Goal: Task Accomplishment & Management: Manage account settings

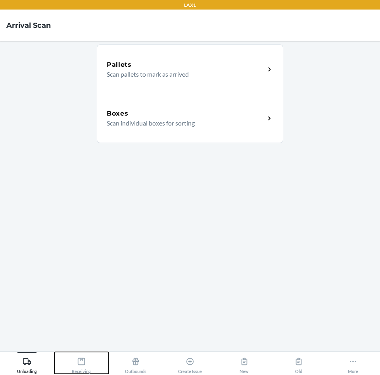
click at [85, 363] on icon at bounding box center [81, 361] width 7 height 7
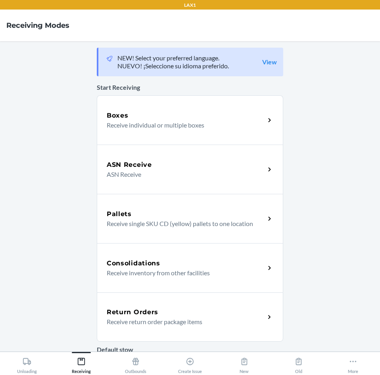
click at [181, 308] on div "Return Orders" at bounding box center [186, 312] width 158 height 10
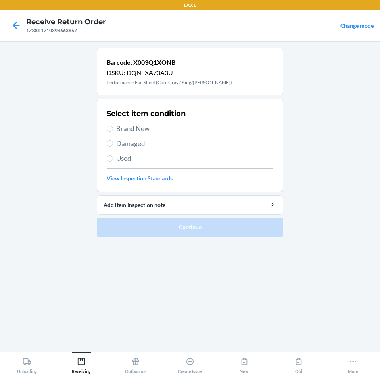
click at [113, 159] on label "Used" at bounding box center [190, 158] width 167 height 10
click at [113, 159] on input "Used" at bounding box center [110, 158] width 6 height 6
radio input "true"
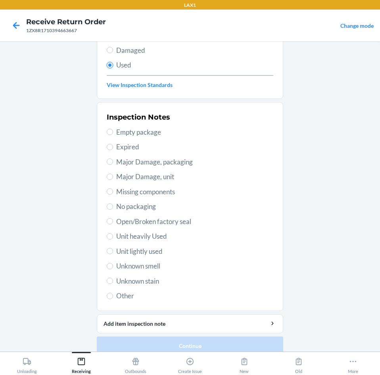
scroll to position [104, 0]
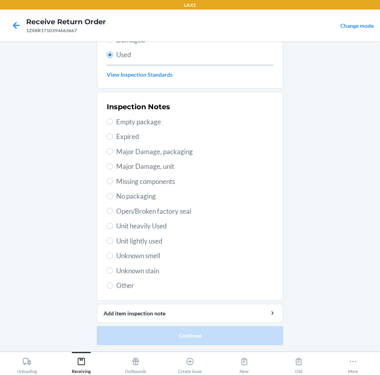
click at [144, 241] on span "Unit lightly used" at bounding box center [194, 241] width 157 height 10
click at [113, 241] on input "Unit lightly used" at bounding box center [110, 240] width 6 height 6
radio input "true"
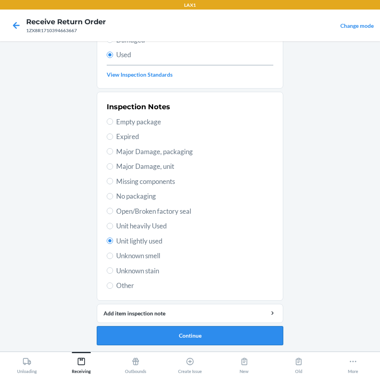
click at [190, 333] on button "Continue" at bounding box center [190, 335] width 187 height 19
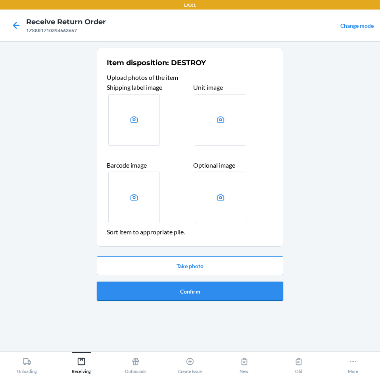
click at [200, 290] on button "Confirm" at bounding box center [190, 291] width 187 height 19
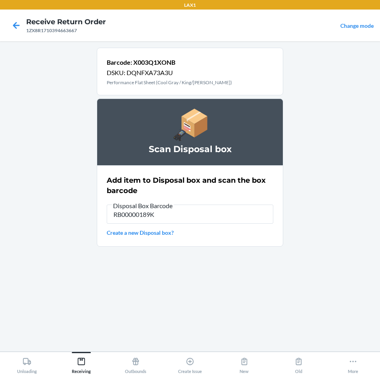
type input "RB00000189K"
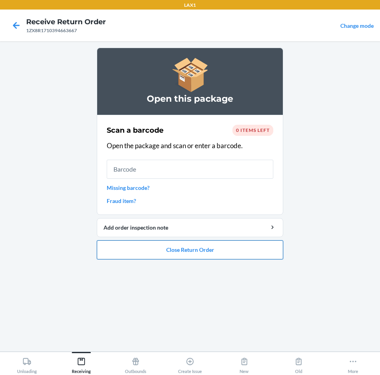
click at [178, 249] on button "Close Return Order" at bounding box center [190, 249] width 187 height 19
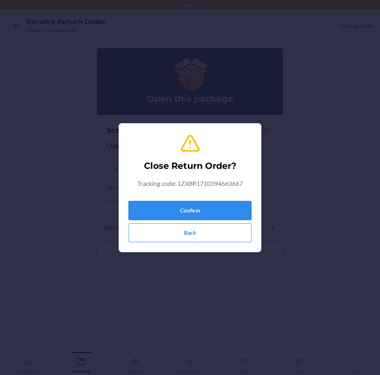
click at [183, 209] on button "Confirm" at bounding box center [190, 210] width 123 height 19
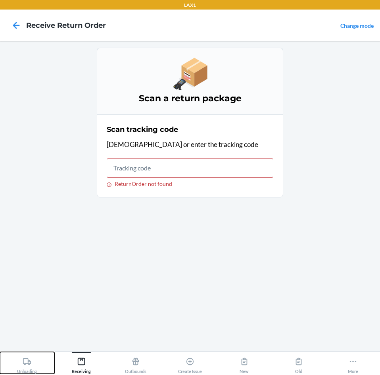
click at [32, 359] on div "Unloading" at bounding box center [27, 364] width 20 height 20
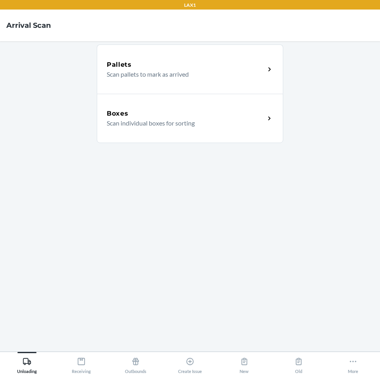
click at [158, 125] on p "Scan individual boxes for sorting" at bounding box center [183, 123] width 152 height 10
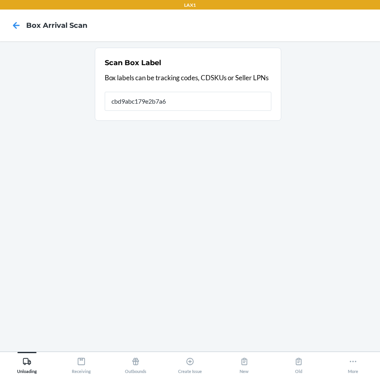
type input "cbd9abc179e2b7a69"
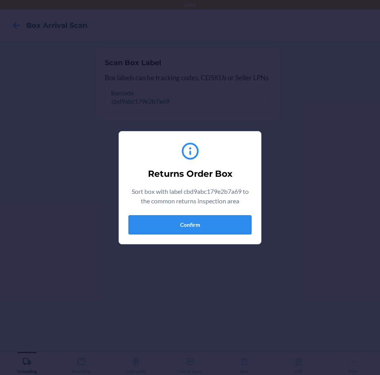
click at [204, 224] on button "Confirm" at bounding box center [190, 224] width 123 height 19
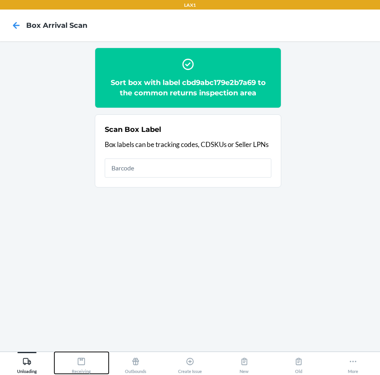
click at [83, 362] on icon at bounding box center [81, 361] width 9 height 9
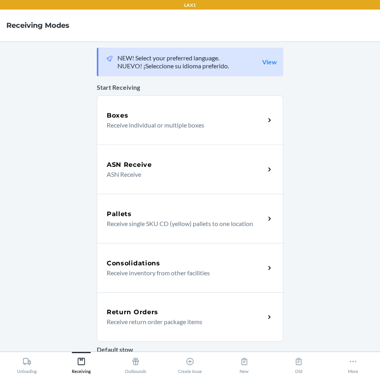
click at [170, 312] on div "Return Orders" at bounding box center [186, 312] width 158 height 10
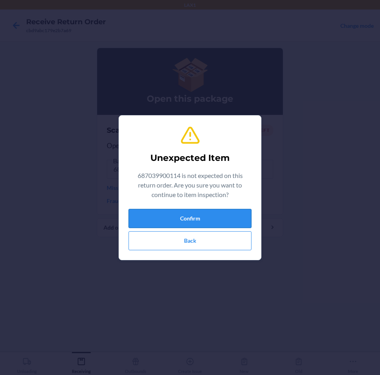
click at [190, 214] on button "Confirm" at bounding box center [190, 218] width 123 height 19
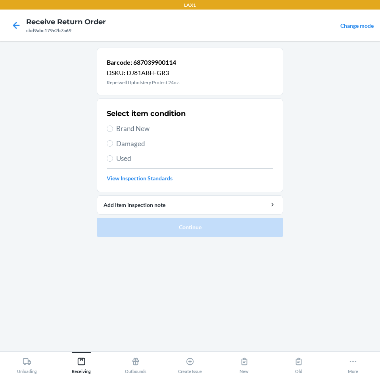
click at [124, 130] on span "Brand New" at bounding box center [194, 129] width 157 height 10
click at [113, 130] on input "Brand New" at bounding box center [110, 128] width 6 height 6
radio input "true"
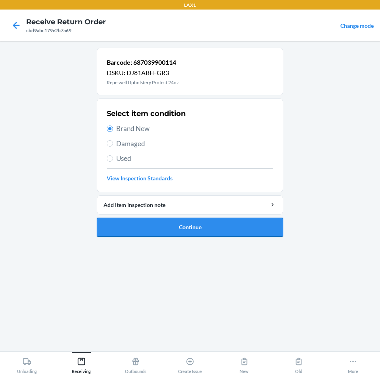
click at [180, 227] on button "Continue" at bounding box center [190, 227] width 187 height 19
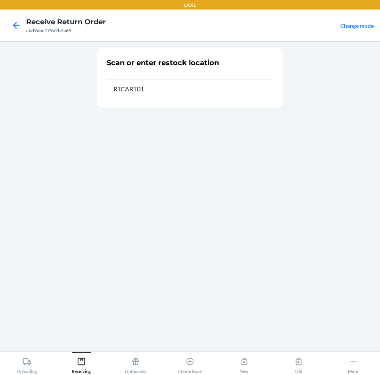
type input "RTCART018"
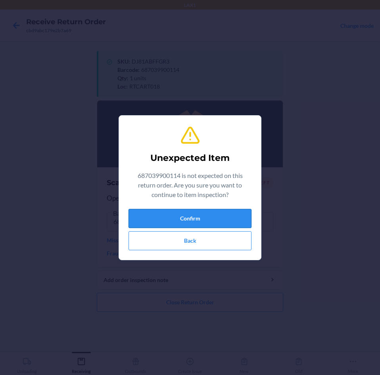
click at [192, 215] on button "Confirm" at bounding box center [190, 218] width 123 height 19
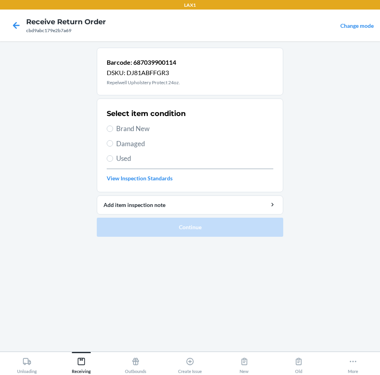
click at [125, 127] on span "Brand New" at bounding box center [194, 129] width 157 height 10
click at [113, 127] on input "Brand New" at bounding box center [110, 128] width 6 height 6
radio input "true"
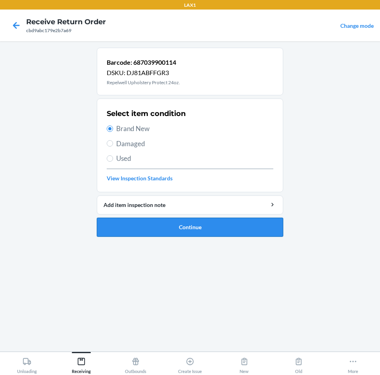
click at [146, 218] on button "Continue" at bounding box center [190, 227] width 187 height 19
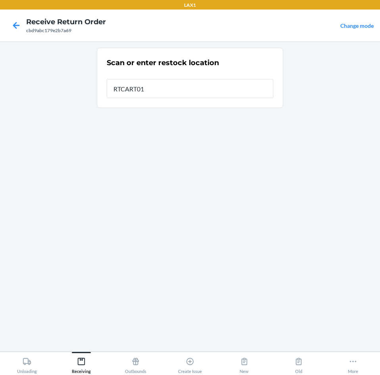
type input "RTCART018"
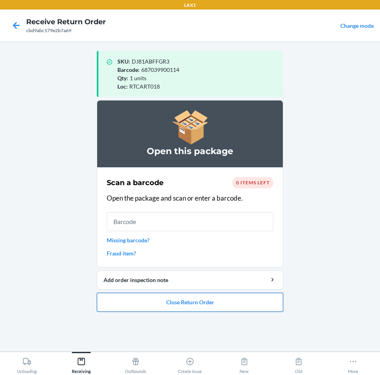
click at [187, 298] on button "Close Return Order" at bounding box center [190, 302] width 187 height 19
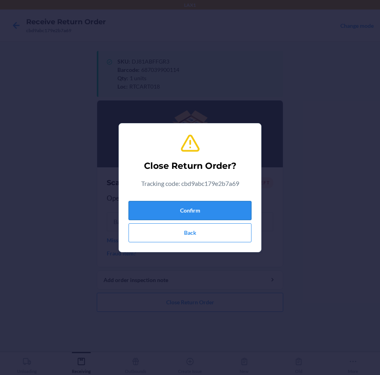
click at [203, 213] on button "Confirm" at bounding box center [190, 210] width 123 height 19
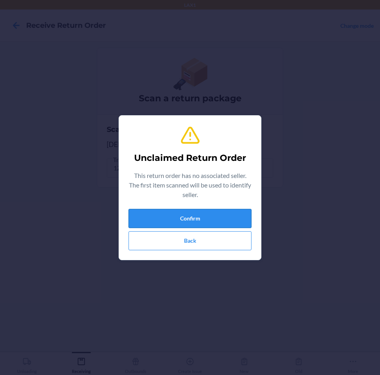
click at [200, 218] on button "Confirm" at bounding box center [190, 218] width 123 height 19
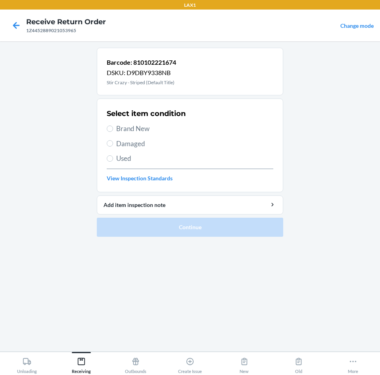
click at [117, 142] on span "Damaged" at bounding box center [194, 144] width 157 height 10
click at [113, 142] on input "Damaged" at bounding box center [110, 143] width 6 height 6
radio input "true"
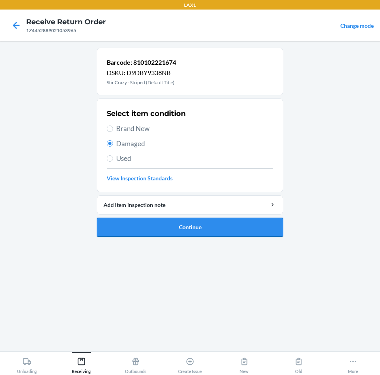
click at [173, 221] on button "Continue" at bounding box center [190, 227] width 187 height 19
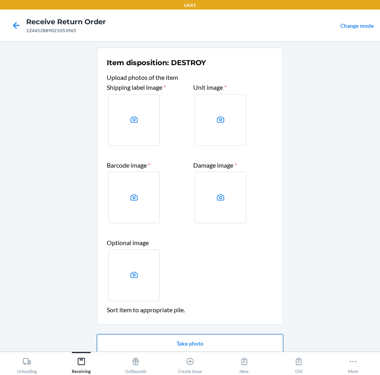
click at [203, 340] on button "Take photo" at bounding box center [190, 343] width 187 height 19
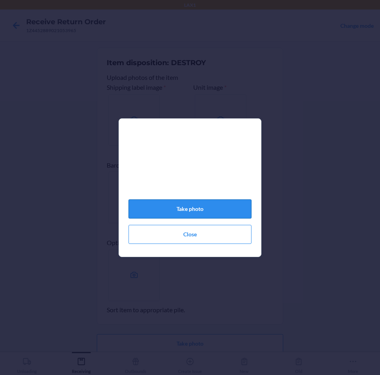
click at [199, 214] on button "Take photo" at bounding box center [190, 208] width 123 height 19
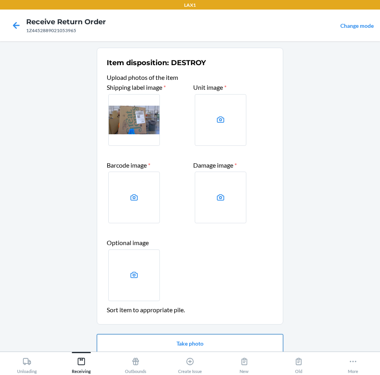
click at [195, 341] on button "Take photo" at bounding box center [190, 343] width 187 height 19
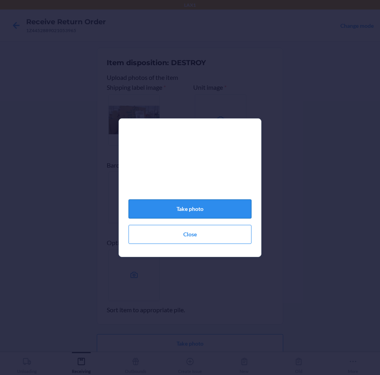
click at [193, 207] on button "Take photo" at bounding box center [190, 208] width 123 height 19
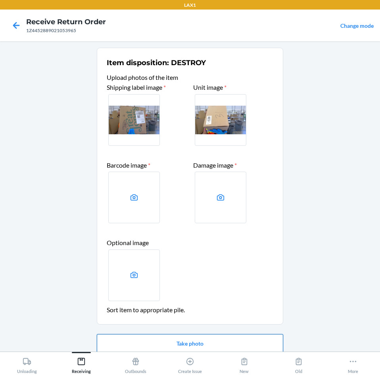
click at [195, 345] on button "Take photo" at bounding box center [190, 343] width 187 height 19
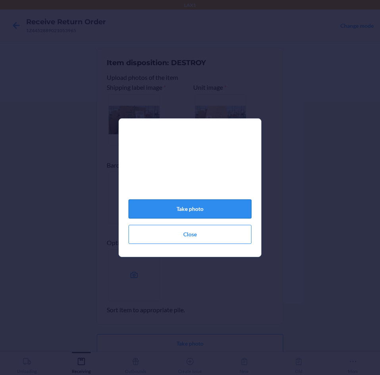
click at [185, 213] on button "Take photo" at bounding box center [190, 208] width 123 height 19
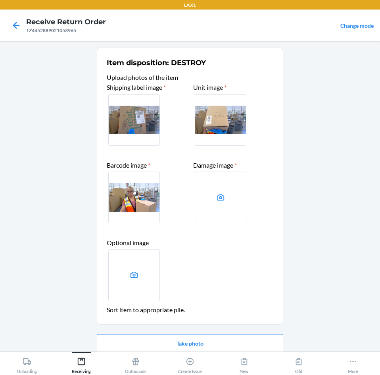
click at [135, 190] on label at bounding box center [134, 198] width 52 height 52
click at [0, 0] on input "file" at bounding box center [0, 0] width 0 height 0
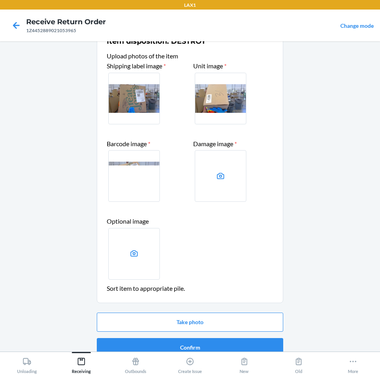
scroll to position [33, 0]
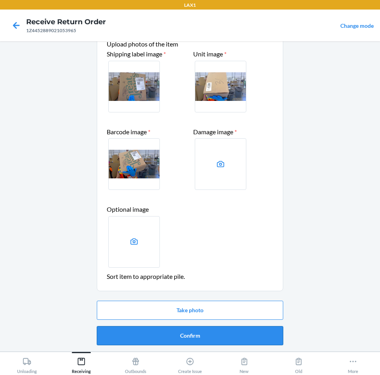
click at [181, 333] on button "Confirm" at bounding box center [190, 335] width 187 height 19
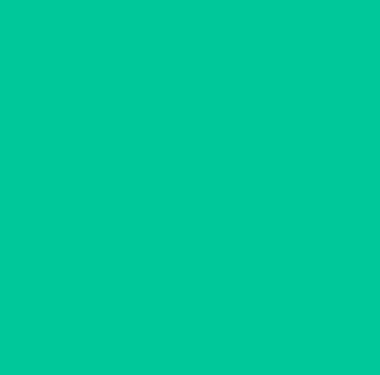
scroll to position [0, 0]
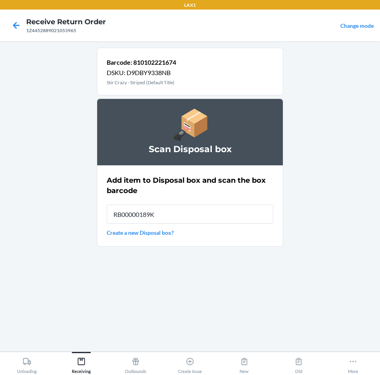
type input "RB00000189K"
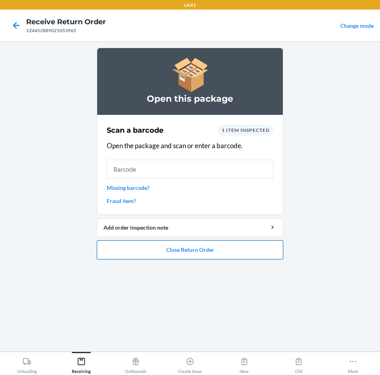
click at [215, 247] on button "Close Return Order" at bounding box center [190, 249] width 187 height 19
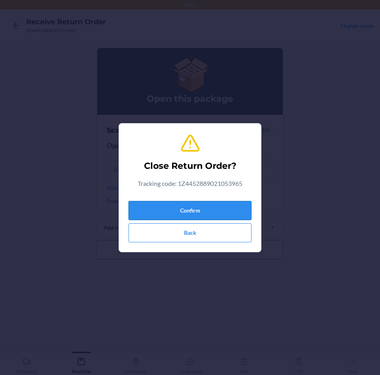
click at [213, 212] on button "Confirm" at bounding box center [190, 210] width 123 height 19
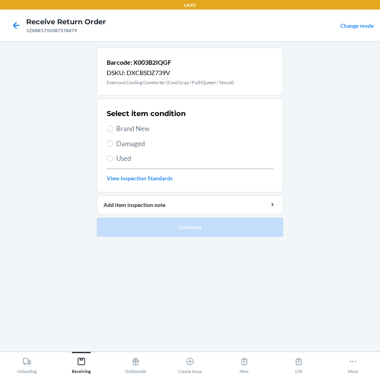
click at [116, 147] on span "Damaged" at bounding box center [194, 144] width 157 height 10
click at [113, 147] on input "Damaged" at bounding box center [110, 143] width 6 height 6
radio input "true"
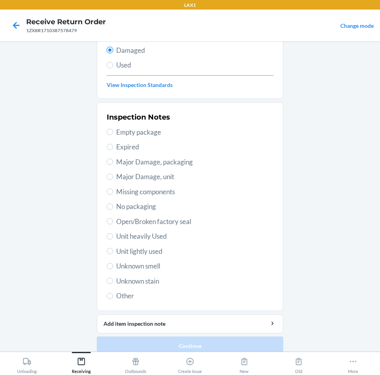
scroll to position [104, 0]
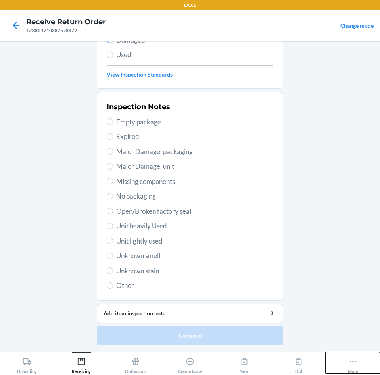
click at [352, 359] on icon at bounding box center [353, 361] width 9 height 9
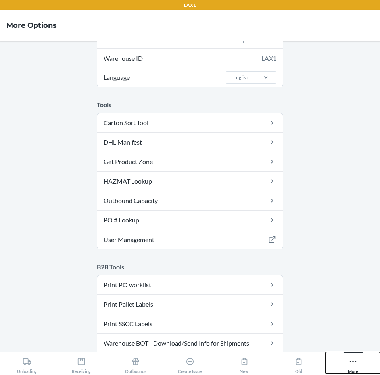
scroll to position [24, 0]
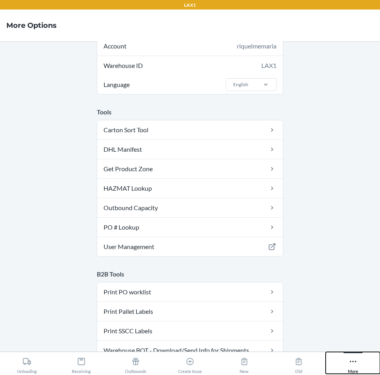
click at [355, 359] on icon at bounding box center [353, 361] width 9 height 9
click at [353, 356] on div "More" at bounding box center [353, 364] width 10 height 20
click at [81, 362] on icon at bounding box center [81, 361] width 9 height 9
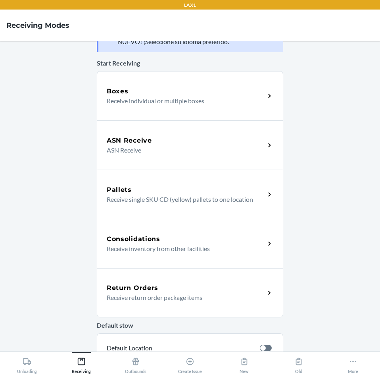
click at [186, 292] on div "Return Orders" at bounding box center [186, 288] width 158 height 10
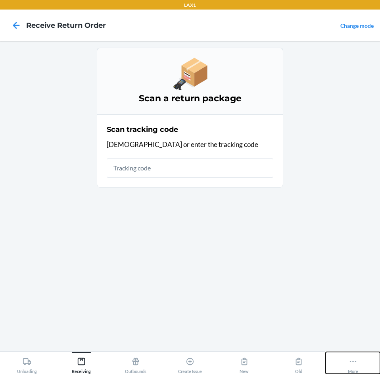
click at [356, 361] on icon at bounding box center [353, 362] width 7 height 2
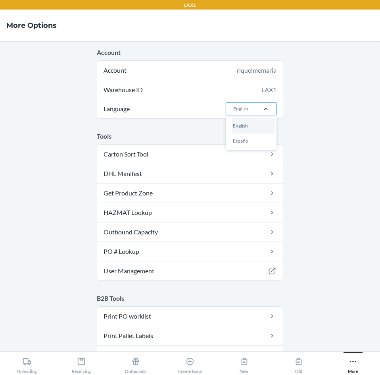
click at [256, 109] on div at bounding box center [266, 109] width 21 height 8
click at [234, 109] on input "Language option English focused, 1 of 2. 2 results available. Use Up and Down t…" at bounding box center [233, 108] width 1 height 7
click at [253, 142] on div "Español" at bounding box center [253, 140] width 43 height 15
click at [234, 112] on input "Language option Español focused, 2 of 2. 2 results available. Use Up and Down t…" at bounding box center [233, 108] width 1 height 7
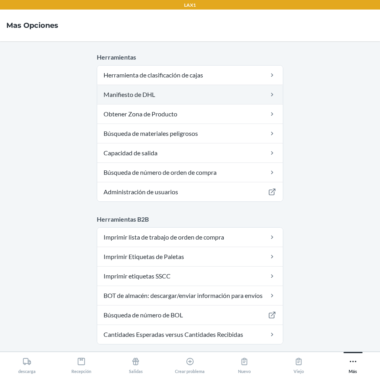
scroll to position [79, 0]
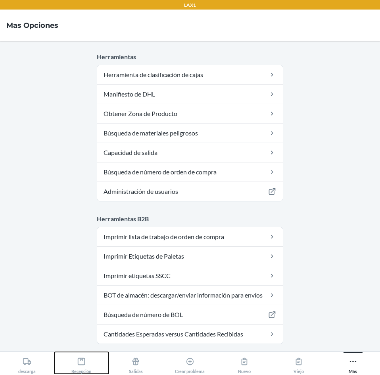
click at [80, 363] on icon at bounding box center [81, 361] width 9 height 9
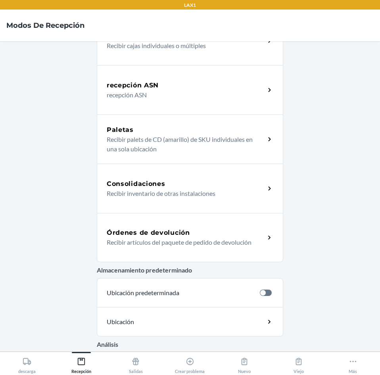
click at [215, 230] on div "Órdenes de devolución" at bounding box center [186, 233] width 158 height 10
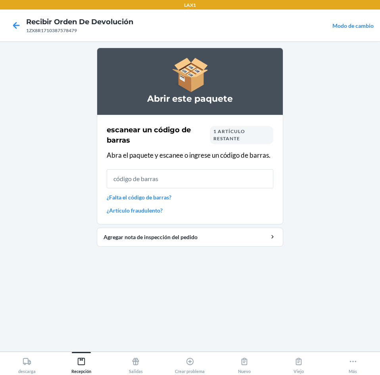
click at [205, 178] on input "text" at bounding box center [190, 178] width 167 height 19
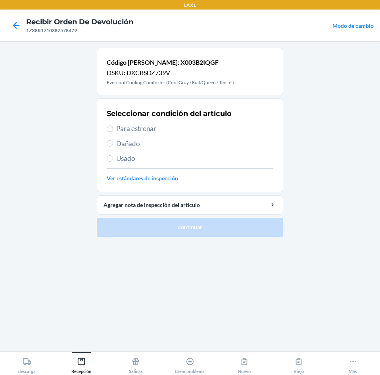
click at [124, 145] on span "Dañado" at bounding box center [194, 144] width 157 height 10
click at [113, 145] on input "Dañado" at bounding box center [110, 143] width 6 height 6
radio input "true"
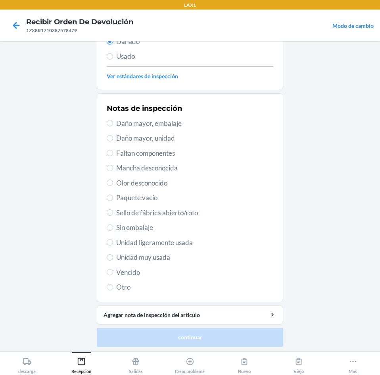
scroll to position [104, 0]
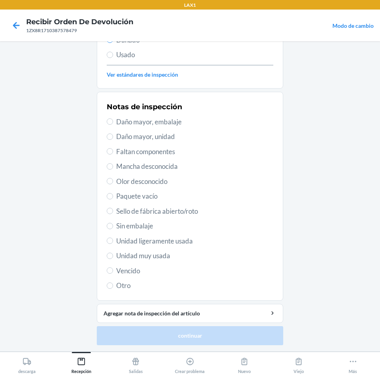
click at [125, 122] on span "Daño mayor, embalaje" at bounding box center [194, 122] width 157 height 10
click at [113, 122] on input "Daño mayor, embalaje" at bounding box center [110, 121] width 6 height 6
radio input "true"
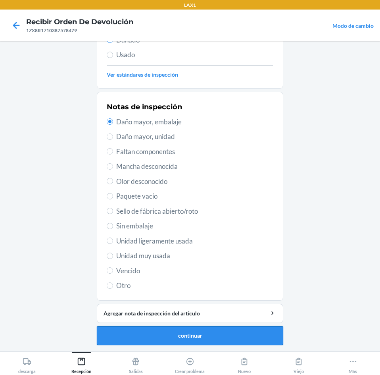
click at [164, 329] on button "continuar" at bounding box center [190, 335] width 187 height 19
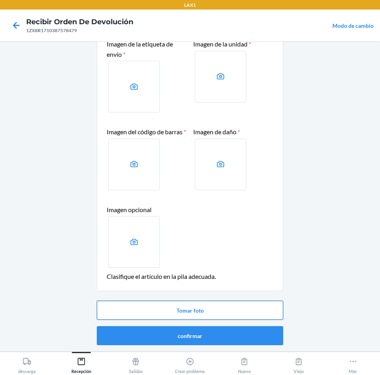
click at [194, 307] on button "Tomar foto" at bounding box center [190, 310] width 187 height 19
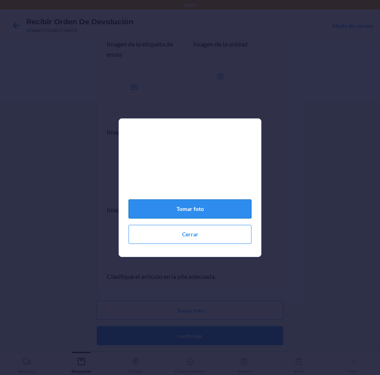
click at [208, 208] on button "Tomar foto" at bounding box center [190, 208] width 123 height 19
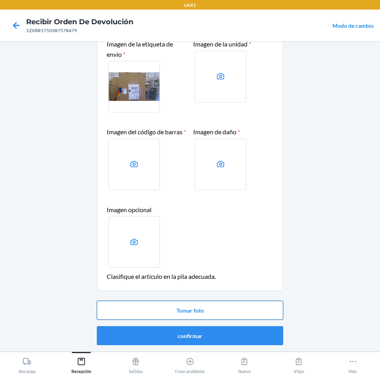
click at [228, 311] on button "Tomar foto" at bounding box center [190, 310] width 187 height 19
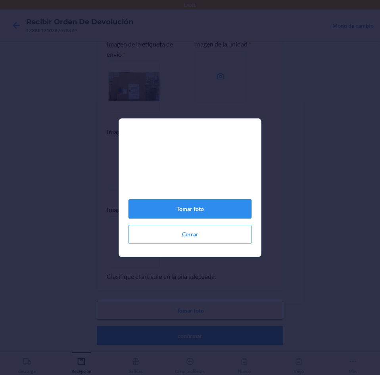
click at [199, 214] on button "Tomar foto" at bounding box center [190, 208] width 123 height 19
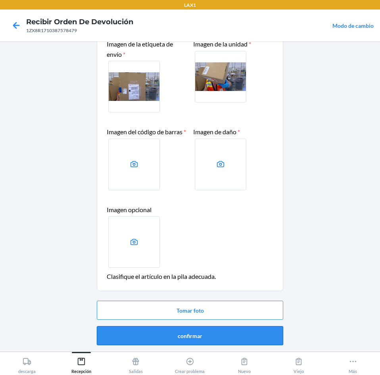
click at [203, 336] on button "confirmar" at bounding box center [190, 335] width 187 height 19
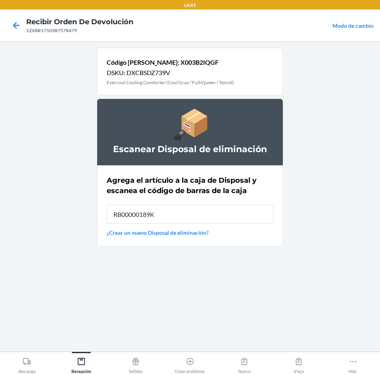
type input "RB00000189K"
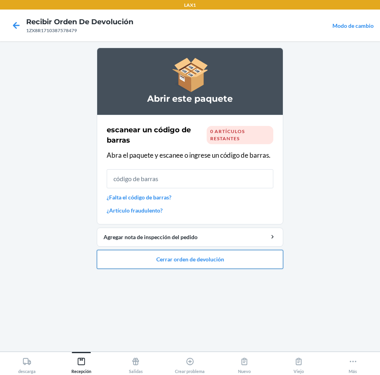
click at [197, 258] on button "Cerrar orden de devolución" at bounding box center [190, 259] width 187 height 19
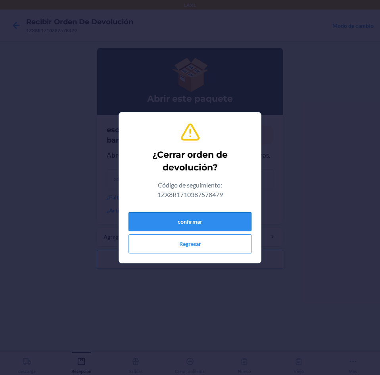
click at [205, 216] on button "confirmar" at bounding box center [190, 221] width 123 height 19
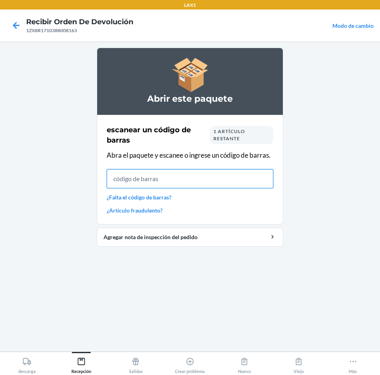
click at [196, 176] on input "text" at bounding box center [190, 178] width 167 height 19
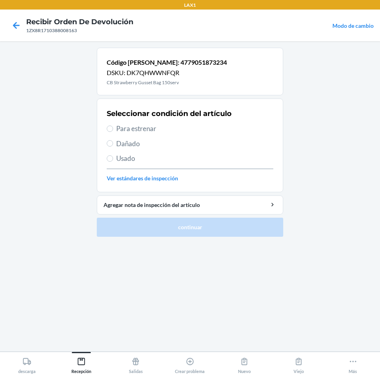
click at [114, 128] on label "Para estrenar" at bounding box center [190, 129] width 167 height 10
click at [113, 128] on input "Para estrenar" at bounding box center [110, 128] width 6 height 6
radio input "true"
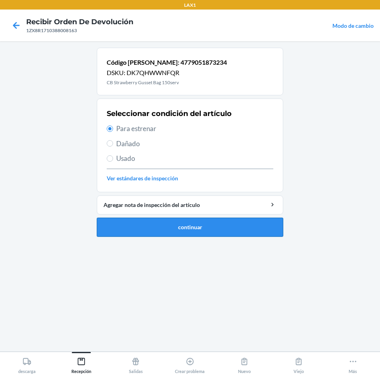
click at [194, 226] on button "continuar" at bounding box center [190, 227] width 187 height 19
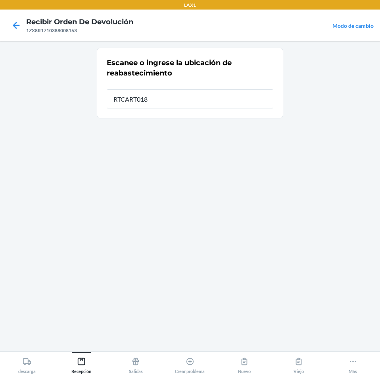
type input "RTCART018"
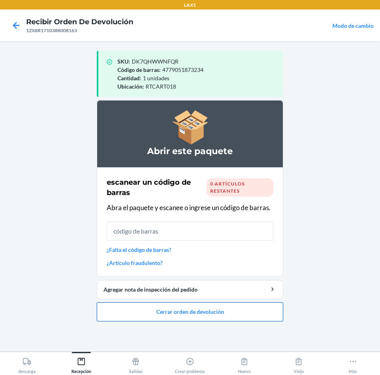
click at [191, 310] on button "Cerrar orden de devolución" at bounding box center [190, 311] width 187 height 19
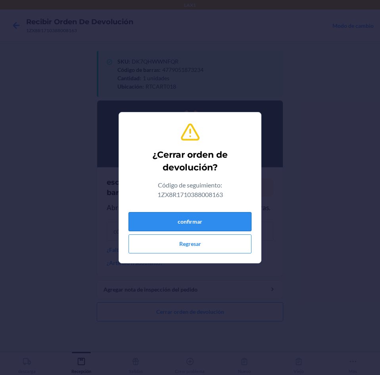
click at [222, 222] on button "confirmar" at bounding box center [190, 221] width 123 height 19
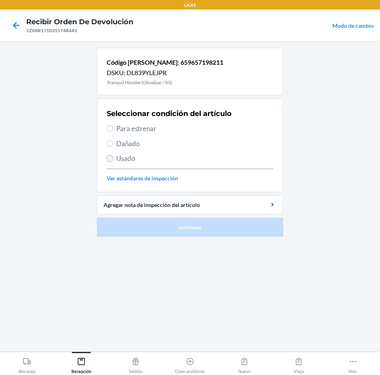
click at [112, 157] on input "Usado" at bounding box center [110, 158] width 6 height 6
radio input "true"
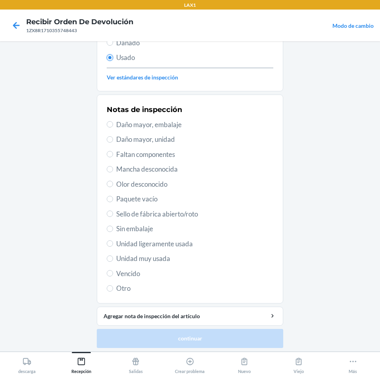
scroll to position [104, 0]
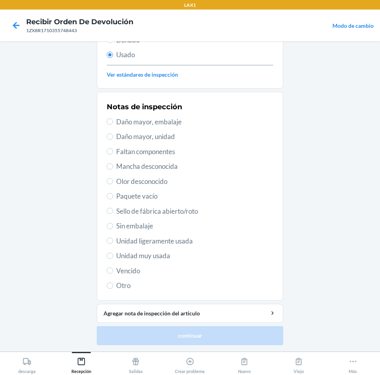
click at [149, 241] on span "Unidad ligeramente usada" at bounding box center [194, 241] width 157 height 10
click at [113, 241] on input "Unidad ligeramente usada" at bounding box center [110, 240] width 6 height 6
radio input "true"
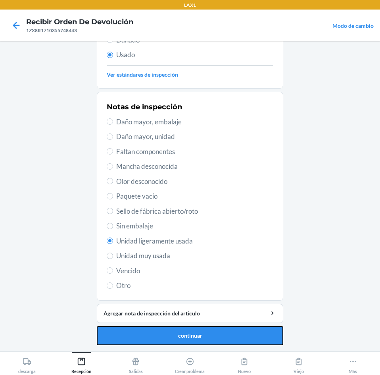
click at [178, 331] on button "continuar" at bounding box center [190, 335] width 187 height 19
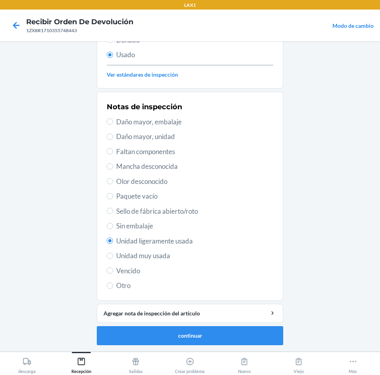
scroll to position [0, 0]
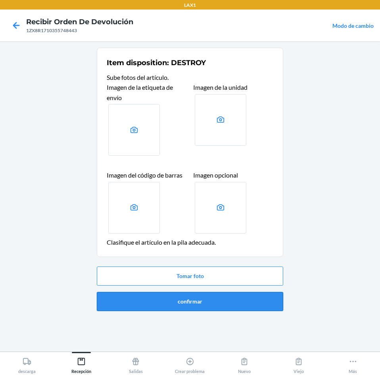
click at [196, 301] on button "confirmar" at bounding box center [190, 301] width 187 height 19
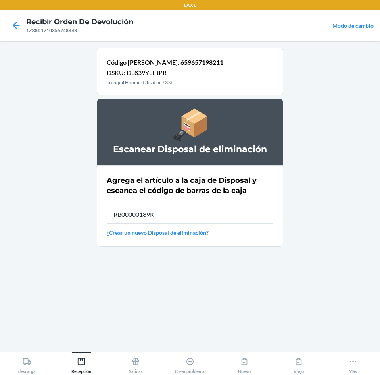
type input "RB00000189K"
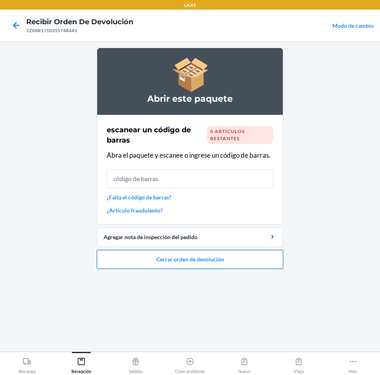
click at [192, 259] on button "Cerrar orden de devolución" at bounding box center [190, 259] width 187 height 19
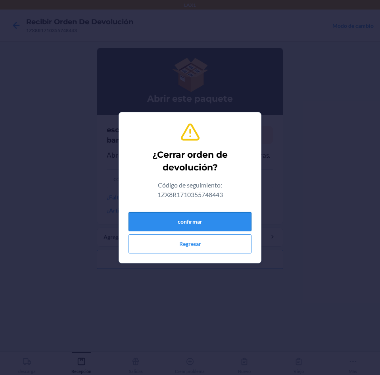
click at [201, 223] on button "confirmar" at bounding box center [190, 221] width 123 height 19
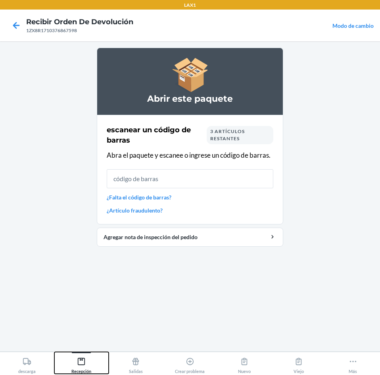
click at [83, 359] on icon at bounding box center [81, 361] width 7 height 7
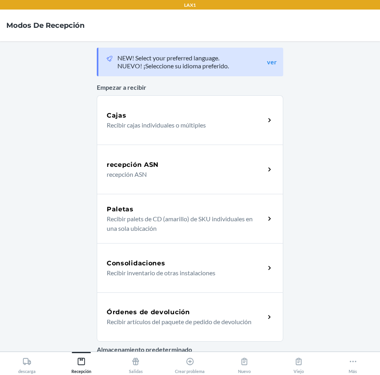
click at [202, 305] on div "Órdenes de devolución Recibir artículos del paquete de pedido de devolución" at bounding box center [190, 316] width 187 height 49
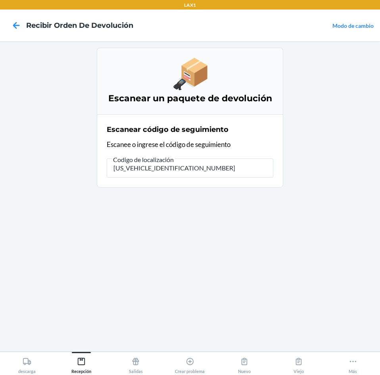
type input "1ZR08H699034402792"
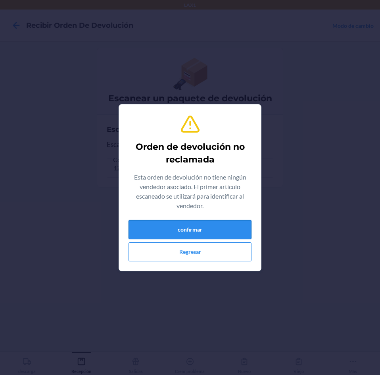
click at [196, 228] on button "confirmar" at bounding box center [190, 229] width 123 height 19
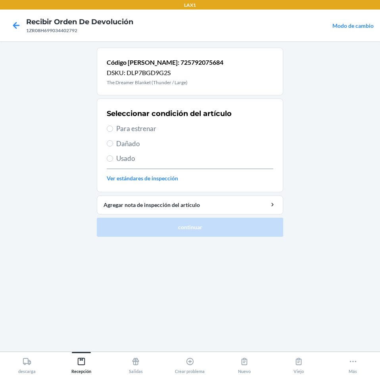
click at [120, 129] on span "Para estrenar" at bounding box center [194, 129] width 157 height 10
click at [113, 129] on input "Para estrenar" at bounding box center [110, 128] width 6 height 6
radio input "true"
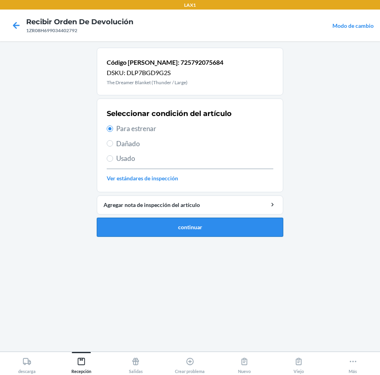
click at [162, 223] on button "continuar" at bounding box center [190, 227] width 187 height 19
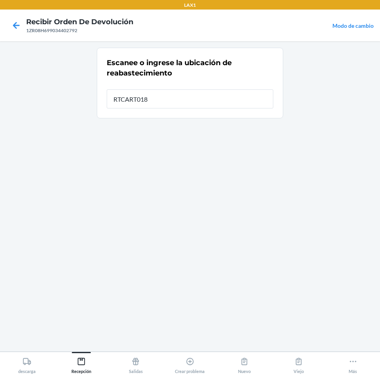
type input "RTCART018"
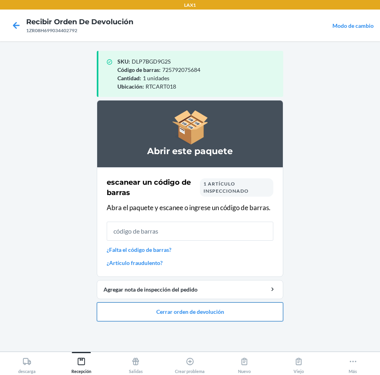
click at [216, 311] on button "Cerrar orden de devolución" at bounding box center [190, 311] width 187 height 19
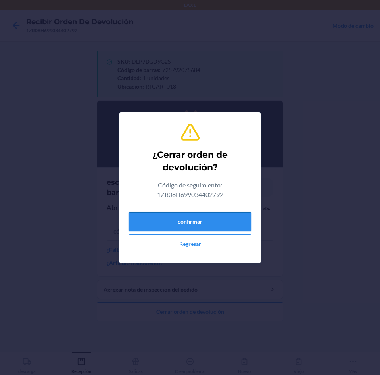
click at [217, 225] on button "confirmar" at bounding box center [190, 221] width 123 height 19
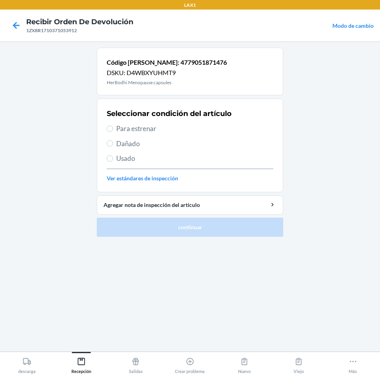
click at [129, 131] on span "Para estrenar" at bounding box center [194, 129] width 157 height 10
click at [113, 131] on input "Para estrenar" at bounding box center [110, 128] width 6 height 6
radio input "true"
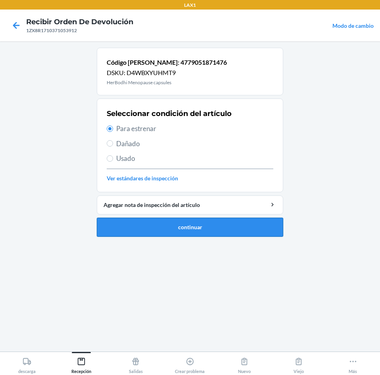
click at [196, 226] on button "continuar" at bounding box center [190, 227] width 187 height 19
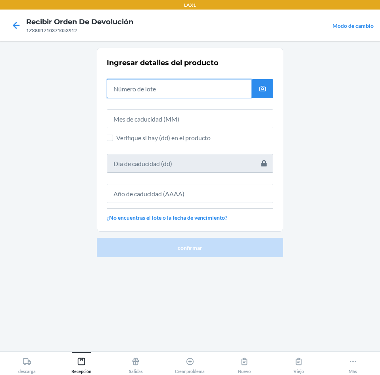
click at [178, 91] on input "text" at bounding box center [179, 88] width 145 height 19
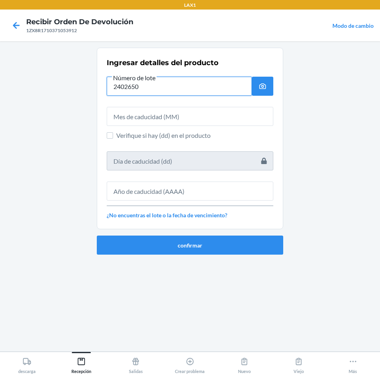
type input "2402650"
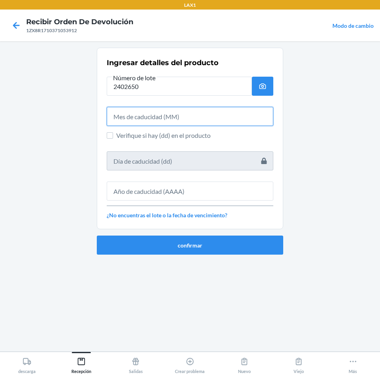
click at [187, 118] on input "text" at bounding box center [190, 116] width 167 height 19
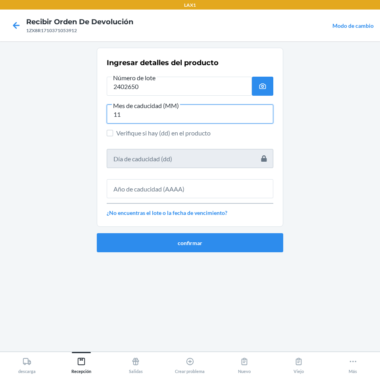
type input "11"
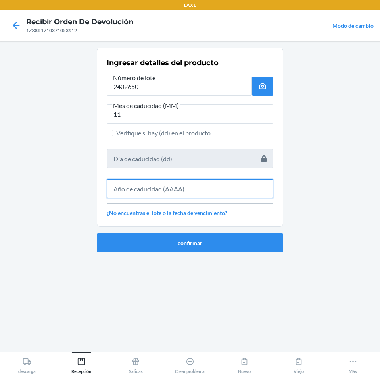
click at [192, 190] on input "text" at bounding box center [190, 188] width 167 height 19
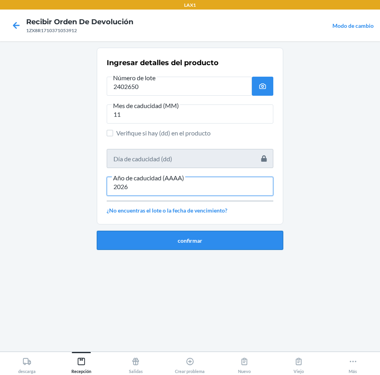
type input "2026"
click at [186, 241] on button "confirmar" at bounding box center [190, 240] width 187 height 19
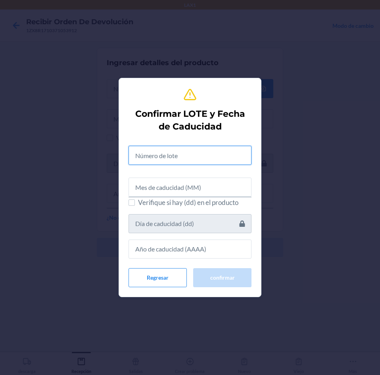
click at [200, 158] on input "text" at bounding box center [190, 155] width 123 height 19
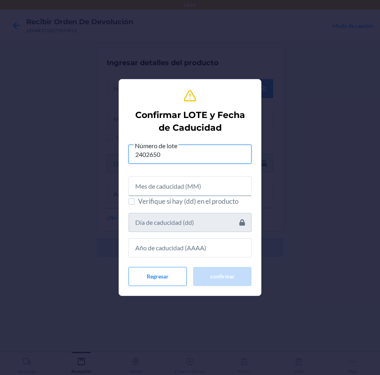
type input "2402650"
click at [205, 187] on input "text" at bounding box center [190, 185] width 123 height 19
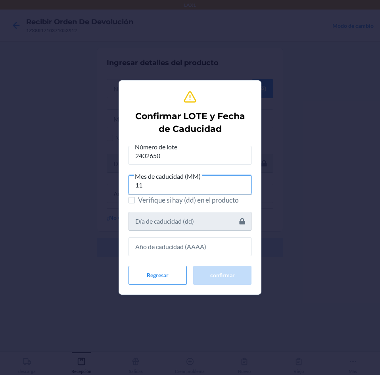
type input "11"
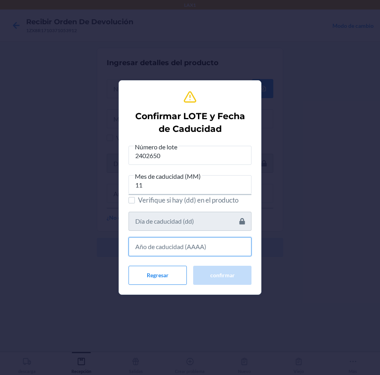
click at [204, 247] on input "text" at bounding box center [190, 246] width 123 height 19
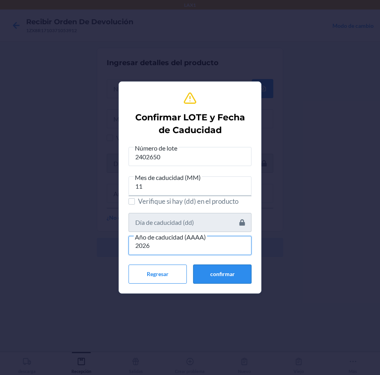
type input "2026"
click at [224, 275] on button "confirmar" at bounding box center [222, 273] width 58 height 19
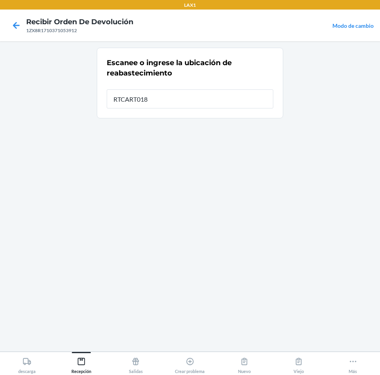
type input "RTCART018"
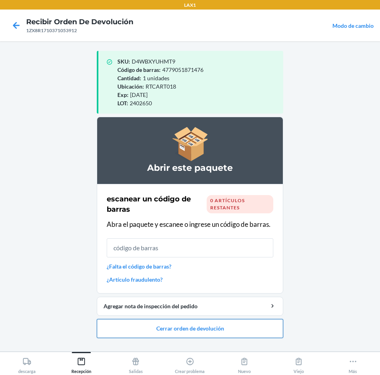
click at [214, 330] on button "Cerrar orden de devolución" at bounding box center [190, 328] width 187 height 19
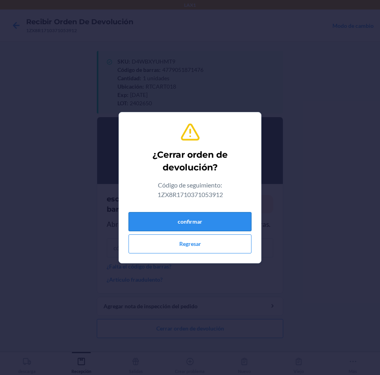
click at [232, 222] on button "confirmar" at bounding box center [190, 221] width 123 height 19
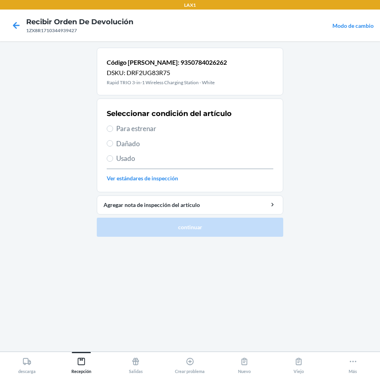
click at [126, 128] on span "Para estrenar" at bounding box center [194, 129] width 157 height 10
click at [113, 128] on input "Para estrenar" at bounding box center [110, 128] width 6 height 6
radio input "true"
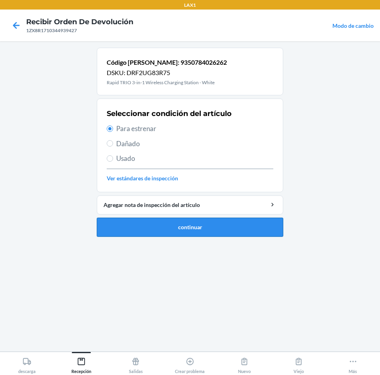
click at [195, 225] on button "continuar" at bounding box center [190, 227] width 187 height 19
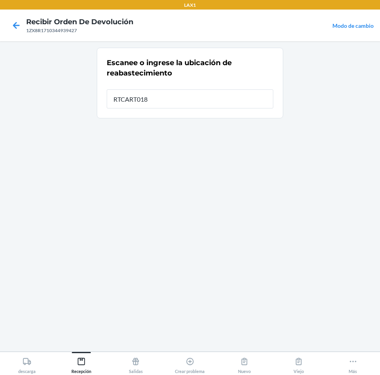
type input "RTCART018"
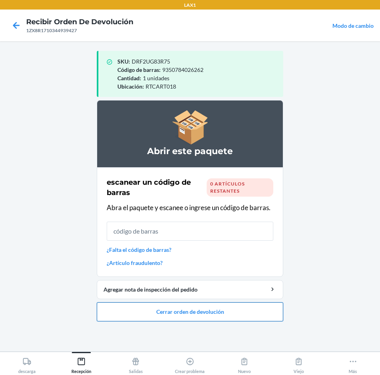
click at [209, 310] on button "Cerrar orden de devolución" at bounding box center [190, 311] width 187 height 19
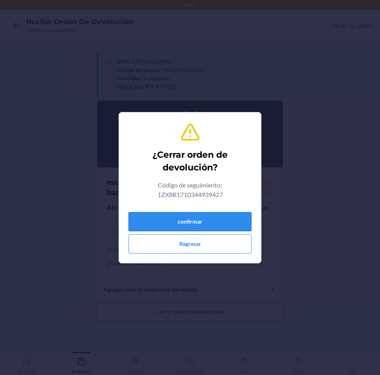
click at [228, 224] on button "confirmar" at bounding box center [190, 221] width 123 height 19
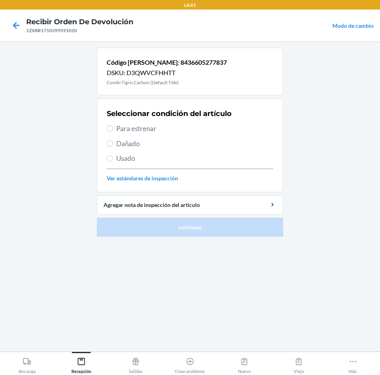
click at [118, 130] on span "Para estrenar" at bounding box center [194, 129] width 157 height 10
click at [113, 130] on input "Para estrenar" at bounding box center [110, 128] width 6 height 6
radio input "true"
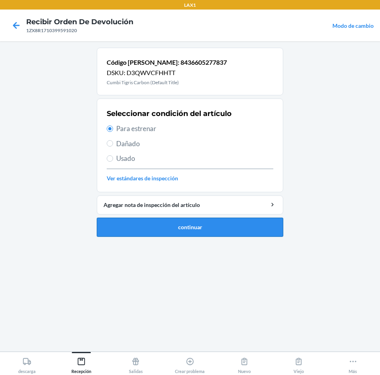
click at [161, 225] on button "continuar" at bounding box center [190, 227] width 187 height 19
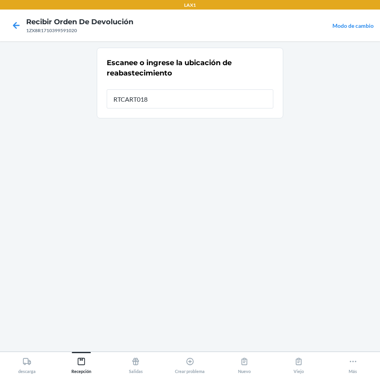
type input "RTCART018"
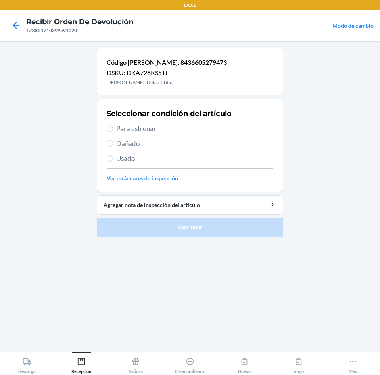
click at [129, 130] on span "Para estrenar" at bounding box center [194, 129] width 157 height 10
click at [113, 130] on input "Para estrenar" at bounding box center [110, 128] width 6 height 6
radio input "true"
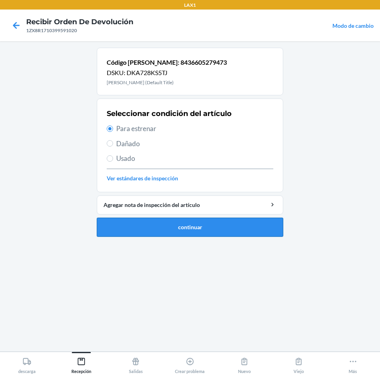
click at [160, 226] on button "continuar" at bounding box center [190, 227] width 187 height 19
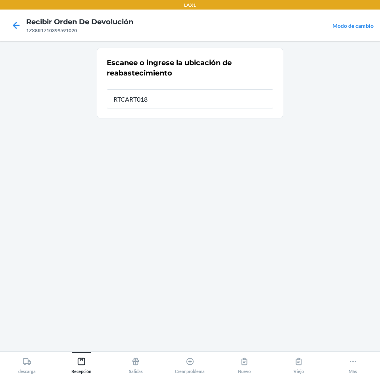
type input "RTCART018"
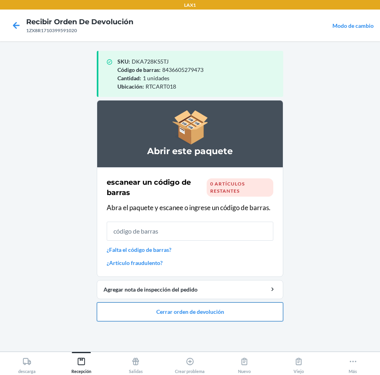
click at [189, 312] on button "Cerrar orden de devolución" at bounding box center [190, 311] width 187 height 19
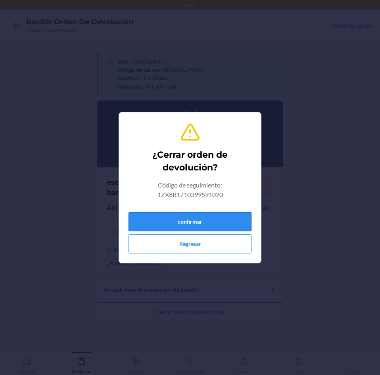
click at [214, 219] on button "confirmar" at bounding box center [190, 221] width 123 height 19
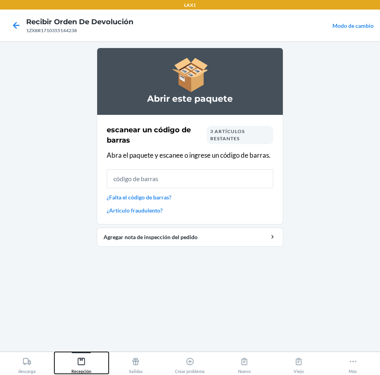
click at [85, 356] on div "Recepción" at bounding box center [81, 364] width 20 height 20
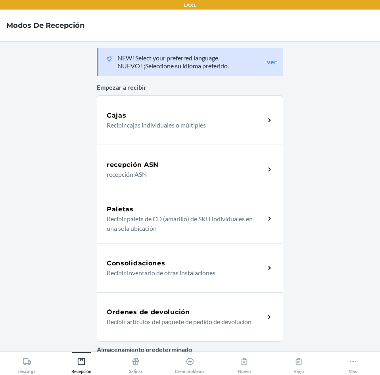
click at [207, 312] on div "Órdenes de devolución" at bounding box center [186, 312] width 158 height 10
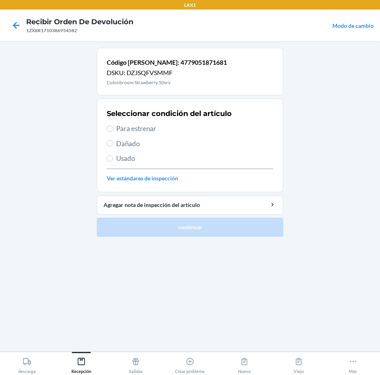
click at [122, 130] on span "Para estrenar" at bounding box center [194, 129] width 157 height 10
click at [113, 130] on input "Para estrenar" at bounding box center [110, 128] width 6 height 6
radio input "true"
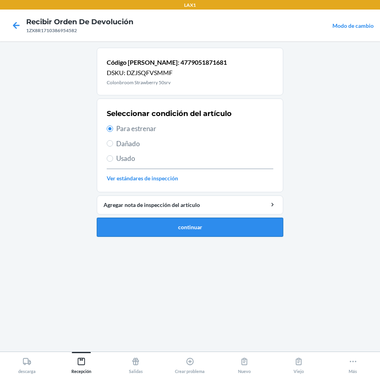
click at [150, 227] on button "continuar" at bounding box center [190, 227] width 187 height 19
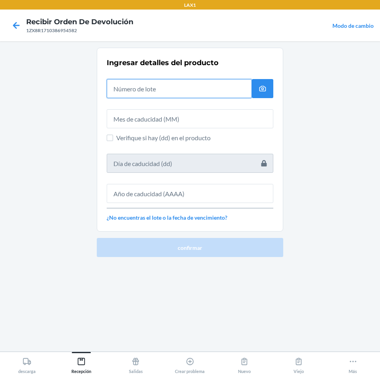
click at [179, 88] on input "text" at bounding box center [179, 88] width 145 height 19
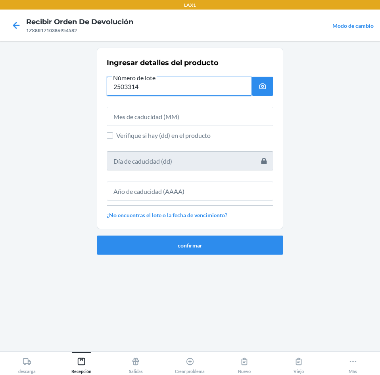
type input "2503314"
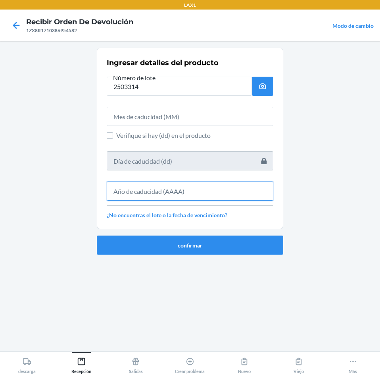
click at [212, 189] on input "text" at bounding box center [190, 190] width 167 height 19
click at [201, 193] on input "text" at bounding box center [190, 190] width 167 height 19
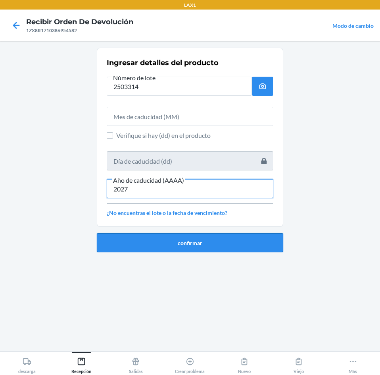
type input "2027"
click at [183, 240] on button "confirmar" at bounding box center [190, 242] width 187 height 19
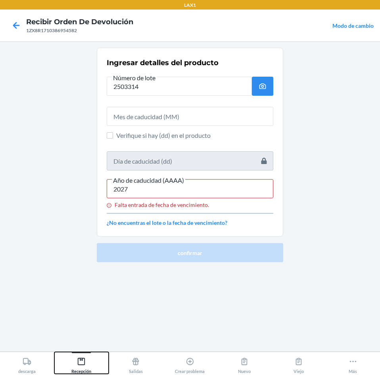
drag, startPoint x: 81, startPoint y: 362, endPoint x: 94, endPoint y: 351, distance: 16.7
click at [83, 361] on icon at bounding box center [81, 361] width 9 height 9
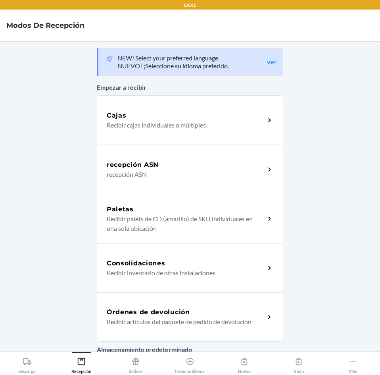
click at [170, 309] on h5 "Órdenes de devolución" at bounding box center [148, 312] width 83 height 10
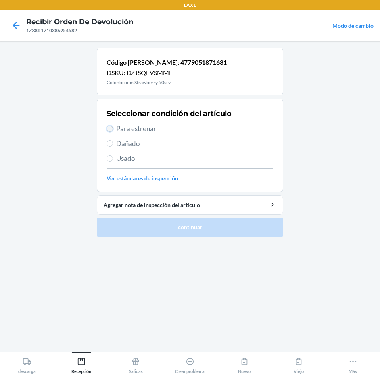
click at [110, 125] on input "Para estrenar" at bounding box center [110, 128] width 6 height 6
radio input "true"
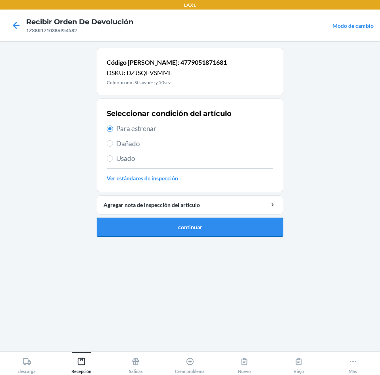
click at [191, 226] on button "continuar" at bounding box center [190, 227] width 187 height 19
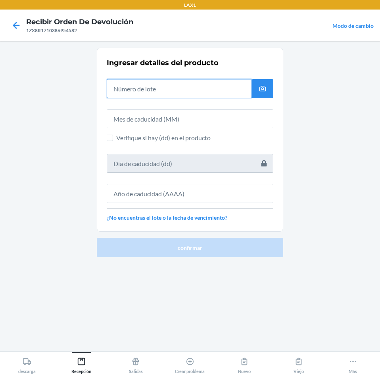
click at [187, 93] on input "text" at bounding box center [179, 88] width 145 height 19
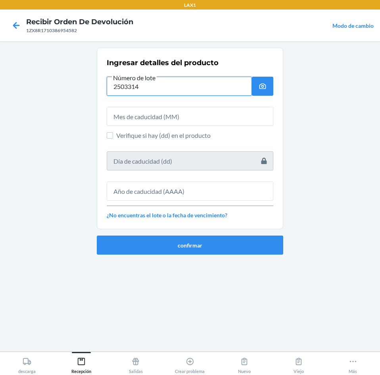
type input "2503314"
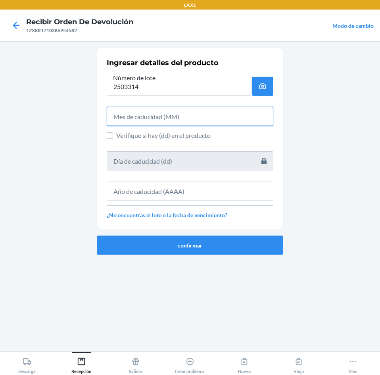
click at [184, 118] on input "text" at bounding box center [190, 116] width 167 height 19
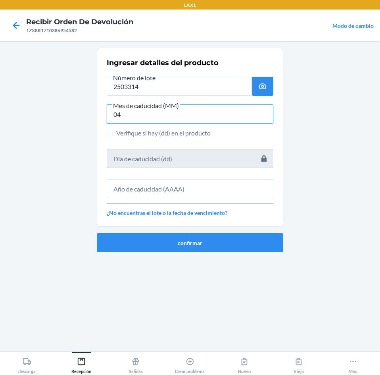
type input "04"
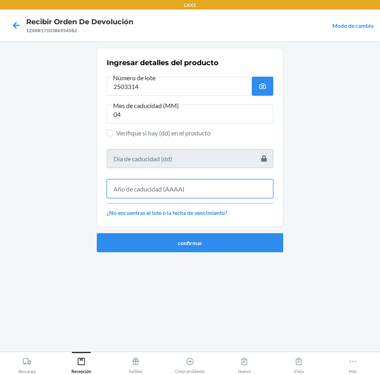
click at [186, 191] on input "text" at bounding box center [190, 188] width 167 height 19
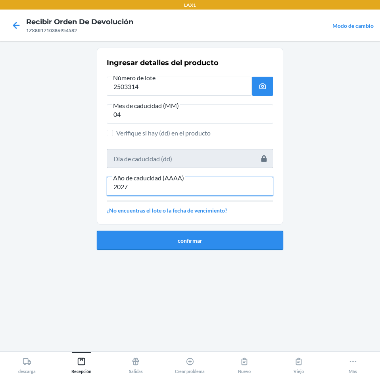
type input "2027"
click at [191, 241] on button "confirmar" at bounding box center [190, 240] width 187 height 19
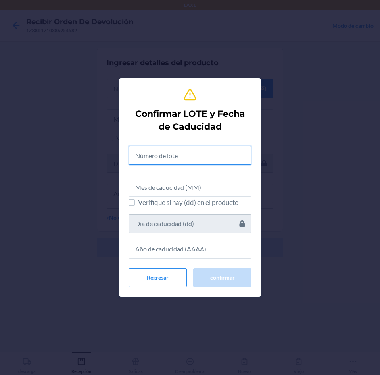
click at [196, 156] on input "text" at bounding box center [190, 155] width 123 height 19
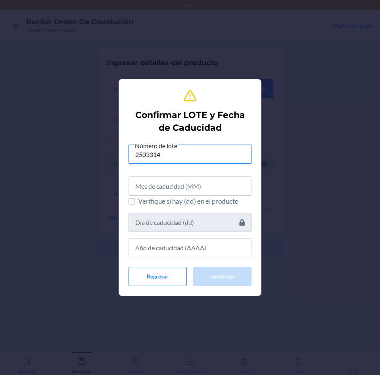
type input "2503314"
click at [201, 188] on input "text" at bounding box center [190, 185] width 123 height 19
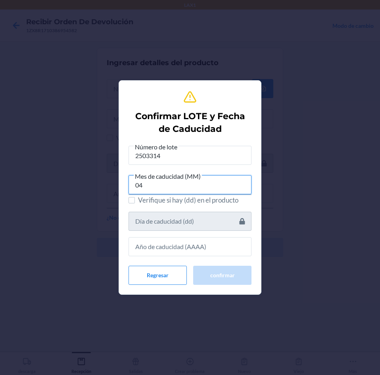
type input "04"
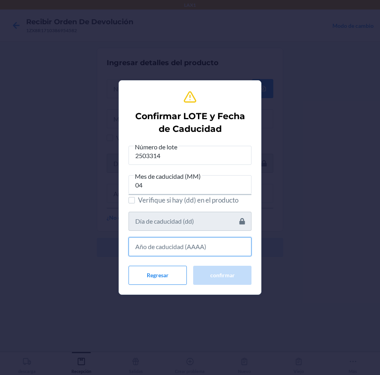
click at [192, 247] on input "text" at bounding box center [190, 246] width 123 height 19
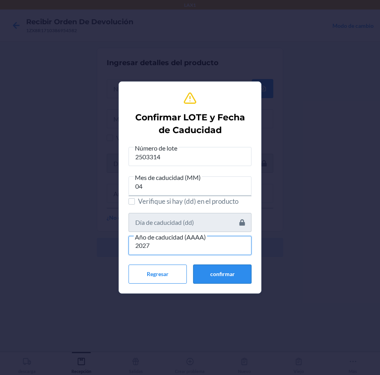
type input "2027"
click at [224, 274] on button "confirmar" at bounding box center [222, 273] width 58 height 19
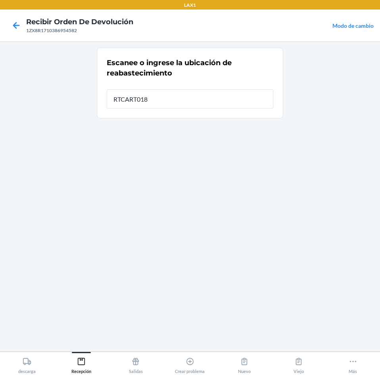
type input "RTCART018"
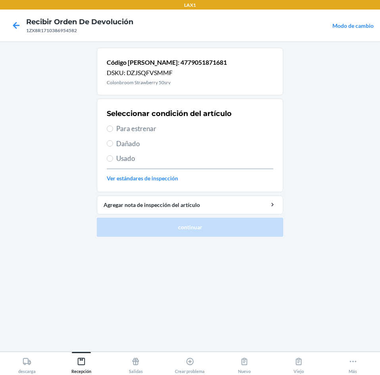
click at [115, 129] on label "Para estrenar" at bounding box center [190, 129] width 167 height 10
click at [113, 129] on input "Para estrenar" at bounding box center [110, 128] width 6 height 6
radio input "true"
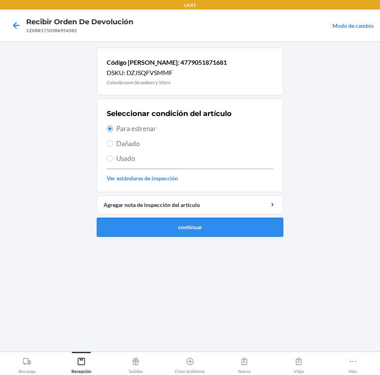
click at [154, 221] on button "continuar" at bounding box center [190, 227] width 187 height 19
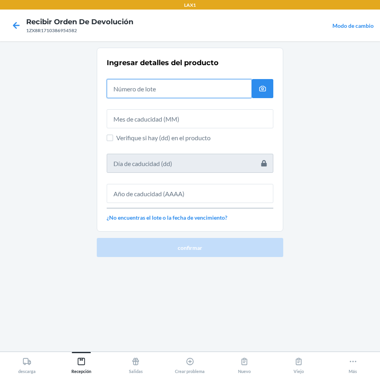
click at [194, 91] on input "text" at bounding box center [179, 88] width 145 height 19
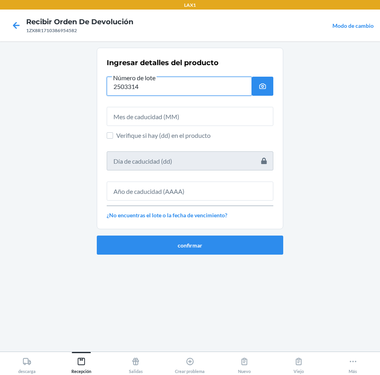
type input "2503314"
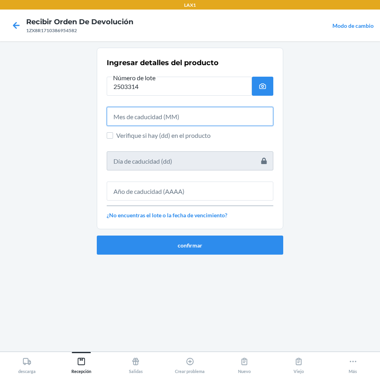
click at [194, 112] on input "text" at bounding box center [190, 116] width 167 height 19
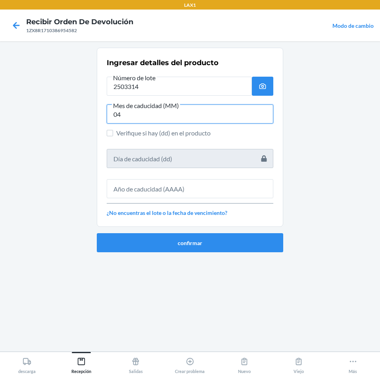
type input "04"
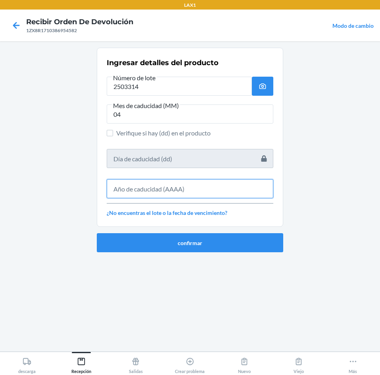
click at [193, 188] on input "text" at bounding box center [190, 188] width 167 height 19
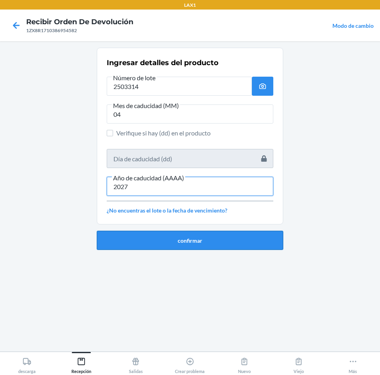
type input "2027"
click at [186, 241] on button "confirmar" at bounding box center [190, 240] width 187 height 19
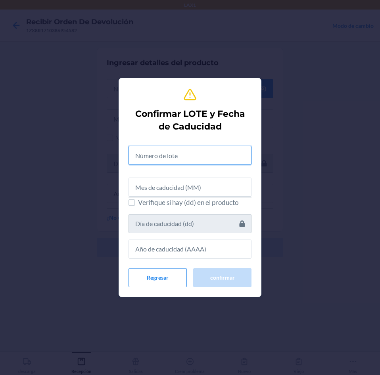
click at [212, 155] on input "text" at bounding box center [190, 155] width 123 height 19
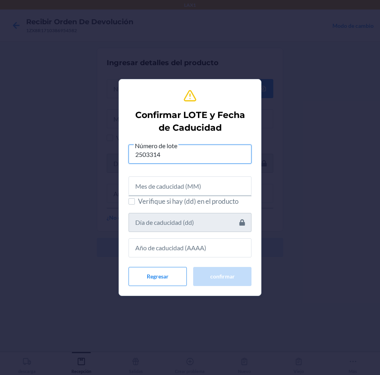
type input "2503314"
click at [200, 184] on input "text" at bounding box center [190, 185] width 123 height 19
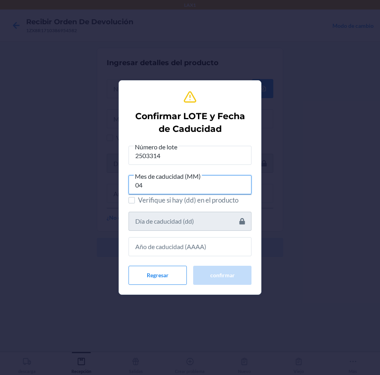
type input "04"
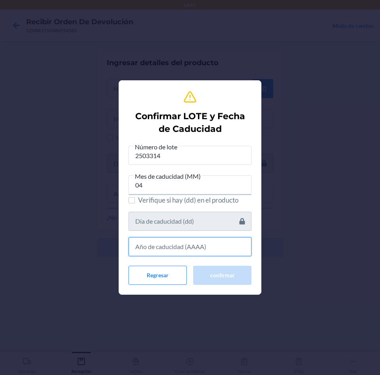
click at [199, 245] on input "text" at bounding box center [190, 246] width 123 height 19
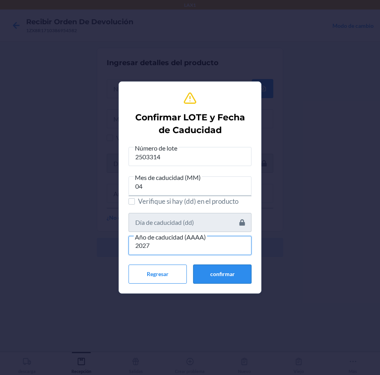
type input "2027"
click at [210, 274] on button "confirmar" at bounding box center [222, 273] width 58 height 19
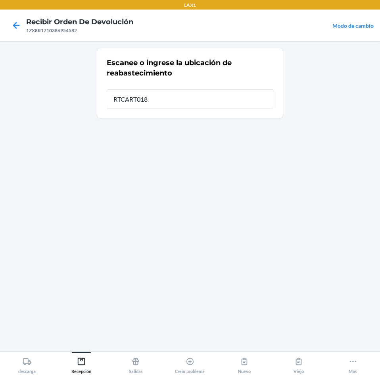
type input "RTCART018"
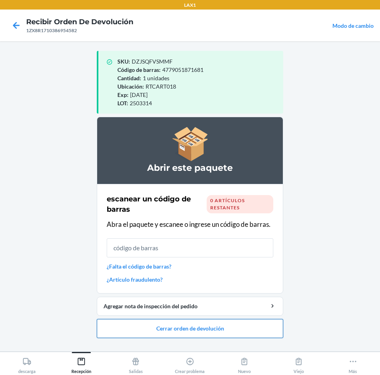
click at [195, 326] on button "Cerrar orden de devolución" at bounding box center [190, 328] width 187 height 19
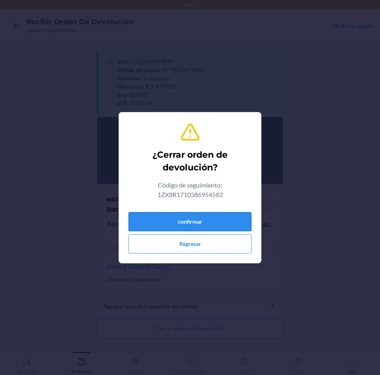
click at [212, 222] on button "confirmar" at bounding box center [190, 221] width 123 height 19
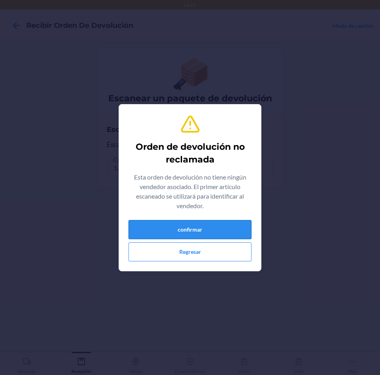
click at [204, 226] on button "confirmar" at bounding box center [190, 229] width 123 height 19
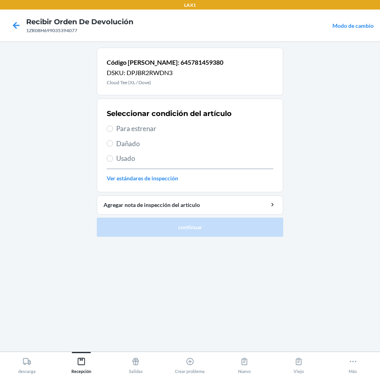
click at [121, 158] on span "Usado" at bounding box center [194, 158] width 157 height 10
click at [113, 158] on input "Usado" at bounding box center [110, 158] width 6 height 6
radio input "true"
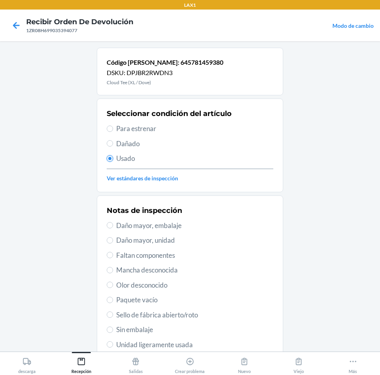
scroll to position [104, 0]
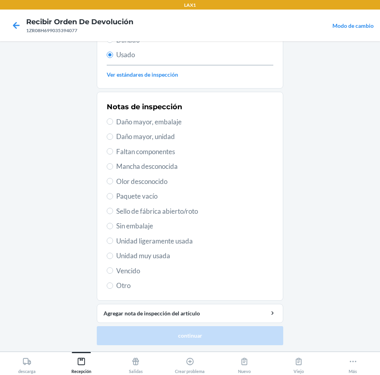
click at [157, 257] on span "Unidad muy usada" at bounding box center [194, 256] width 157 height 10
click at [113, 257] on input "Unidad muy usada" at bounding box center [110, 256] width 6 height 6
radio input "true"
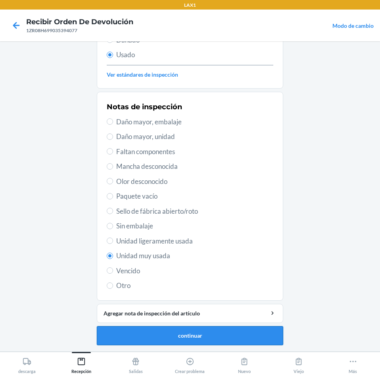
click at [184, 335] on button "continuar" at bounding box center [190, 335] width 187 height 19
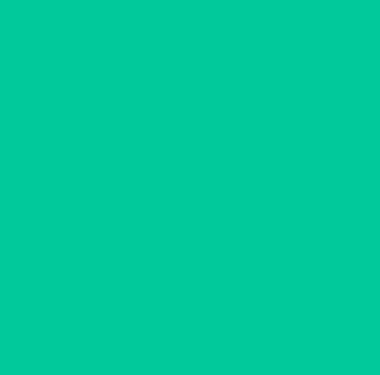
scroll to position [0, 0]
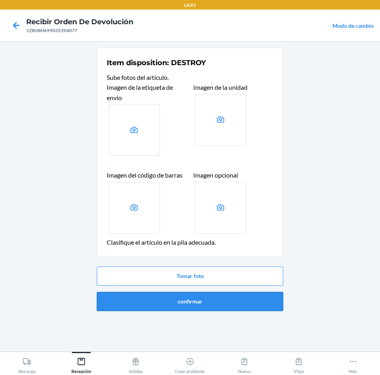
click at [216, 297] on button "confirmar" at bounding box center [190, 301] width 187 height 19
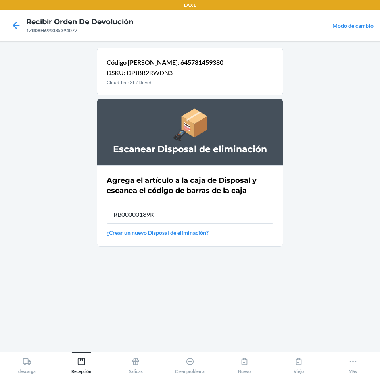
type input "RB00000189K"
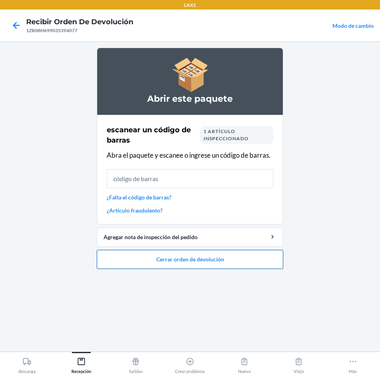
click at [184, 259] on button "Cerrar orden de devolución" at bounding box center [190, 259] width 187 height 19
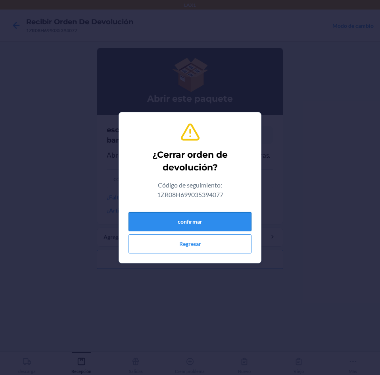
click at [197, 219] on button "confirmar" at bounding box center [190, 221] width 123 height 19
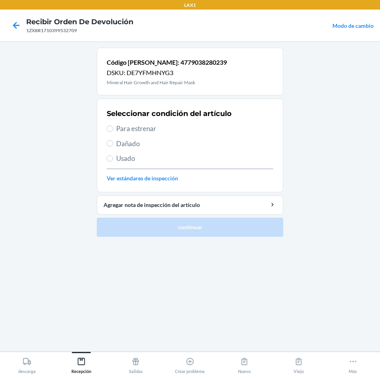
click at [113, 160] on label "Usado" at bounding box center [190, 158] width 167 height 10
click at [113, 160] on input "Usado" at bounding box center [110, 158] width 6 height 6
radio input "true"
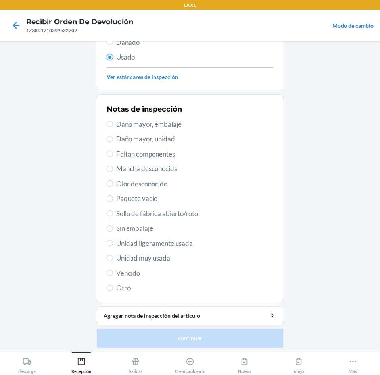
scroll to position [104, 0]
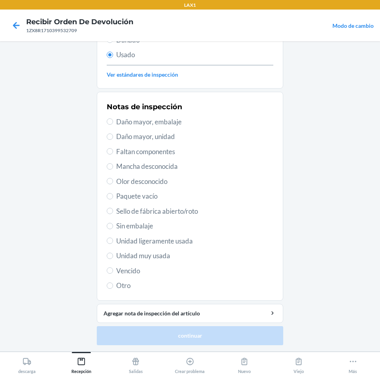
click at [141, 257] on span "Unidad muy usada" at bounding box center [194, 256] width 157 height 10
click at [113, 257] on input "Unidad muy usada" at bounding box center [110, 256] width 6 height 6
radio input "true"
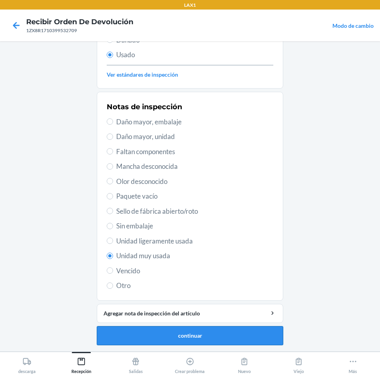
click at [166, 329] on button "continuar" at bounding box center [190, 335] width 187 height 19
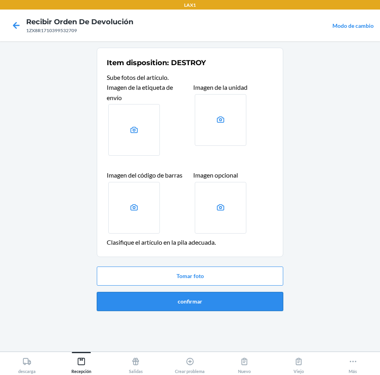
click at [196, 302] on button "confirmar" at bounding box center [190, 301] width 187 height 19
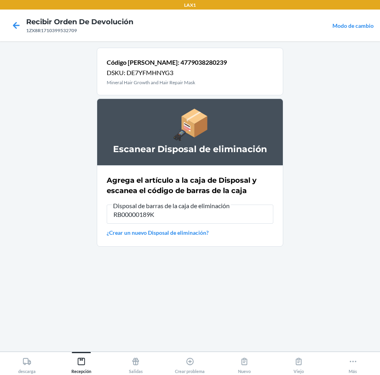
type input "RB00000189K"
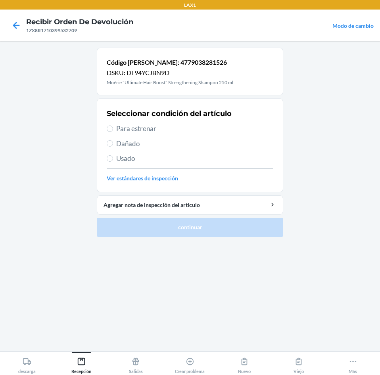
click at [119, 143] on span "Dañado" at bounding box center [194, 144] width 157 height 10
click at [113, 143] on input "Dañado" at bounding box center [110, 143] width 6 height 6
radio input "true"
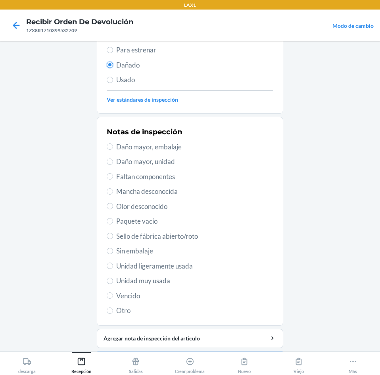
scroll to position [79, 0]
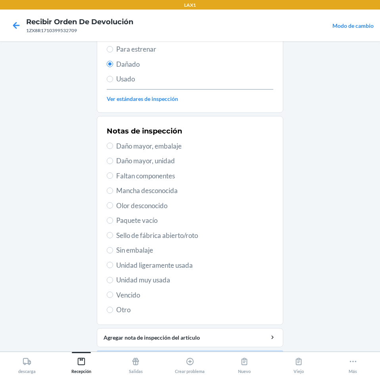
click at [163, 280] on span "Unidad muy usada" at bounding box center [194, 280] width 157 height 10
click at [113, 280] on input "Unidad muy usada" at bounding box center [110, 280] width 6 height 6
radio input "true"
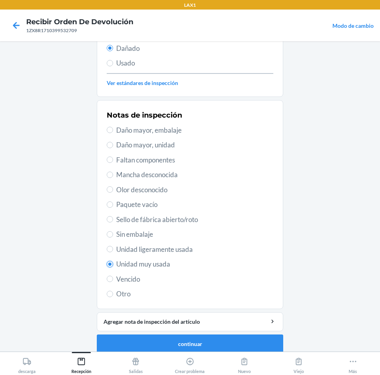
scroll to position [104, 0]
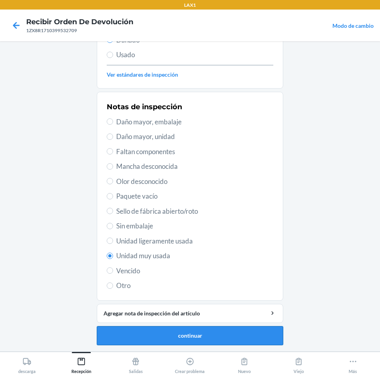
click at [173, 330] on button "continuar" at bounding box center [190, 335] width 187 height 19
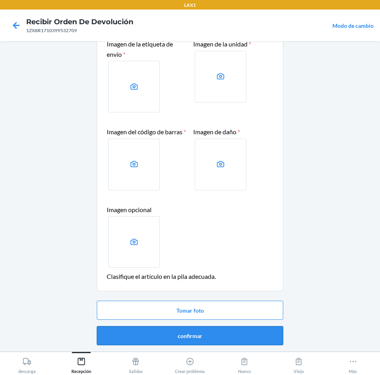
click at [200, 334] on button "confirmar" at bounding box center [190, 335] width 187 height 19
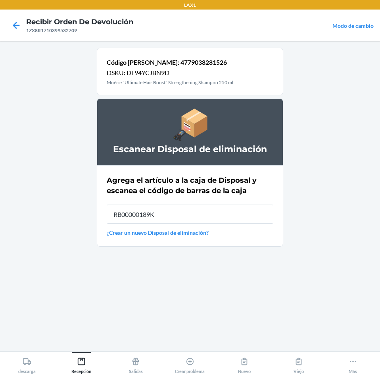
type input "RB00000189K"
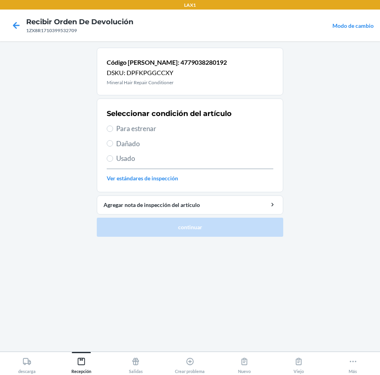
click at [127, 143] on span "Dañado" at bounding box center [194, 144] width 157 height 10
click at [113, 143] on input "Dañado" at bounding box center [110, 143] width 6 height 6
radio input "true"
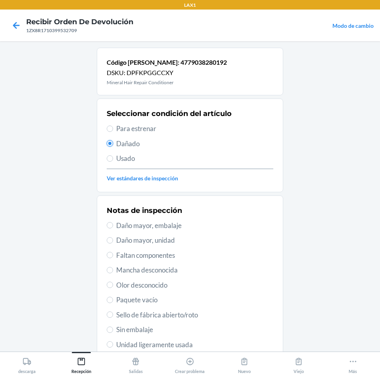
scroll to position [104, 0]
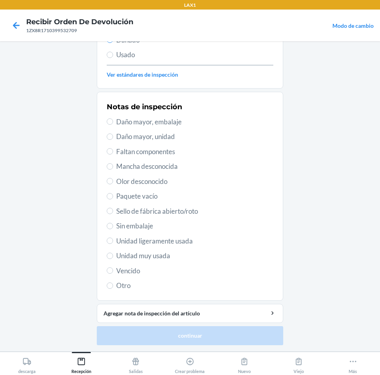
click at [159, 255] on span "Unidad muy usada" at bounding box center [194, 256] width 157 height 10
click at [113, 255] on input "Unidad muy usada" at bounding box center [110, 256] width 6 height 6
radio input "true"
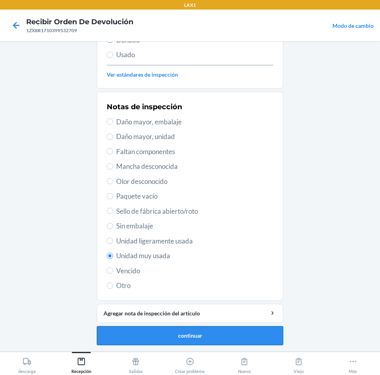
click at [195, 335] on button "continuar" at bounding box center [190, 335] width 187 height 19
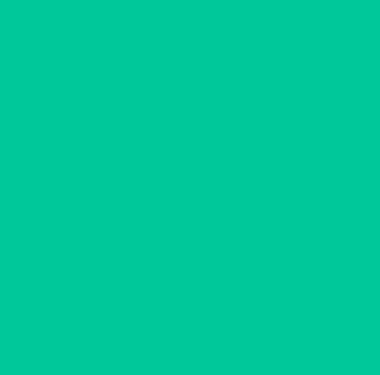
scroll to position [54, 0]
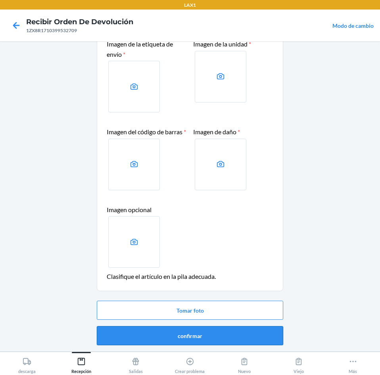
click at [207, 328] on button "confirmar" at bounding box center [190, 335] width 187 height 19
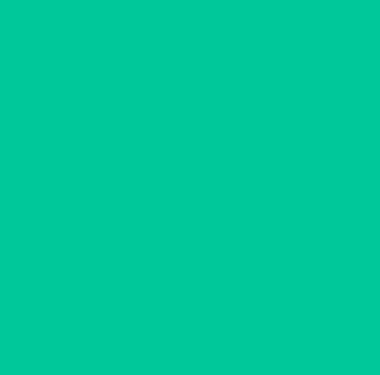
scroll to position [0, 0]
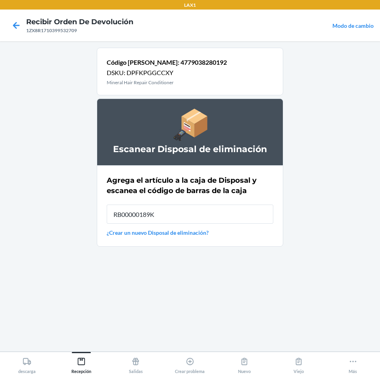
type input "RB00000189K"
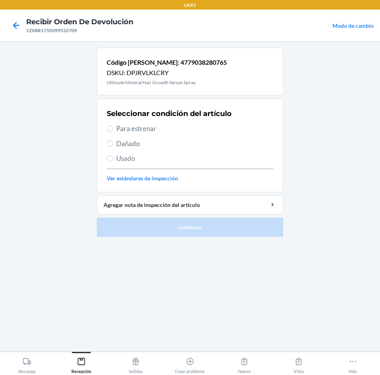
click at [127, 145] on span "Dañado" at bounding box center [194, 144] width 157 height 10
click at [113, 145] on input "Dañado" at bounding box center [110, 143] width 6 height 6
radio input "true"
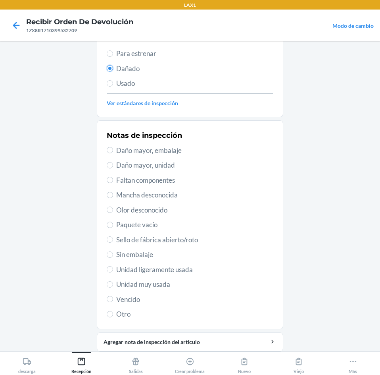
scroll to position [104, 0]
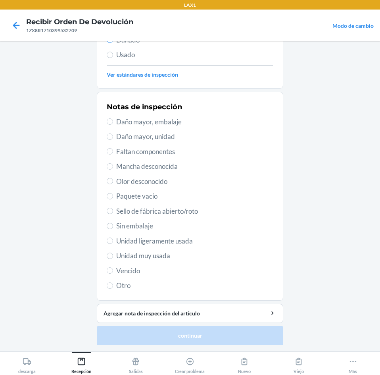
click at [156, 255] on span "Unidad muy usada" at bounding box center [194, 256] width 157 height 10
click at [113, 255] on input "Unidad muy usada" at bounding box center [110, 256] width 6 height 6
radio input "true"
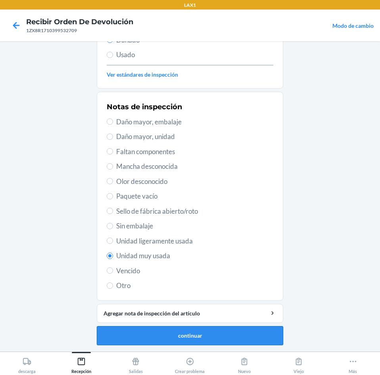
click at [180, 331] on button "continuar" at bounding box center [190, 335] width 187 height 19
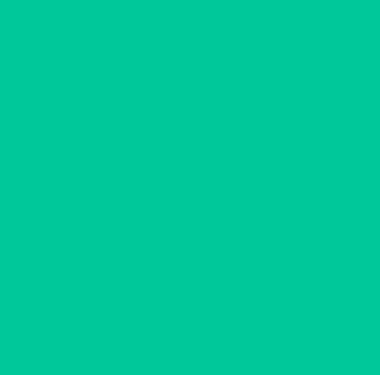
scroll to position [54, 0]
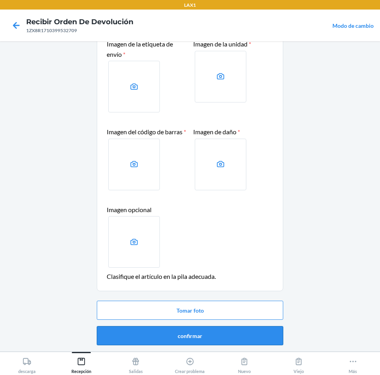
click at [192, 334] on button "confirmar" at bounding box center [190, 335] width 187 height 19
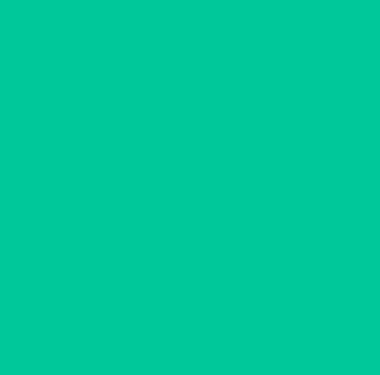
scroll to position [0, 0]
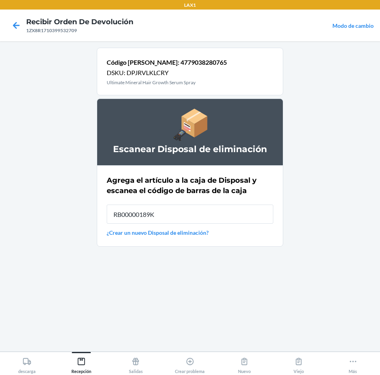
type input "RB00000189K"
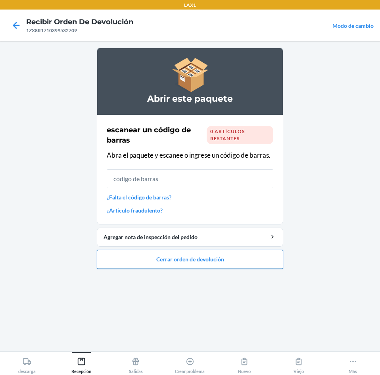
click at [208, 258] on button "Cerrar orden de devolución" at bounding box center [190, 259] width 187 height 19
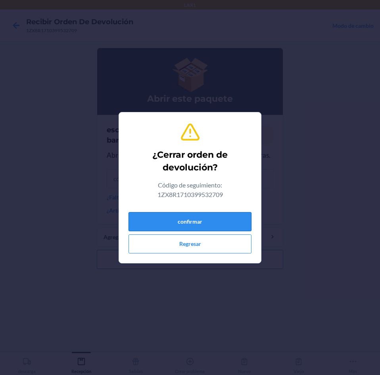
click at [217, 223] on button "confirmar" at bounding box center [190, 221] width 123 height 19
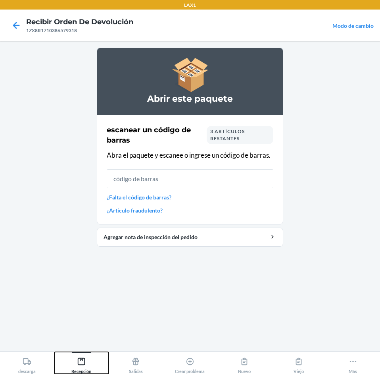
click at [85, 361] on icon at bounding box center [81, 361] width 7 height 7
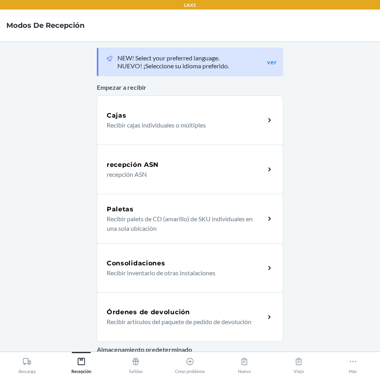
click at [180, 305] on div "Órdenes de devolución Recibir artículos del paquete de pedido de devolución" at bounding box center [190, 316] width 187 height 49
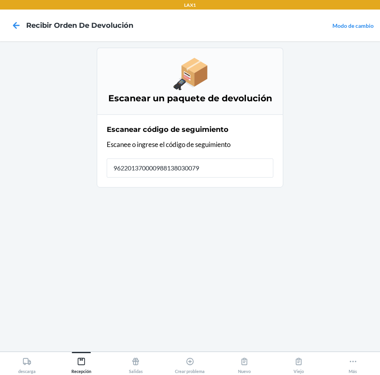
type input "9622013700009881380300797"
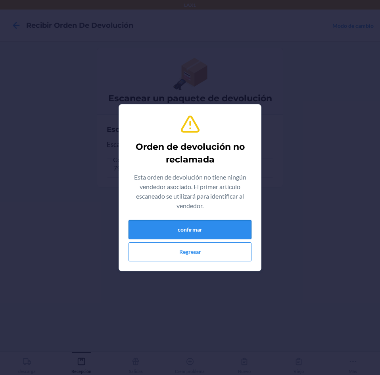
click at [217, 232] on button "confirmar" at bounding box center [190, 229] width 123 height 19
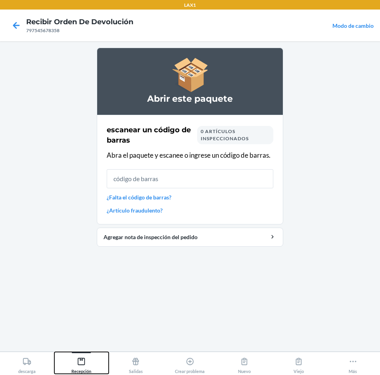
click at [82, 357] on div "Recepción" at bounding box center [81, 364] width 20 height 20
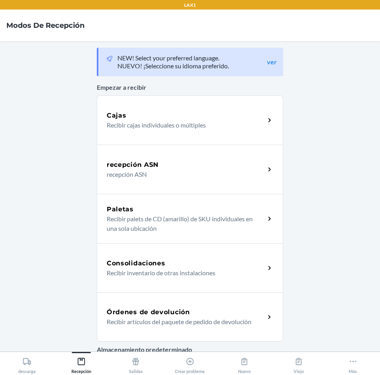
click at [196, 318] on p "Recibir artículos del paquete de pedido de devolución" at bounding box center [183, 322] width 152 height 10
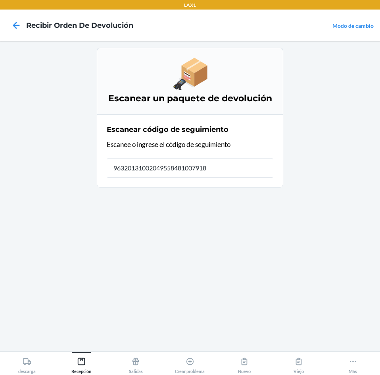
type input "963201310020495584810079188"
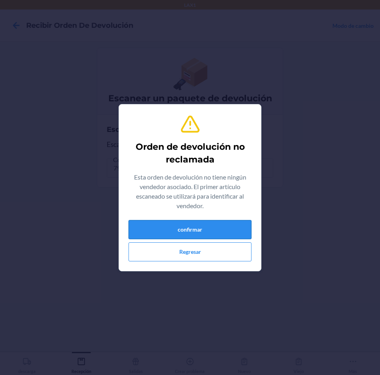
click at [209, 233] on button "confirmar" at bounding box center [190, 229] width 123 height 19
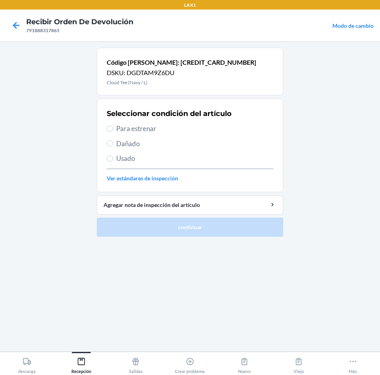
click at [121, 128] on span "Para estrenar" at bounding box center [194, 129] width 157 height 10
click at [113, 128] on input "Para estrenar" at bounding box center [110, 128] width 6 height 6
radio input "true"
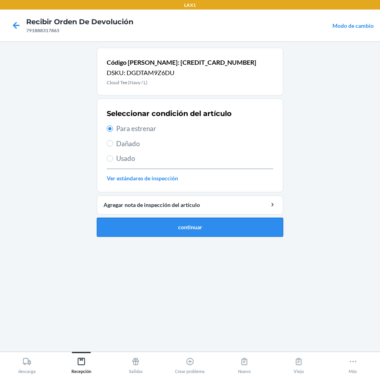
click at [141, 220] on button "continuar" at bounding box center [190, 227] width 187 height 19
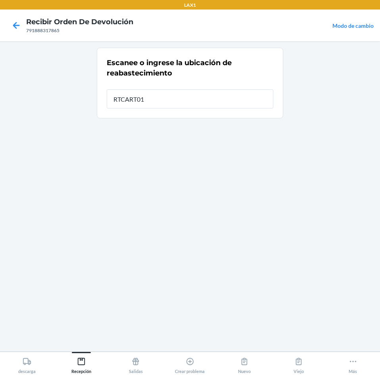
type input "RTCART018"
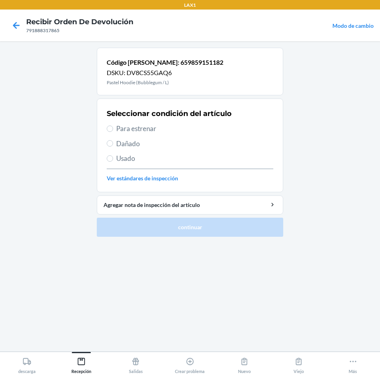
click at [124, 128] on span "Para estrenar" at bounding box center [194, 129] width 157 height 10
click at [113, 128] on input "Para estrenar" at bounding box center [110, 128] width 6 height 6
radio input "true"
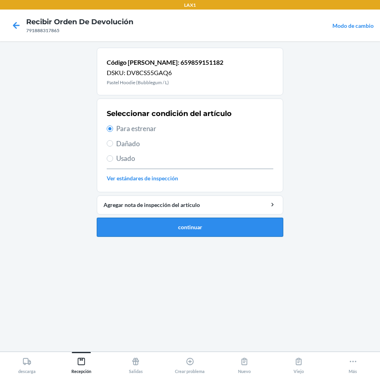
click at [170, 227] on button "continuar" at bounding box center [190, 227] width 187 height 19
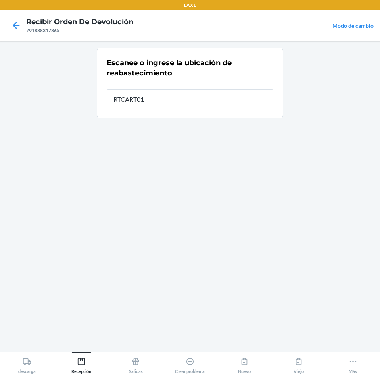
type input "RTCART018"
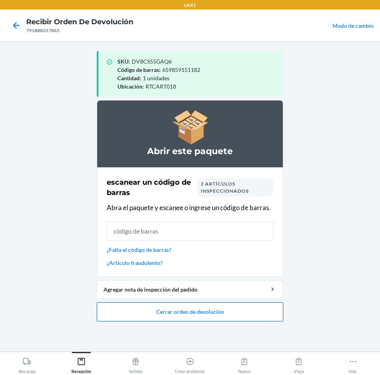
click at [174, 308] on button "Cerrar orden de devolución" at bounding box center [190, 311] width 187 height 19
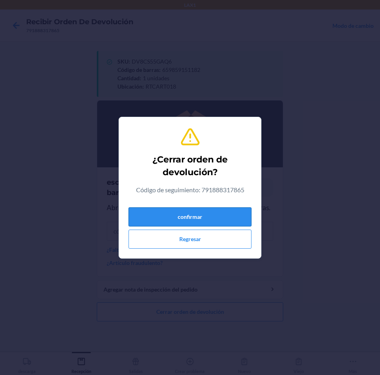
click at [208, 218] on button "confirmar" at bounding box center [190, 216] width 123 height 19
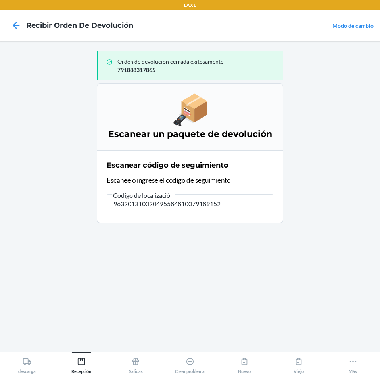
type input "9632013100204955848100791891524"
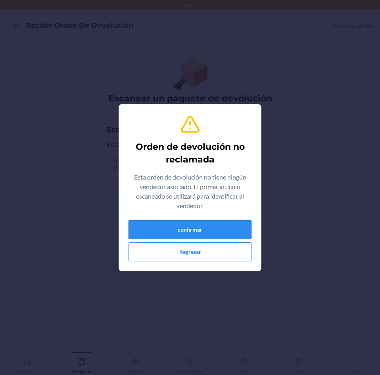
click at [197, 230] on button "confirmar" at bounding box center [190, 229] width 123 height 19
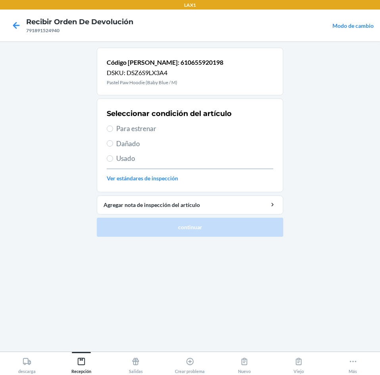
click at [138, 128] on span "Para estrenar" at bounding box center [194, 129] width 157 height 10
click at [113, 128] on input "Para estrenar" at bounding box center [110, 128] width 6 height 6
radio input "true"
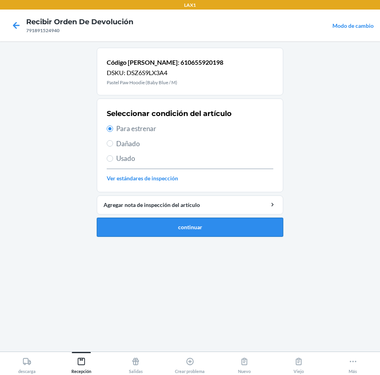
click at [196, 227] on button "continuar" at bounding box center [190, 227] width 187 height 19
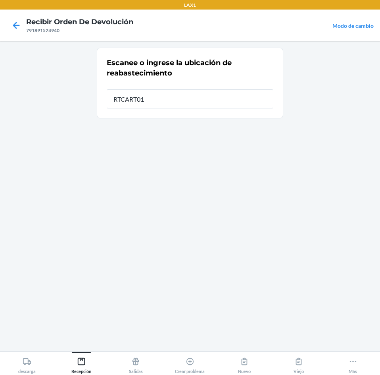
type input "RTCART018"
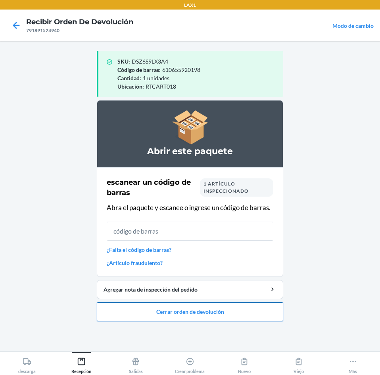
click at [184, 311] on button "Cerrar orden de devolución" at bounding box center [190, 311] width 187 height 19
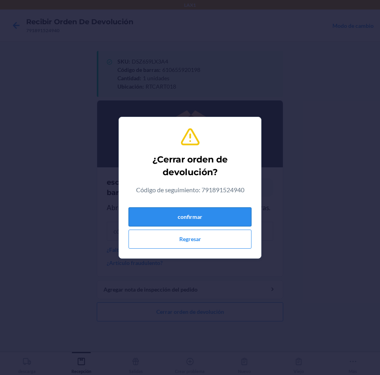
click at [221, 215] on button "confirmar" at bounding box center [190, 216] width 123 height 19
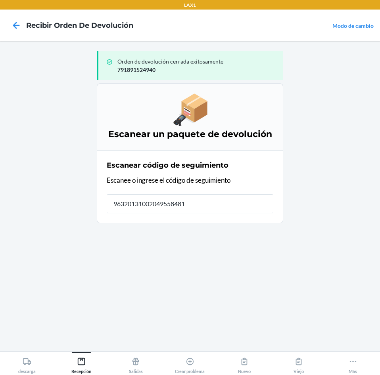
type input "963201310020495584810"
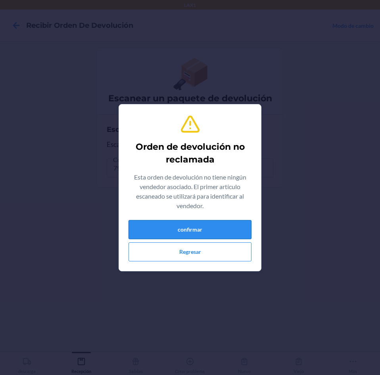
click at [199, 228] on button "confirmar" at bounding box center [190, 229] width 123 height 19
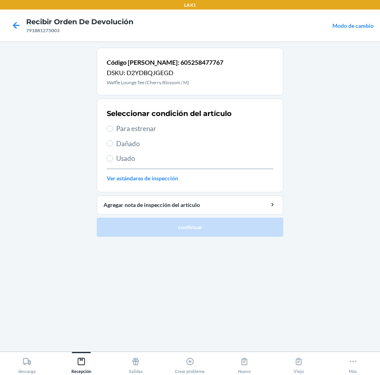
click at [129, 130] on span "Para estrenar" at bounding box center [194, 129] width 157 height 10
click at [113, 130] on input "Para estrenar" at bounding box center [110, 128] width 6 height 6
radio input "true"
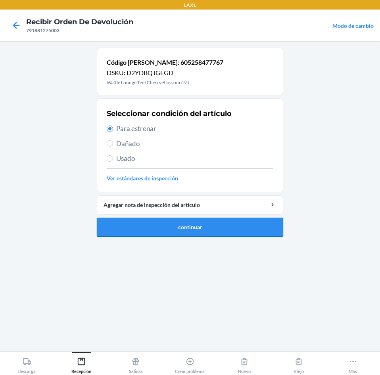
click at [167, 218] on button "continuar" at bounding box center [190, 227] width 187 height 19
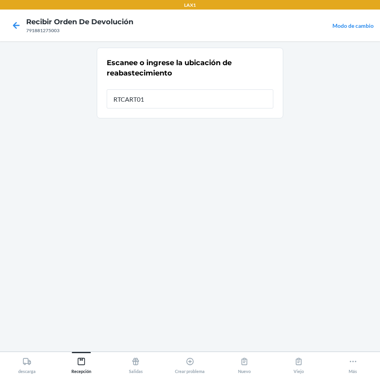
type input "RTCART018"
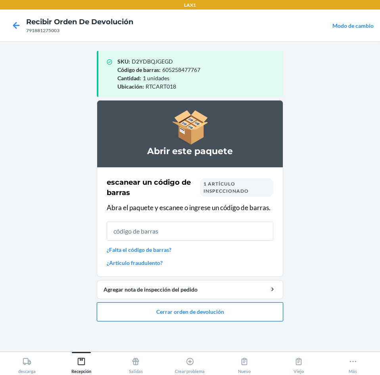
click at [169, 310] on button "Cerrar orden de devolución" at bounding box center [190, 311] width 187 height 19
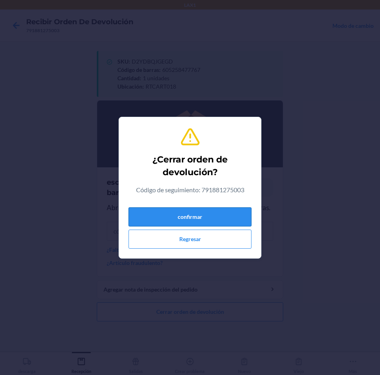
click at [213, 219] on button "confirmar" at bounding box center [190, 216] width 123 height 19
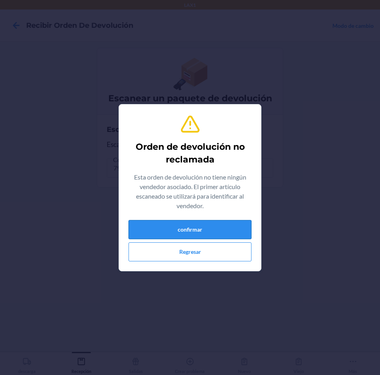
click at [200, 227] on button "confirmar" at bounding box center [190, 229] width 123 height 19
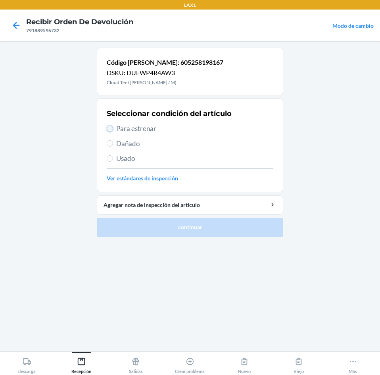
click at [112, 127] on input "Para estrenar" at bounding box center [110, 128] width 6 height 6
radio input "true"
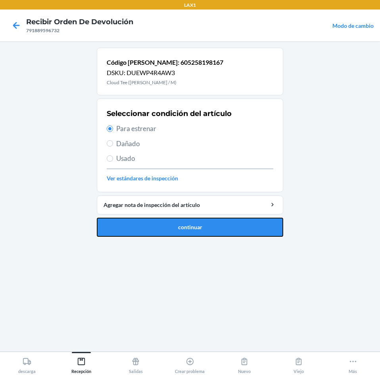
drag, startPoint x: 156, startPoint y: 225, endPoint x: 160, endPoint y: 223, distance: 4.4
click at [159, 224] on button "continuar" at bounding box center [190, 227] width 187 height 19
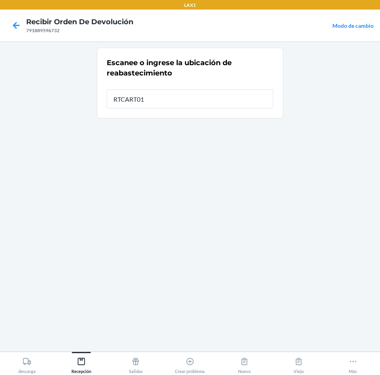
type input "RTCART018"
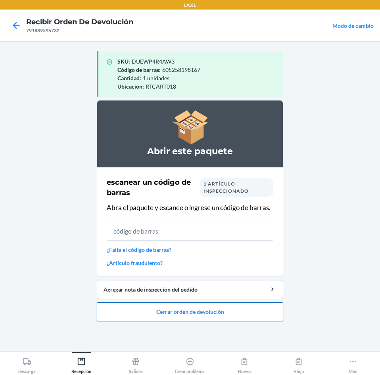
click at [181, 309] on button "Cerrar orden de devolución" at bounding box center [190, 311] width 187 height 19
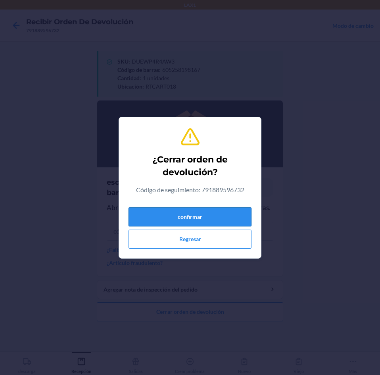
click at [223, 219] on button "confirmar" at bounding box center [190, 216] width 123 height 19
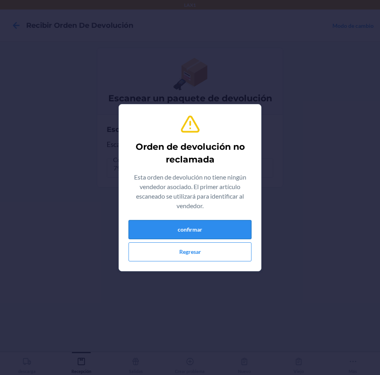
click at [222, 224] on button "confirmar" at bounding box center [190, 229] width 123 height 19
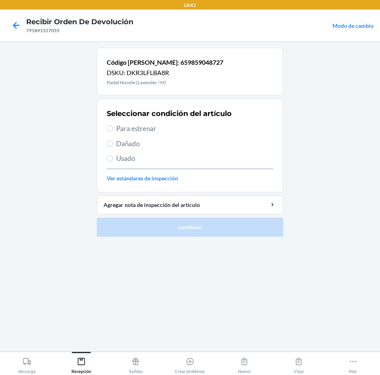
click at [120, 129] on span "Para estrenar" at bounding box center [194, 129] width 157 height 10
click at [113, 129] on input "Para estrenar" at bounding box center [110, 128] width 6 height 6
radio input "true"
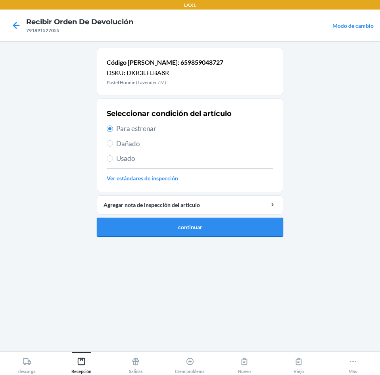
click at [205, 230] on button "continuar" at bounding box center [190, 227] width 187 height 19
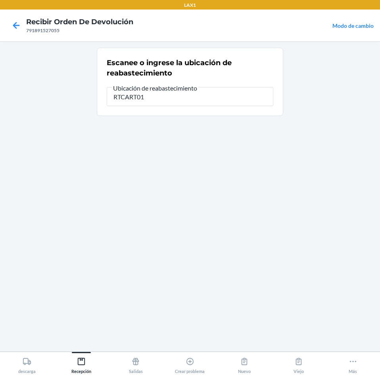
type input "RTCART018"
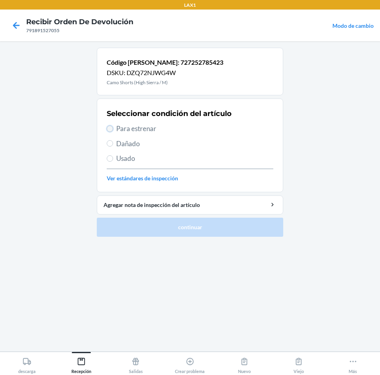
click at [109, 128] on input "Para estrenar" at bounding box center [110, 128] width 6 height 6
radio input "true"
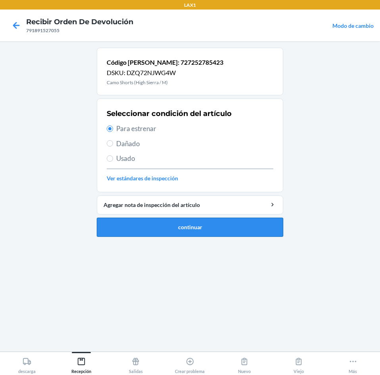
click at [177, 224] on button "continuar" at bounding box center [190, 227] width 187 height 19
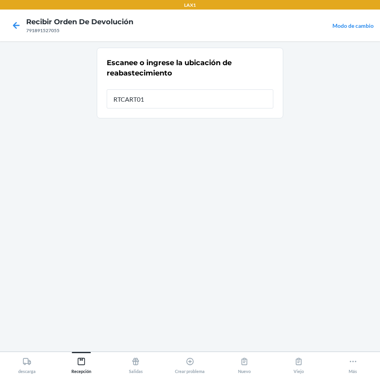
type input "RTCART018"
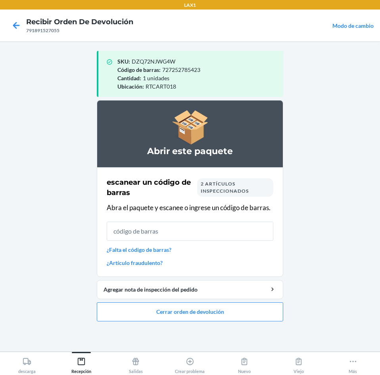
click at [150, 250] on link "¿Falta el código de barras?" at bounding box center [190, 249] width 167 height 8
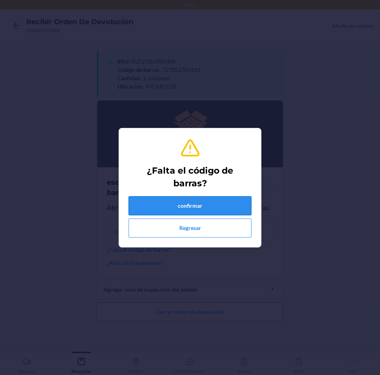
click at [205, 205] on button "confirmar" at bounding box center [190, 205] width 123 height 19
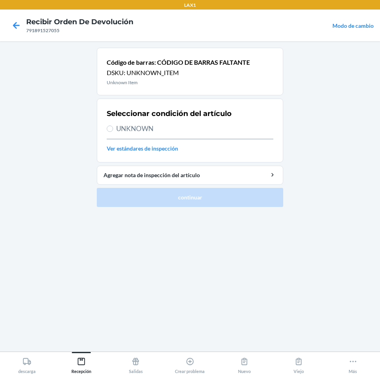
click at [123, 129] on span "UNKNOWN" at bounding box center [194, 129] width 157 height 10
click at [113, 129] on input "UNKNOWN" at bounding box center [110, 128] width 6 height 6
radio input "true"
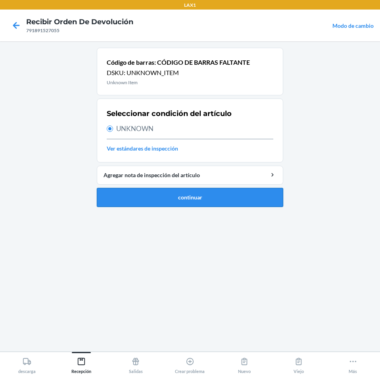
click at [151, 196] on button "continuar" at bounding box center [190, 197] width 187 height 19
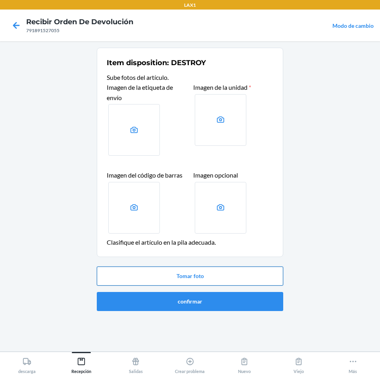
click at [190, 275] on button "Tomar foto" at bounding box center [190, 275] width 187 height 19
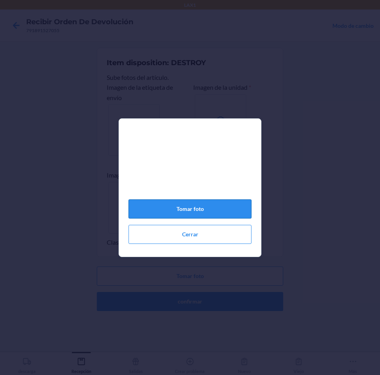
click at [189, 210] on button "Tomar foto" at bounding box center [190, 208] width 123 height 19
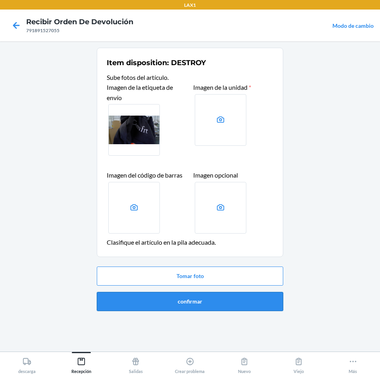
click at [174, 297] on button "confirmar" at bounding box center [190, 301] width 187 height 19
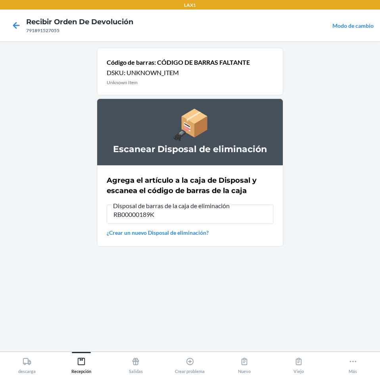
type input "RB00000189K"
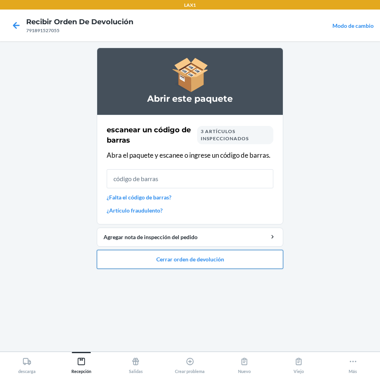
click at [181, 259] on button "Cerrar orden de devolución" at bounding box center [190, 259] width 187 height 19
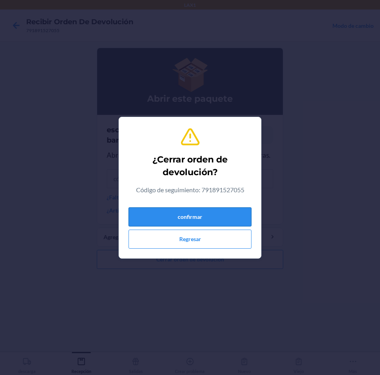
click at [210, 221] on button "confirmar" at bounding box center [190, 216] width 123 height 19
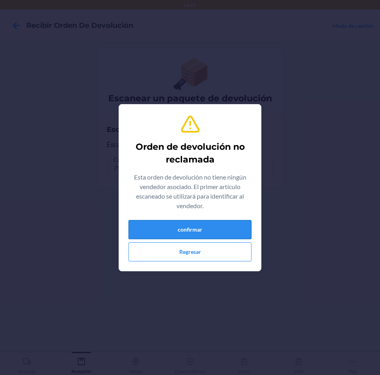
click at [205, 224] on button "confirmar" at bounding box center [190, 229] width 123 height 19
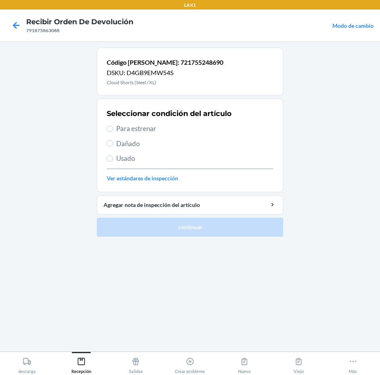
click at [118, 130] on span "Para estrenar" at bounding box center [194, 129] width 157 height 10
click at [113, 130] on input "Para estrenar" at bounding box center [110, 128] width 6 height 6
radio input "true"
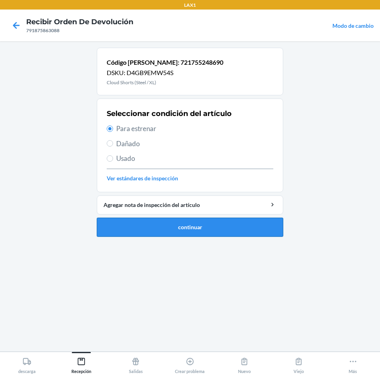
click at [140, 218] on button "continuar" at bounding box center [190, 227] width 187 height 19
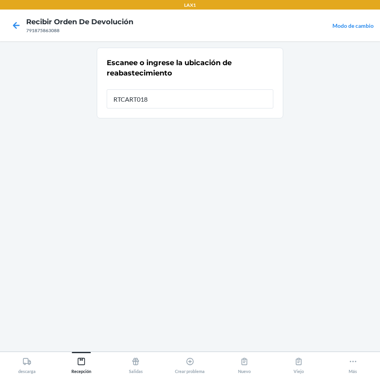
type input "RTCART018"
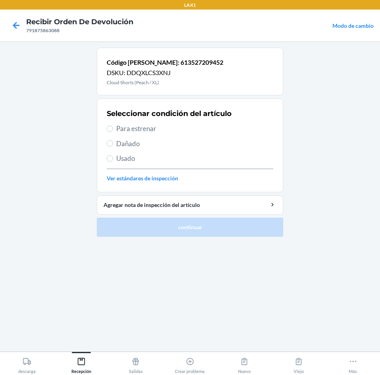
click at [114, 131] on label "Para estrenar" at bounding box center [190, 129] width 167 height 10
click at [113, 131] on input "Para estrenar" at bounding box center [110, 128] width 6 height 6
radio input "true"
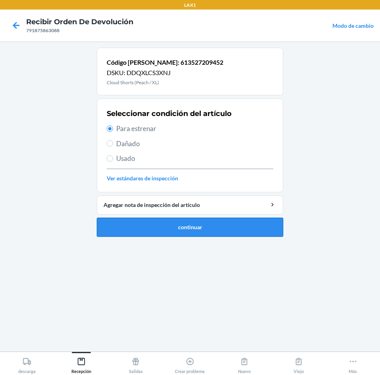
click at [143, 228] on button "continuar" at bounding box center [190, 227] width 187 height 19
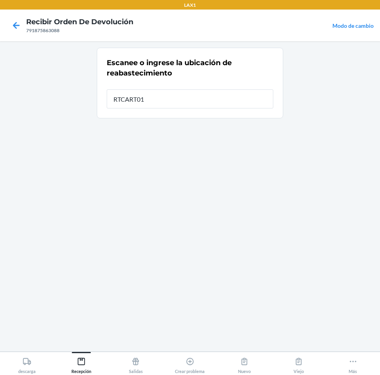
type input "RTCART018"
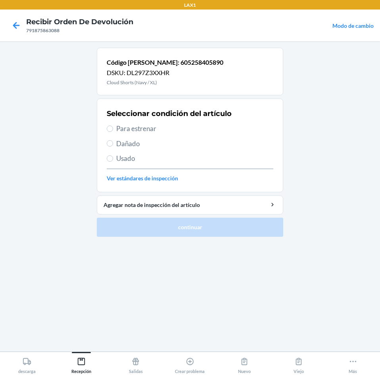
click at [126, 130] on span "Para estrenar" at bounding box center [194, 129] width 157 height 10
click at [113, 130] on input "Para estrenar" at bounding box center [110, 128] width 6 height 6
radio input "true"
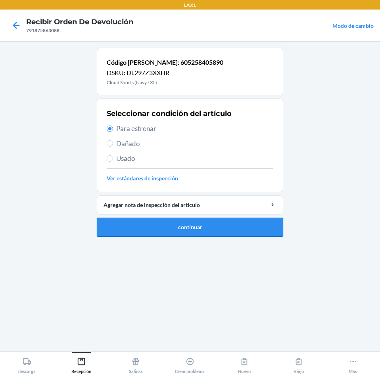
click at [189, 225] on button "continuar" at bounding box center [190, 227] width 187 height 19
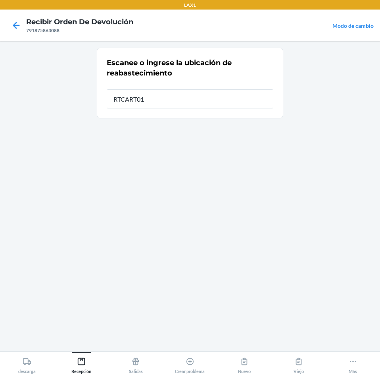
type input "RTCART018"
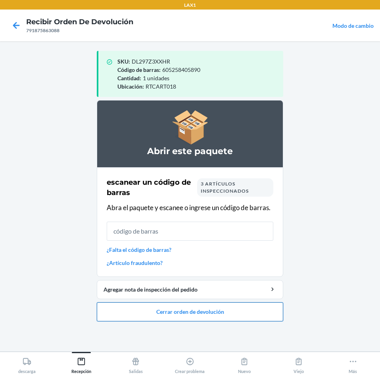
click at [214, 306] on button "Cerrar orden de devolución" at bounding box center [190, 311] width 187 height 19
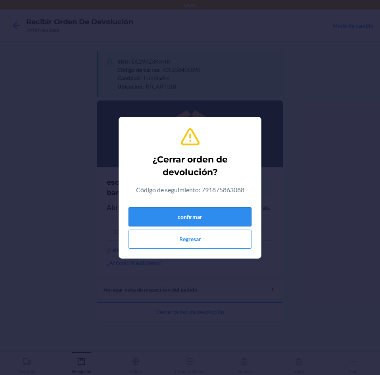
click at [222, 211] on button "confirmar" at bounding box center [190, 216] width 123 height 19
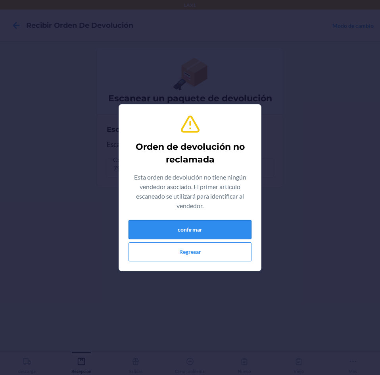
click at [218, 226] on button "confirmar" at bounding box center [190, 229] width 123 height 19
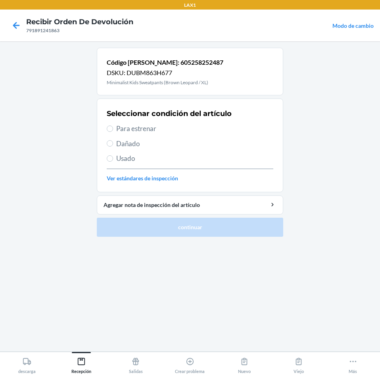
click at [129, 129] on span "Para estrenar" at bounding box center [194, 129] width 157 height 10
click at [113, 129] on input "Para estrenar" at bounding box center [110, 128] width 6 height 6
radio input "true"
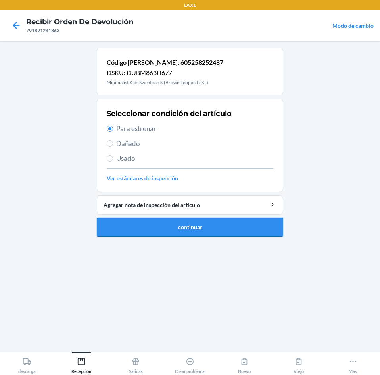
click at [174, 224] on button "continuar" at bounding box center [190, 227] width 187 height 19
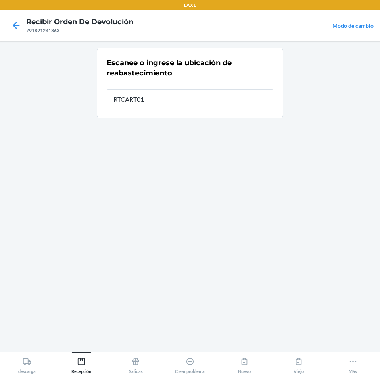
type input "RTCART018"
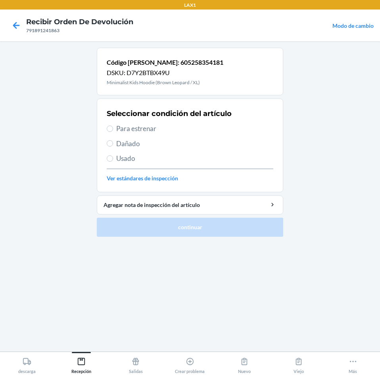
click at [130, 130] on span "Para estrenar" at bounding box center [194, 129] width 157 height 10
click at [113, 130] on input "Para estrenar" at bounding box center [110, 128] width 6 height 6
radio input "true"
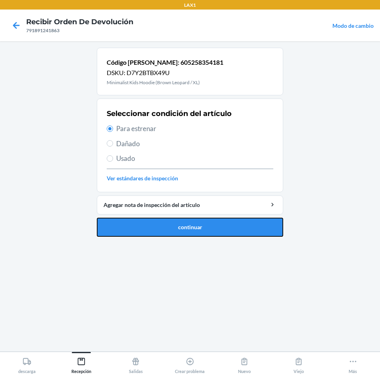
click at [160, 223] on button "continuar" at bounding box center [190, 227] width 187 height 19
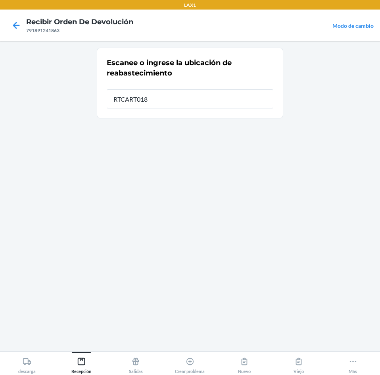
type input "RTCART018"
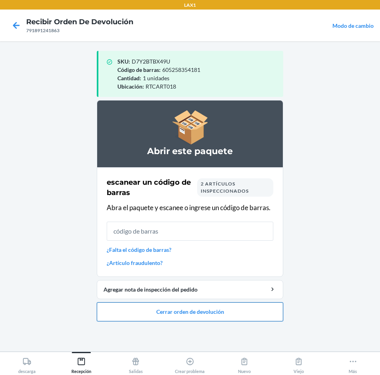
click at [174, 311] on button "Cerrar orden de devolución" at bounding box center [190, 311] width 187 height 19
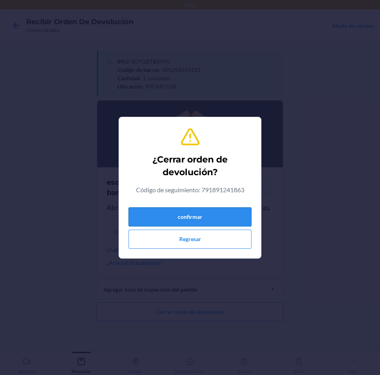
click at [221, 214] on button "confirmar" at bounding box center [190, 216] width 123 height 19
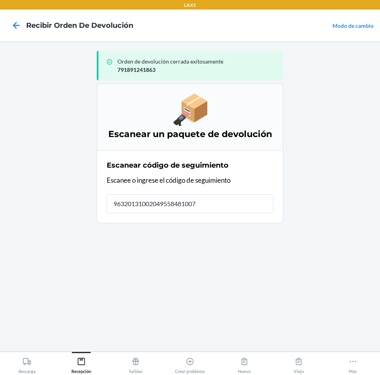
type input "963201310020495584810079"
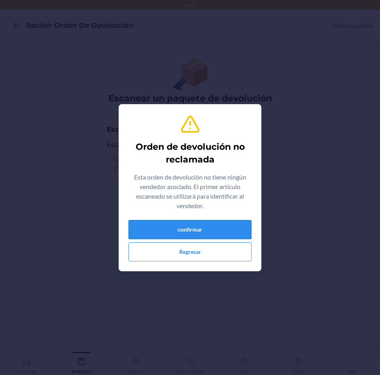
click at [217, 232] on button "confirmar" at bounding box center [190, 229] width 123 height 19
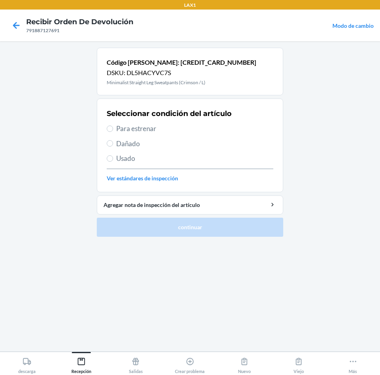
click at [117, 128] on span "Para estrenar" at bounding box center [194, 129] width 157 height 10
click at [113, 128] on input "Para estrenar" at bounding box center [110, 128] width 6 height 6
radio input "true"
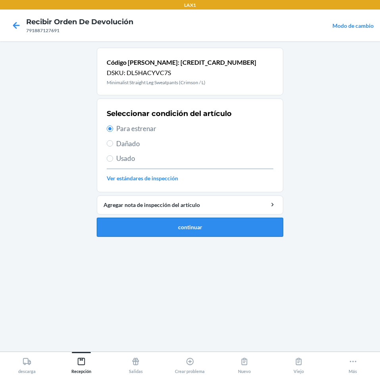
click at [154, 224] on button "continuar" at bounding box center [190, 227] width 187 height 19
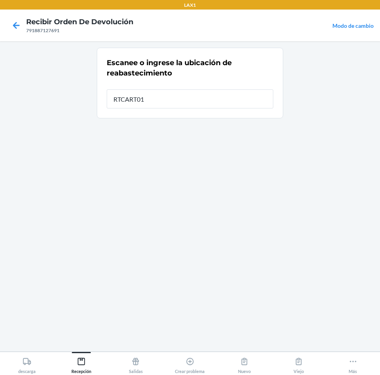
type input "RTCART018"
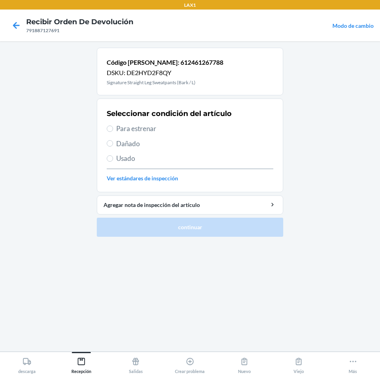
click at [122, 130] on span "Para estrenar" at bounding box center [194, 129] width 157 height 10
click at [113, 130] on input "Para estrenar" at bounding box center [110, 128] width 6 height 6
radio input "true"
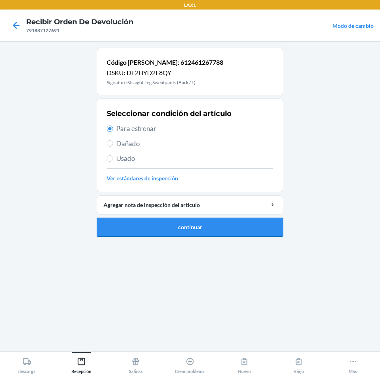
click at [134, 229] on button "continuar" at bounding box center [190, 227] width 187 height 19
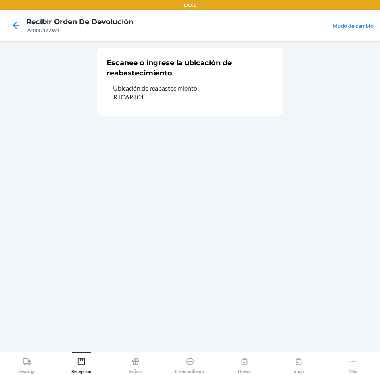
type input "RTCART018"
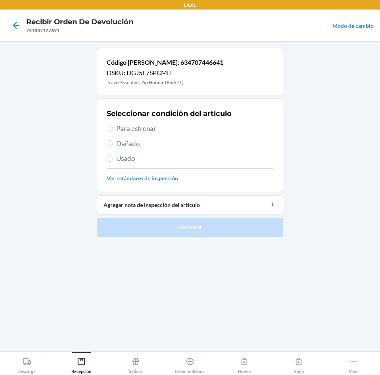
click at [120, 126] on span "Para estrenar" at bounding box center [194, 129] width 157 height 10
click at [113, 126] on input "Para estrenar" at bounding box center [110, 128] width 6 height 6
radio input "true"
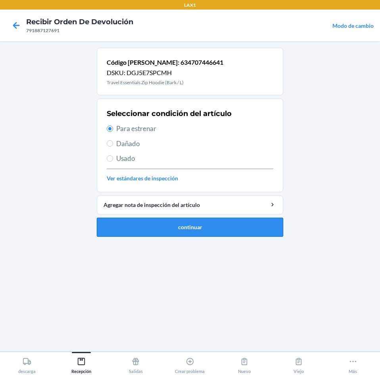
click at [168, 224] on button "continuar" at bounding box center [190, 227] width 187 height 19
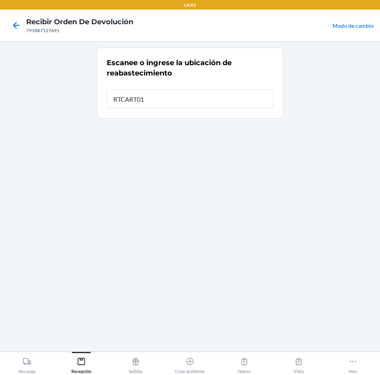
type input "RTCART018"
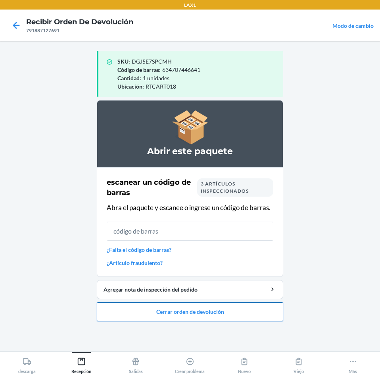
click at [164, 307] on button "Cerrar orden de devolución" at bounding box center [190, 311] width 187 height 19
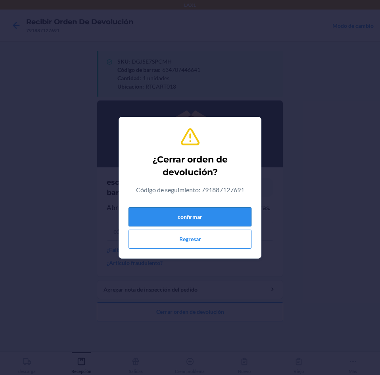
click at [205, 218] on button "confirmar" at bounding box center [190, 216] width 123 height 19
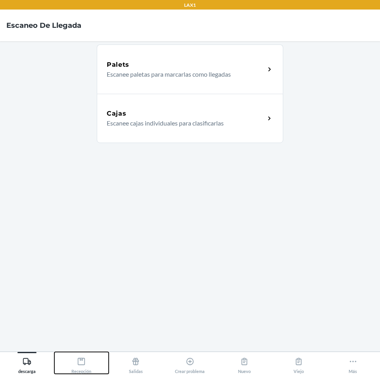
click at [82, 360] on icon at bounding box center [81, 361] width 7 height 7
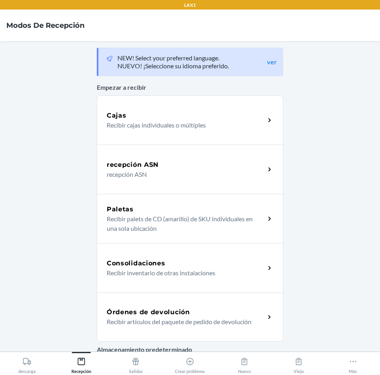
click at [188, 304] on div "Órdenes de devolución Recibir artículos del paquete de pedido de devolución" at bounding box center [190, 316] width 187 height 49
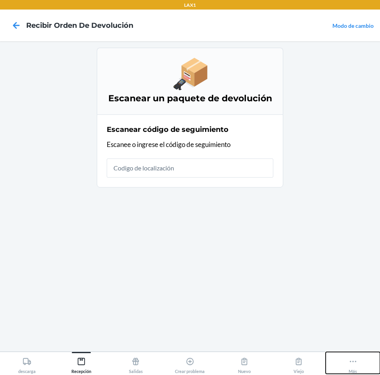
click at [353, 360] on icon at bounding box center [353, 361] width 9 height 9
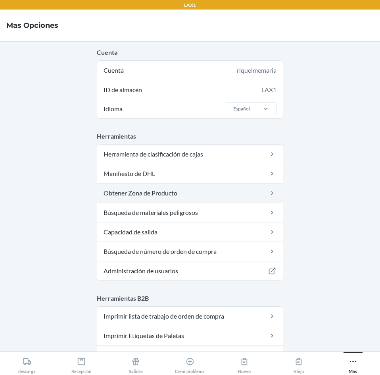
click at [209, 191] on link "Obtener Zona de Producto" at bounding box center [190, 192] width 186 height 19
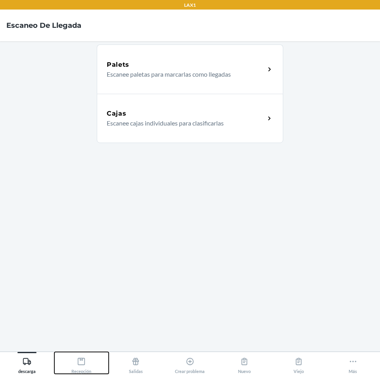
drag, startPoint x: 86, startPoint y: 364, endPoint x: 91, endPoint y: 355, distance: 10.5
click at [87, 359] on div "Recepción" at bounding box center [81, 364] width 20 height 20
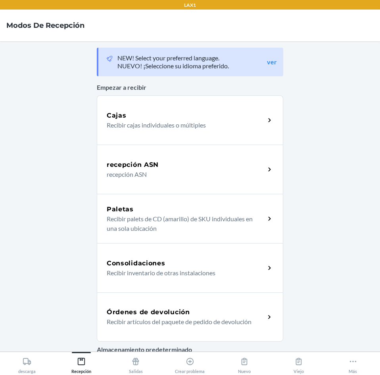
click at [180, 311] on h5 "Órdenes de devolución" at bounding box center [148, 312] width 83 height 10
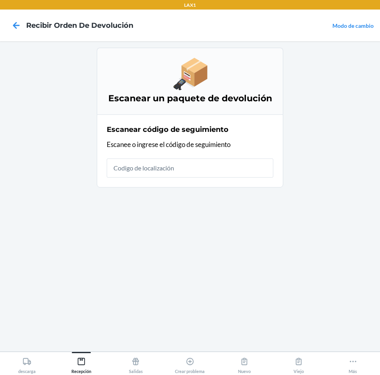
click at [188, 165] on input "text" at bounding box center [190, 167] width 167 height 19
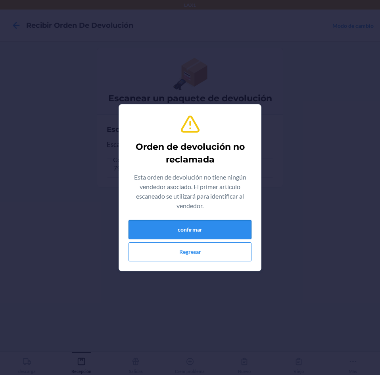
click at [230, 228] on button "confirmar" at bounding box center [190, 229] width 123 height 19
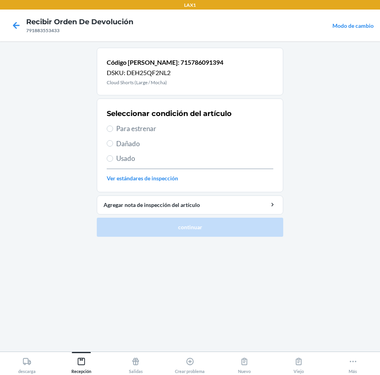
click at [125, 129] on span "Para estrenar" at bounding box center [194, 129] width 157 height 10
click at [113, 129] on input "Para estrenar" at bounding box center [110, 128] width 6 height 6
radio input "true"
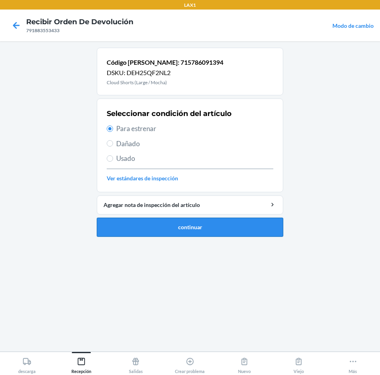
click at [218, 226] on button "continuar" at bounding box center [190, 227] width 187 height 19
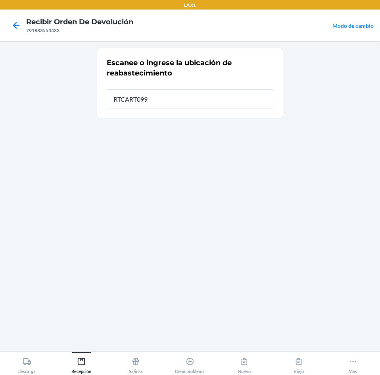
type input "RTCART099"
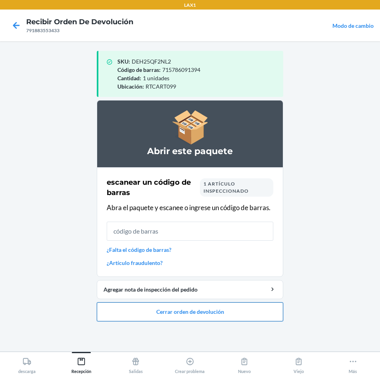
click at [210, 309] on button "Cerrar orden de devolución" at bounding box center [190, 311] width 187 height 19
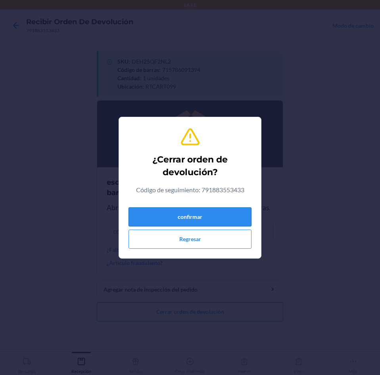
click at [213, 215] on button "confirmar" at bounding box center [190, 216] width 123 height 19
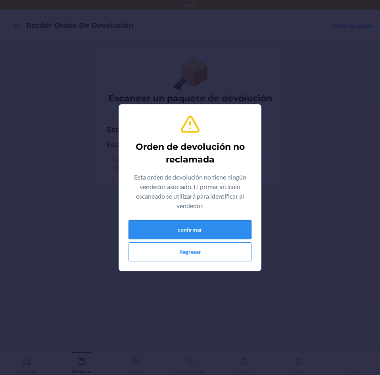
click at [199, 232] on button "confirmar" at bounding box center [190, 229] width 123 height 19
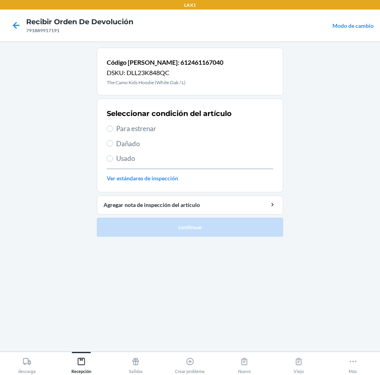
click at [125, 127] on span "Para estrenar" at bounding box center [194, 129] width 157 height 10
click at [113, 127] on input "Para estrenar" at bounding box center [110, 128] width 6 height 6
radio input "true"
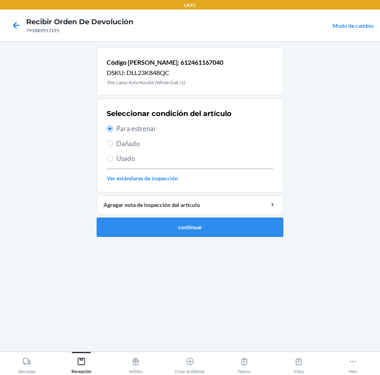
click at [174, 232] on button "continuar" at bounding box center [190, 227] width 187 height 19
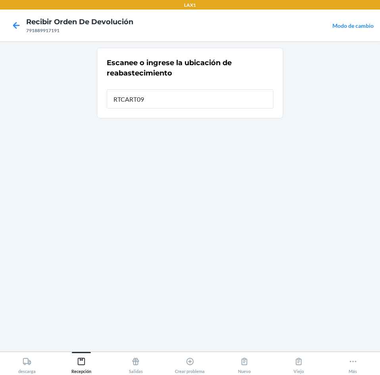
type input "RTCART099"
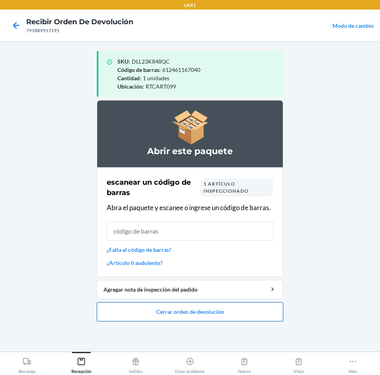
click at [180, 311] on button "Cerrar orden de devolución" at bounding box center [190, 311] width 187 height 19
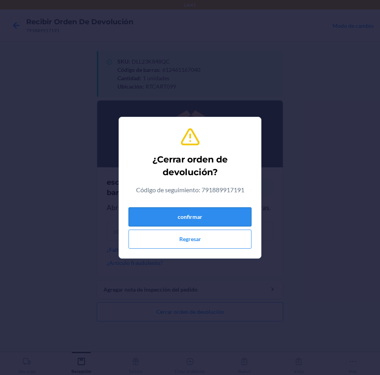
click at [209, 219] on button "confirmar" at bounding box center [190, 216] width 123 height 19
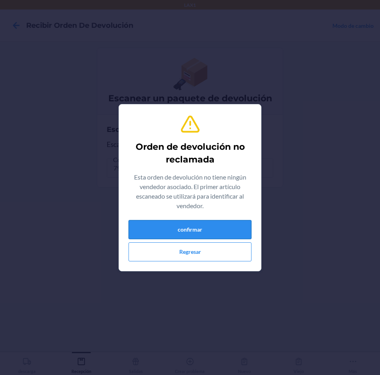
click at [208, 230] on button "confirmar" at bounding box center [190, 229] width 123 height 19
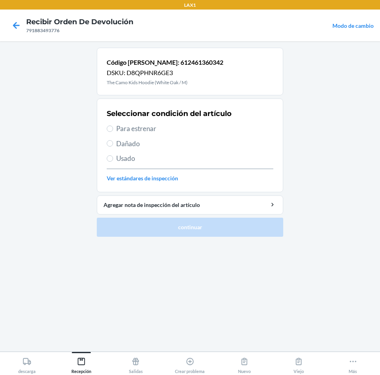
click at [128, 144] on span "Dañado" at bounding box center [194, 144] width 157 height 10
click at [113, 144] on input "Dañado" at bounding box center [110, 143] width 6 height 6
radio input "true"
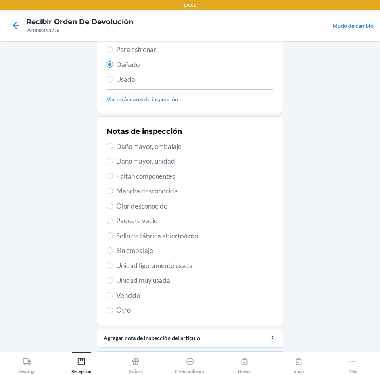
scroll to position [79, 0]
click at [154, 148] on span "Daño mayor, embalaje" at bounding box center [194, 146] width 157 height 10
click at [113, 148] on input "Daño mayor, embalaje" at bounding box center [110, 146] width 6 height 6
radio input "true"
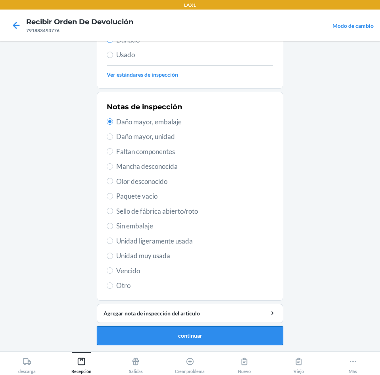
click at [155, 328] on button "continuar" at bounding box center [190, 335] width 187 height 19
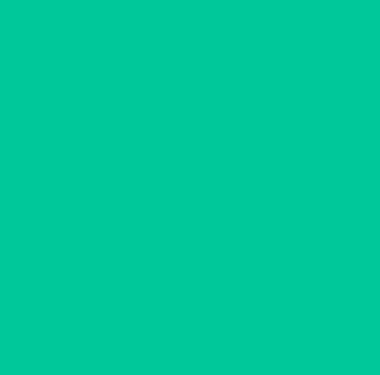
scroll to position [54, 0]
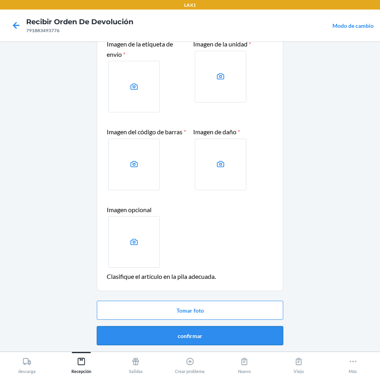
click at [198, 334] on button "confirmar" at bounding box center [190, 335] width 187 height 19
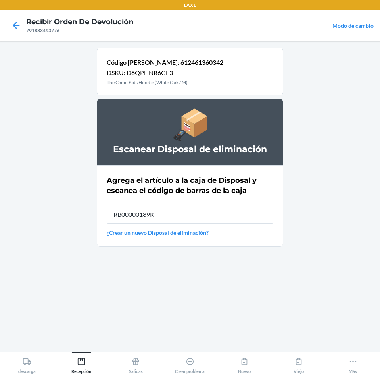
type input "RB00000189K"
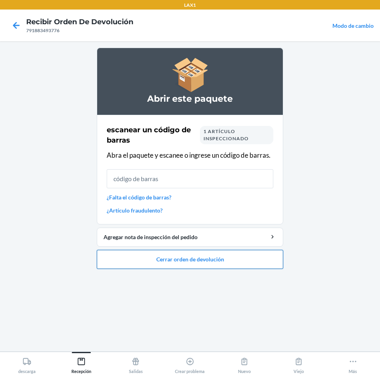
click at [185, 261] on button "Cerrar orden de devolución" at bounding box center [190, 259] width 187 height 19
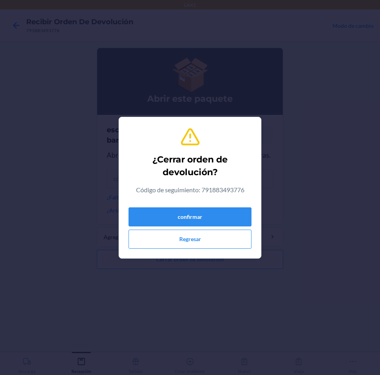
click at [191, 226] on div "confirmar Regresar" at bounding box center [190, 226] width 123 height 44
click at [196, 220] on button "confirmar" at bounding box center [190, 216] width 123 height 19
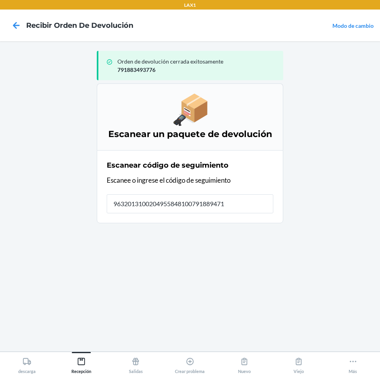
type input "96320131002049558481007918894719"
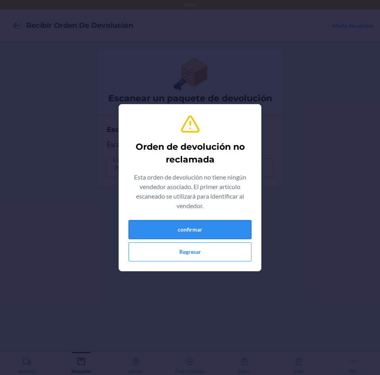
click at [212, 222] on button "confirmar" at bounding box center [190, 229] width 123 height 19
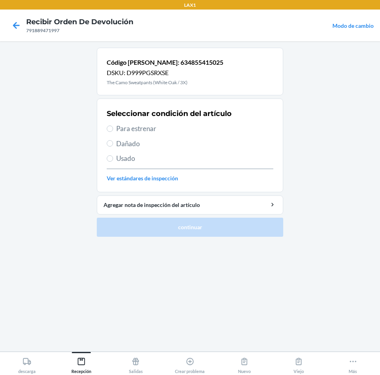
click at [114, 129] on label "Para estrenar" at bounding box center [190, 129] width 167 height 10
click at [113, 129] on input "Para estrenar" at bounding box center [110, 128] width 6 height 6
radio input "true"
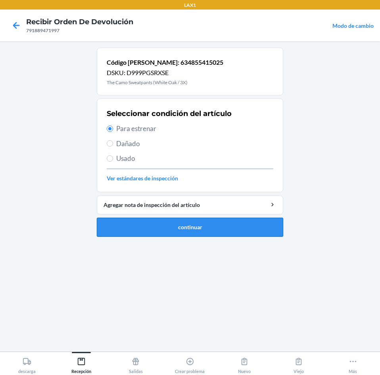
click at [162, 227] on button "continuar" at bounding box center [190, 227] width 187 height 19
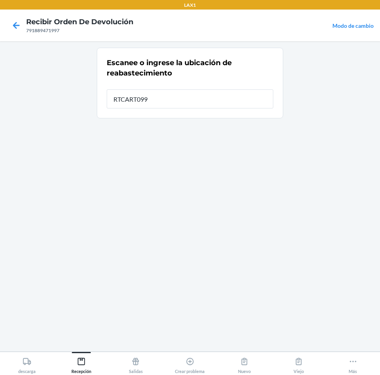
type input "RTCART099"
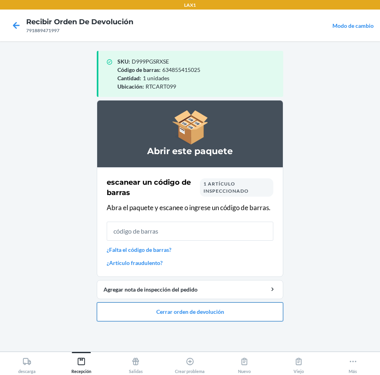
click at [185, 310] on button "Cerrar orden de devolución" at bounding box center [190, 311] width 187 height 19
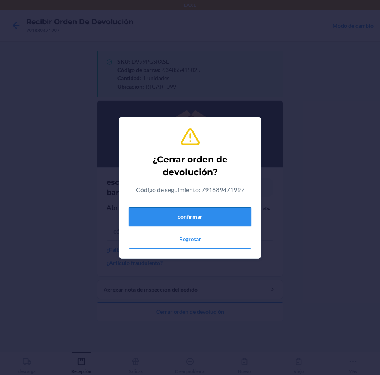
click at [201, 218] on button "confirmar" at bounding box center [190, 216] width 123 height 19
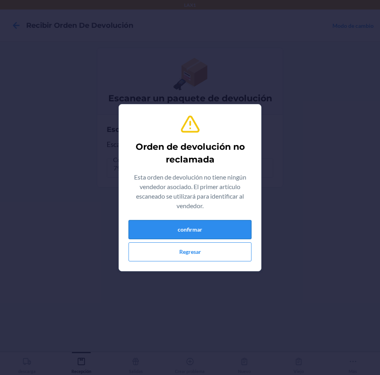
click at [197, 231] on button "confirmar" at bounding box center [190, 229] width 123 height 19
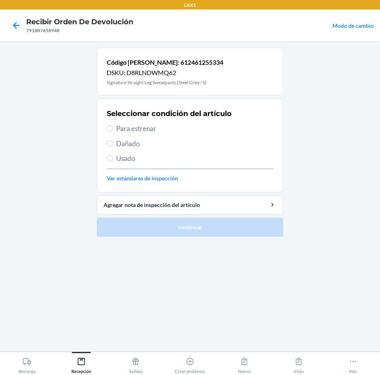
click at [130, 129] on span "Para estrenar" at bounding box center [194, 129] width 157 height 10
click at [113, 129] on input "Para estrenar" at bounding box center [110, 128] width 6 height 6
radio input "true"
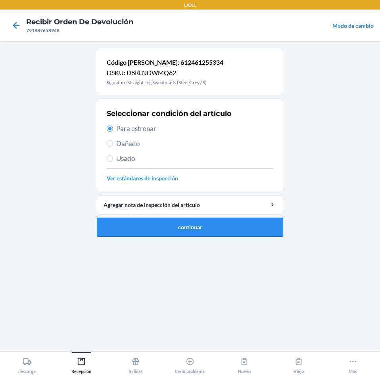
click at [170, 229] on button "continuar" at bounding box center [190, 227] width 187 height 19
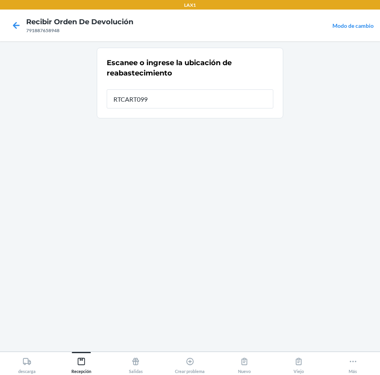
type input "RTCART099"
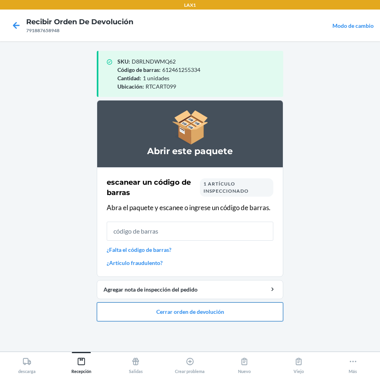
click at [197, 307] on button "Cerrar orden de devolución" at bounding box center [190, 311] width 187 height 19
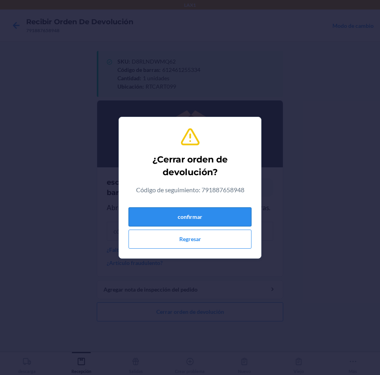
click at [231, 213] on button "confirmar" at bounding box center [190, 216] width 123 height 19
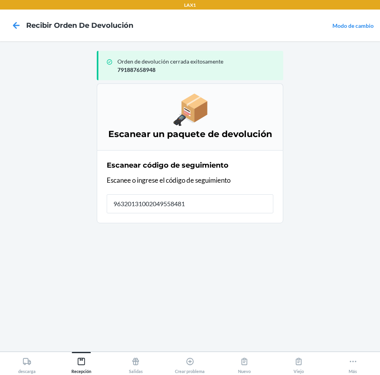
type input "963201310020495584810"
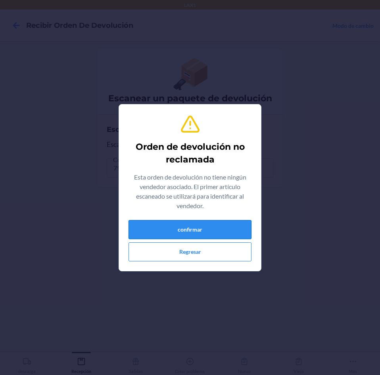
click at [209, 228] on button "confirmar" at bounding box center [190, 229] width 123 height 19
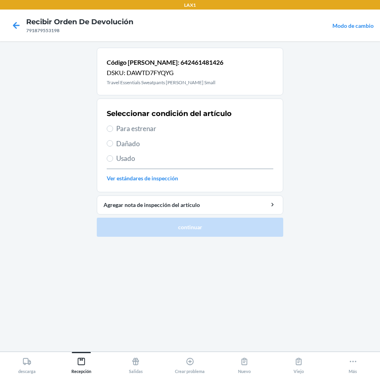
click at [117, 129] on span "Para estrenar" at bounding box center [194, 129] width 157 height 10
click at [113, 129] on input "Para estrenar" at bounding box center [110, 128] width 6 height 6
radio input "true"
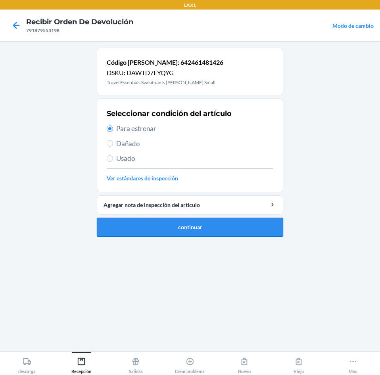
click at [177, 224] on button "continuar" at bounding box center [190, 227] width 187 height 19
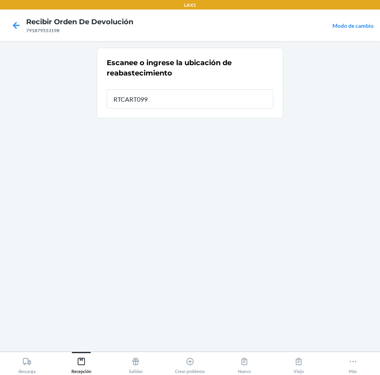
type input "RTCART099"
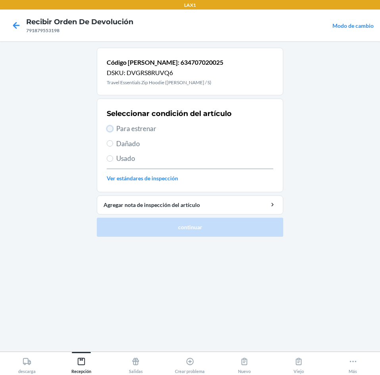
click at [113, 128] on input "Para estrenar" at bounding box center [110, 128] width 6 height 6
radio input "true"
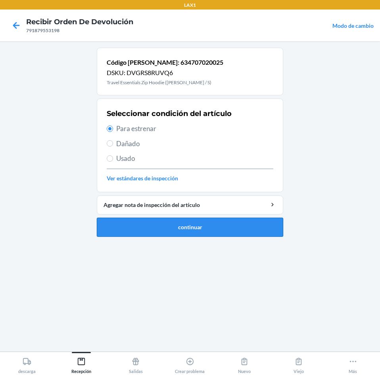
click at [173, 226] on button "continuar" at bounding box center [190, 227] width 187 height 19
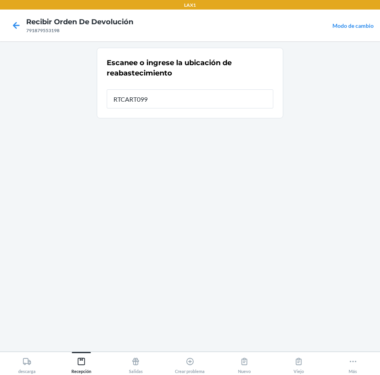
type input "RTCART099"
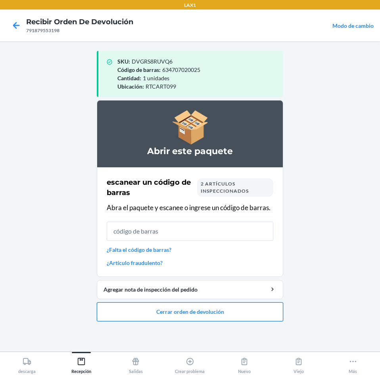
click at [189, 308] on button "Cerrar orden de devolución" at bounding box center [190, 311] width 187 height 19
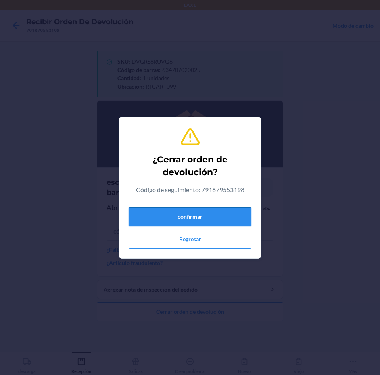
click at [218, 213] on button "confirmar" at bounding box center [190, 216] width 123 height 19
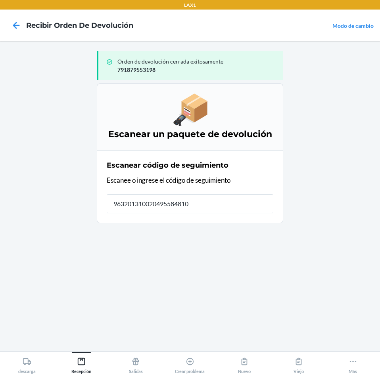
type input "9632013100204955848100"
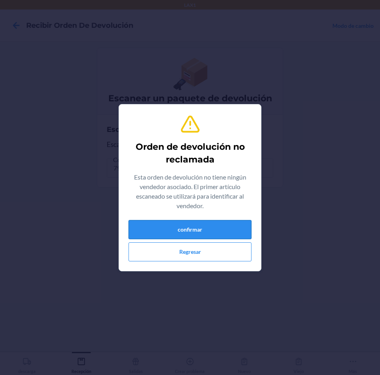
click at [230, 227] on button "confirmar" at bounding box center [190, 229] width 123 height 19
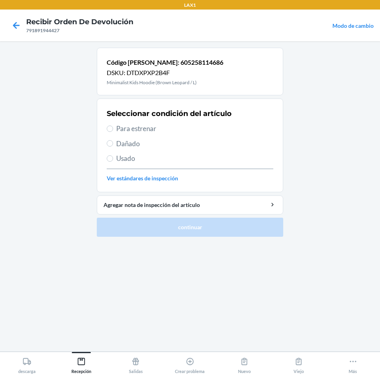
click at [122, 130] on span "Para estrenar" at bounding box center [194, 129] width 157 height 10
click at [113, 130] on input "Para estrenar" at bounding box center [110, 128] width 6 height 6
radio input "true"
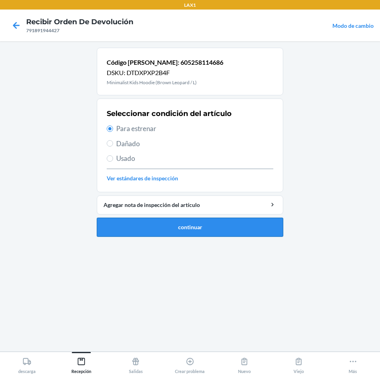
click at [173, 228] on button "continuar" at bounding box center [190, 227] width 187 height 19
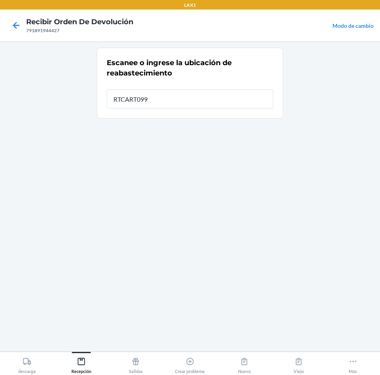
type input "RTCART099"
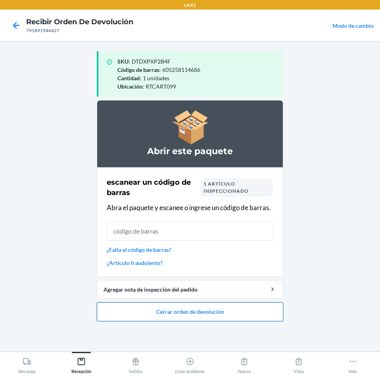
click at [173, 310] on button "Cerrar orden de devolución" at bounding box center [190, 311] width 187 height 19
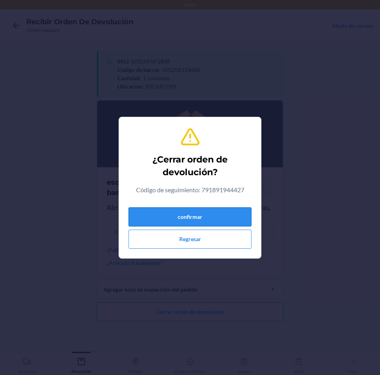
click at [187, 218] on button "confirmar" at bounding box center [190, 216] width 123 height 19
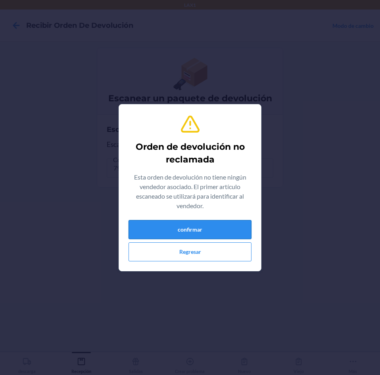
click at [213, 232] on button "confirmar" at bounding box center [190, 229] width 123 height 19
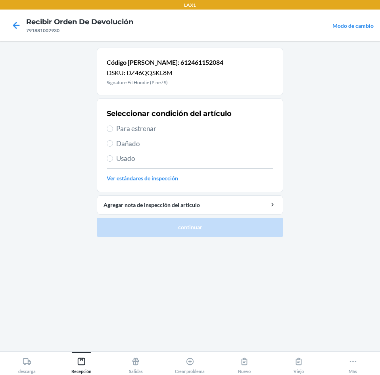
click at [121, 131] on span "Para estrenar" at bounding box center [194, 129] width 157 height 10
click at [113, 131] on input "Para estrenar" at bounding box center [110, 128] width 6 height 6
radio input "true"
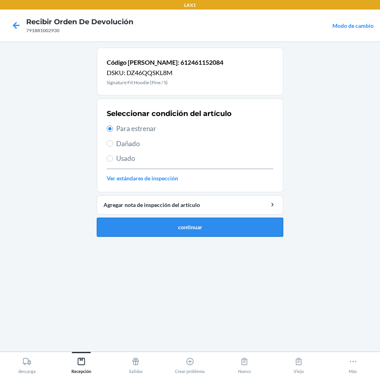
click at [188, 227] on button "continuar" at bounding box center [190, 227] width 187 height 19
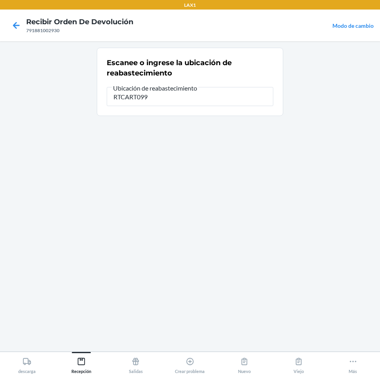
type input "RTCART099"
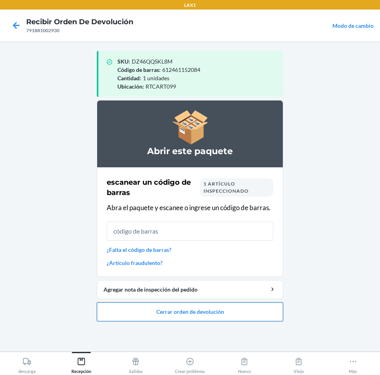
click at [182, 309] on button "Cerrar orden de devolución" at bounding box center [190, 311] width 187 height 19
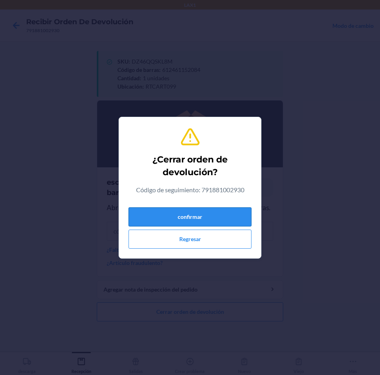
click at [218, 216] on button "confirmar" at bounding box center [190, 216] width 123 height 19
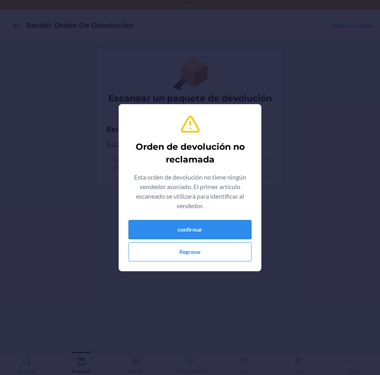
click at [211, 228] on button "confirmar" at bounding box center [190, 229] width 123 height 19
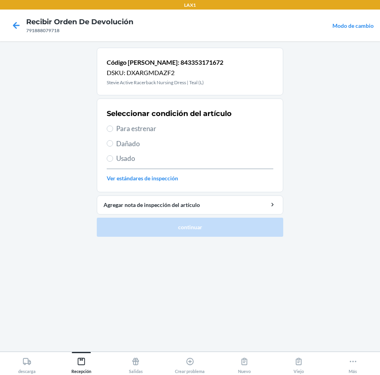
click at [116, 129] on label "Para estrenar" at bounding box center [190, 129] width 167 height 10
click at [113, 129] on input "Para estrenar" at bounding box center [110, 128] width 6 height 6
radio input "true"
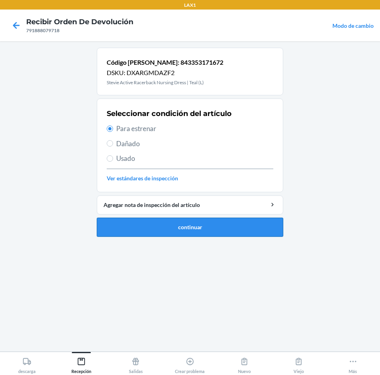
click at [166, 226] on button "continuar" at bounding box center [190, 227] width 187 height 19
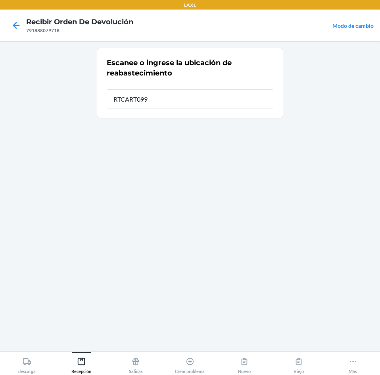
type input "RTCART099"
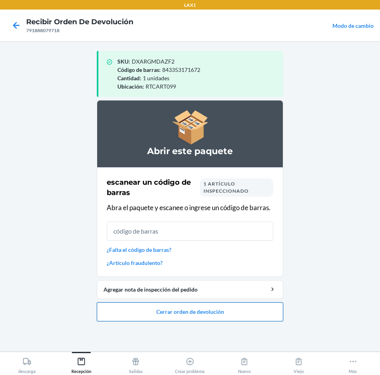
click at [185, 309] on button "Cerrar orden de devolución" at bounding box center [190, 311] width 187 height 19
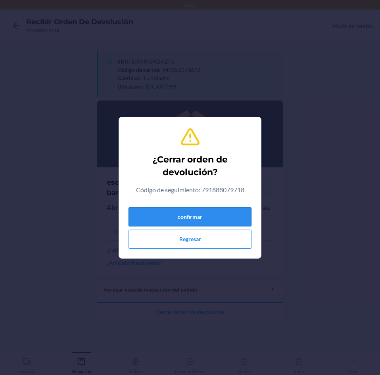
click at [218, 220] on button "confirmar" at bounding box center [190, 216] width 123 height 19
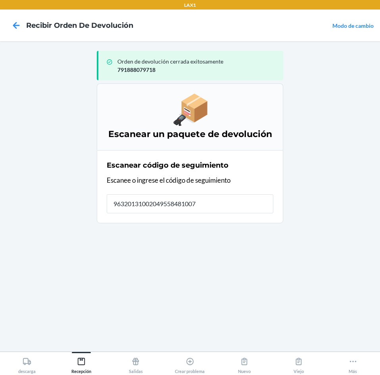
type input "963201310020495584810079"
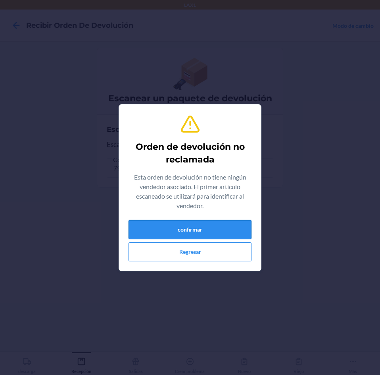
click at [218, 224] on button "confirmar" at bounding box center [190, 229] width 123 height 19
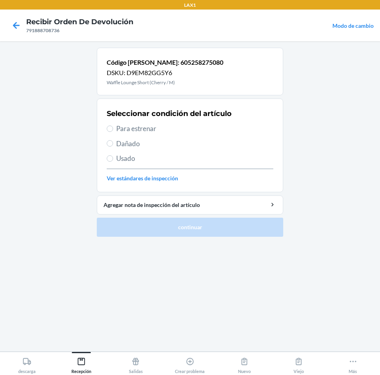
click at [115, 128] on label "Para estrenar" at bounding box center [190, 129] width 167 height 10
click at [113, 128] on input "Para estrenar" at bounding box center [110, 128] width 6 height 6
radio input "true"
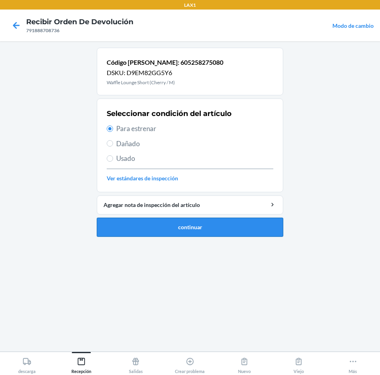
click at [166, 220] on button "continuar" at bounding box center [190, 227] width 187 height 19
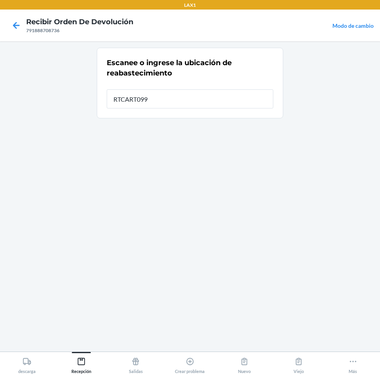
type input "RTCART099"
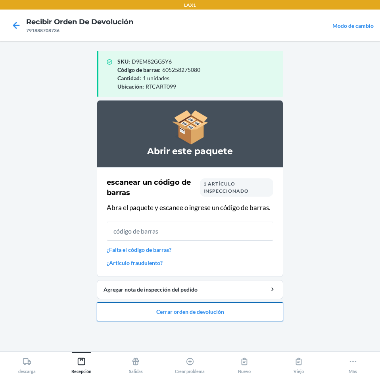
click at [171, 311] on button "Cerrar orden de devolución" at bounding box center [190, 311] width 187 height 19
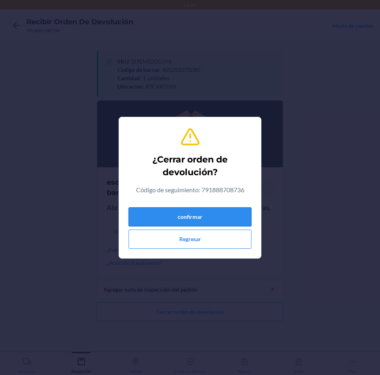
click at [199, 218] on button "confirmar" at bounding box center [190, 216] width 123 height 19
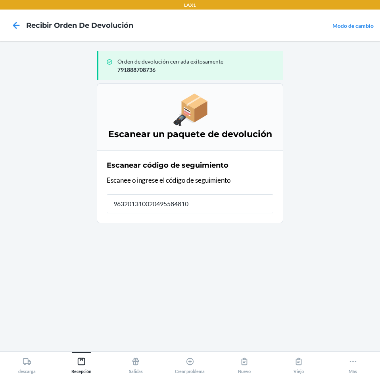
type input "9632013100204955848100"
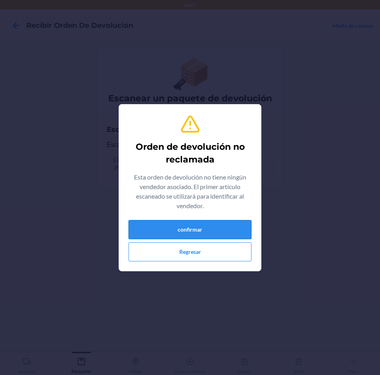
click at [204, 228] on button "confirmar" at bounding box center [190, 229] width 123 height 19
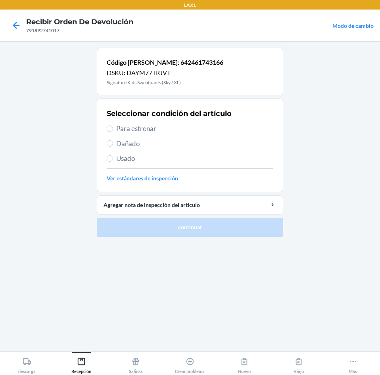
click at [120, 129] on span "Para estrenar" at bounding box center [194, 129] width 157 height 10
click at [113, 129] on input "Para estrenar" at bounding box center [110, 128] width 6 height 6
radio input "true"
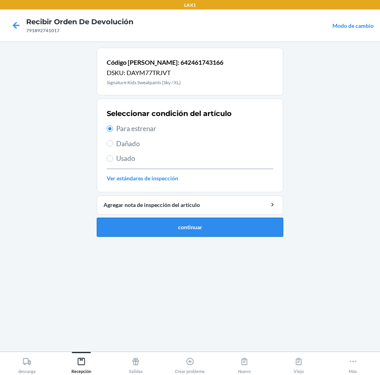
click at [168, 222] on button "continuar" at bounding box center [190, 227] width 187 height 19
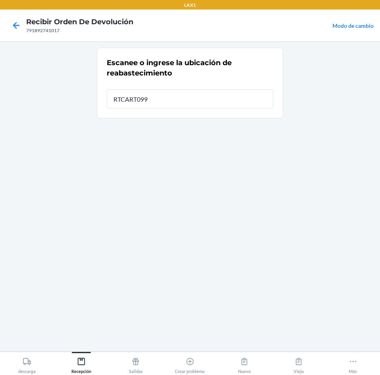
type input "RTCART099"
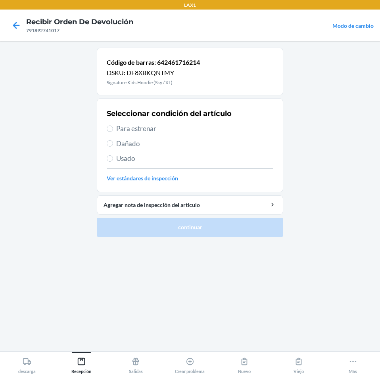
click at [124, 129] on span "Para estrenar" at bounding box center [194, 129] width 157 height 10
click at [113, 129] on input "Para estrenar" at bounding box center [110, 128] width 6 height 6
radio input "true"
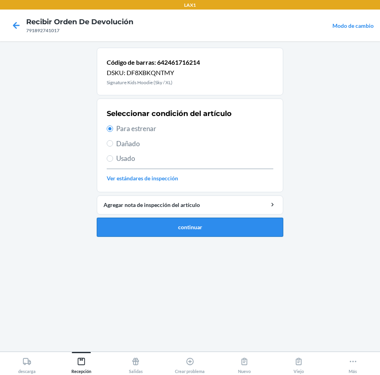
click at [185, 223] on button "continuar" at bounding box center [190, 227] width 187 height 19
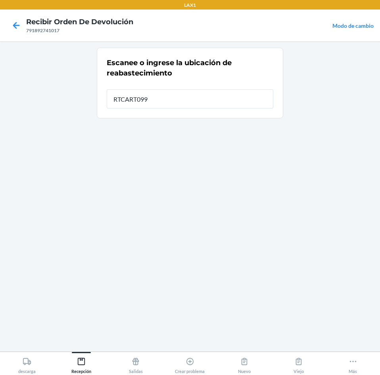
type input "RTCART099"
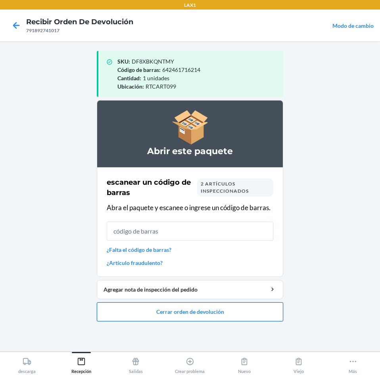
click at [196, 307] on button "Cerrar orden de devolución" at bounding box center [190, 311] width 187 height 19
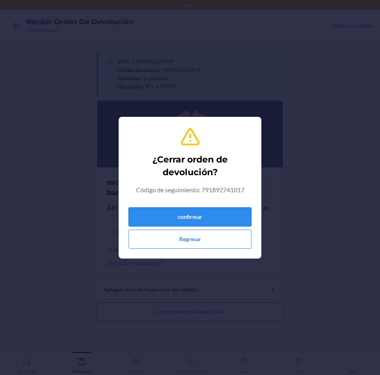
click at [215, 220] on button "confirmar" at bounding box center [190, 216] width 123 height 19
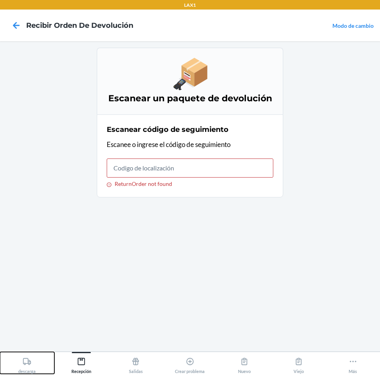
click at [26, 362] on icon at bounding box center [27, 361] width 9 height 9
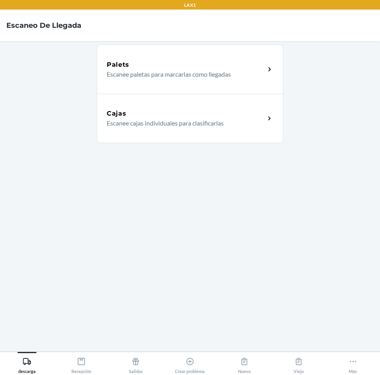
click at [174, 118] on div "Cajas" at bounding box center [186, 114] width 158 height 10
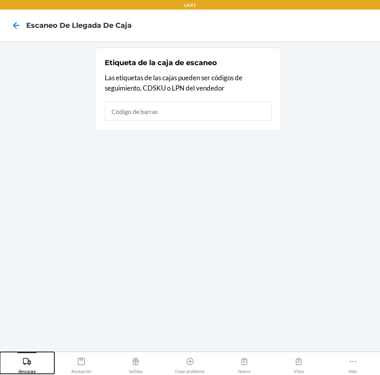
click at [27, 358] on icon at bounding box center [27, 361] width 9 height 9
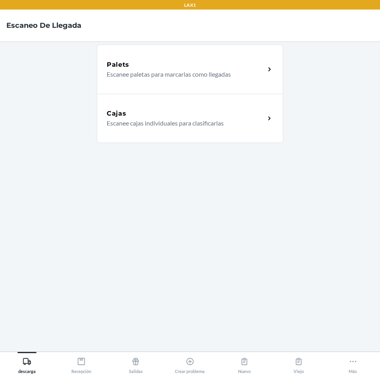
click at [171, 118] on div "Cajas" at bounding box center [186, 114] width 158 height 10
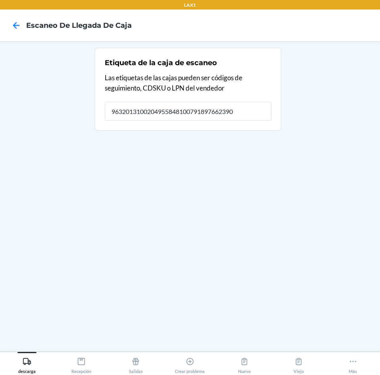
type input "9632013100204955848100791897662390"
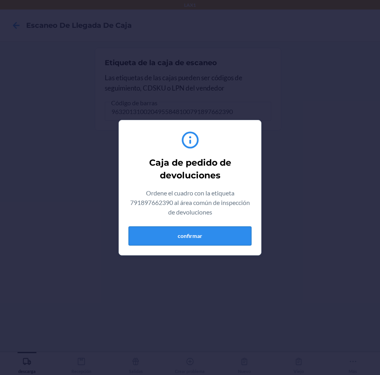
click at [181, 239] on button "confirmar" at bounding box center [190, 235] width 123 height 19
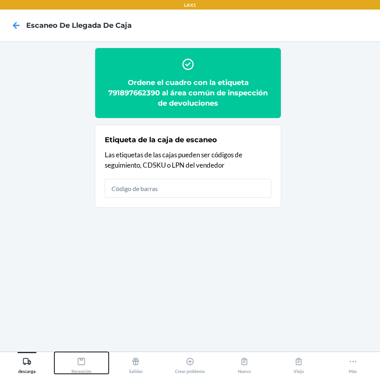
click at [85, 363] on icon at bounding box center [81, 361] width 9 height 9
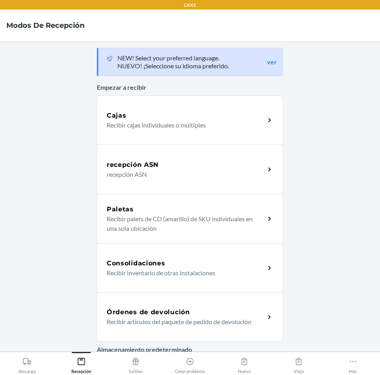
click at [163, 315] on h5 "Órdenes de devolución" at bounding box center [148, 312] width 83 height 10
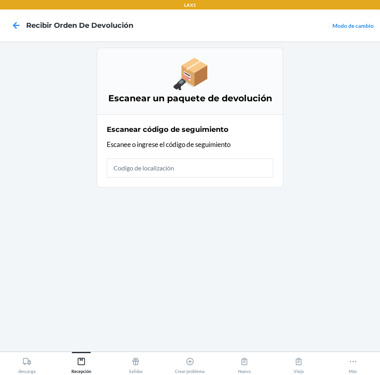
click at [170, 173] on input "text" at bounding box center [190, 167] width 167 height 19
type input "96320131002049558481"
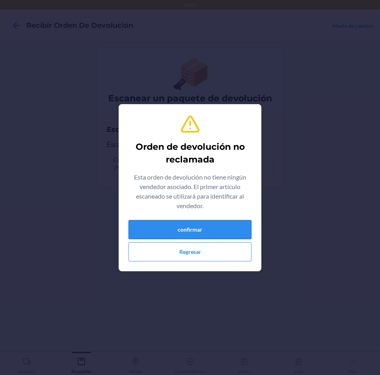
click at [187, 229] on button "confirmar" at bounding box center [190, 229] width 123 height 19
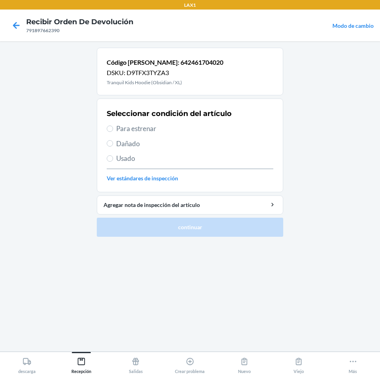
click at [120, 157] on span "Usado" at bounding box center [194, 158] width 157 height 10
click at [113, 157] on input "Usado" at bounding box center [110, 158] width 6 height 6
radio input "true"
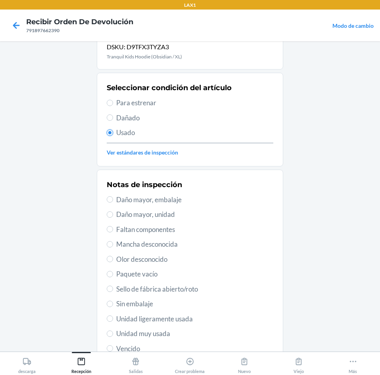
scroll to position [79, 0]
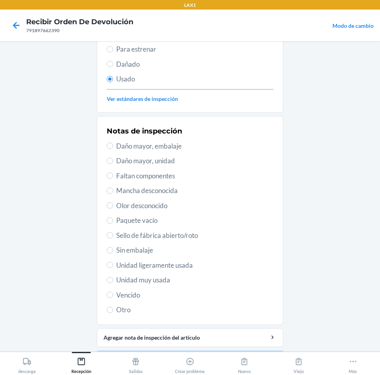
click at [138, 279] on span "Unidad muy usada" at bounding box center [194, 280] width 157 height 10
click at [113, 279] on input "Unidad muy usada" at bounding box center [110, 280] width 6 height 6
radio input "true"
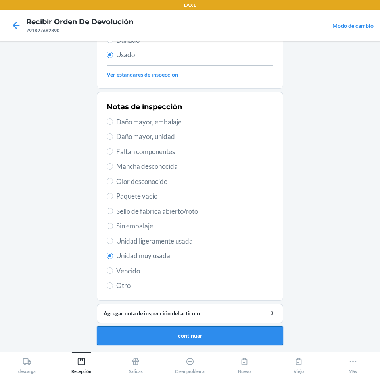
click at [156, 329] on button "continuar" at bounding box center [190, 335] width 187 height 19
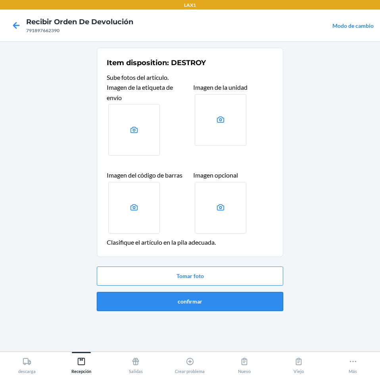
click at [176, 302] on button "confirmar" at bounding box center [190, 301] width 187 height 19
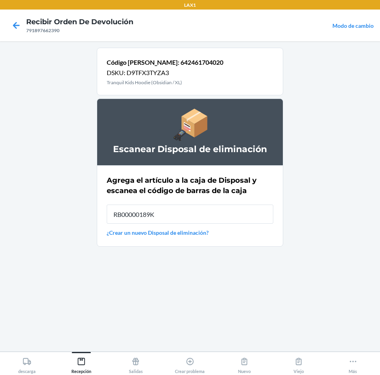
type input "RB00000189K"
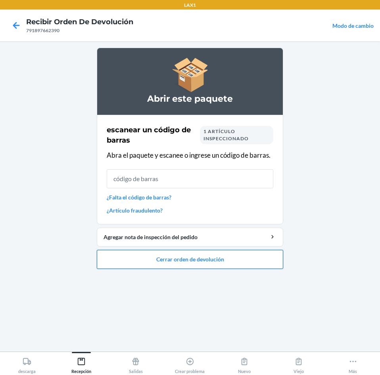
click at [167, 259] on button "Cerrar orden de devolución" at bounding box center [190, 259] width 187 height 19
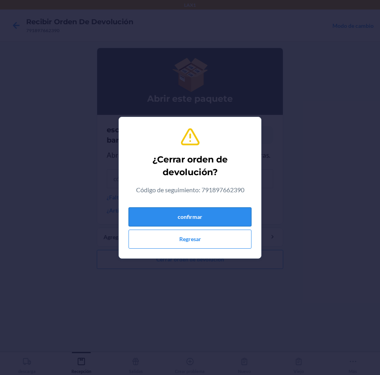
click at [185, 223] on button "confirmar" at bounding box center [190, 216] width 123 height 19
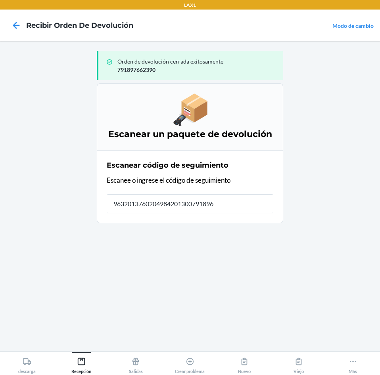
type input "96320137602049842013007918967"
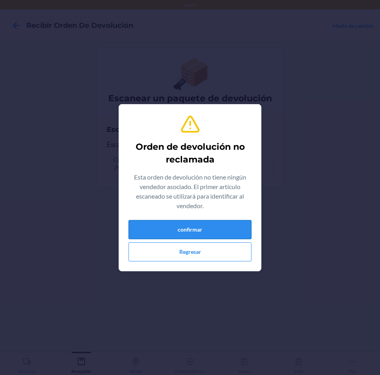
click at [189, 228] on button "confirmar" at bounding box center [190, 229] width 123 height 19
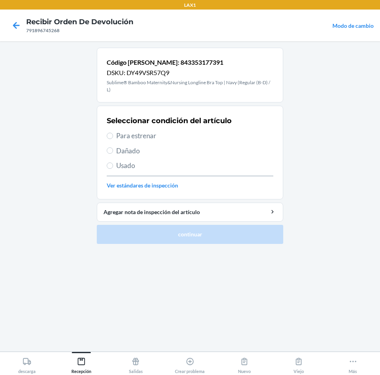
click at [125, 135] on span "Para estrenar" at bounding box center [194, 136] width 157 height 10
click at [113, 135] on input "Para estrenar" at bounding box center [110, 136] width 6 height 6
radio input "true"
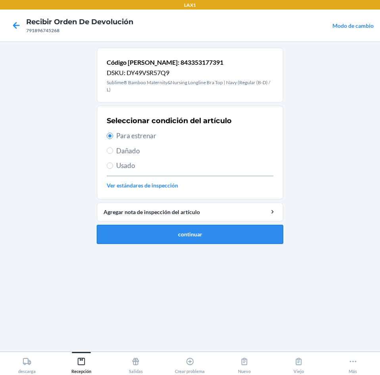
click at [154, 235] on button "continuar" at bounding box center [190, 234] width 187 height 19
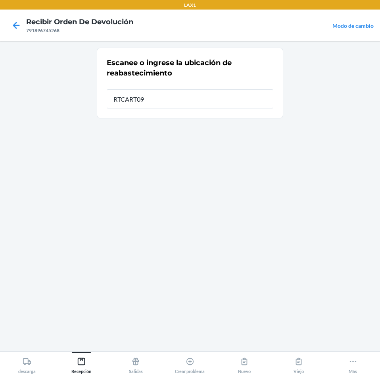
type input "RTCART099"
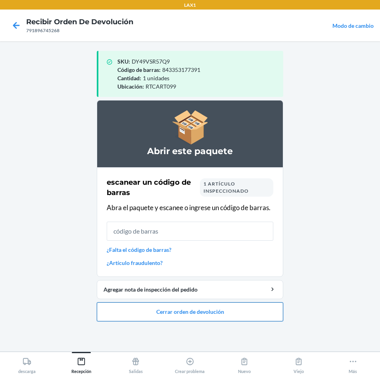
click at [192, 314] on button "Cerrar orden de devolución" at bounding box center [190, 311] width 187 height 19
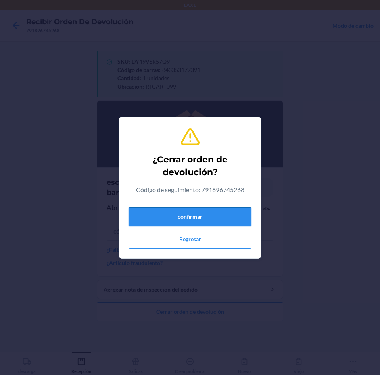
click at [199, 213] on button "confirmar" at bounding box center [190, 216] width 123 height 19
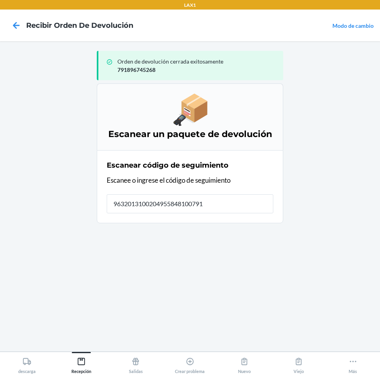
type input "96320131002049558481007918"
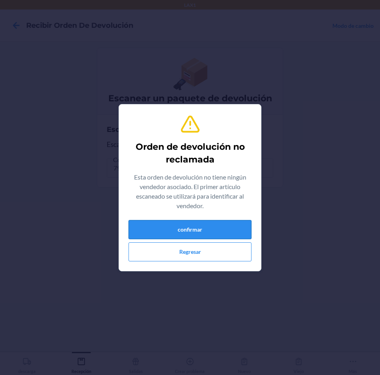
click at [185, 229] on button "confirmar" at bounding box center [190, 229] width 123 height 19
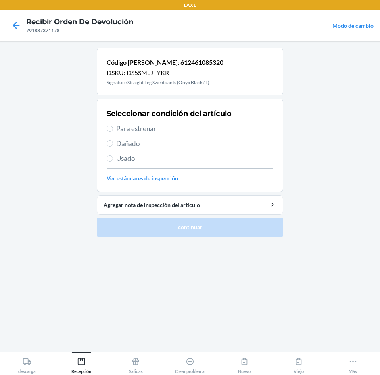
click at [116, 127] on label "Para estrenar" at bounding box center [190, 129] width 167 height 10
click at [113, 127] on input "Para estrenar" at bounding box center [110, 128] width 6 height 6
radio input "true"
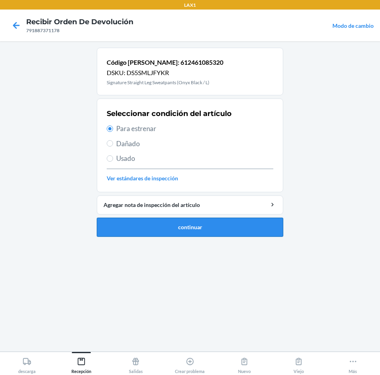
click at [187, 225] on button "continuar" at bounding box center [190, 227] width 187 height 19
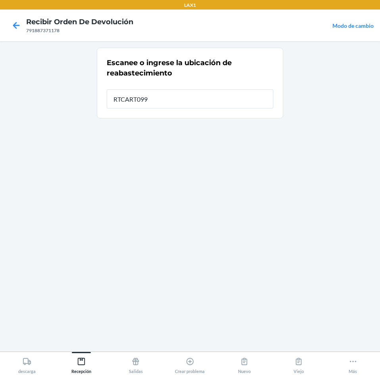
type input "RTCART099"
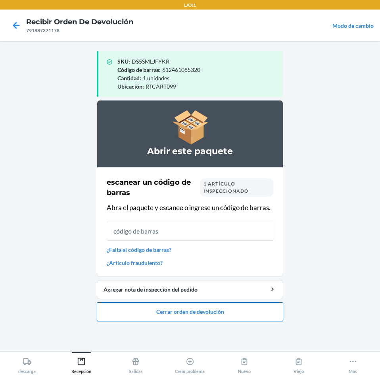
click at [183, 303] on button "Cerrar orden de devolución" at bounding box center [190, 311] width 187 height 19
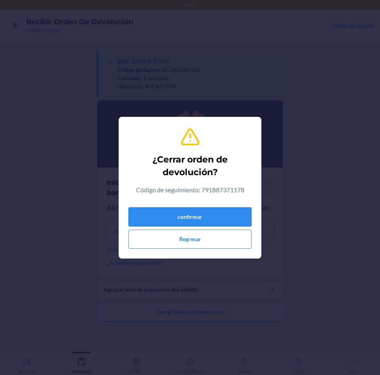
click at [218, 217] on button "confirmar" at bounding box center [190, 216] width 123 height 19
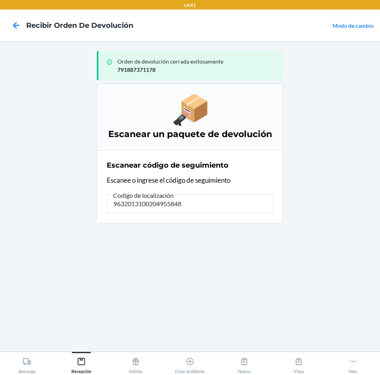
type input "96320131002049558481"
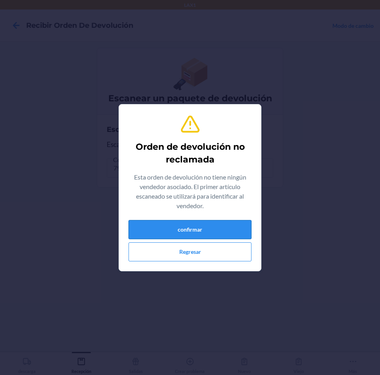
click at [210, 223] on button "confirmar" at bounding box center [190, 229] width 123 height 19
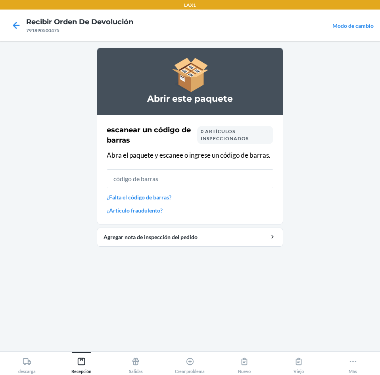
click at [166, 198] on link "¿Falta el código de barras?" at bounding box center [190, 197] width 167 height 8
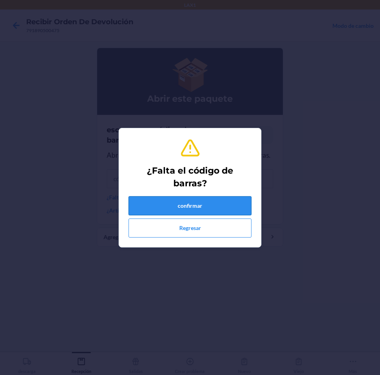
click at [176, 205] on button "confirmar" at bounding box center [190, 205] width 123 height 19
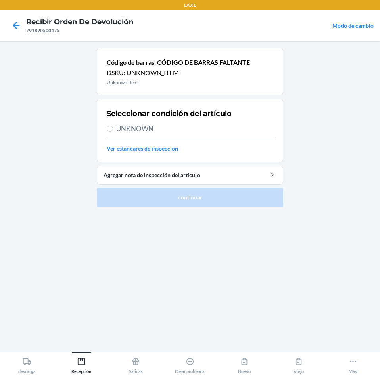
click at [135, 129] on span "UNKNOWN" at bounding box center [194, 129] width 157 height 10
click at [113, 129] on input "UNKNOWN" at bounding box center [110, 128] width 6 height 6
radio input "true"
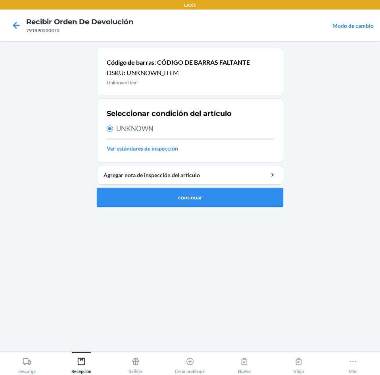
click at [182, 196] on button "continuar" at bounding box center [190, 197] width 187 height 19
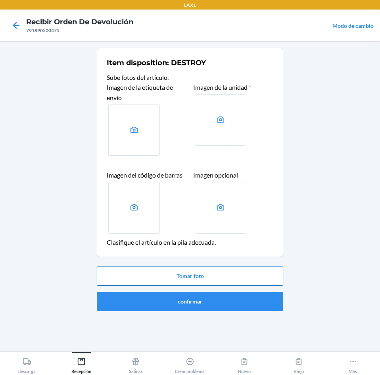
click at [195, 278] on button "Tomar foto" at bounding box center [190, 275] width 187 height 19
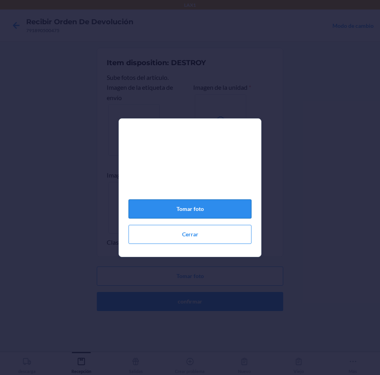
click at [194, 215] on button "Tomar foto" at bounding box center [190, 208] width 123 height 19
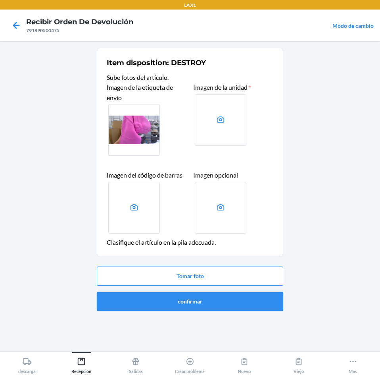
click at [194, 298] on button "confirmar" at bounding box center [190, 301] width 187 height 19
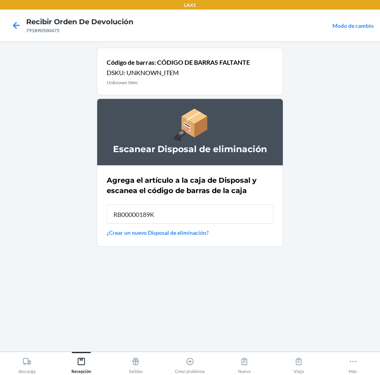
type input "RB00000189K"
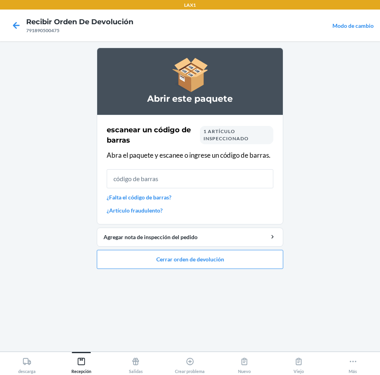
click at [164, 197] on link "¿Falta el código de barras?" at bounding box center [190, 197] width 167 height 8
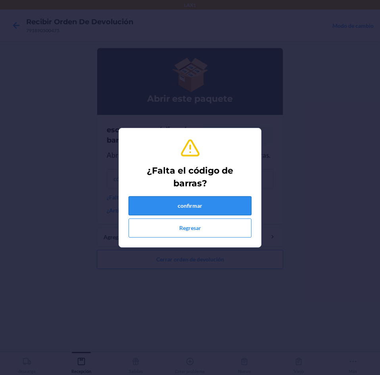
click at [187, 207] on button "confirmar" at bounding box center [190, 205] width 123 height 19
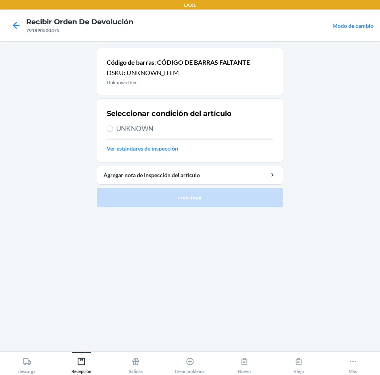
click at [122, 129] on span "UNKNOWN" at bounding box center [194, 129] width 157 height 10
click at [113, 129] on input "UNKNOWN" at bounding box center [110, 128] width 6 height 6
radio input "true"
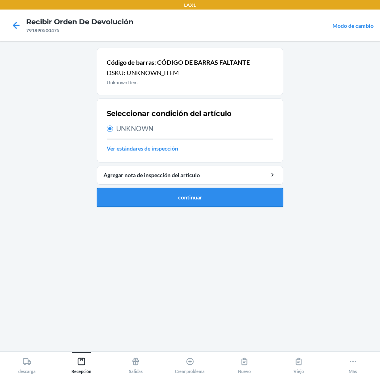
click at [184, 198] on button "continuar" at bounding box center [190, 197] width 187 height 19
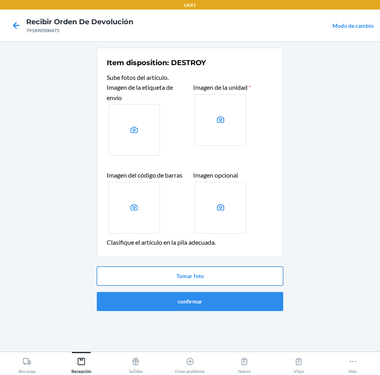
click at [199, 269] on button "Tomar foto" at bounding box center [190, 275] width 187 height 19
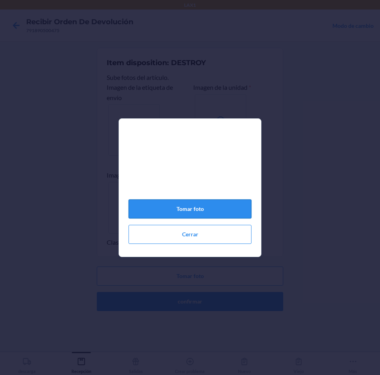
click at [201, 213] on button "Tomar foto" at bounding box center [190, 208] width 123 height 19
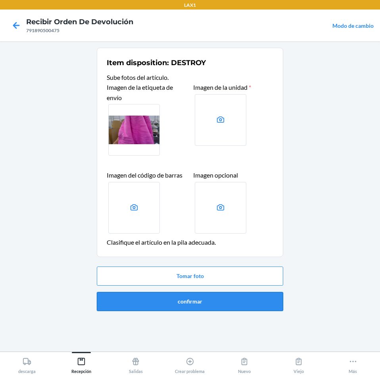
click at [198, 295] on button "confirmar" at bounding box center [190, 301] width 187 height 19
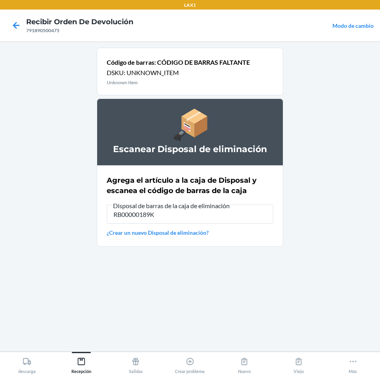
type input "RB00000189K"
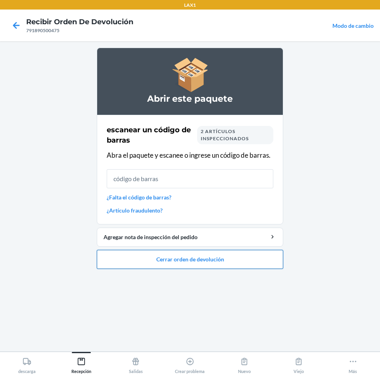
click at [218, 258] on button "Cerrar orden de devolución" at bounding box center [190, 259] width 187 height 19
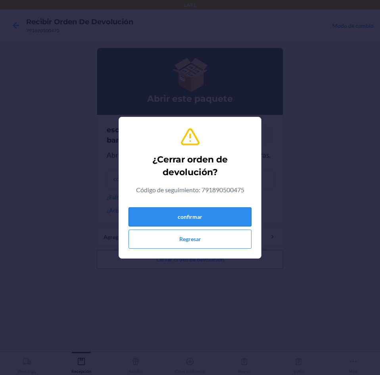
click at [218, 211] on button "confirmar" at bounding box center [190, 216] width 123 height 19
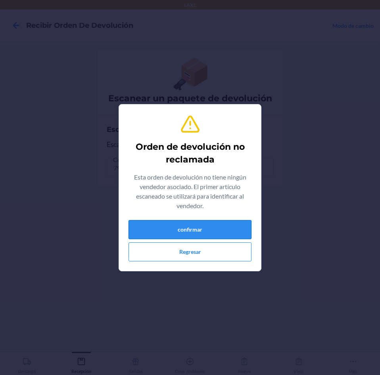
click at [212, 224] on button "confirmar" at bounding box center [190, 229] width 123 height 19
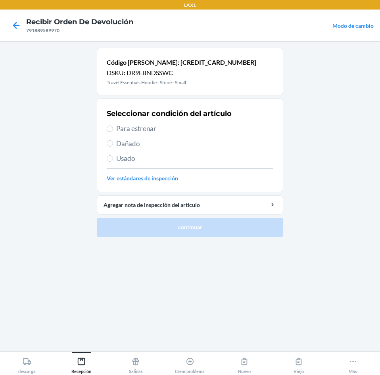
drag, startPoint x: 122, startPoint y: 158, endPoint x: 135, endPoint y: 170, distance: 17.7
click at [122, 158] on span "Usado" at bounding box center [194, 158] width 157 height 10
click at [113, 158] on input "Usado" at bounding box center [110, 158] width 6 height 6
radio input "true"
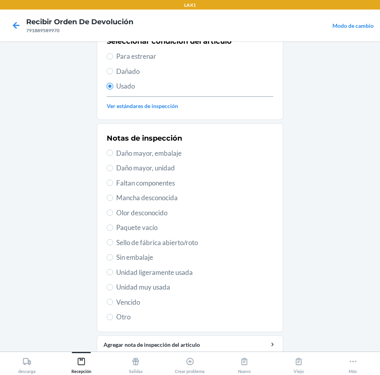
scroll to position [79, 0]
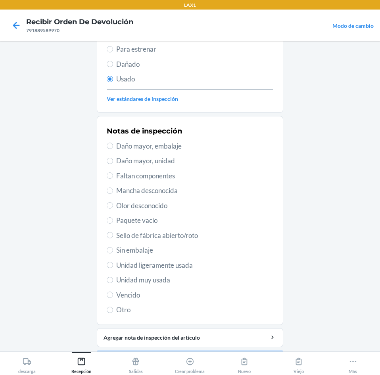
click at [156, 279] on span "Unidad muy usada" at bounding box center [194, 280] width 157 height 10
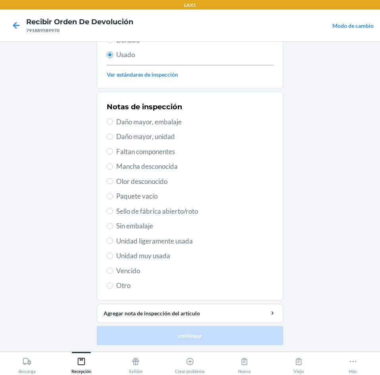
click at [118, 259] on span "Unidad muy usada" at bounding box center [194, 256] width 157 height 10
click at [113, 259] on input "Unidad muy usada" at bounding box center [110, 256] width 6 height 6
radio input "true"
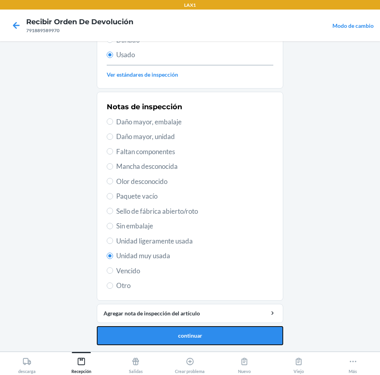
drag, startPoint x: 158, startPoint y: 332, endPoint x: 167, endPoint y: 329, distance: 9.5
click at [163, 330] on button "continuar" at bounding box center [190, 335] width 187 height 19
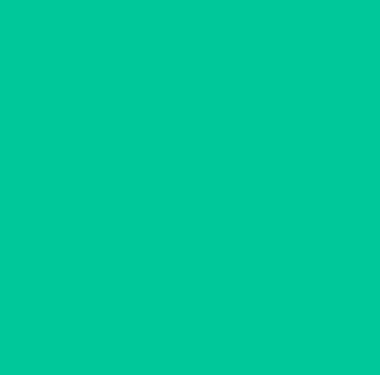
scroll to position [0, 0]
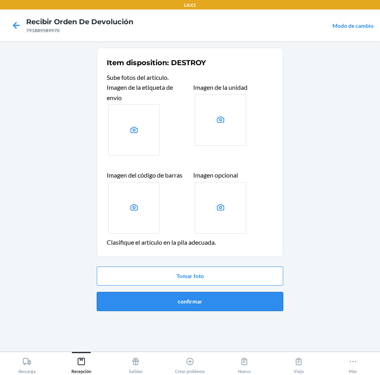
click at [193, 299] on button "confirmar" at bounding box center [190, 301] width 187 height 19
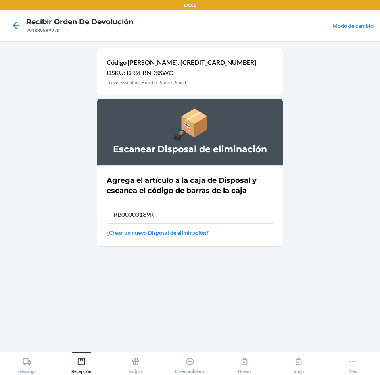
type input "RB00000189K"
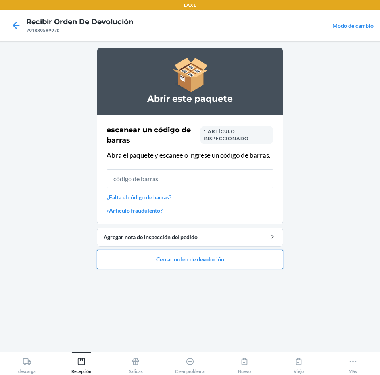
click at [178, 258] on button "Cerrar orden de devolución" at bounding box center [190, 259] width 187 height 19
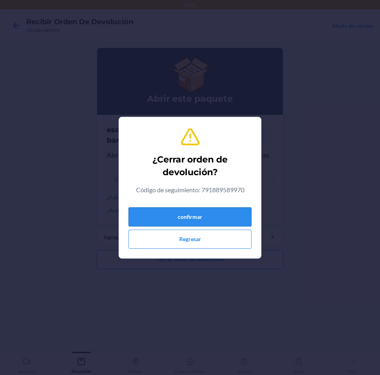
click at [183, 221] on button "confirmar" at bounding box center [190, 216] width 123 height 19
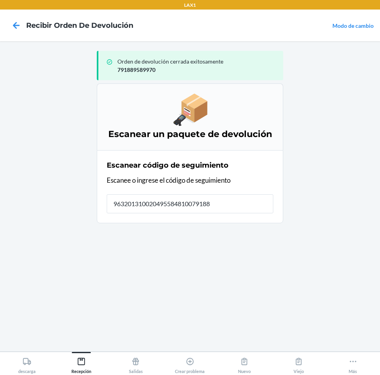
type input "9632013100204955848100791888"
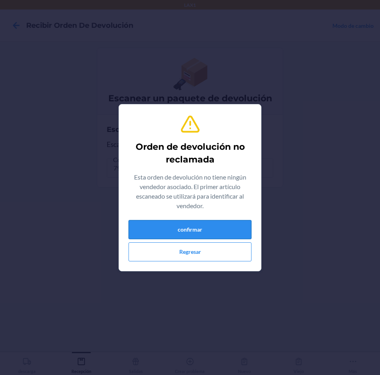
click at [213, 224] on button "confirmar" at bounding box center [190, 229] width 123 height 19
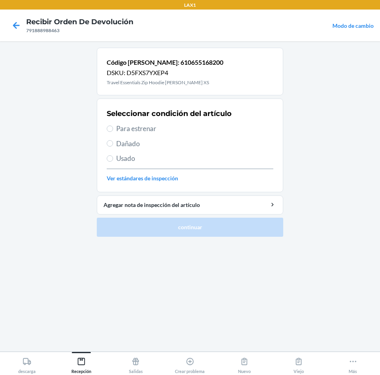
click at [107, 124] on label "Para estrenar" at bounding box center [190, 129] width 167 height 10
click at [107, 125] on input "Para estrenar" at bounding box center [110, 128] width 6 height 6
radio input "true"
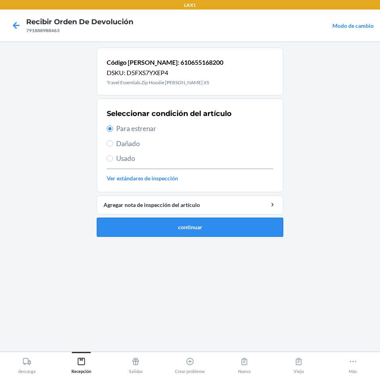
click at [166, 229] on button "continuar" at bounding box center [190, 227] width 187 height 19
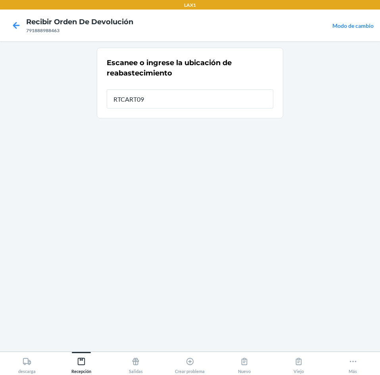
type input "RTCART099"
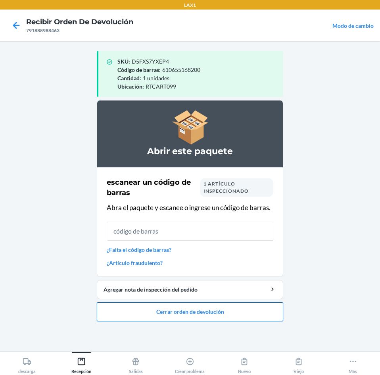
click at [187, 310] on button "Cerrar orden de devolución" at bounding box center [190, 311] width 187 height 19
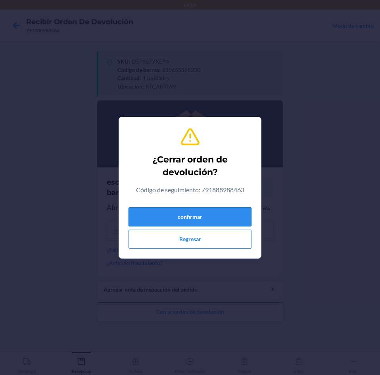
click at [205, 213] on button "confirmar" at bounding box center [190, 216] width 123 height 19
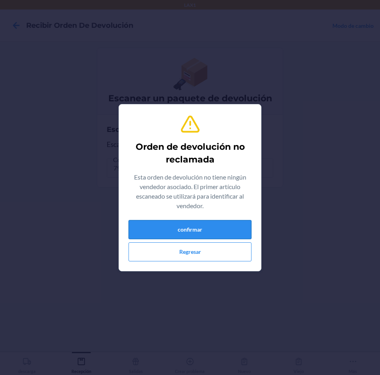
click at [216, 233] on button "confirmar" at bounding box center [190, 229] width 123 height 19
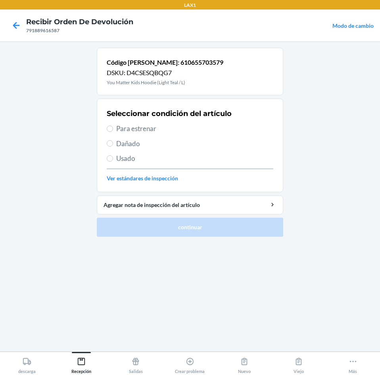
click at [121, 128] on span "Para estrenar" at bounding box center [194, 129] width 157 height 10
click at [113, 128] on input "Para estrenar" at bounding box center [110, 128] width 6 height 6
radio input "true"
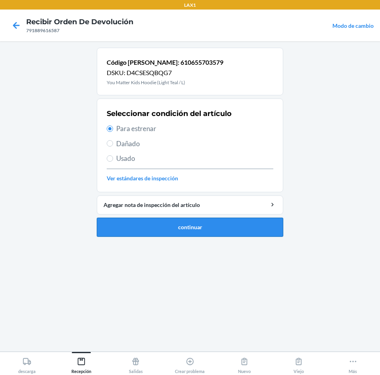
click at [180, 224] on button "continuar" at bounding box center [190, 227] width 187 height 19
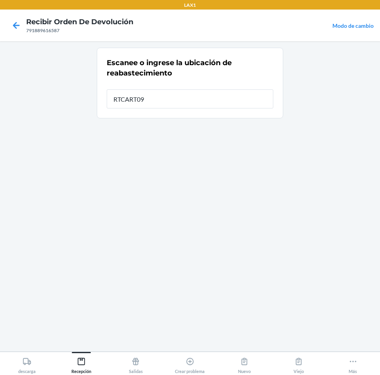
type input "RTCART099"
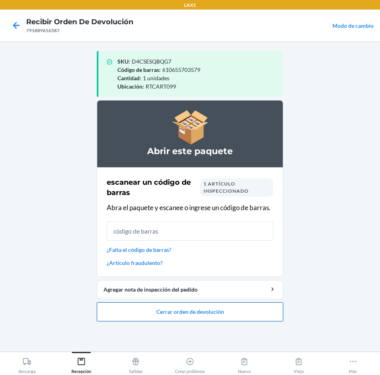
click at [157, 310] on button "Cerrar orden de devolución" at bounding box center [190, 311] width 187 height 19
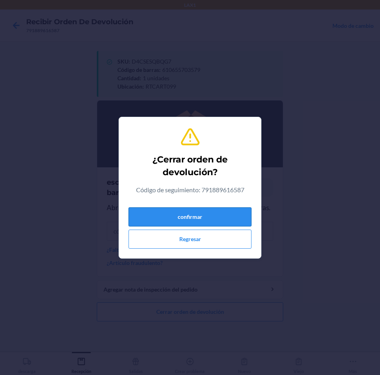
click at [202, 212] on button "confirmar" at bounding box center [190, 216] width 123 height 19
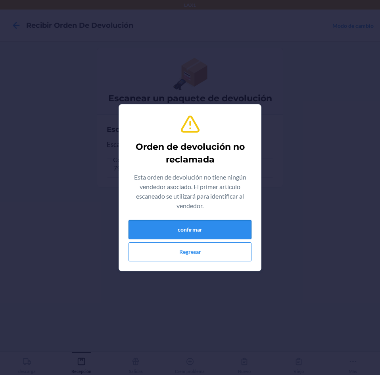
click at [209, 231] on button "confirmar" at bounding box center [190, 229] width 123 height 19
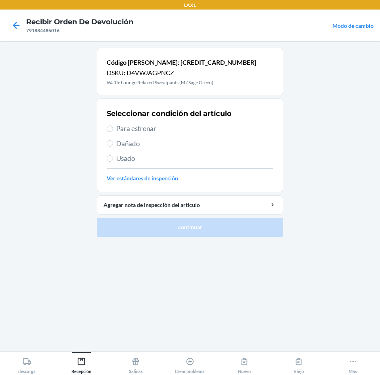
click at [122, 129] on span "Para estrenar" at bounding box center [194, 129] width 157 height 10
click at [113, 129] on input "Para estrenar" at bounding box center [110, 128] width 6 height 6
radio input "true"
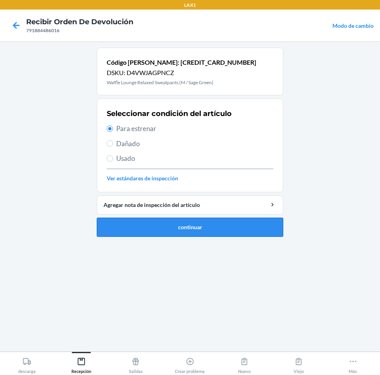
click at [142, 221] on button "continuar" at bounding box center [190, 227] width 187 height 19
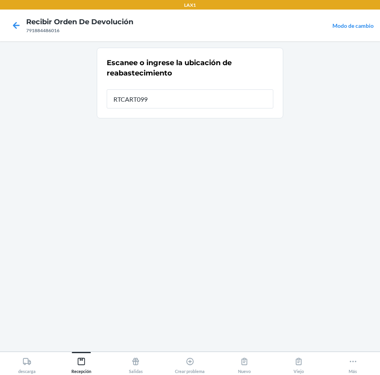
type input "RTCART099"
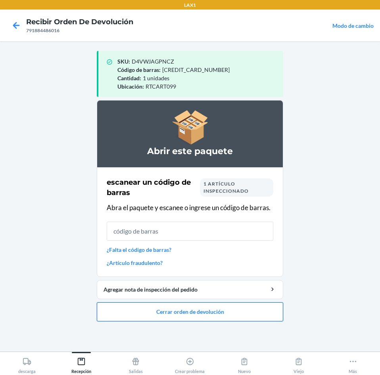
click at [173, 310] on button "Cerrar orden de devolución" at bounding box center [190, 311] width 187 height 19
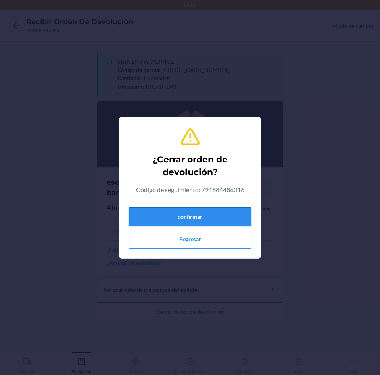
click at [198, 216] on button "confirmar" at bounding box center [190, 216] width 123 height 19
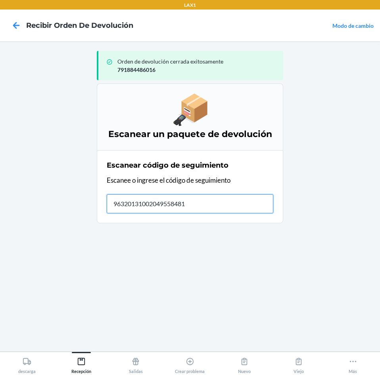
type input "963201310020495584810"
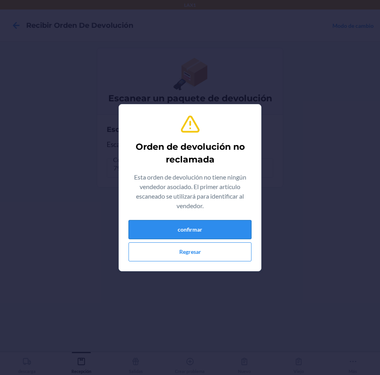
click at [188, 230] on button "confirmar" at bounding box center [190, 229] width 123 height 19
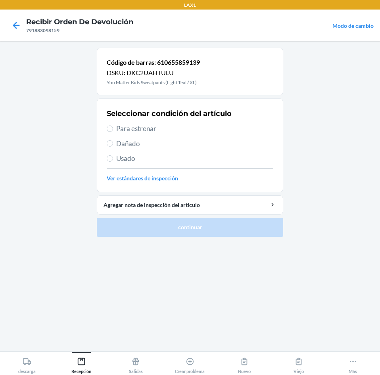
click at [127, 127] on span "Para estrenar" at bounding box center [194, 129] width 157 height 10
click at [113, 127] on input "Para estrenar" at bounding box center [110, 128] width 6 height 6
radio input "true"
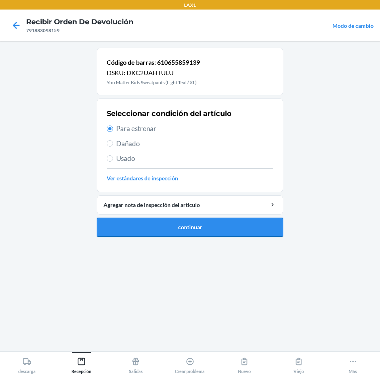
click at [165, 227] on button "continuar" at bounding box center [190, 227] width 187 height 19
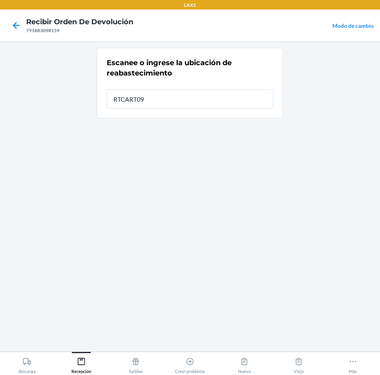
type input "RTCART099"
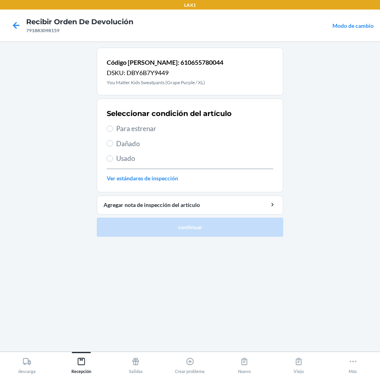
click at [122, 127] on span "Para estrenar" at bounding box center [194, 129] width 157 height 10
click at [113, 127] on input "Para estrenar" at bounding box center [110, 128] width 6 height 6
radio input "true"
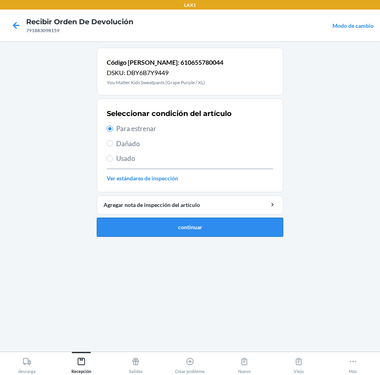
click at [176, 225] on button "continuar" at bounding box center [190, 227] width 187 height 19
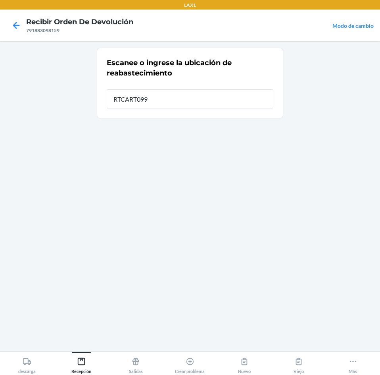
type input "RTCART099"
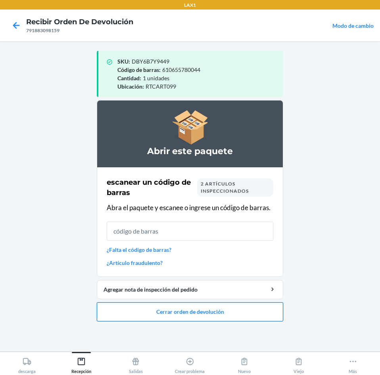
click at [147, 308] on button "Cerrar orden de devolución" at bounding box center [190, 311] width 187 height 19
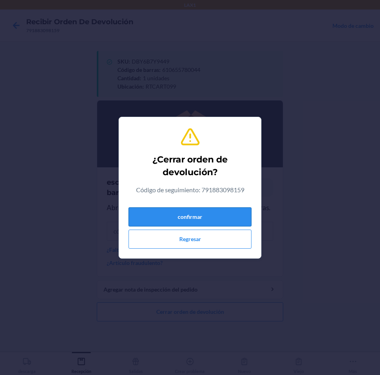
click at [181, 213] on button "confirmar" at bounding box center [190, 216] width 123 height 19
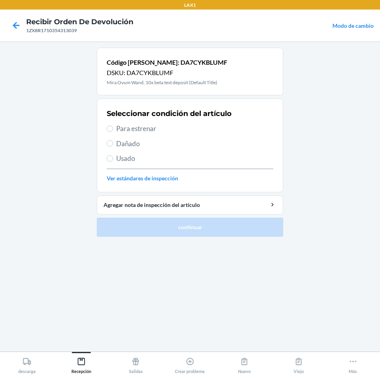
click at [120, 142] on span "Dañado" at bounding box center [194, 144] width 157 height 10
click at [113, 142] on input "Dañado" at bounding box center [110, 143] width 6 height 6
radio input "true"
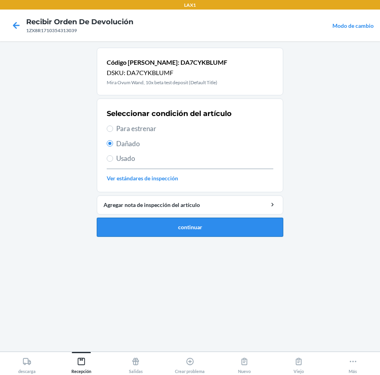
click at [150, 222] on button "continuar" at bounding box center [190, 227] width 187 height 19
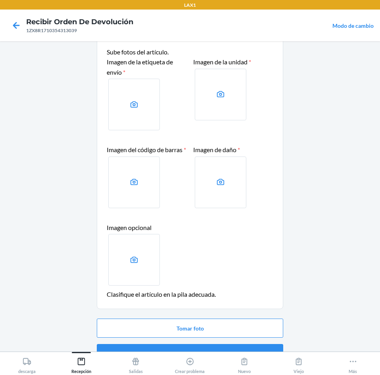
scroll to position [54, 0]
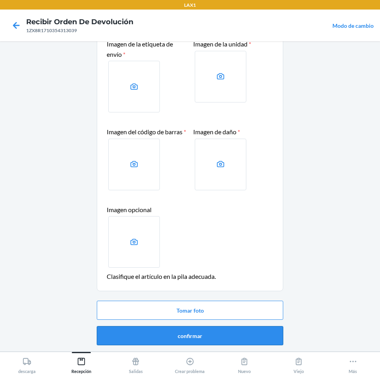
click at [197, 333] on button "confirmar" at bounding box center [190, 335] width 187 height 19
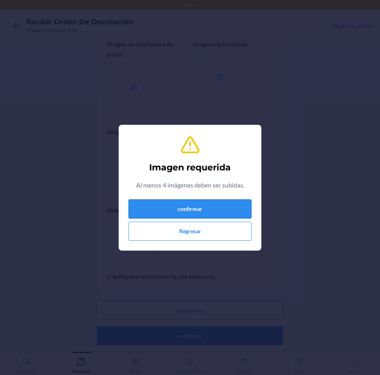
click at [237, 209] on button "confirmar" at bounding box center [190, 208] width 123 height 19
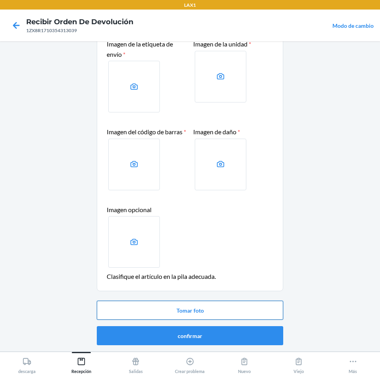
click at [195, 309] on button "Tomar foto" at bounding box center [190, 310] width 187 height 19
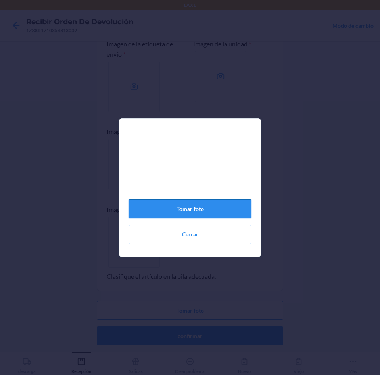
click at [195, 205] on button "Tomar foto" at bounding box center [190, 208] width 123 height 19
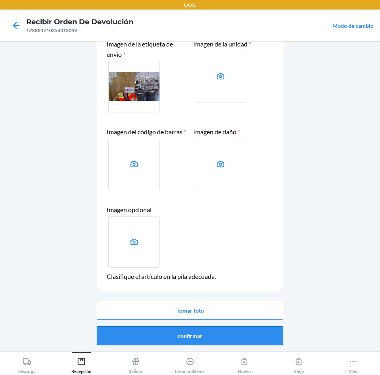
click at [182, 335] on button "confirmar" at bounding box center [190, 335] width 187 height 19
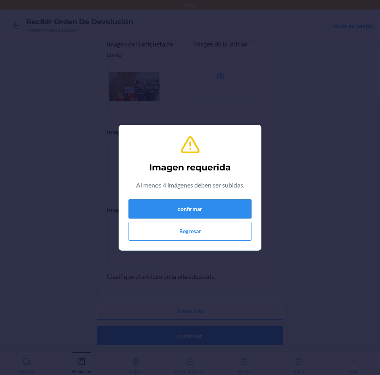
click at [222, 211] on button "confirmar" at bounding box center [190, 208] width 123 height 19
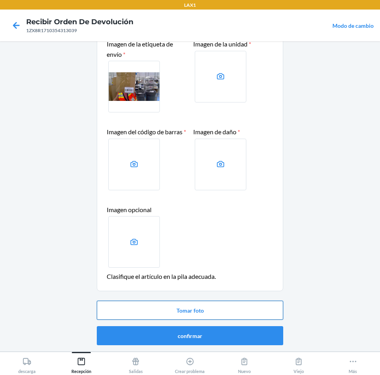
click at [191, 307] on button "Tomar foto" at bounding box center [190, 310] width 187 height 19
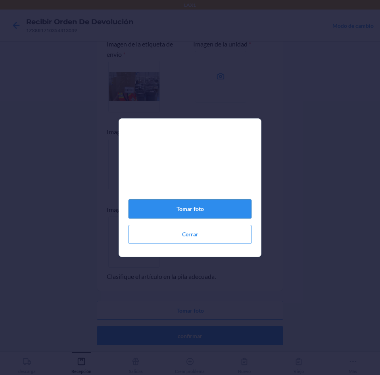
click at [212, 215] on button "Tomar foto" at bounding box center [190, 208] width 123 height 19
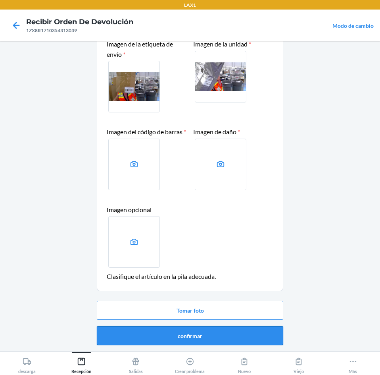
click at [189, 335] on button "confirmar" at bounding box center [190, 335] width 187 height 19
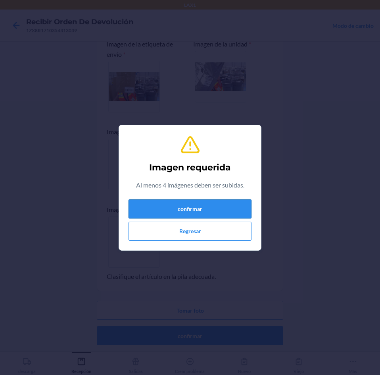
click at [228, 204] on button "confirmar" at bounding box center [190, 208] width 123 height 19
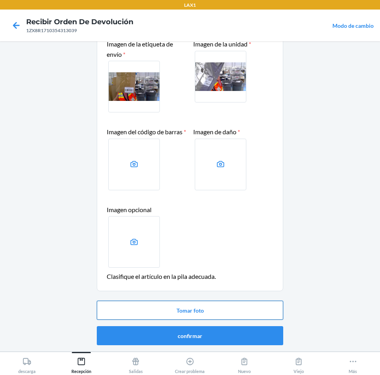
click at [182, 305] on button "Tomar foto" at bounding box center [190, 310] width 187 height 19
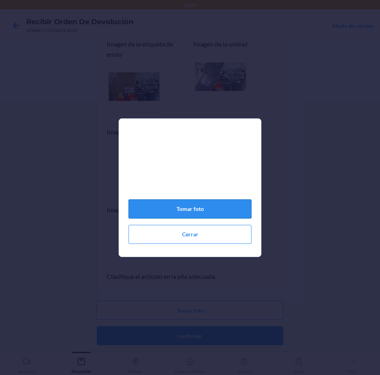
click at [187, 211] on button "Tomar foto" at bounding box center [190, 208] width 123 height 19
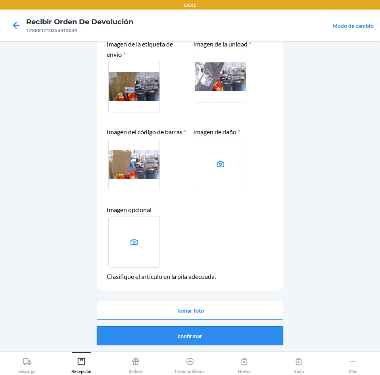
click at [181, 335] on button "confirmar" at bounding box center [190, 335] width 187 height 19
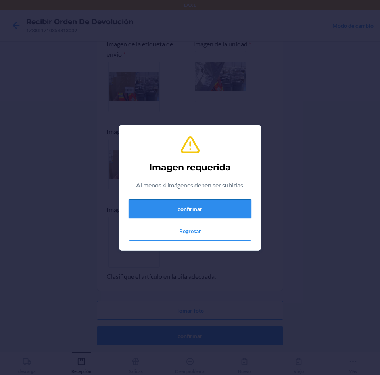
click at [237, 203] on button "confirmar" at bounding box center [190, 208] width 123 height 19
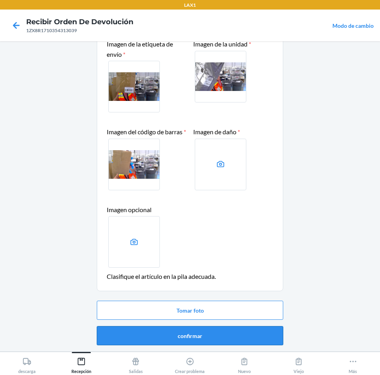
click at [182, 336] on button "confirmar" at bounding box center [190, 335] width 187 height 19
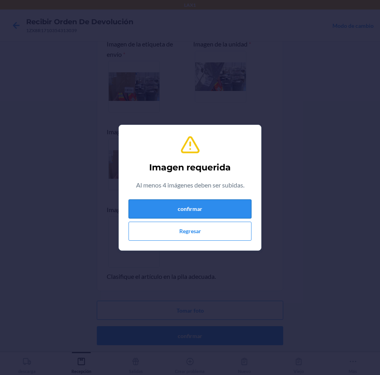
click at [224, 210] on button "confirmar" at bounding box center [190, 208] width 123 height 19
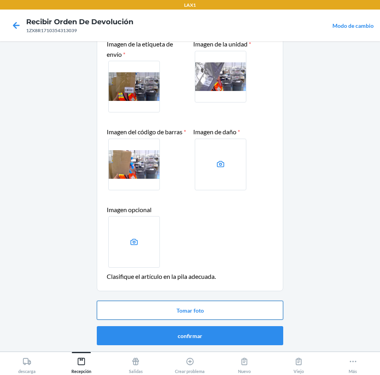
click at [206, 306] on button "Tomar foto" at bounding box center [190, 310] width 187 height 19
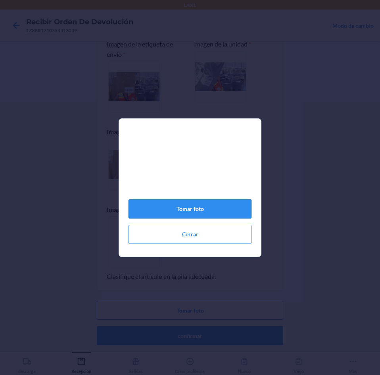
click at [198, 209] on button "Tomar foto" at bounding box center [190, 208] width 123 height 19
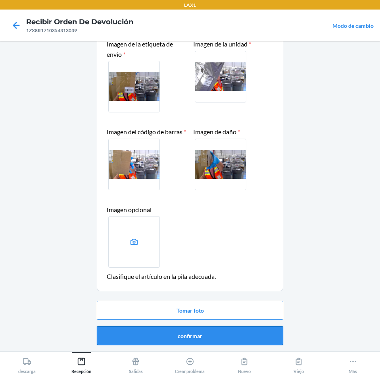
click at [197, 332] on button "confirmar" at bounding box center [190, 335] width 187 height 19
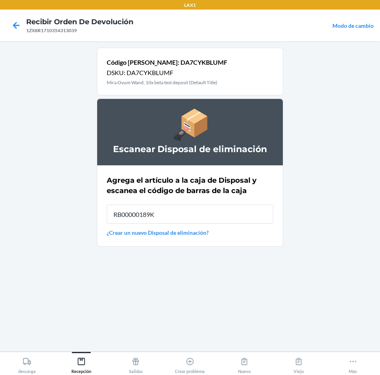
type input "RB00000189K"
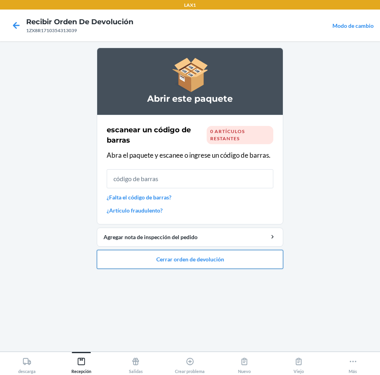
click at [211, 255] on button "Cerrar orden de devolución" at bounding box center [190, 259] width 187 height 19
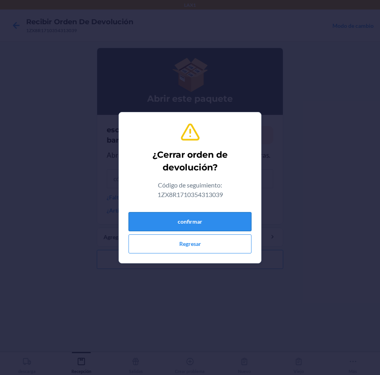
click at [222, 213] on button "confirmar" at bounding box center [190, 221] width 123 height 19
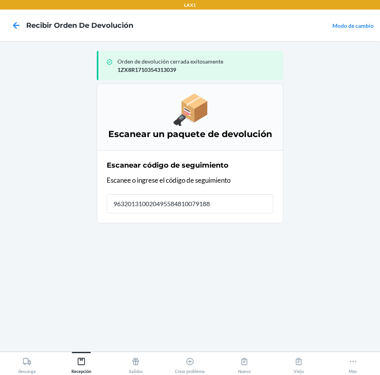
type input "9632013100204955848100791889"
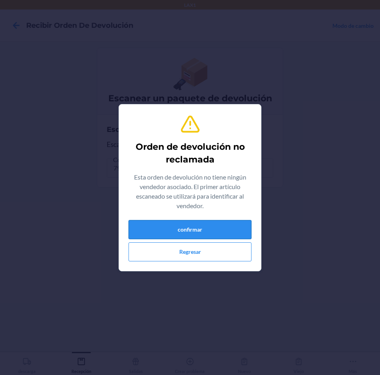
click at [216, 226] on button "confirmar" at bounding box center [190, 229] width 123 height 19
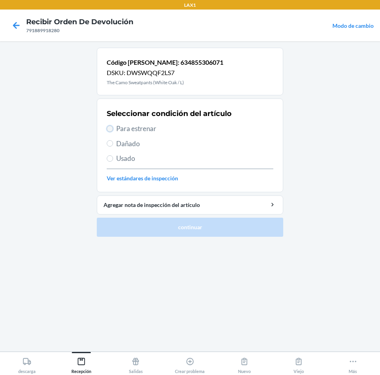
click at [111, 130] on input "Para estrenar" at bounding box center [110, 128] width 6 height 6
radio input "true"
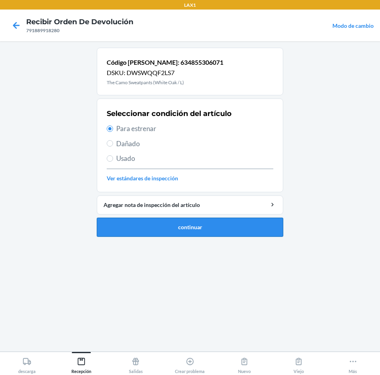
click at [166, 228] on button "continuar" at bounding box center [190, 227] width 187 height 19
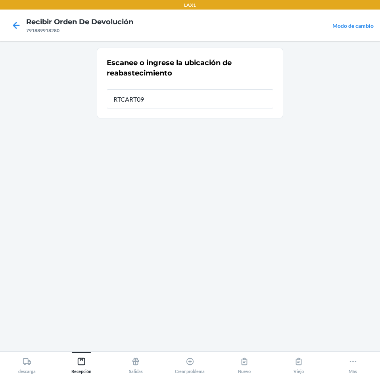
type input "RTCART099"
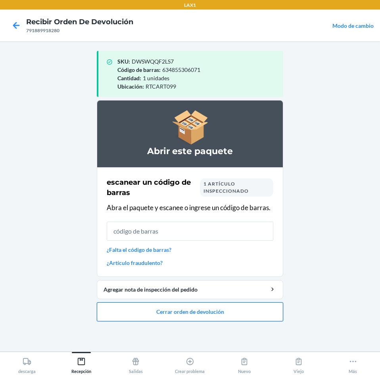
click at [175, 313] on button "Cerrar orden de devolución" at bounding box center [190, 311] width 187 height 19
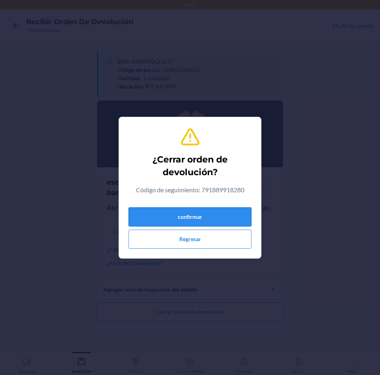
click at [205, 216] on button "confirmar" at bounding box center [190, 216] width 123 height 19
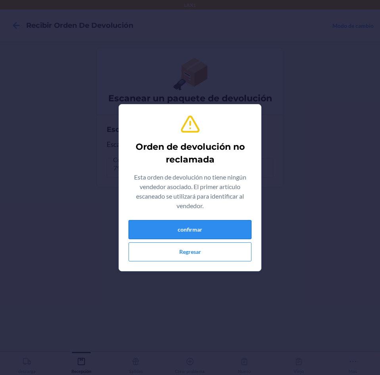
click at [227, 227] on button "confirmar" at bounding box center [190, 229] width 123 height 19
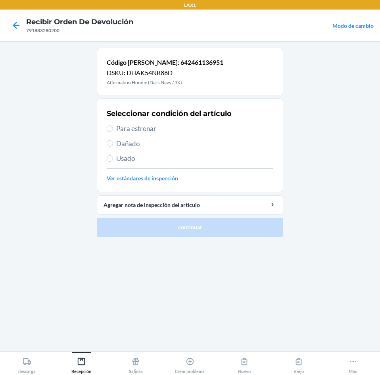
click at [128, 156] on span "Usado" at bounding box center [194, 158] width 157 height 10
click at [113, 156] on input "Usado" at bounding box center [110, 158] width 6 height 6
radio input "true"
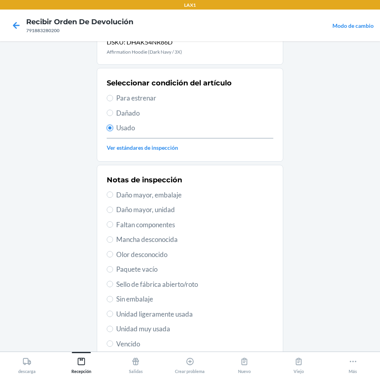
scroll to position [104, 0]
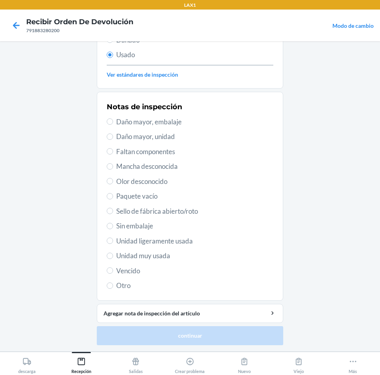
click at [151, 243] on span "Unidad ligeramente usada" at bounding box center [194, 241] width 157 height 10
click at [113, 243] on input "Unidad ligeramente usada" at bounding box center [110, 240] width 6 height 6
radio input "true"
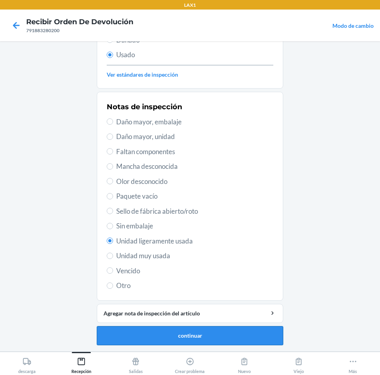
click at [137, 336] on button "continuar" at bounding box center [190, 335] width 187 height 19
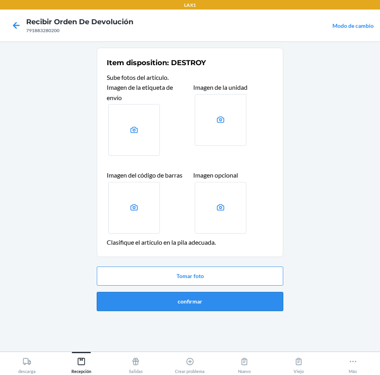
click at [184, 301] on button "confirmar" at bounding box center [190, 301] width 187 height 19
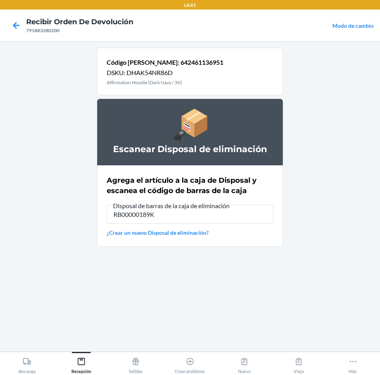
type input "RB00000189K"
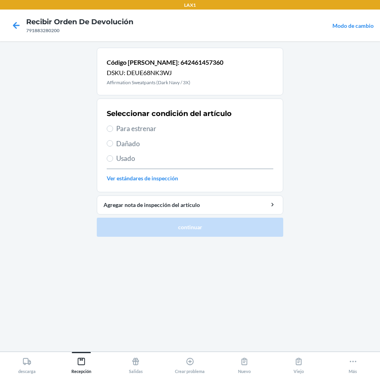
click at [117, 157] on span "Usado" at bounding box center [194, 158] width 157 height 10
click at [113, 157] on input "Usado" at bounding box center [110, 158] width 6 height 6
radio input "true"
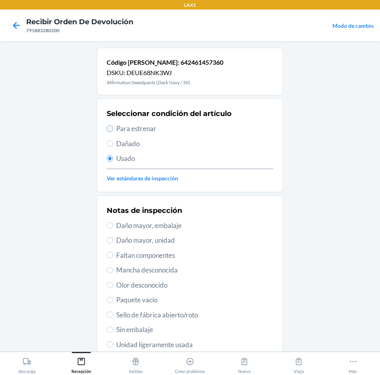
click at [110, 129] on input "Para estrenar" at bounding box center [110, 128] width 6 height 6
radio input "true"
radio input "false"
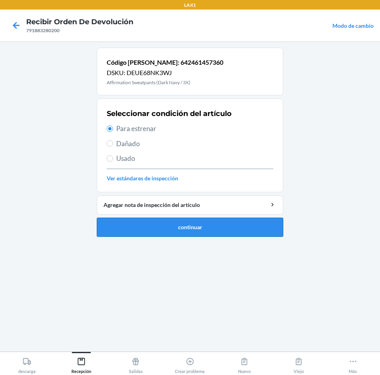
click at [139, 224] on button "continuar" at bounding box center [190, 227] width 187 height 19
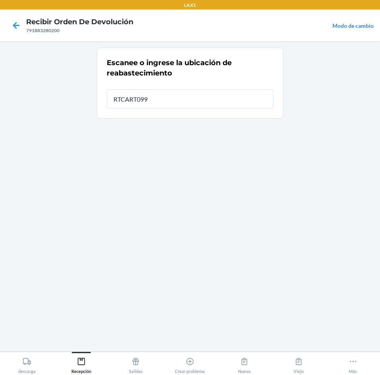
type input "RTCART099"
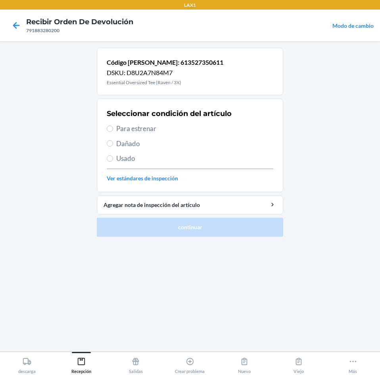
click at [132, 130] on span "Para estrenar" at bounding box center [194, 129] width 157 height 10
click at [113, 130] on input "Para estrenar" at bounding box center [110, 128] width 6 height 6
radio input "true"
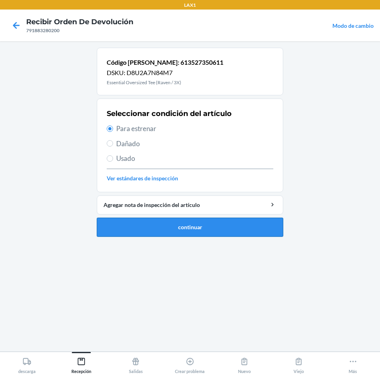
click at [166, 220] on button "continuar" at bounding box center [190, 227] width 187 height 19
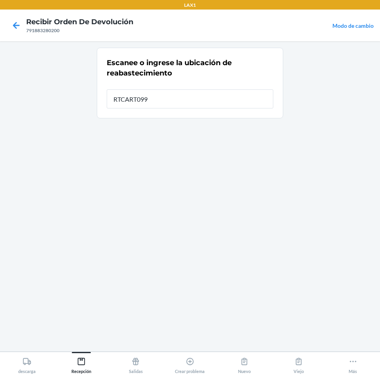
type input "RTCART099"
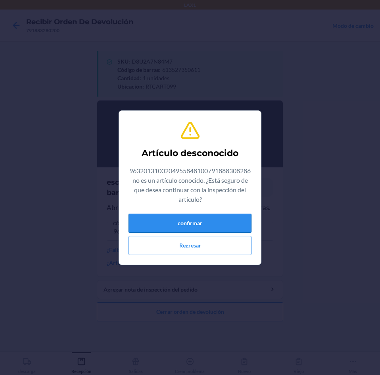
click at [193, 218] on button "confirmar" at bounding box center [190, 223] width 123 height 19
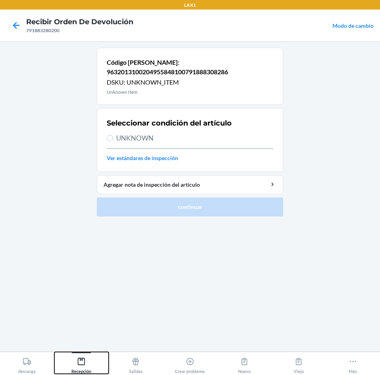
click at [79, 363] on icon at bounding box center [81, 361] width 9 height 9
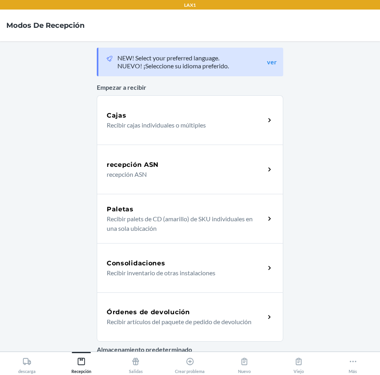
click at [182, 313] on h5 "Órdenes de devolución" at bounding box center [148, 312] width 83 height 10
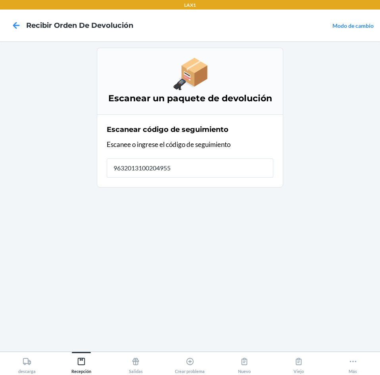
type input "96320131002049558"
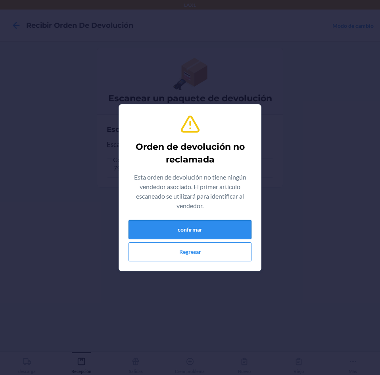
click at [205, 224] on button "confirmar" at bounding box center [190, 229] width 123 height 19
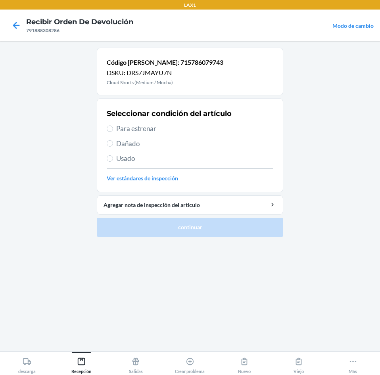
click at [116, 160] on label "Usado" at bounding box center [190, 158] width 167 height 10
click at [113, 160] on input "Usado" at bounding box center [110, 158] width 6 height 6
radio input "true"
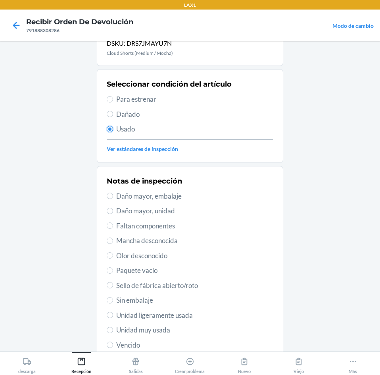
scroll to position [104, 0]
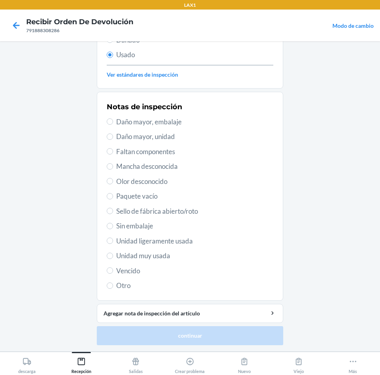
click at [142, 255] on span "Unidad muy usada" at bounding box center [194, 256] width 157 height 10
click at [113, 255] on input "Unidad muy usada" at bounding box center [110, 256] width 6 height 6
radio input "true"
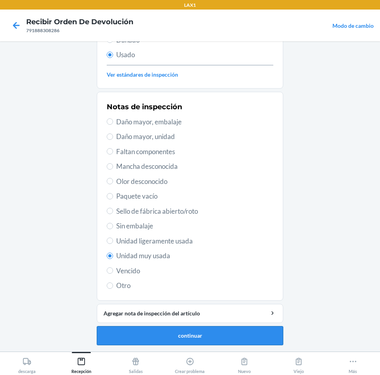
click at [143, 329] on button "continuar" at bounding box center [190, 335] width 187 height 19
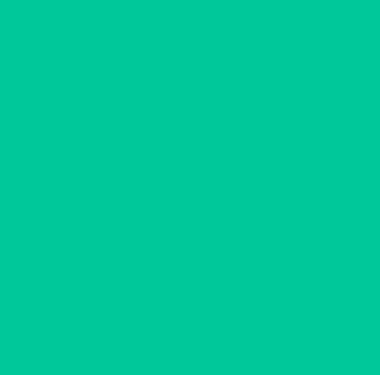
scroll to position [0, 0]
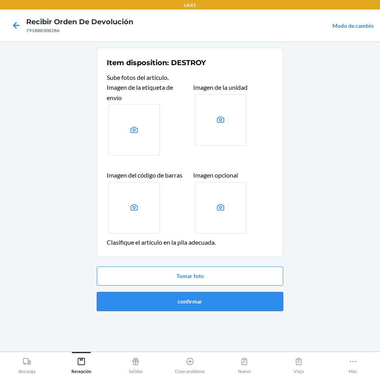
click at [202, 301] on button "confirmar" at bounding box center [190, 301] width 187 height 19
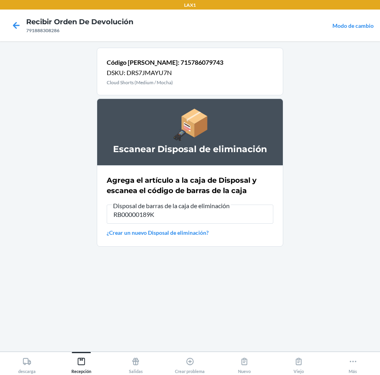
type input "RB00000189K"
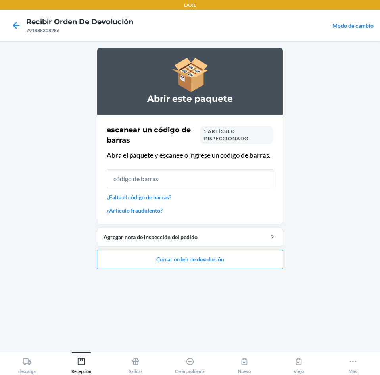
click at [166, 199] on link "¿Falta el código de barras?" at bounding box center [190, 197] width 167 height 8
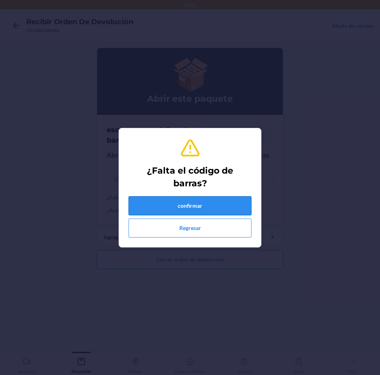
click at [183, 203] on button "confirmar" at bounding box center [190, 205] width 123 height 19
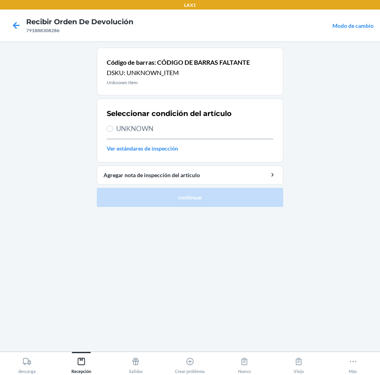
click at [136, 131] on span "UNKNOWN" at bounding box center [194, 129] width 157 height 10
click at [113, 131] on input "UNKNOWN" at bounding box center [110, 128] width 6 height 6
radio input "true"
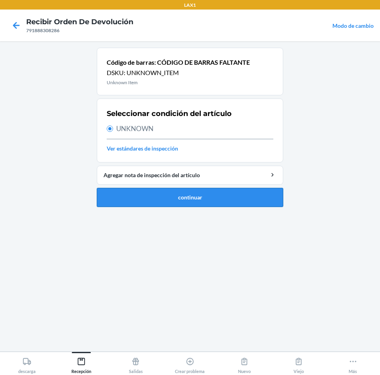
click at [202, 200] on button "continuar" at bounding box center [190, 197] width 187 height 19
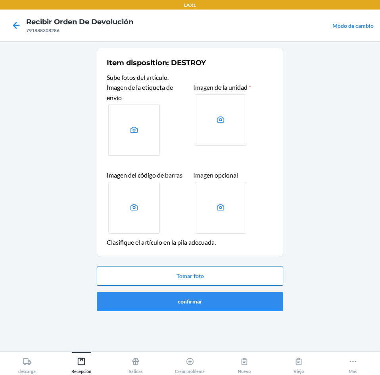
click at [197, 275] on button "Tomar foto" at bounding box center [190, 275] width 187 height 19
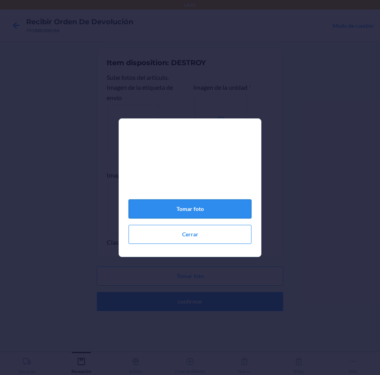
click at [204, 213] on button "Tomar foto" at bounding box center [190, 208] width 123 height 19
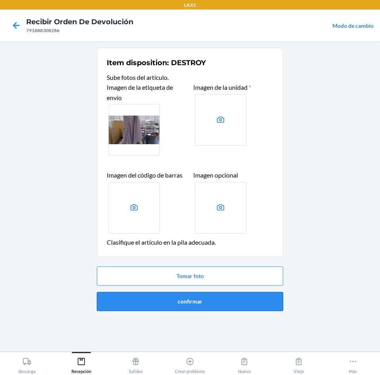
click at [212, 301] on button "confirmar" at bounding box center [190, 301] width 187 height 19
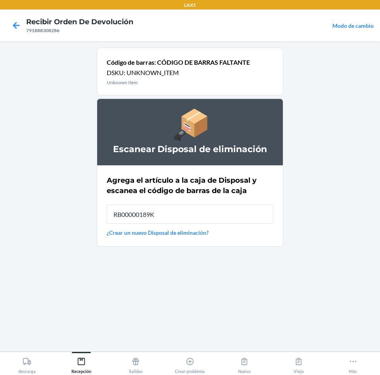
type input "RB00000189K"
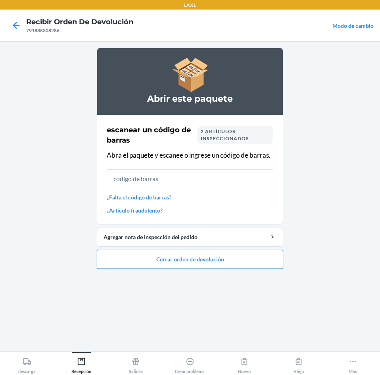
click at [214, 261] on button "Cerrar orden de devolución" at bounding box center [190, 259] width 187 height 19
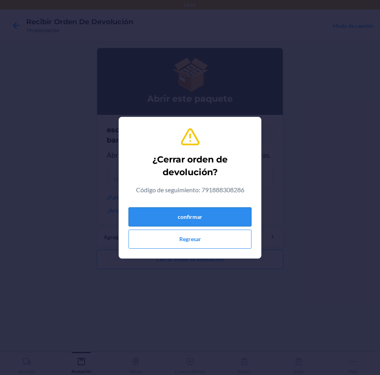
click at [220, 219] on button "confirmar" at bounding box center [190, 216] width 123 height 19
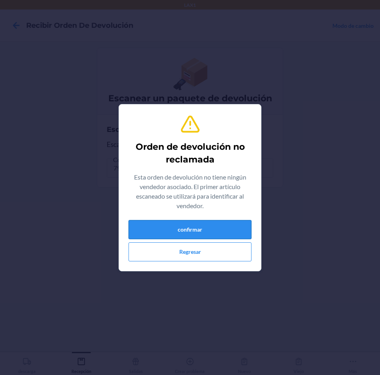
click at [202, 228] on button "confirmar" at bounding box center [190, 229] width 123 height 19
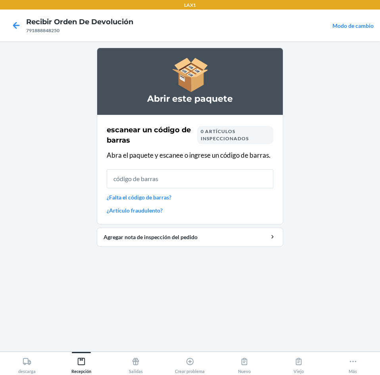
click at [165, 196] on link "¿Falta el código de barras?" at bounding box center [190, 197] width 167 height 8
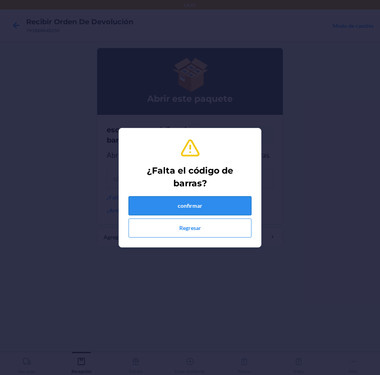
click at [209, 207] on button "confirmar" at bounding box center [190, 205] width 123 height 19
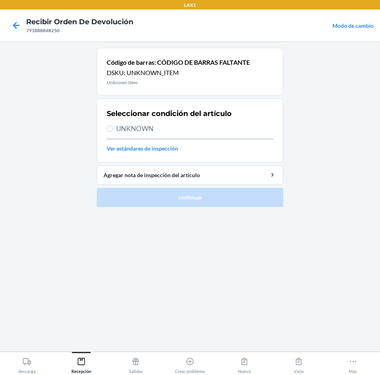
click at [125, 128] on span "UNKNOWN" at bounding box center [194, 129] width 157 height 10
click at [113, 128] on input "UNKNOWN" at bounding box center [110, 128] width 6 height 6
radio input "true"
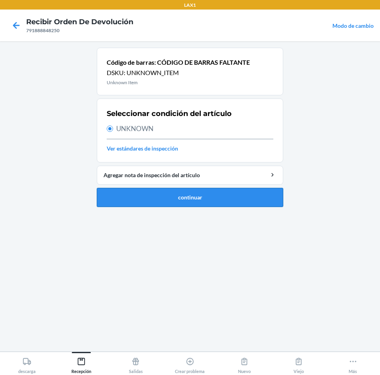
click at [176, 199] on button "continuar" at bounding box center [190, 197] width 187 height 19
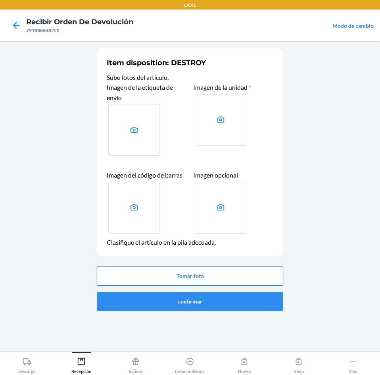
click at [188, 276] on button "Tomar foto" at bounding box center [190, 275] width 187 height 19
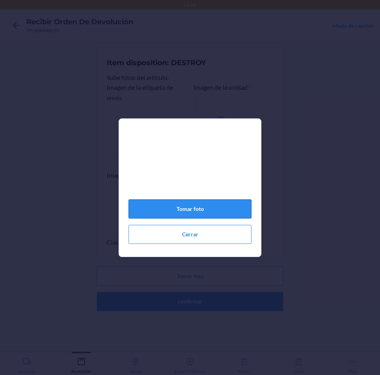
click at [197, 212] on button "Tomar foto" at bounding box center [190, 208] width 123 height 19
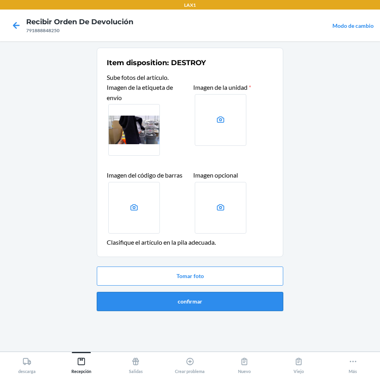
click at [204, 300] on button "confirmar" at bounding box center [190, 301] width 187 height 19
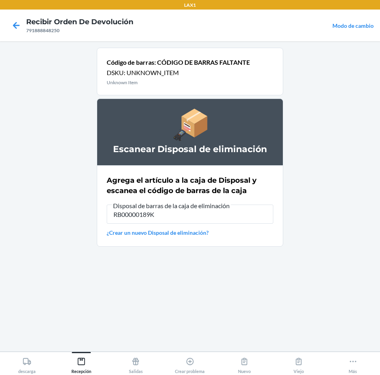
type input "RB00000189K"
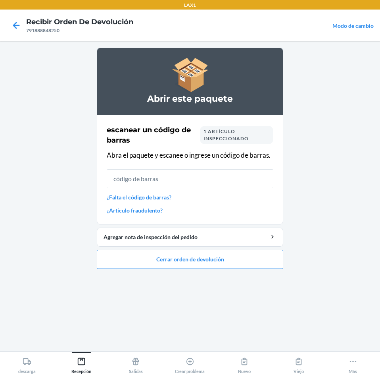
click at [163, 198] on link "¿Falta el código de barras?" at bounding box center [190, 197] width 167 height 8
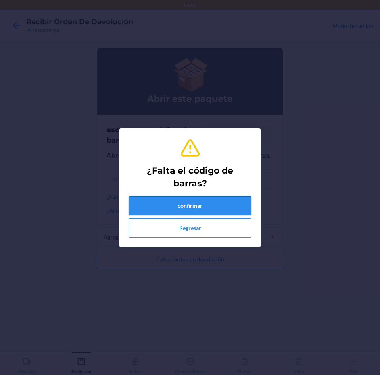
click at [185, 205] on button "confirmar" at bounding box center [190, 205] width 123 height 19
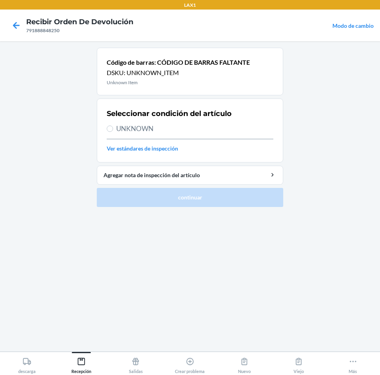
click at [132, 131] on span "UNKNOWN" at bounding box center [194, 129] width 157 height 10
click at [113, 131] on input "UNKNOWN" at bounding box center [110, 128] width 6 height 6
radio input "true"
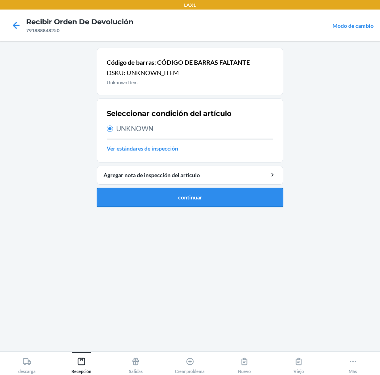
click at [168, 197] on button "continuar" at bounding box center [190, 197] width 187 height 19
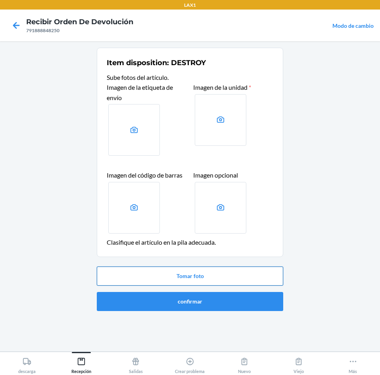
click at [181, 271] on button "Tomar foto" at bounding box center [190, 275] width 187 height 19
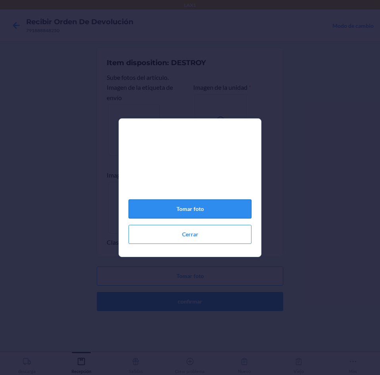
click at [190, 212] on button "Tomar foto" at bounding box center [190, 208] width 123 height 19
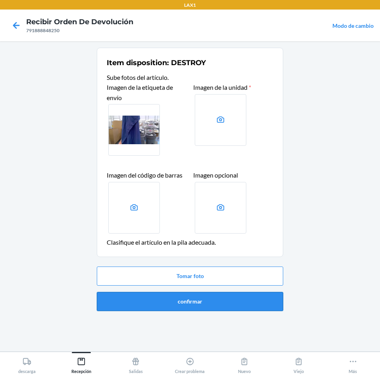
click at [181, 300] on button "confirmar" at bounding box center [190, 301] width 187 height 19
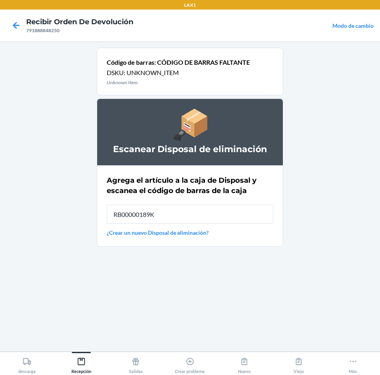
type input "RB00000189K"
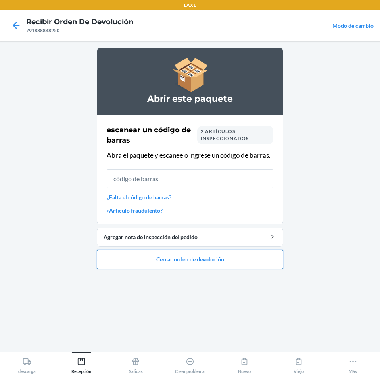
click at [176, 260] on button "Cerrar orden de devolución" at bounding box center [190, 259] width 187 height 19
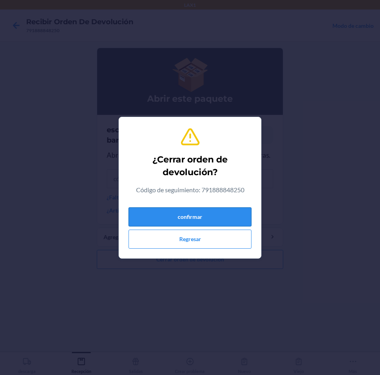
click at [205, 222] on button "confirmar" at bounding box center [190, 216] width 123 height 19
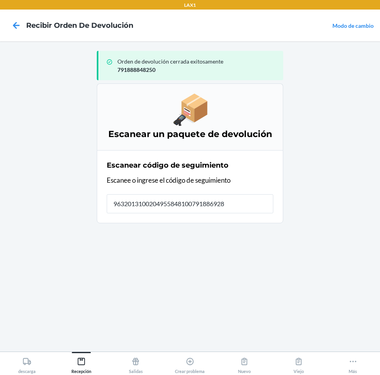
type input "96320131002049558481007918869280"
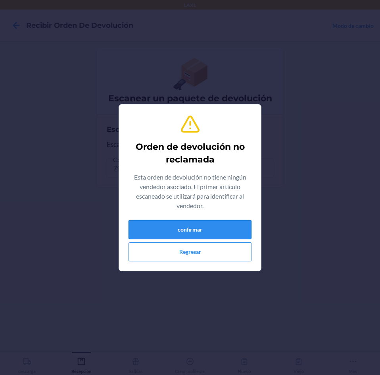
click at [185, 233] on button "confirmar" at bounding box center [190, 229] width 123 height 19
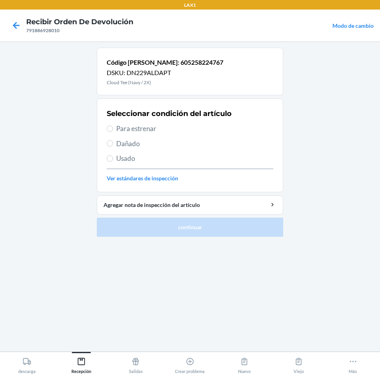
click at [113, 131] on label "Para estrenar" at bounding box center [190, 129] width 167 height 10
click at [113, 131] on input "Para estrenar" at bounding box center [110, 128] width 6 height 6
radio input "true"
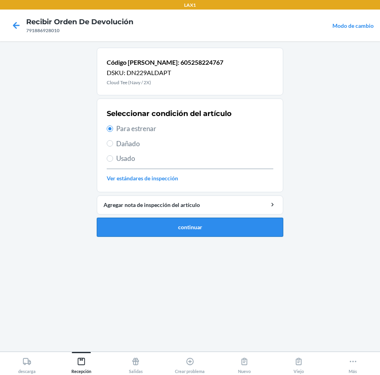
click at [111, 229] on button "continuar" at bounding box center [190, 227] width 187 height 19
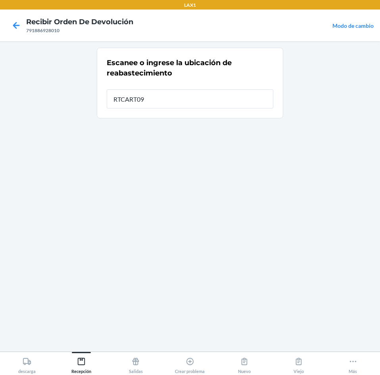
type input "RTCART099"
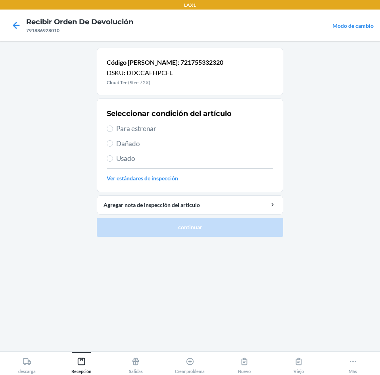
click at [116, 131] on label "Para estrenar" at bounding box center [190, 129] width 167 height 10
click at [113, 131] on input "Para estrenar" at bounding box center [110, 128] width 6 height 6
radio input "true"
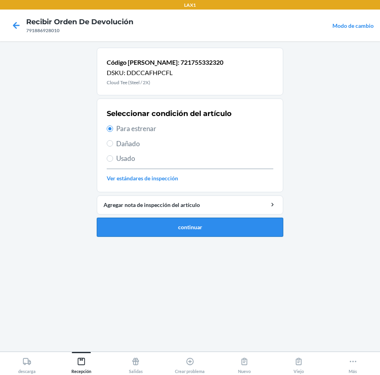
click at [153, 228] on button "continuar" at bounding box center [190, 227] width 187 height 19
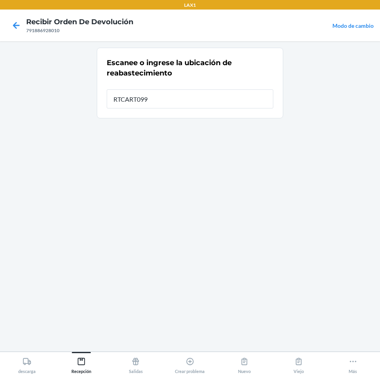
type input "RTCART099"
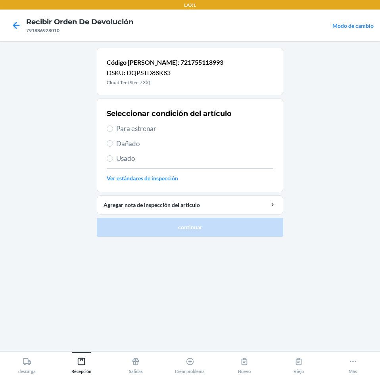
click at [116, 130] on label "Para estrenar" at bounding box center [190, 129] width 167 height 10
click at [113, 130] on input "Para estrenar" at bounding box center [110, 128] width 6 height 6
radio input "true"
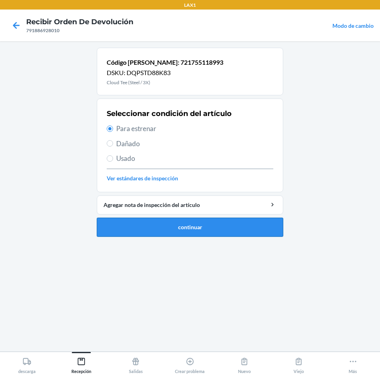
click at [185, 224] on button "continuar" at bounding box center [190, 227] width 187 height 19
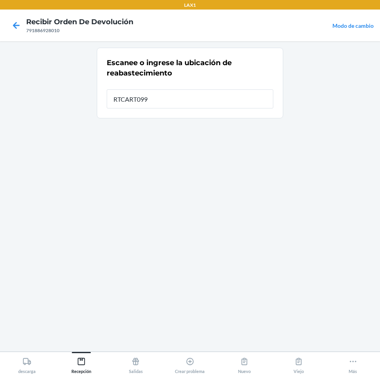
type input "RTCART099"
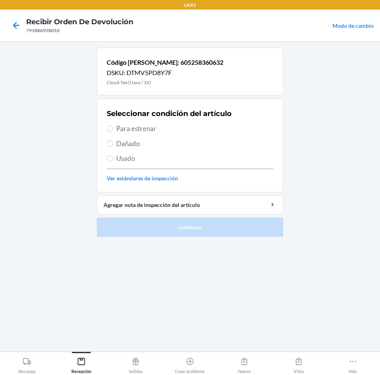
click at [116, 130] on span "Para estrenar" at bounding box center [194, 129] width 157 height 10
click at [113, 130] on input "Para estrenar" at bounding box center [110, 128] width 6 height 6
radio input "true"
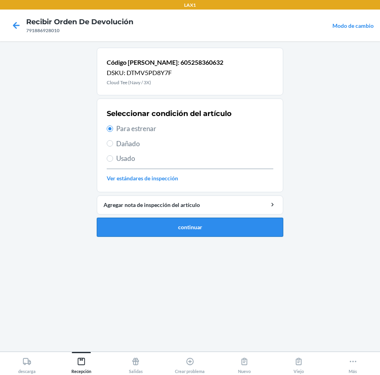
click at [188, 225] on button "continuar" at bounding box center [190, 227] width 187 height 19
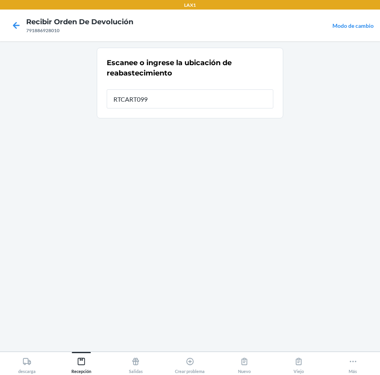
type input "RTCART099"
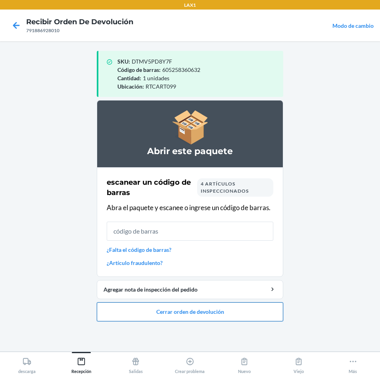
click at [222, 313] on button "Cerrar orden de devolución" at bounding box center [190, 311] width 187 height 19
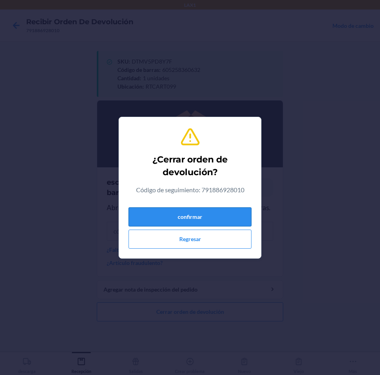
click at [199, 210] on button "confirmar" at bounding box center [190, 216] width 123 height 19
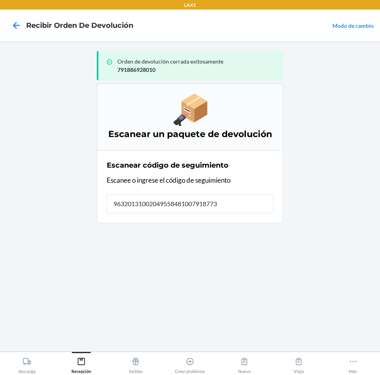
type input "963201310020495584810079187733"
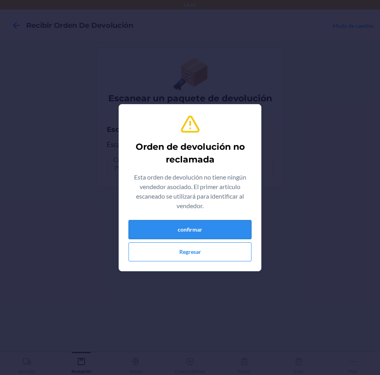
click at [218, 224] on button "confirmar" at bounding box center [190, 229] width 123 height 19
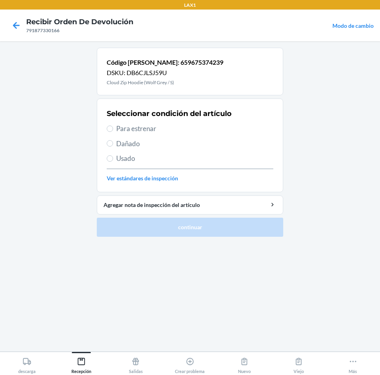
click at [115, 129] on label "Para estrenar" at bounding box center [190, 129] width 167 height 10
click at [113, 129] on input "Para estrenar" at bounding box center [110, 128] width 6 height 6
radio input "true"
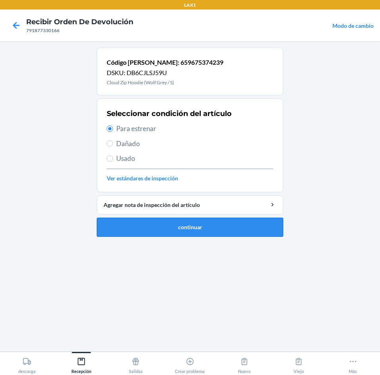
click at [146, 225] on button "continuar" at bounding box center [190, 227] width 187 height 19
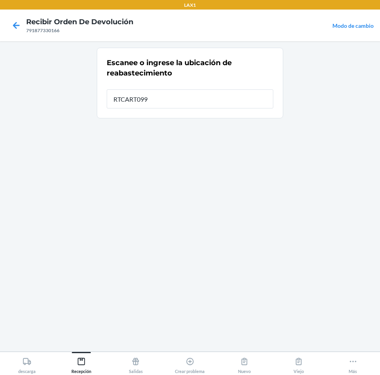
type input "RTCART099"
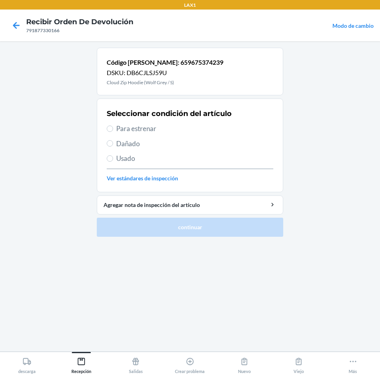
click at [136, 128] on span "Para estrenar" at bounding box center [194, 129] width 157 height 10
click at [113, 128] on input "Para estrenar" at bounding box center [110, 128] width 6 height 6
radio input "true"
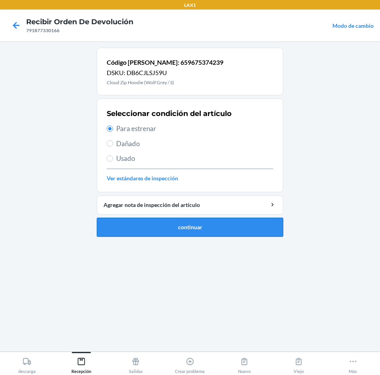
click at [147, 226] on button "continuar" at bounding box center [190, 227] width 187 height 19
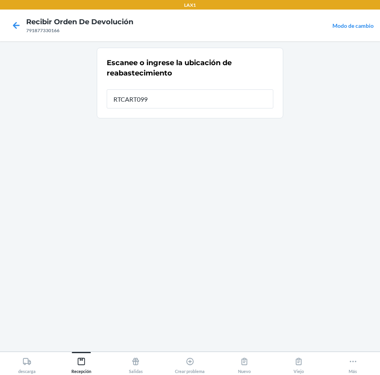
type input "RTCART099"
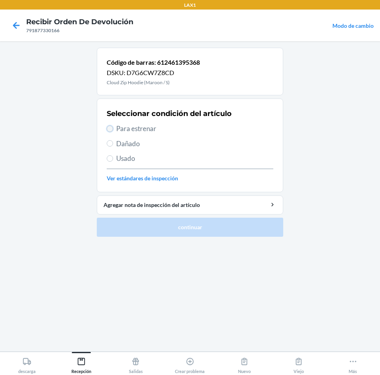
click at [109, 130] on input "Para estrenar" at bounding box center [110, 128] width 6 height 6
radio input "true"
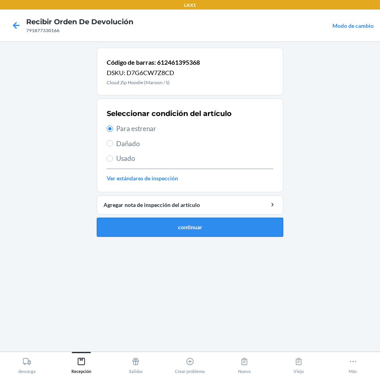
click at [168, 226] on button "continuar" at bounding box center [190, 227] width 187 height 19
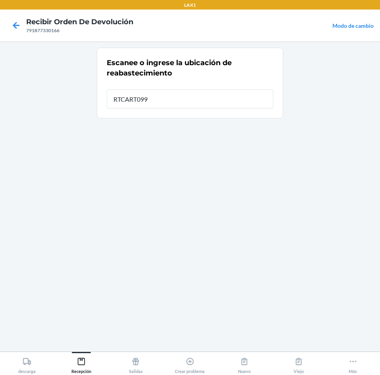
type input "RTCART099"
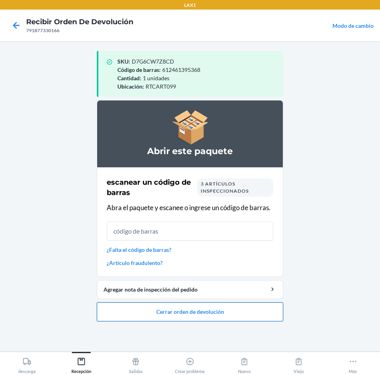
click at [182, 312] on button "Cerrar orden de devolución" at bounding box center [190, 311] width 187 height 19
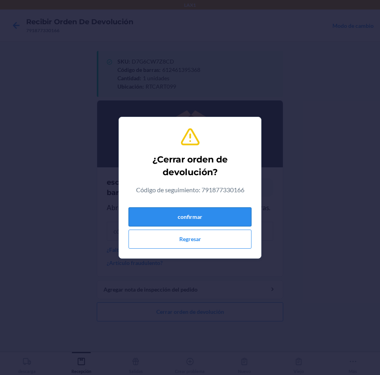
click at [212, 218] on button "confirmar" at bounding box center [190, 216] width 123 height 19
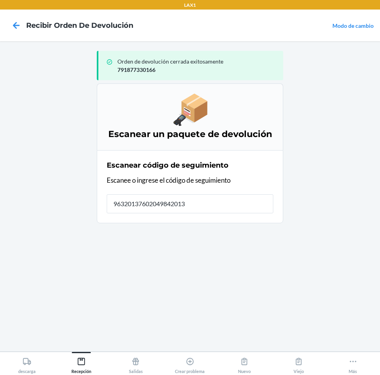
type input "963201376020498420130"
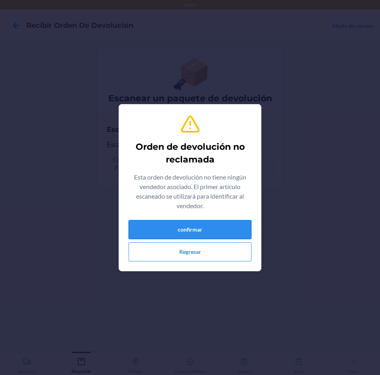
click at [199, 227] on button "confirmar" at bounding box center [190, 229] width 123 height 19
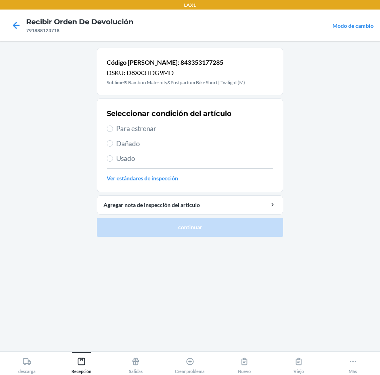
click at [123, 130] on span "Para estrenar" at bounding box center [194, 129] width 157 height 10
click at [113, 130] on input "Para estrenar" at bounding box center [110, 128] width 6 height 6
radio input "true"
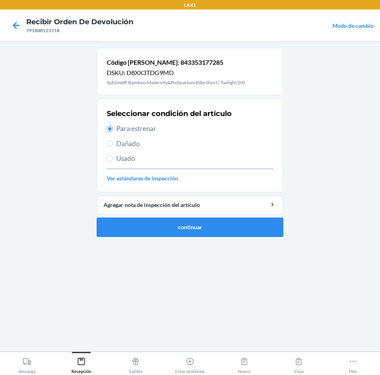
click at [174, 226] on button "continuar" at bounding box center [190, 227] width 187 height 19
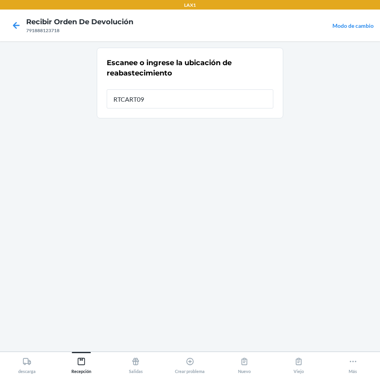
type input "RTCART099"
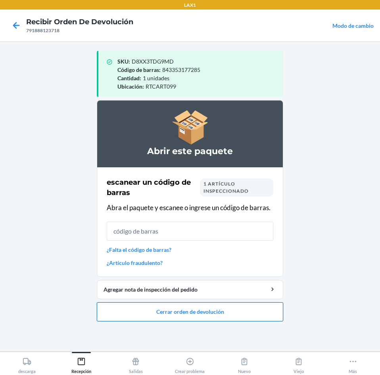
click at [208, 309] on button "Cerrar orden de devolución" at bounding box center [190, 311] width 187 height 19
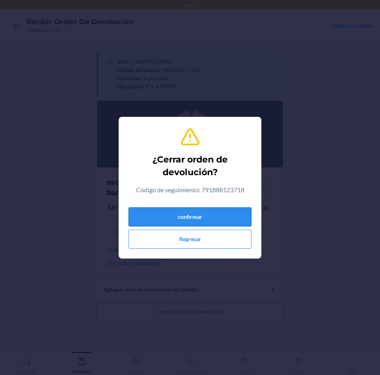
click at [195, 212] on button "confirmar" at bounding box center [190, 216] width 123 height 19
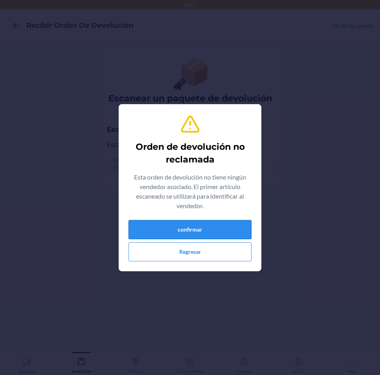
click at [210, 232] on button "confirmar" at bounding box center [190, 229] width 123 height 19
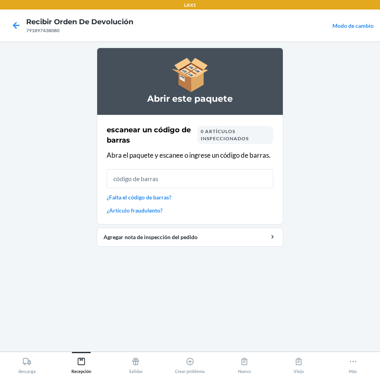
click at [160, 197] on link "¿Falta el código de barras?" at bounding box center [190, 197] width 167 height 8
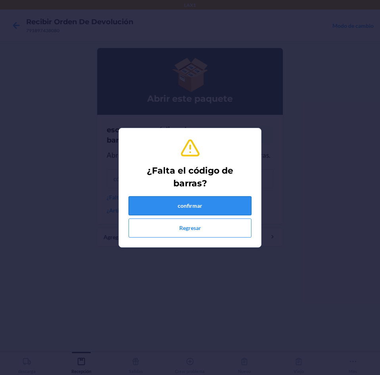
click at [177, 204] on button "confirmar" at bounding box center [190, 205] width 123 height 19
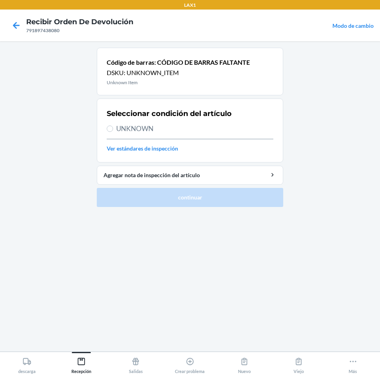
click at [129, 130] on span "UNKNOWN" at bounding box center [194, 129] width 157 height 10
click at [113, 130] on input "UNKNOWN" at bounding box center [110, 128] width 6 height 6
radio input "true"
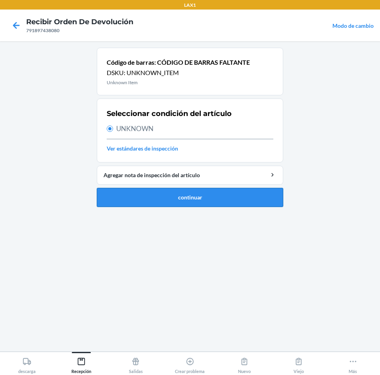
click at [178, 197] on button "continuar" at bounding box center [190, 197] width 187 height 19
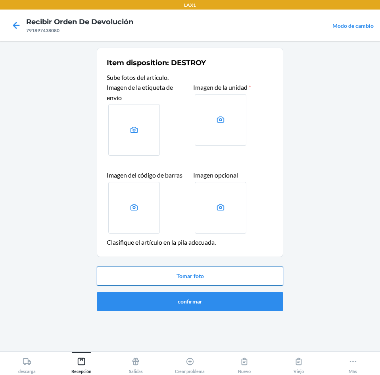
click at [185, 273] on button "Tomar foto" at bounding box center [190, 275] width 187 height 19
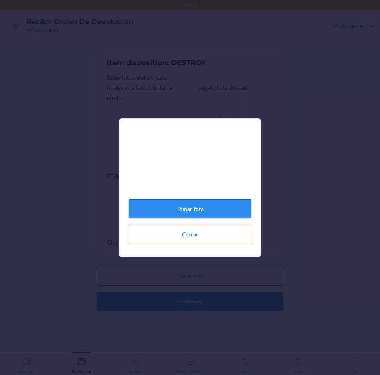
click at [202, 211] on button "Tomar foto" at bounding box center [190, 208] width 123 height 19
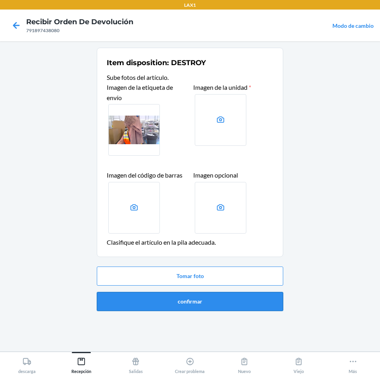
click at [196, 299] on button "confirmar" at bounding box center [190, 301] width 187 height 19
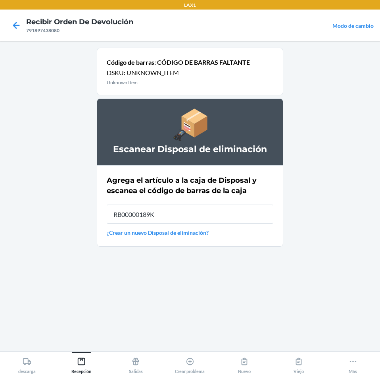
type input "RB00000189K"
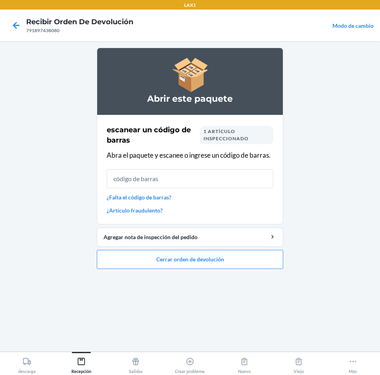
click at [165, 199] on link "¿Falta el código de barras?" at bounding box center [190, 197] width 167 height 8
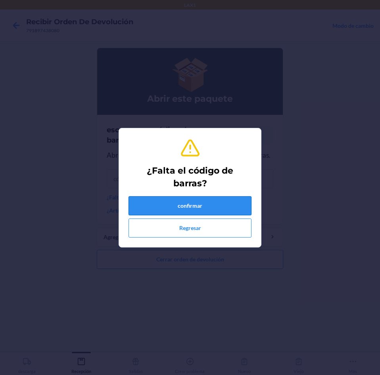
click at [200, 207] on button "confirmar" at bounding box center [190, 205] width 123 height 19
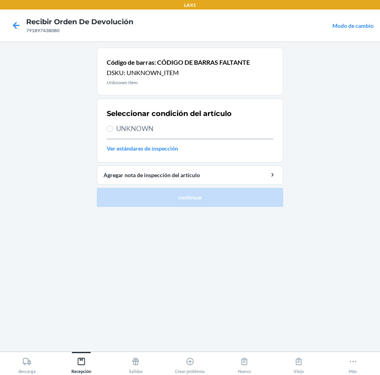
click at [150, 131] on span "UNKNOWN" at bounding box center [194, 129] width 157 height 10
click at [113, 131] on input "UNKNOWN" at bounding box center [110, 128] width 6 height 6
radio input "true"
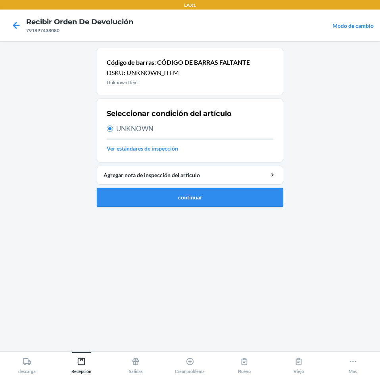
click at [200, 199] on button "continuar" at bounding box center [190, 197] width 187 height 19
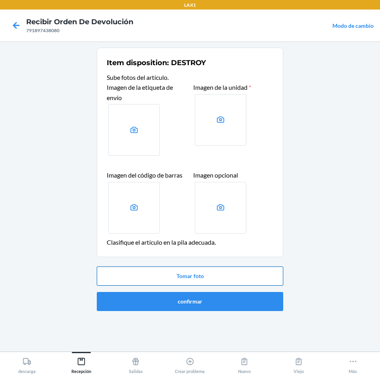
click at [205, 274] on button "Tomar foto" at bounding box center [190, 275] width 187 height 19
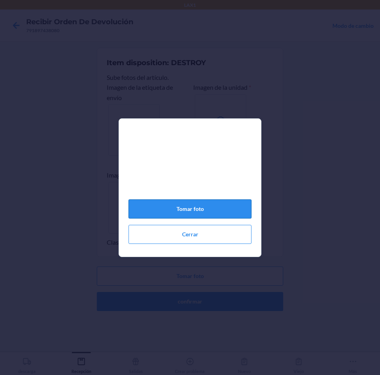
click at [190, 215] on button "Tomar foto" at bounding box center [190, 208] width 123 height 19
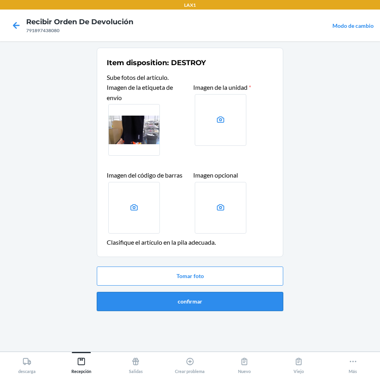
click at [187, 299] on button "confirmar" at bounding box center [190, 301] width 187 height 19
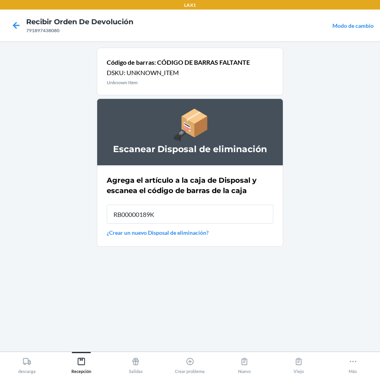
type input "RB00000189K"
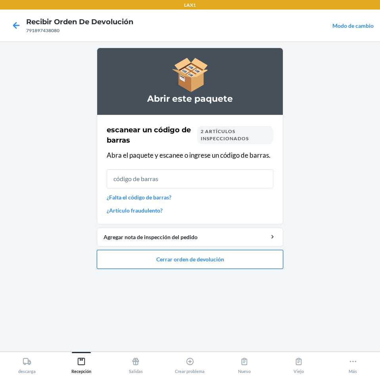
click at [195, 258] on button "Cerrar orden de devolución" at bounding box center [190, 259] width 187 height 19
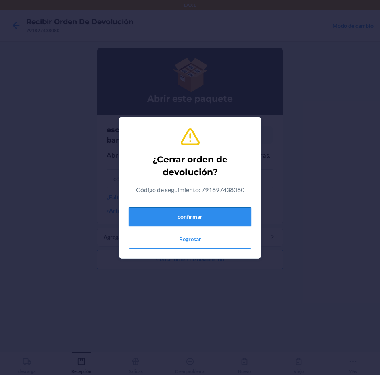
click at [201, 216] on button "confirmar" at bounding box center [190, 216] width 123 height 19
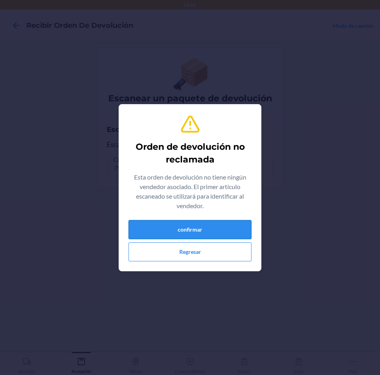
click at [218, 231] on button "confirmar" at bounding box center [190, 229] width 123 height 19
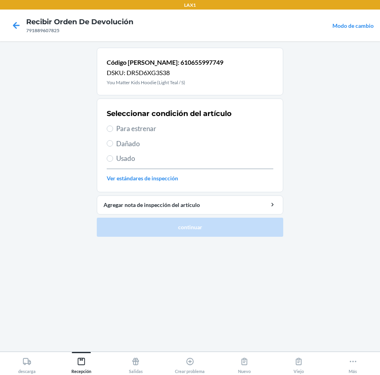
click at [113, 125] on label "Para estrenar" at bounding box center [190, 129] width 167 height 10
click at [113, 125] on input "Para estrenar" at bounding box center [110, 128] width 6 height 6
radio input "true"
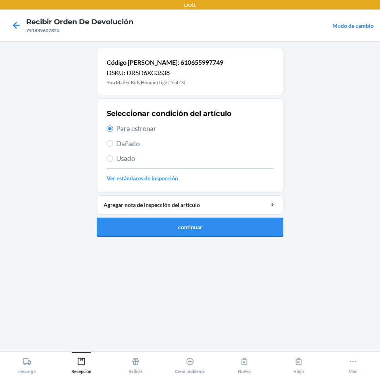
click at [166, 230] on button "continuar" at bounding box center [190, 227] width 187 height 19
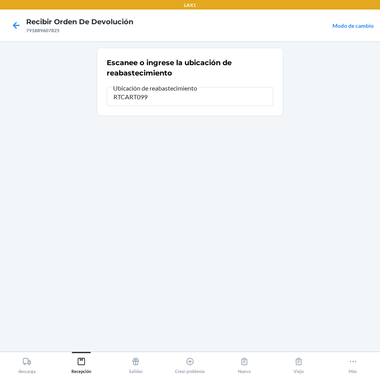
type input "RTCART099"
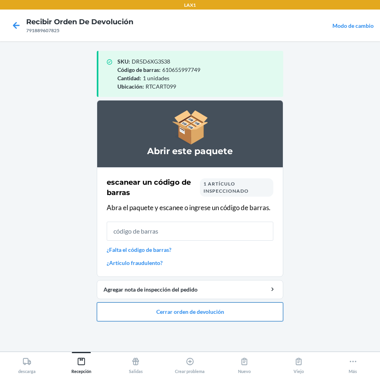
click at [181, 307] on button "Cerrar orden de devolución" at bounding box center [190, 311] width 187 height 19
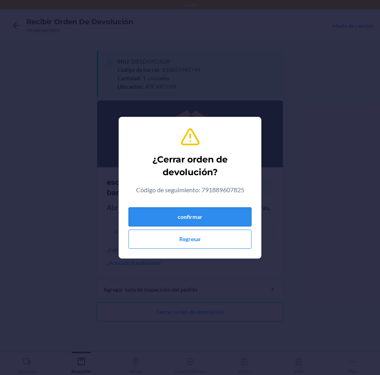
click at [214, 211] on button "confirmar" at bounding box center [190, 216] width 123 height 19
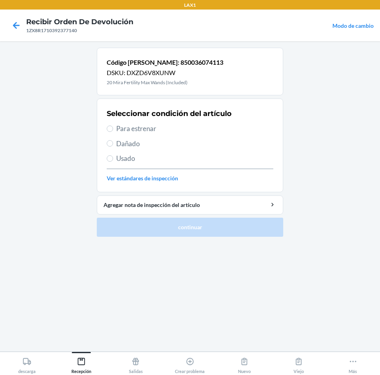
click at [120, 130] on span "Para estrenar" at bounding box center [194, 129] width 157 height 10
click at [113, 130] on input "Para estrenar" at bounding box center [110, 128] width 6 height 6
radio input "true"
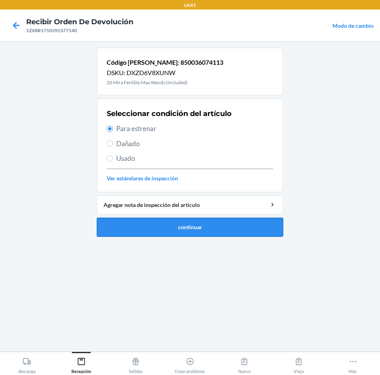
click at [167, 227] on button "continuar" at bounding box center [190, 227] width 187 height 19
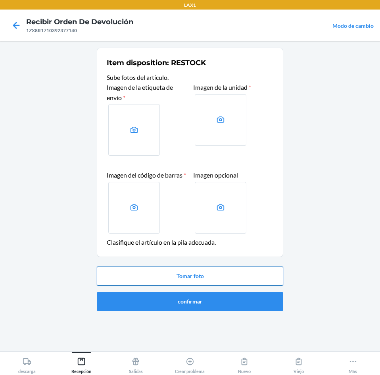
click at [200, 284] on button "Tomar foto" at bounding box center [190, 275] width 187 height 19
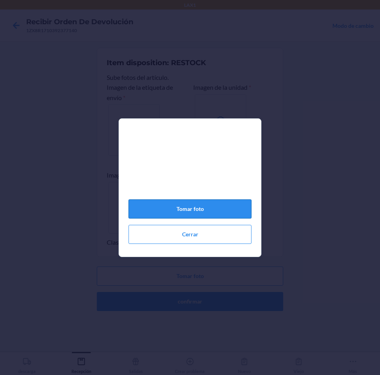
click at [182, 218] on button "Tomar foto" at bounding box center [190, 208] width 123 height 19
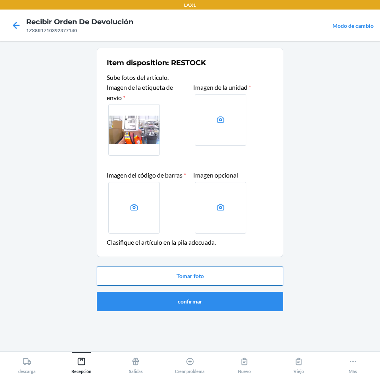
click at [176, 286] on button "Tomar foto" at bounding box center [190, 275] width 187 height 19
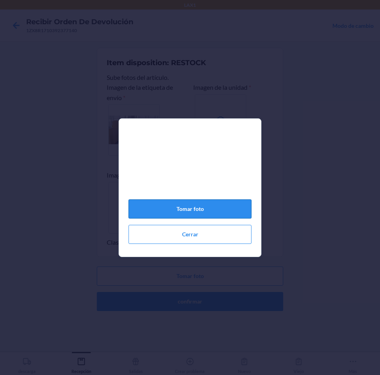
click at [207, 215] on button "Tomar foto" at bounding box center [190, 208] width 123 height 19
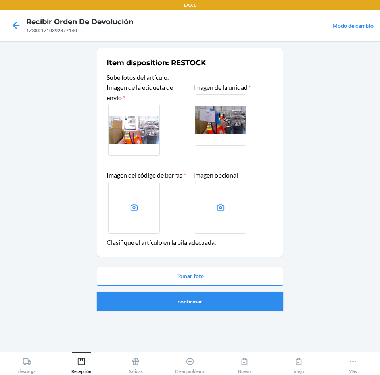
click at [186, 309] on button "confirmar" at bounding box center [190, 301] width 187 height 19
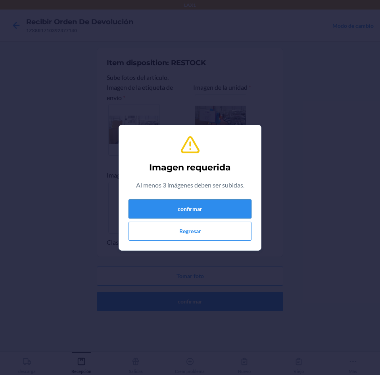
click at [207, 212] on button "confirmar" at bounding box center [190, 208] width 123 height 19
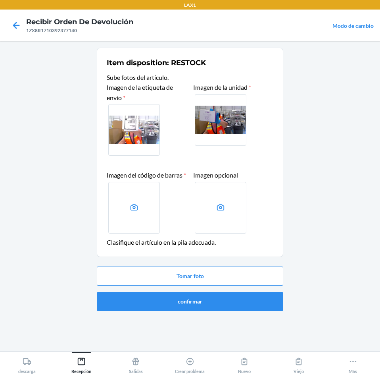
click at [139, 217] on label at bounding box center [134, 208] width 52 height 52
click at [0, 0] on input "file" at bounding box center [0, 0] width 0 height 0
click at [201, 285] on button "Tomar foto" at bounding box center [190, 275] width 187 height 19
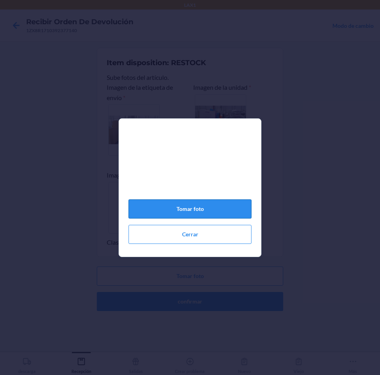
click at [201, 210] on button "Tomar foto" at bounding box center [190, 208] width 123 height 19
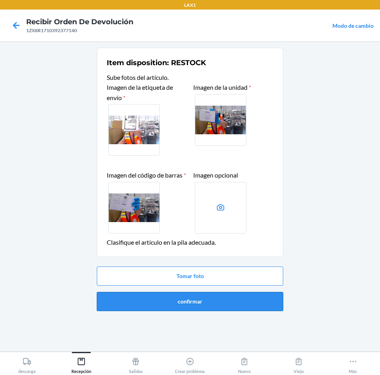
click at [197, 308] on button "confirmar" at bounding box center [190, 301] width 187 height 19
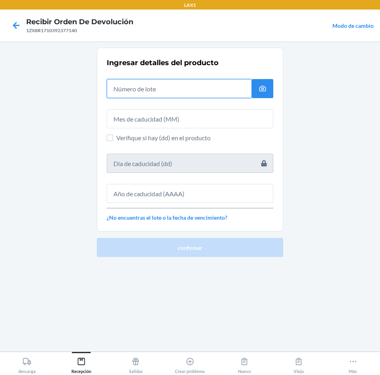
click at [164, 93] on input "text" at bounding box center [179, 88] width 145 height 19
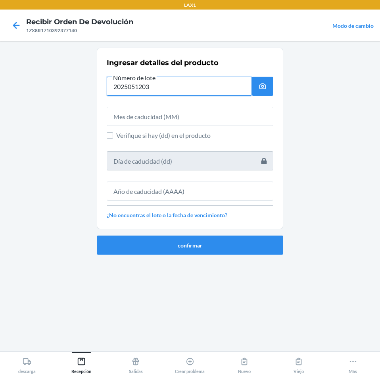
type input "2025051203"
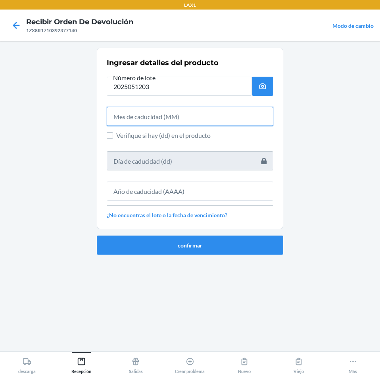
click at [168, 116] on input "text" at bounding box center [190, 116] width 167 height 19
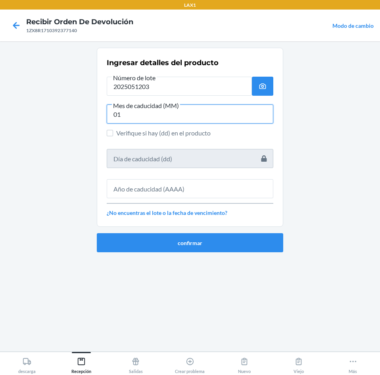
type input "01"
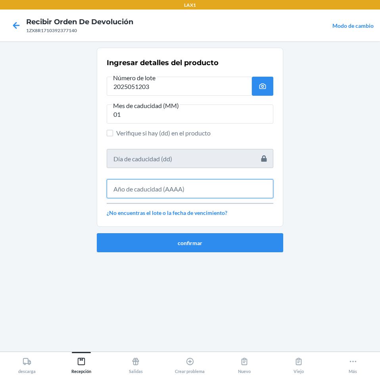
click at [140, 189] on input "text" at bounding box center [190, 188] width 167 height 19
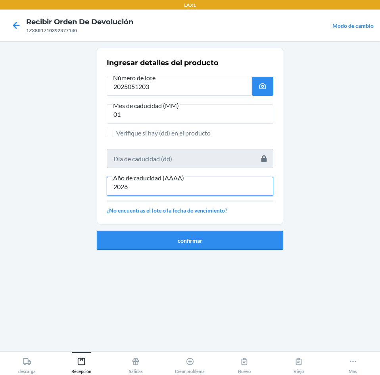
type input "2026"
click at [155, 232] on button "confirmar" at bounding box center [190, 240] width 187 height 19
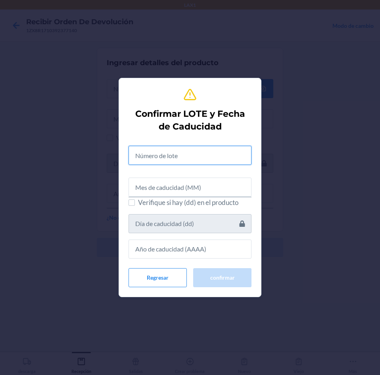
click at [193, 154] on input "text" at bounding box center [190, 155] width 123 height 19
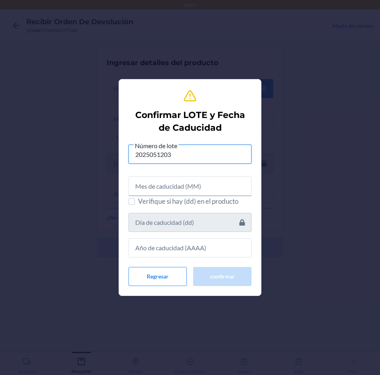
type input "2025051203"
click at [195, 187] on input "text" at bounding box center [190, 185] width 123 height 19
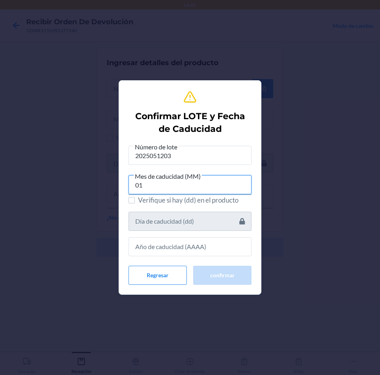
type input "01"
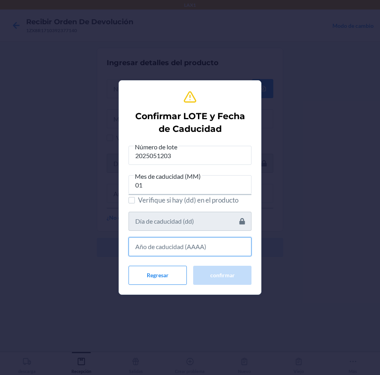
click at [177, 247] on input "text" at bounding box center [190, 246] width 123 height 19
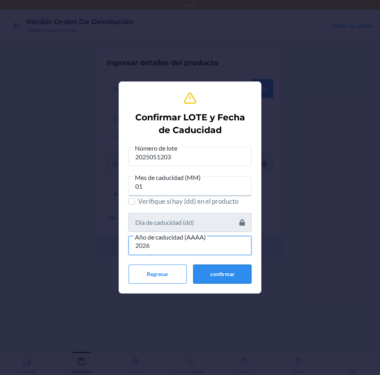
type input "2026"
click at [222, 276] on button "confirmar" at bounding box center [222, 273] width 58 height 19
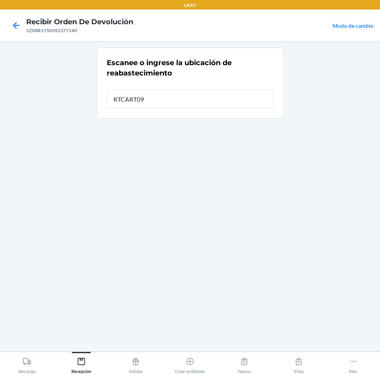
type input "RTCART099"
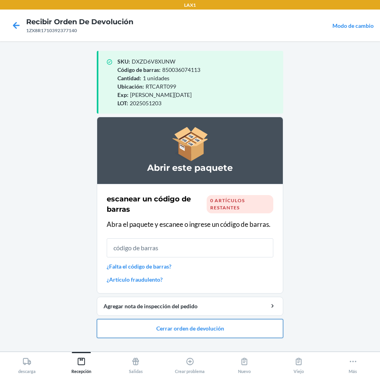
click at [198, 325] on button "Cerrar orden de devolución" at bounding box center [190, 328] width 187 height 19
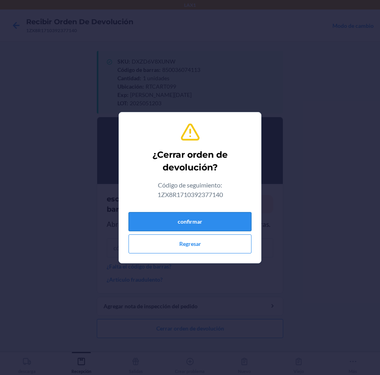
click at [209, 220] on button "confirmar" at bounding box center [190, 221] width 123 height 19
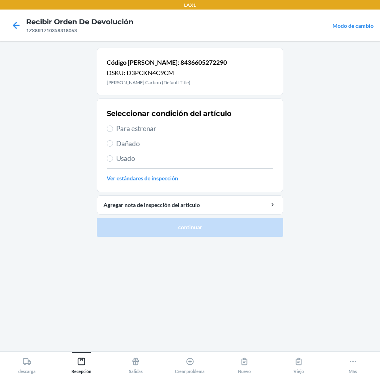
click at [120, 130] on span "Para estrenar" at bounding box center [194, 129] width 157 height 10
click at [113, 130] on input "Para estrenar" at bounding box center [110, 128] width 6 height 6
radio input "true"
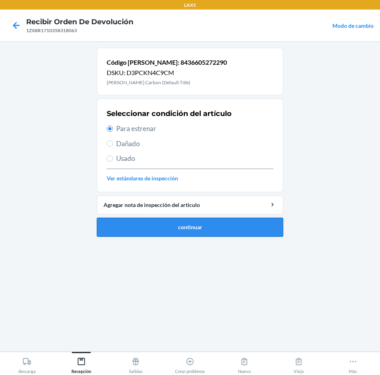
click at [150, 224] on button "continuar" at bounding box center [190, 227] width 187 height 19
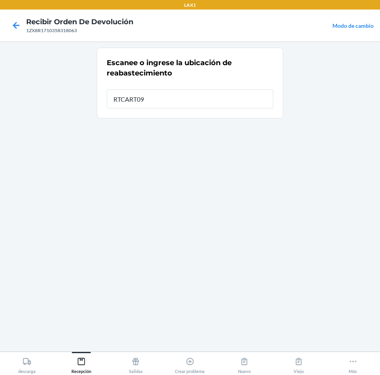
type input "RTCART099"
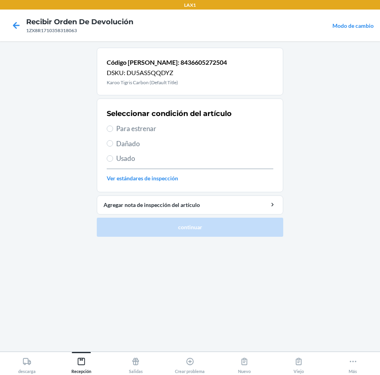
click at [137, 126] on span "Para estrenar" at bounding box center [194, 129] width 157 height 10
click at [113, 126] on input "Para estrenar" at bounding box center [110, 128] width 6 height 6
radio input "true"
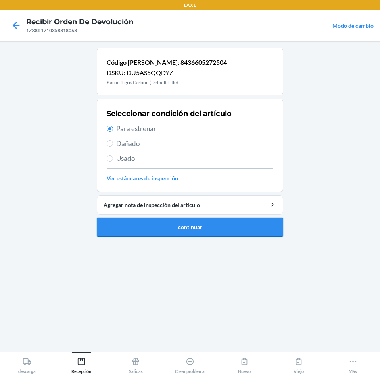
click at [130, 224] on button "continuar" at bounding box center [190, 227] width 187 height 19
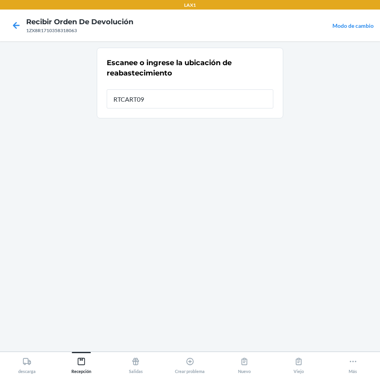
type input "RTCART099"
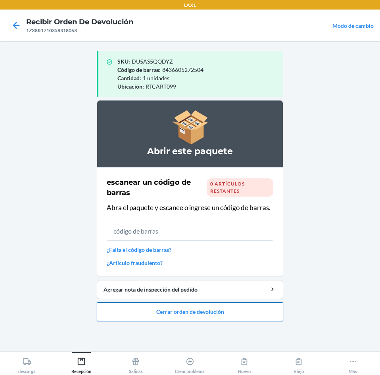
click at [168, 310] on button "Cerrar orden de devolución" at bounding box center [190, 311] width 187 height 19
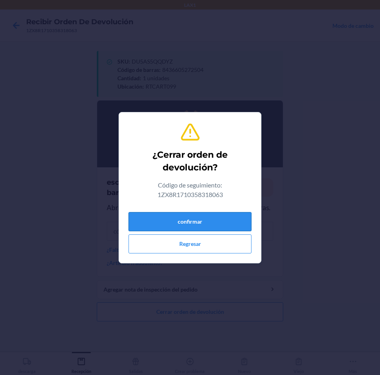
click at [216, 222] on button "confirmar" at bounding box center [190, 221] width 123 height 19
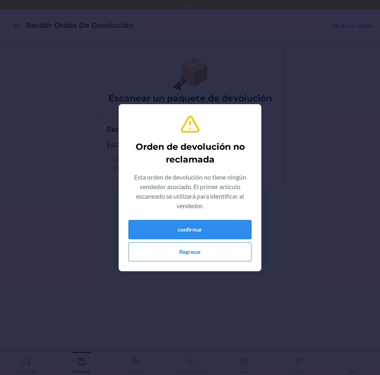
click at [204, 234] on button "confirmar" at bounding box center [190, 229] width 123 height 19
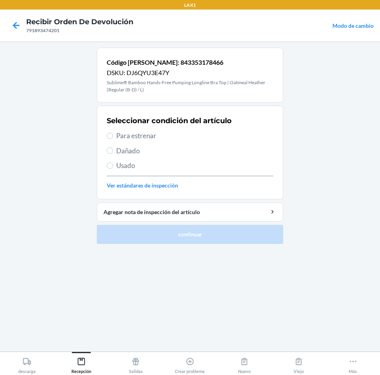
click at [122, 139] on span "Para estrenar" at bounding box center [194, 136] width 157 height 10
click at [113, 139] on input "Para estrenar" at bounding box center [110, 136] width 6 height 6
radio input "true"
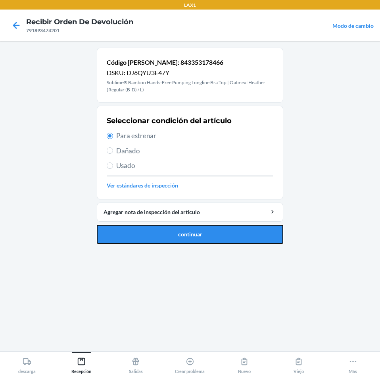
drag, startPoint x: 157, startPoint y: 228, endPoint x: 99, endPoint y: 180, distance: 75.9
click at [158, 229] on button "continuar" at bounding box center [190, 234] width 187 height 19
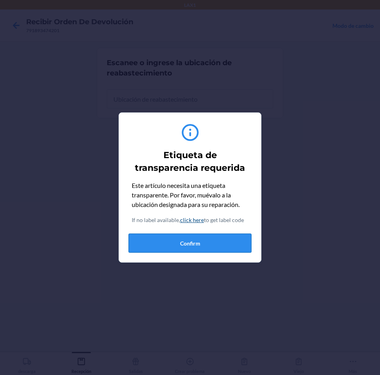
click at [192, 242] on button "Confirm" at bounding box center [190, 243] width 123 height 19
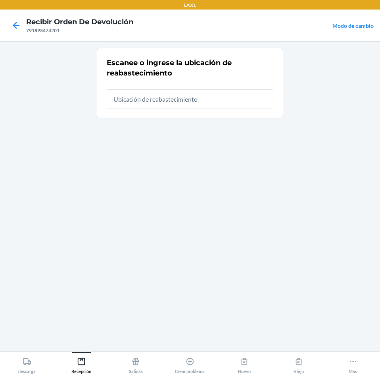
type input "RTCART099"
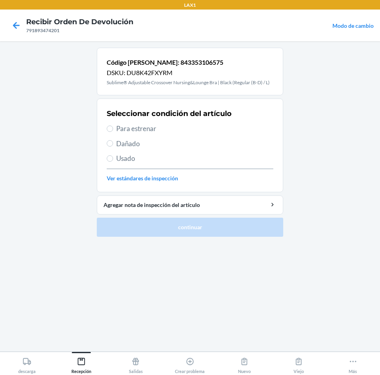
click at [124, 129] on span "Para estrenar" at bounding box center [194, 129] width 157 height 10
click at [113, 129] on input "Para estrenar" at bounding box center [110, 128] width 6 height 6
radio input "true"
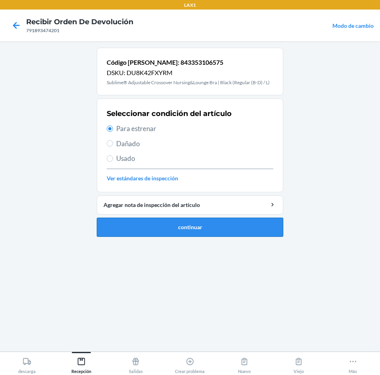
click at [156, 226] on button "continuar" at bounding box center [190, 227] width 187 height 19
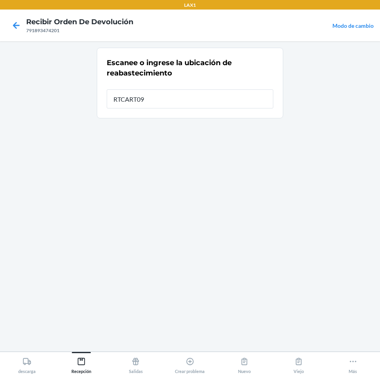
type input "RTCART099"
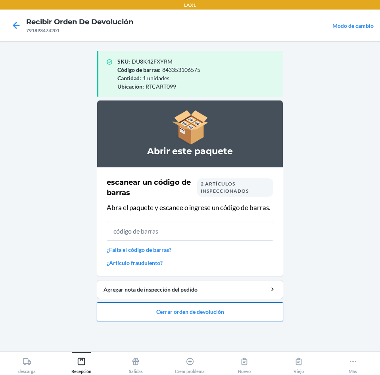
click at [153, 311] on button "Cerrar orden de devolución" at bounding box center [190, 311] width 187 height 19
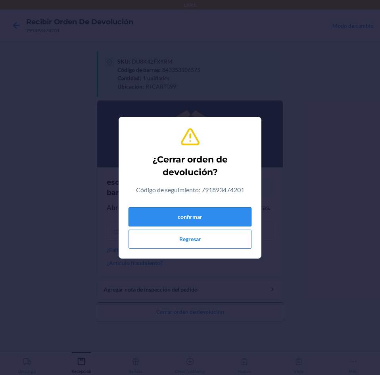
click at [187, 218] on button "confirmar" at bounding box center [190, 216] width 123 height 19
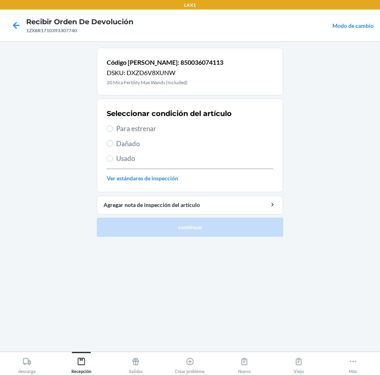
click at [131, 129] on span "Para estrenar" at bounding box center [194, 129] width 157 height 10
click at [113, 129] on input "Para estrenar" at bounding box center [110, 128] width 6 height 6
radio input "true"
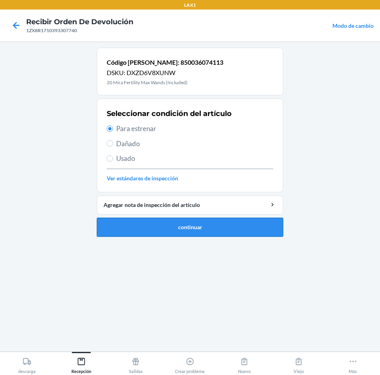
click at [157, 228] on button "continuar" at bounding box center [190, 227] width 187 height 19
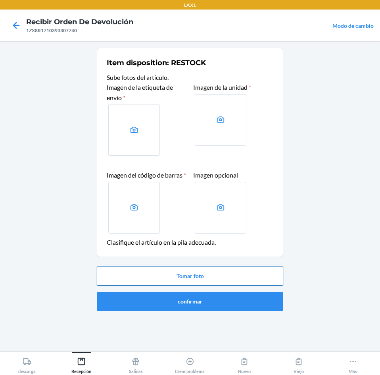
click at [182, 286] on button "Tomar foto" at bounding box center [190, 275] width 187 height 19
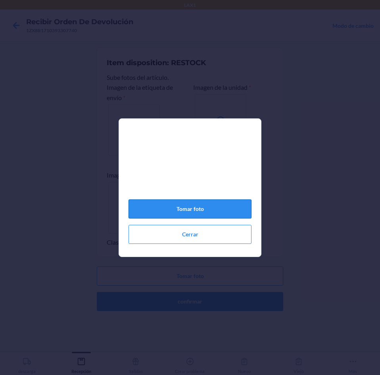
click at [191, 212] on button "Tomar foto" at bounding box center [190, 208] width 123 height 19
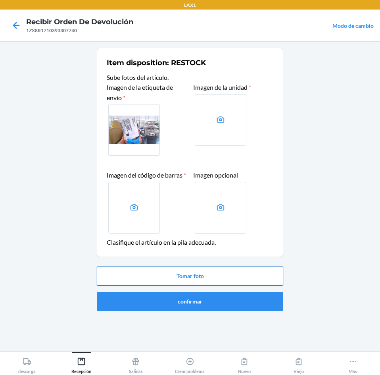
click at [192, 283] on button "Tomar foto" at bounding box center [190, 275] width 187 height 19
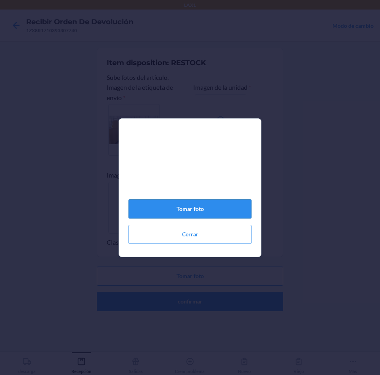
click at [215, 214] on button "Tomar foto" at bounding box center [190, 208] width 123 height 19
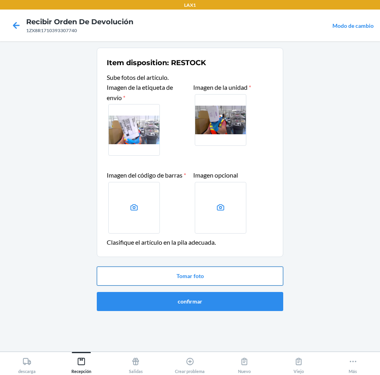
click at [191, 286] on button "Tomar foto" at bounding box center [190, 275] width 187 height 19
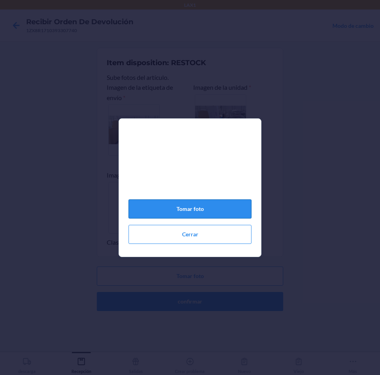
click at [191, 213] on button "Tomar foto" at bounding box center [190, 208] width 123 height 19
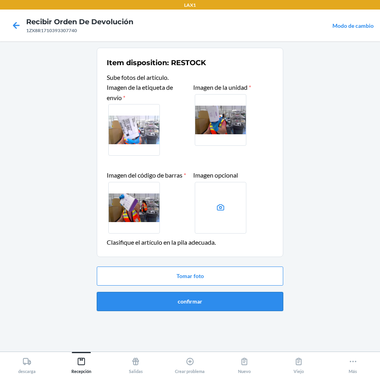
click at [187, 308] on button "confirmar" at bounding box center [190, 301] width 187 height 19
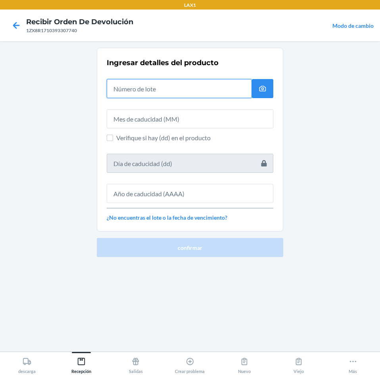
click at [176, 94] on input "text" at bounding box center [179, 88] width 145 height 19
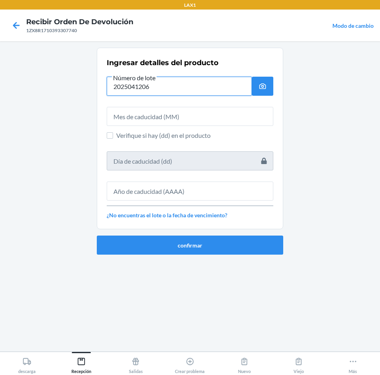
type input "2025041206"
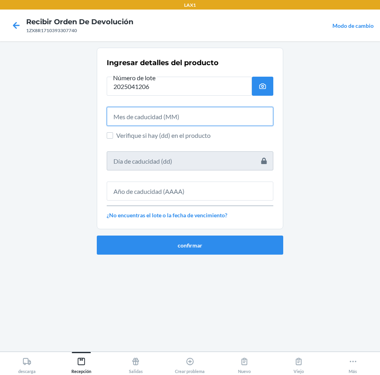
click at [178, 117] on input "text" at bounding box center [190, 116] width 167 height 19
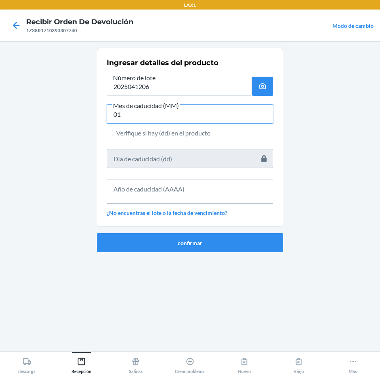
type input "01"
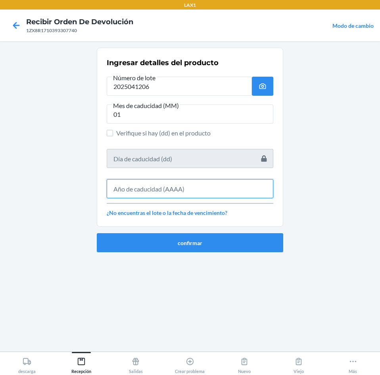
click at [178, 187] on input "text" at bounding box center [190, 188] width 167 height 19
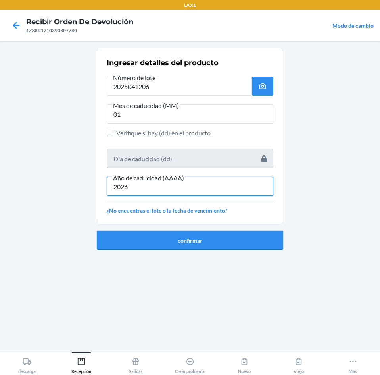
type input "2026"
click at [160, 237] on button "confirmar" at bounding box center [190, 240] width 187 height 19
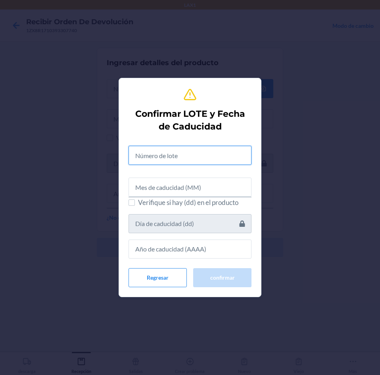
click at [185, 154] on input "text" at bounding box center [190, 155] width 123 height 19
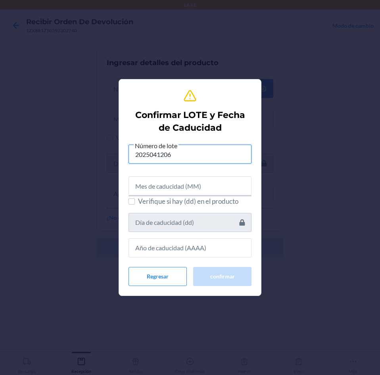
type input "2025041206"
click at [184, 185] on input "text" at bounding box center [190, 185] width 123 height 19
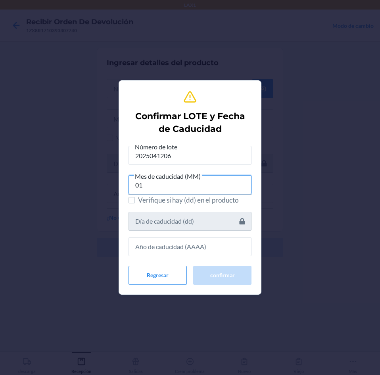
type input "01"
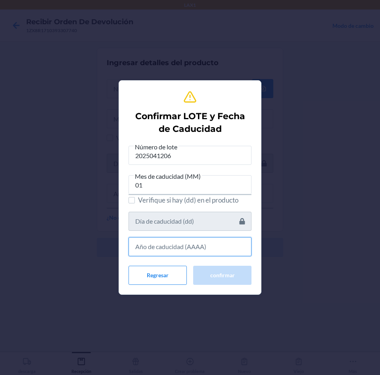
click at [179, 246] on input "text" at bounding box center [190, 246] width 123 height 19
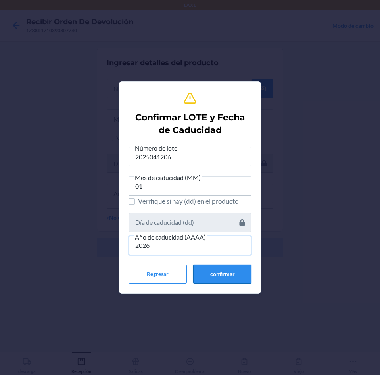
type input "2026"
click at [222, 272] on button "confirmar" at bounding box center [222, 273] width 58 height 19
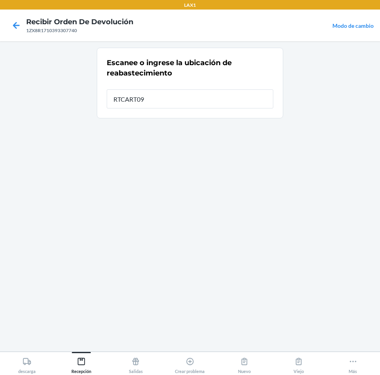
type input "RTCART099"
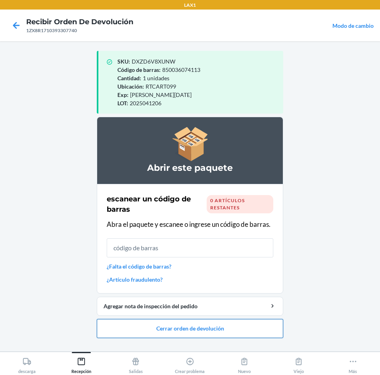
click at [176, 325] on button "Cerrar orden de devolución" at bounding box center [190, 328] width 187 height 19
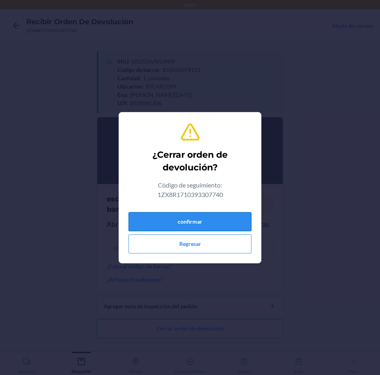
click at [207, 223] on button "confirmar" at bounding box center [190, 221] width 123 height 19
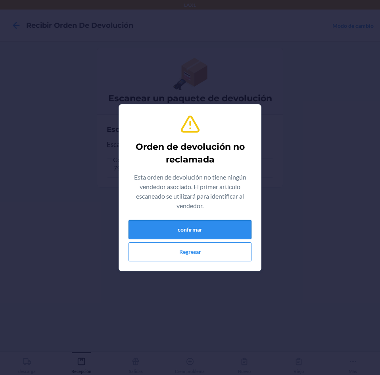
click at [214, 230] on button "confirmar" at bounding box center [190, 229] width 123 height 19
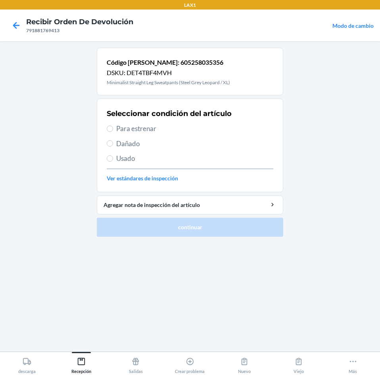
click at [136, 131] on span "Para estrenar" at bounding box center [194, 129] width 157 height 10
click at [113, 131] on input "Para estrenar" at bounding box center [110, 128] width 6 height 6
radio input "true"
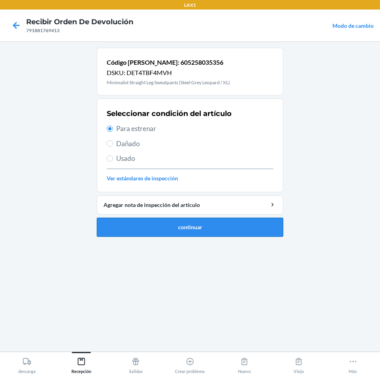
click at [148, 223] on button "continuar" at bounding box center [190, 227] width 187 height 19
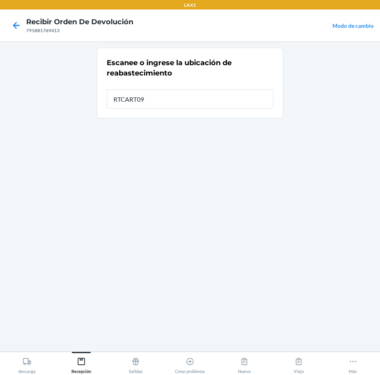
type input "RTCART099"
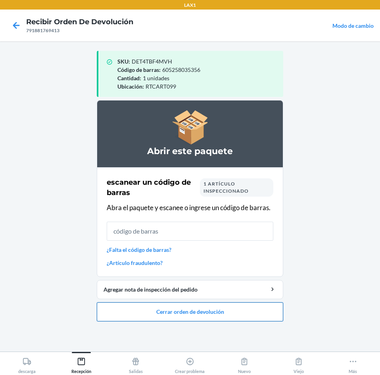
click at [164, 308] on button "Cerrar orden de devolución" at bounding box center [190, 311] width 187 height 19
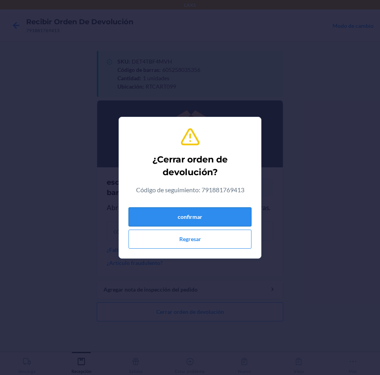
click at [214, 219] on button "confirmar" at bounding box center [190, 216] width 123 height 19
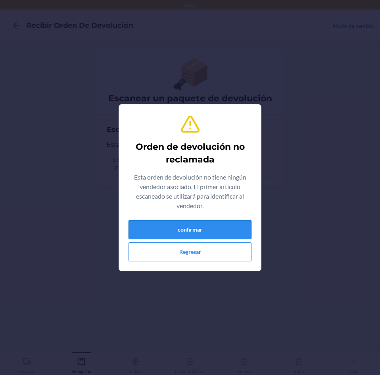
click at [203, 227] on button "confirmar" at bounding box center [190, 229] width 123 height 19
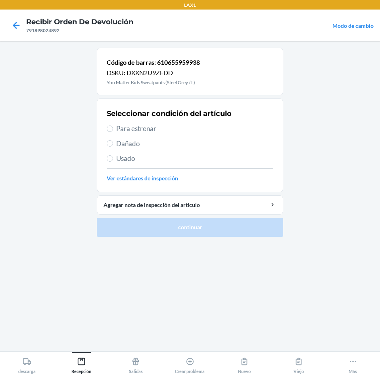
click at [125, 126] on span "Para estrenar" at bounding box center [194, 129] width 157 height 10
click at [113, 126] on input "Para estrenar" at bounding box center [110, 128] width 6 height 6
radio input "true"
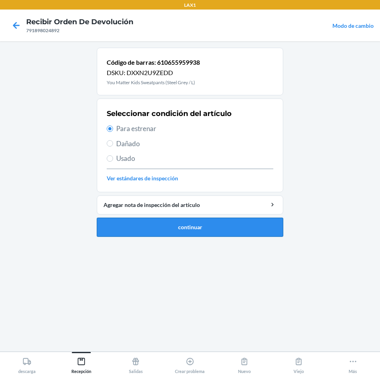
click at [154, 224] on button "continuar" at bounding box center [190, 227] width 187 height 19
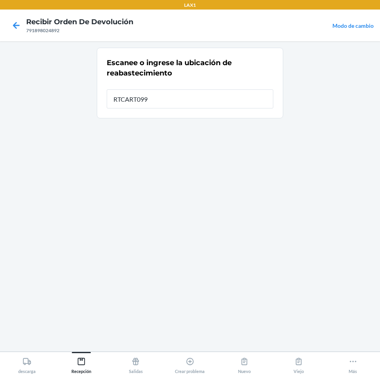
type input "RTCART099"
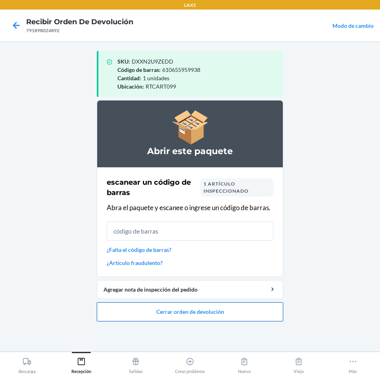
click at [159, 307] on button "Cerrar orden de devolución" at bounding box center [190, 311] width 187 height 19
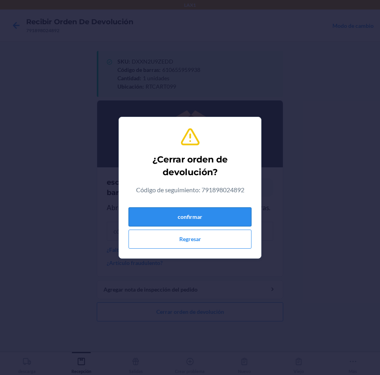
click at [216, 219] on button "confirmar" at bounding box center [190, 216] width 123 height 19
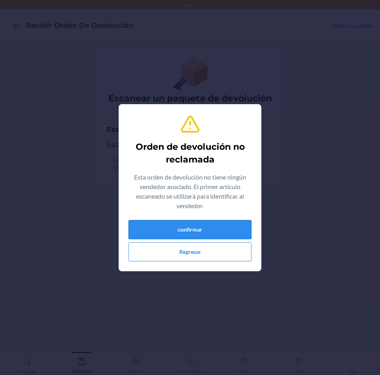
click at [206, 226] on button "confirmar" at bounding box center [190, 229] width 123 height 19
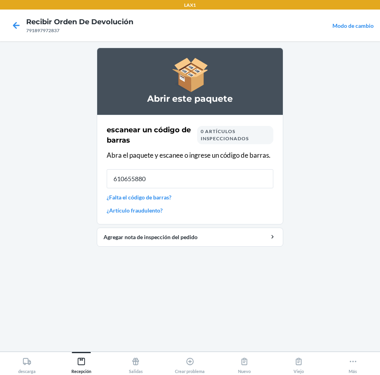
type input "6106558802"
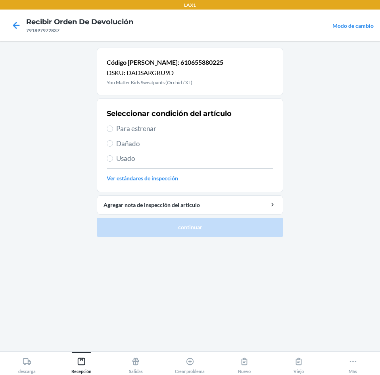
click at [120, 127] on span "Para estrenar" at bounding box center [194, 129] width 157 height 10
click at [113, 127] on input "Para estrenar" at bounding box center [110, 128] width 6 height 6
radio input "true"
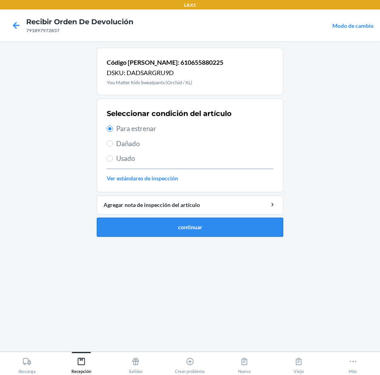
click at [162, 223] on button "continuar" at bounding box center [190, 227] width 187 height 19
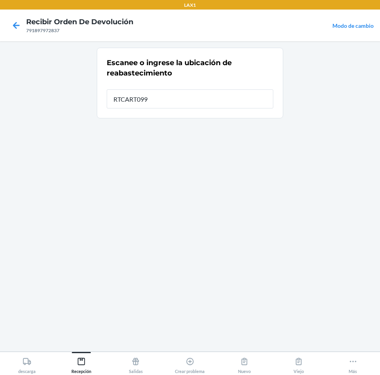
type input "RTCART099"
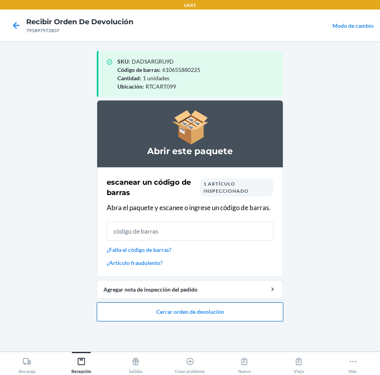
click at [163, 309] on button "Cerrar orden de devolución" at bounding box center [190, 311] width 187 height 19
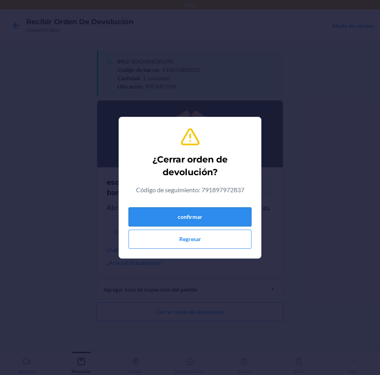
click at [209, 220] on button "confirmar" at bounding box center [190, 216] width 123 height 19
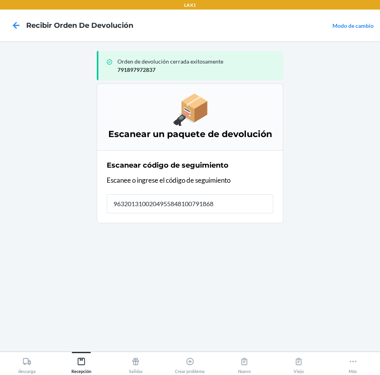
type input "96320131002049558481007918686"
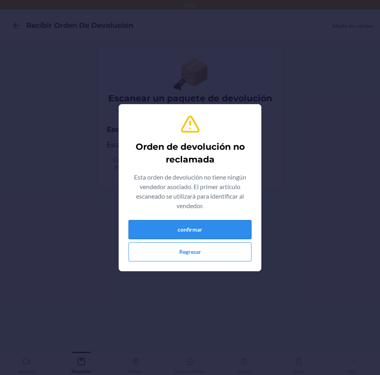
click at [204, 226] on button "confirmar" at bounding box center [190, 229] width 123 height 19
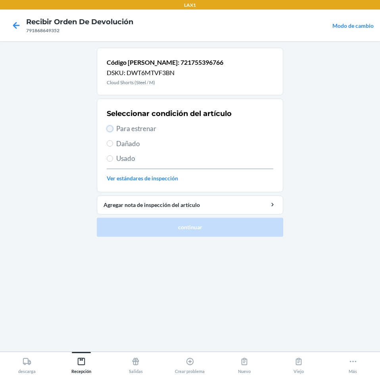
click at [113, 129] on input "Para estrenar" at bounding box center [110, 128] width 6 height 6
radio input "true"
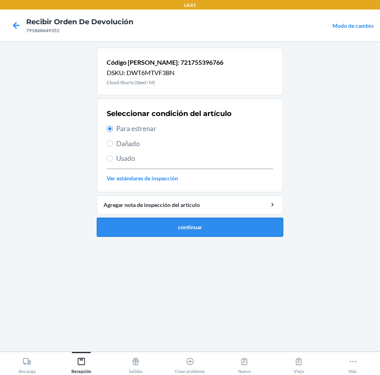
click at [169, 228] on button "continuar" at bounding box center [190, 227] width 187 height 19
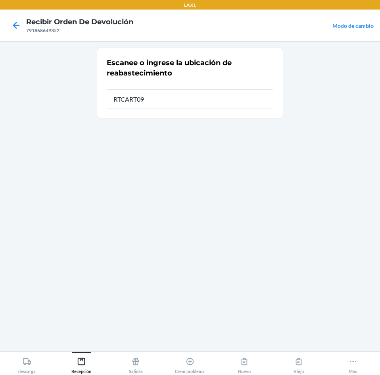
type input "RTCART099"
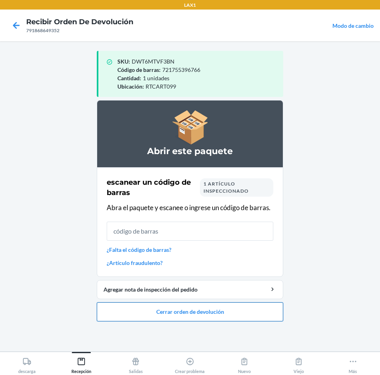
click at [158, 311] on button "Cerrar orden de devolución" at bounding box center [190, 311] width 187 height 19
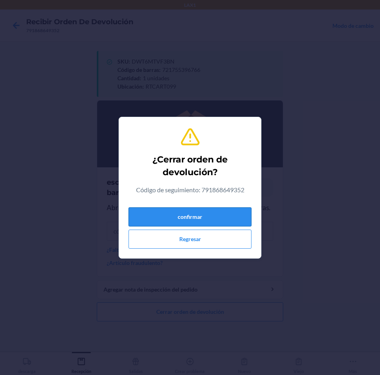
click at [202, 218] on button "confirmar" at bounding box center [190, 216] width 123 height 19
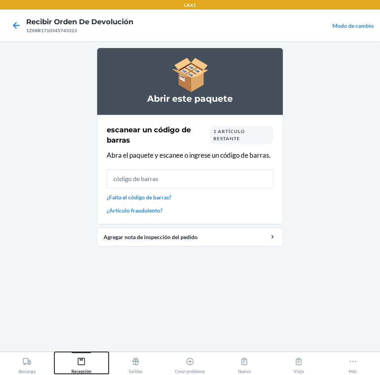
click at [77, 362] on icon at bounding box center [81, 361] width 9 height 9
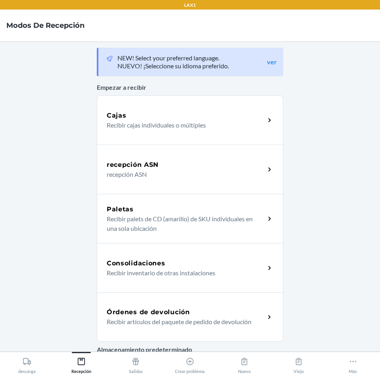
click at [172, 310] on h5 "Órdenes de devolución" at bounding box center [148, 312] width 83 height 10
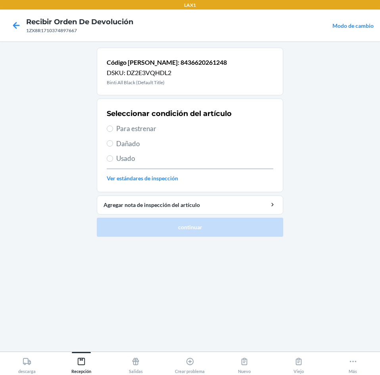
click at [123, 126] on span "Para estrenar" at bounding box center [194, 129] width 157 height 10
click at [113, 126] on input "Para estrenar" at bounding box center [110, 128] width 6 height 6
radio input "true"
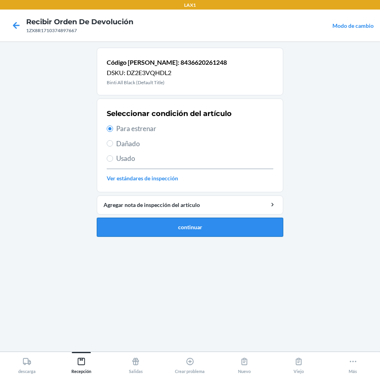
click at [156, 229] on button "continuar" at bounding box center [190, 227] width 187 height 19
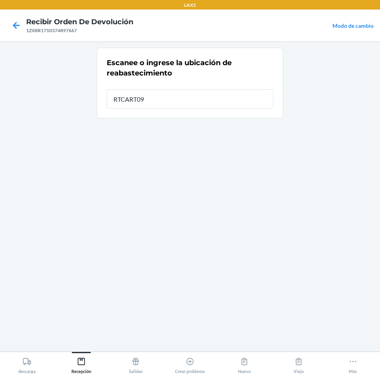
type input "RTCART099"
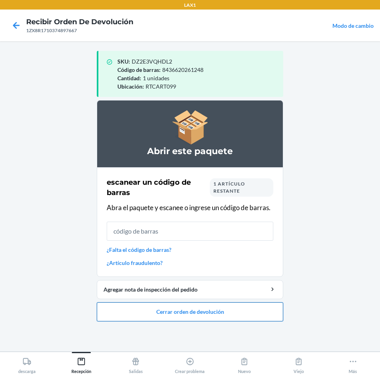
click at [163, 314] on button "Cerrar orden de devolución" at bounding box center [190, 311] width 187 height 19
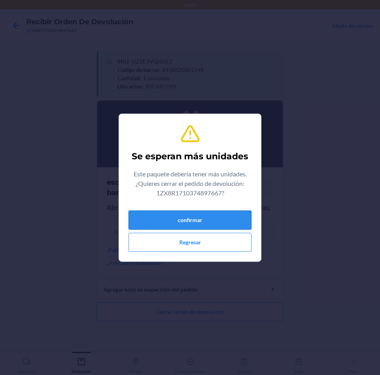
click at [194, 220] on button "confirmar" at bounding box center [190, 219] width 123 height 19
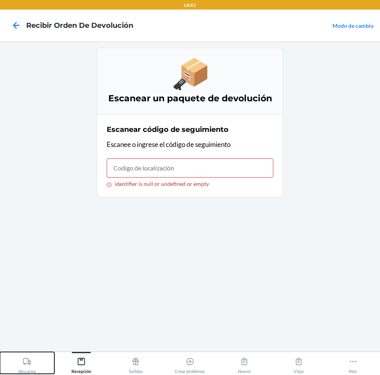
click at [29, 362] on icon at bounding box center [27, 361] width 9 height 9
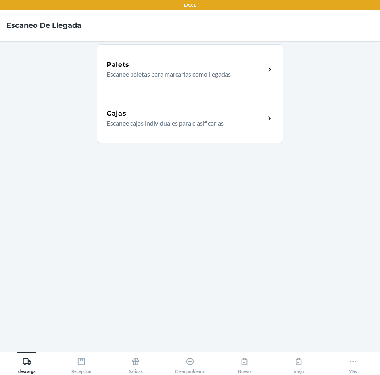
click at [195, 134] on div "Cajas Escanee cajas individuales para clasificarlas" at bounding box center [190, 118] width 187 height 49
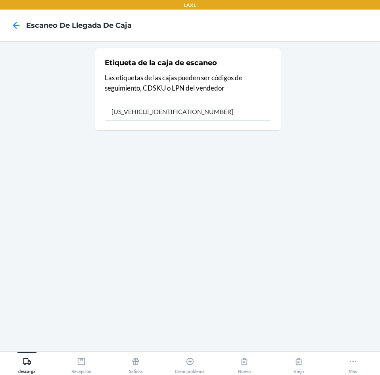
type input "1ZX8R1710384616941"
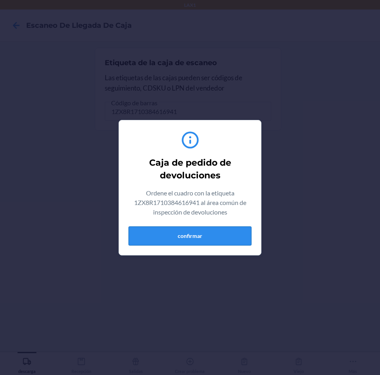
click at [192, 234] on button "confirmar" at bounding box center [190, 235] width 123 height 19
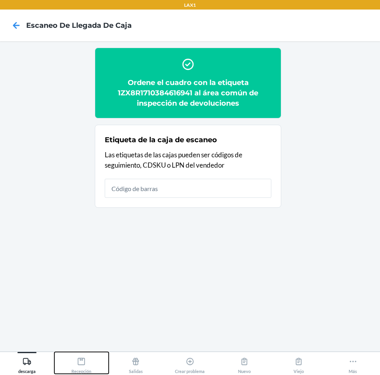
click at [79, 356] on div "Recepción" at bounding box center [81, 364] width 20 height 20
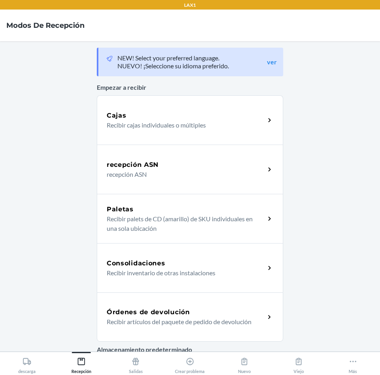
click at [132, 302] on div "Órdenes de devolución Recibir artículos del paquete de pedido de devolución" at bounding box center [190, 316] width 187 height 49
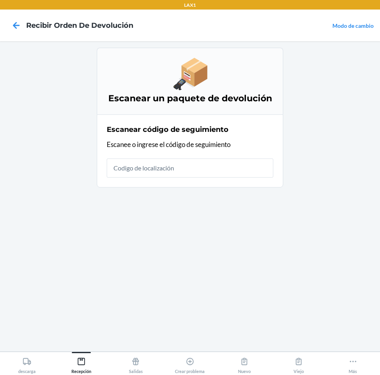
click at [202, 165] on input "text" at bounding box center [190, 167] width 167 height 19
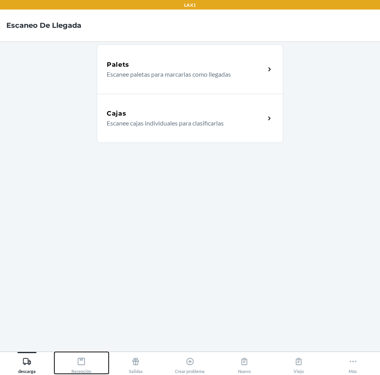
click at [81, 361] on icon at bounding box center [81, 361] width 9 height 9
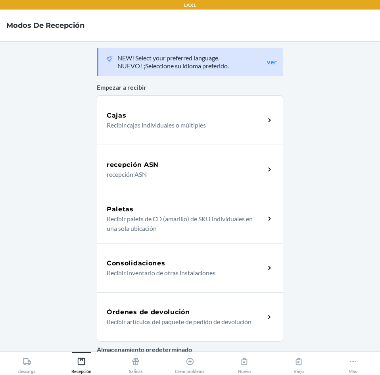
click at [141, 317] on p "Recibir artículos del paquete de pedido de devolución" at bounding box center [183, 322] width 152 height 10
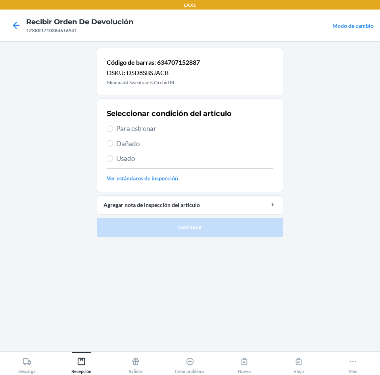
click at [123, 147] on span "Dañado" at bounding box center [194, 144] width 157 height 10
click at [113, 147] on input "Dañado" at bounding box center [110, 143] width 6 height 6
radio input "true"
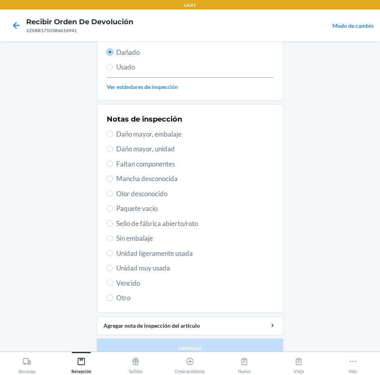
scroll to position [104, 0]
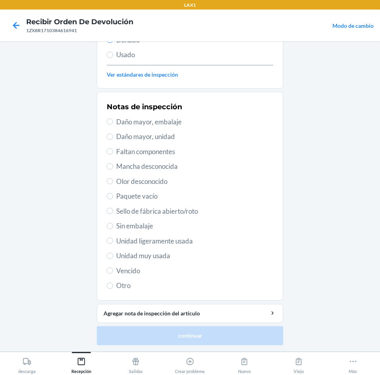
click at [128, 257] on span "Unidad muy usada" at bounding box center [194, 256] width 157 height 10
click at [113, 257] on input "Unidad muy usada" at bounding box center [110, 256] width 6 height 6
radio input "true"
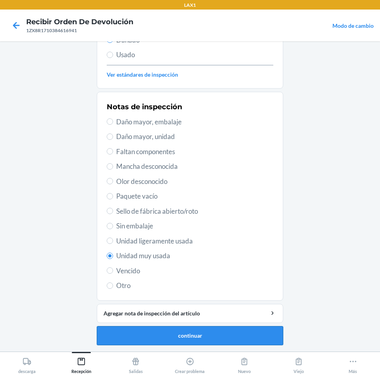
click at [184, 332] on button "continuar" at bounding box center [190, 335] width 187 height 19
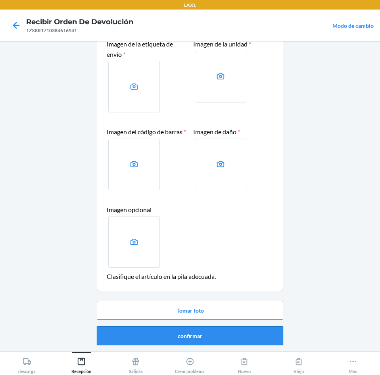
click at [191, 333] on button "confirmar" at bounding box center [190, 335] width 187 height 19
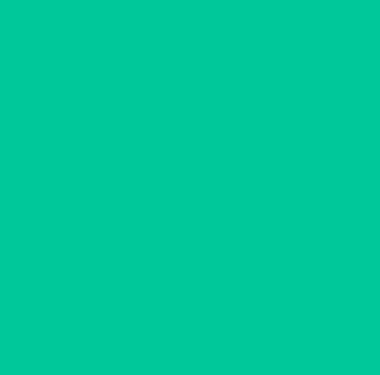
scroll to position [0, 0]
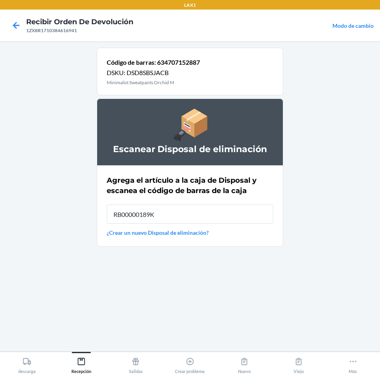
type input "RB00000189K"
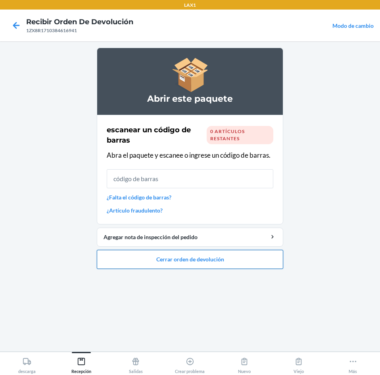
click at [188, 259] on button "Cerrar orden de devolución" at bounding box center [190, 259] width 187 height 19
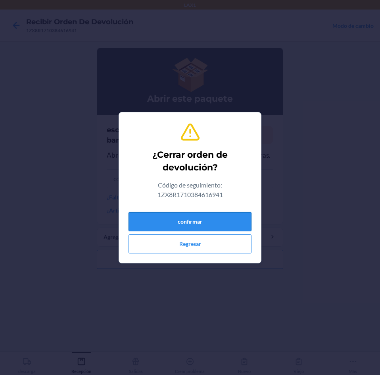
click at [189, 226] on button "confirmar" at bounding box center [190, 221] width 123 height 19
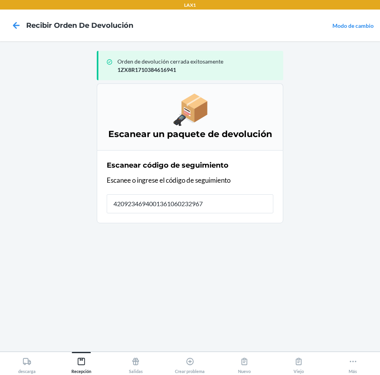
type input "42092346940013610602329670"
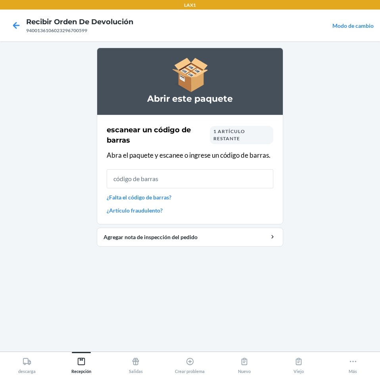
click at [169, 196] on link "¿Falta el código de barras?" at bounding box center [190, 197] width 167 height 8
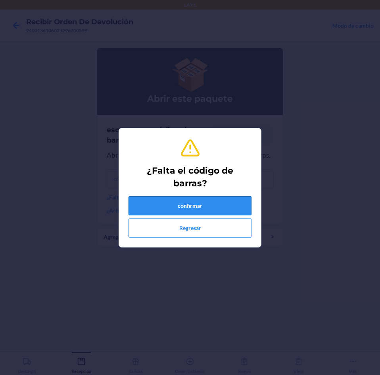
click at [204, 207] on button "confirmar" at bounding box center [190, 205] width 123 height 19
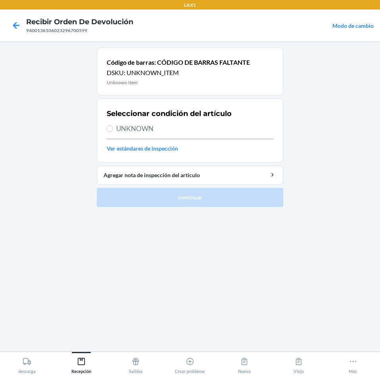
click at [122, 127] on span "UNKNOWN" at bounding box center [194, 129] width 157 height 10
click at [113, 127] on input "UNKNOWN" at bounding box center [110, 128] width 6 height 6
radio input "true"
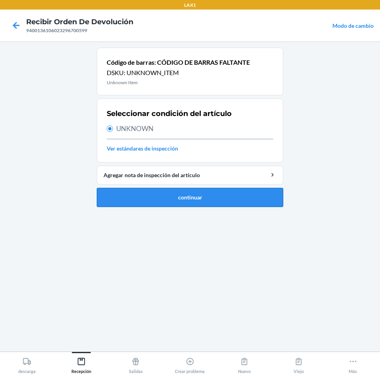
click at [186, 195] on button "continuar" at bounding box center [190, 197] width 187 height 19
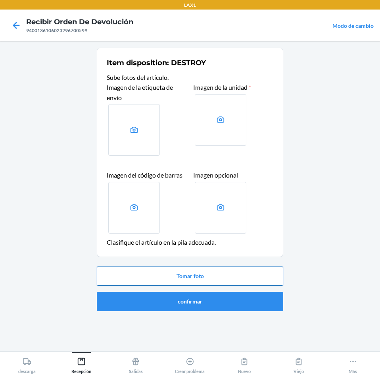
click at [193, 274] on button "Tomar foto" at bounding box center [190, 275] width 187 height 19
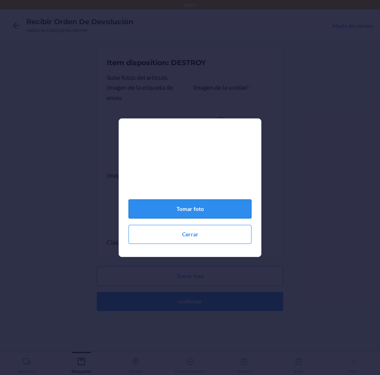
click at [210, 207] on button "Tomar foto" at bounding box center [190, 208] width 123 height 19
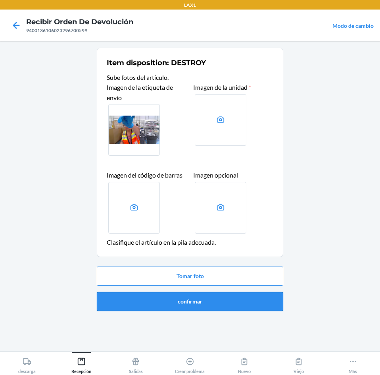
click at [200, 298] on button "confirmar" at bounding box center [190, 301] width 187 height 19
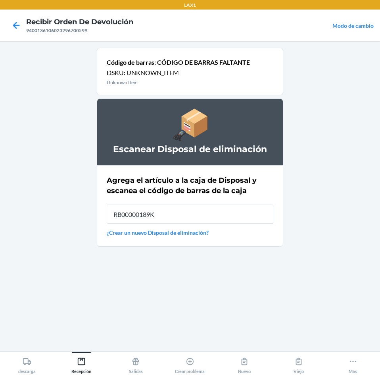
type input "RB00000189K"
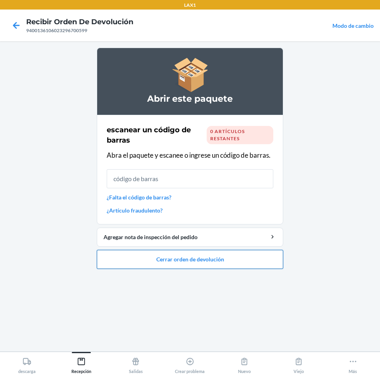
click at [177, 256] on button "Cerrar orden de devolución" at bounding box center [190, 259] width 187 height 19
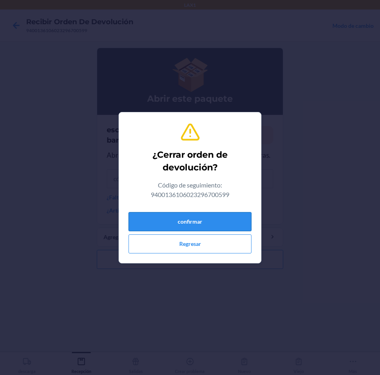
click at [220, 217] on button "confirmar" at bounding box center [190, 221] width 123 height 19
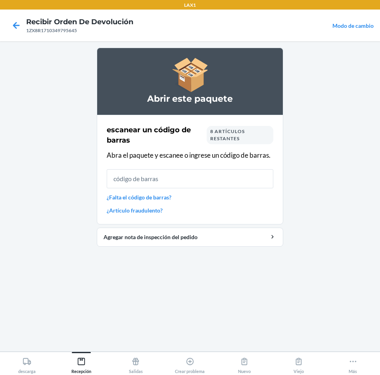
click at [156, 184] on input "text" at bounding box center [190, 178] width 167 height 19
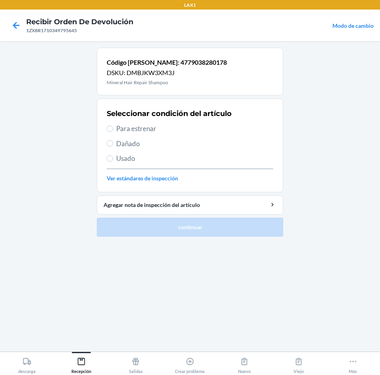
click at [120, 131] on span "Para estrenar" at bounding box center [194, 129] width 157 height 10
click at [113, 131] on input "Para estrenar" at bounding box center [110, 128] width 6 height 6
radio input "true"
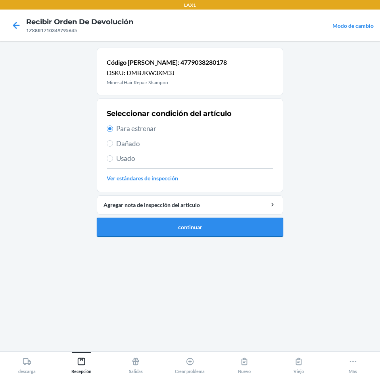
click at [165, 227] on button "continuar" at bounding box center [190, 227] width 187 height 19
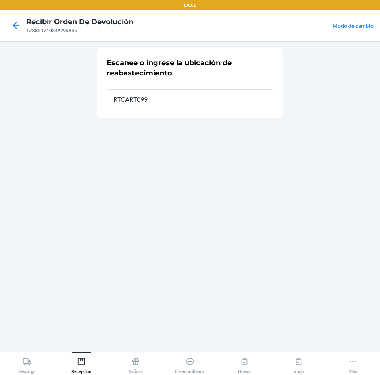
type input "RTCART099"
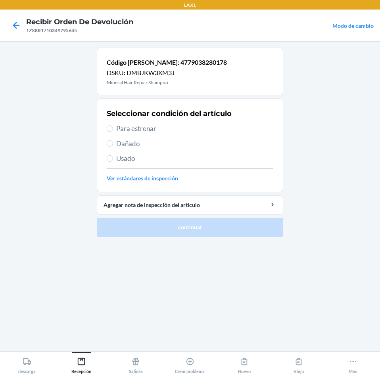
click at [128, 128] on span "Para estrenar" at bounding box center [194, 129] width 157 height 10
click at [113, 128] on input "Para estrenar" at bounding box center [110, 128] width 6 height 6
radio input "true"
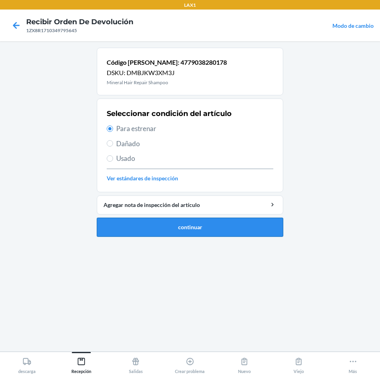
click at [185, 227] on button "continuar" at bounding box center [190, 227] width 187 height 19
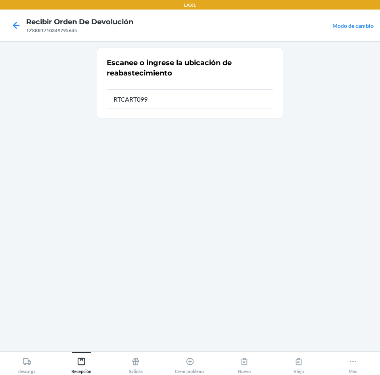
type input "RTCART099"
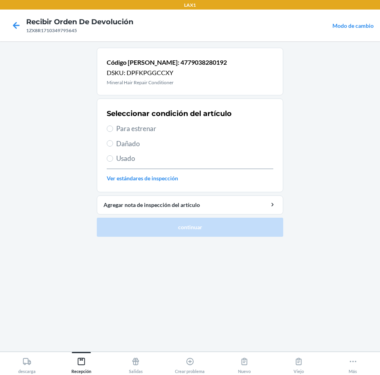
click at [127, 127] on span "Para estrenar" at bounding box center [194, 129] width 157 height 10
click at [113, 127] on input "Para estrenar" at bounding box center [110, 128] width 6 height 6
radio input "true"
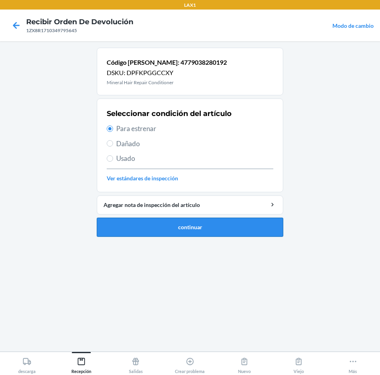
click at [204, 225] on button "continuar" at bounding box center [190, 227] width 187 height 19
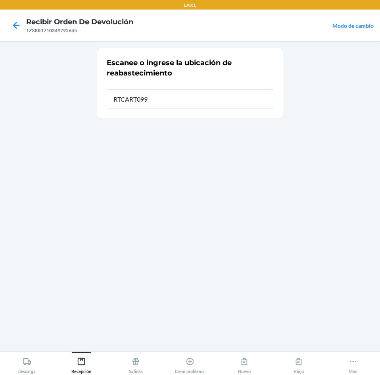
type input "RTCART099"
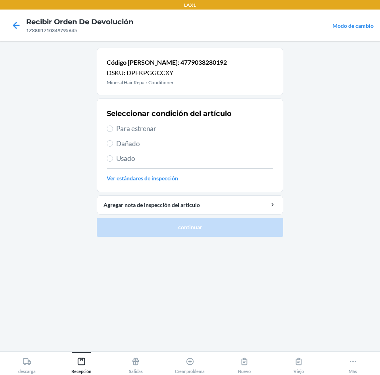
click at [125, 131] on span "Para estrenar" at bounding box center [194, 129] width 157 height 10
click at [113, 131] on input "Para estrenar" at bounding box center [110, 128] width 6 height 6
radio input "true"
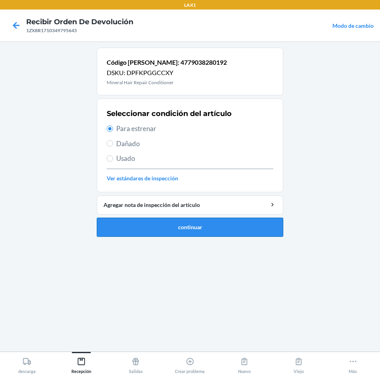
click at [189, 223] on button "continuar" at bounding box center [190, 227] width 187 height 19
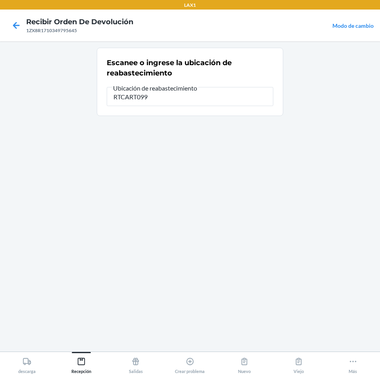
type input "RTCART099"
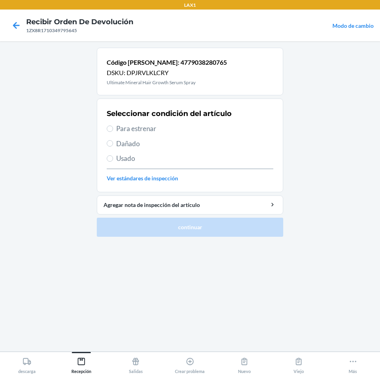
click at [118, 130] on span "Para estrenar" at bounding box center [194, 129] width 157 height 10
click at [113, 130] on input "Para estrenar" at bounding box center [110, 128] width 6 height 6
radio input "true"
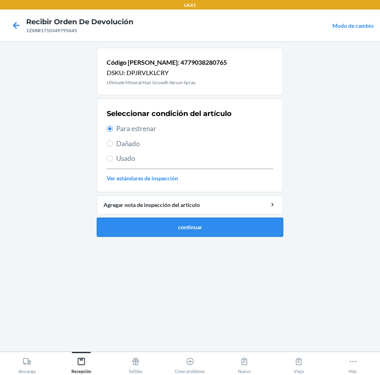
click at [160, 224] on button "continuar" at bounding box center [190, 227] width 187 height 19
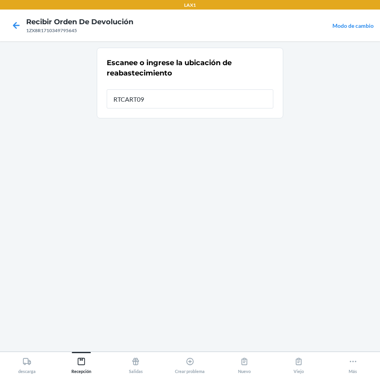
type input "RTCART099"
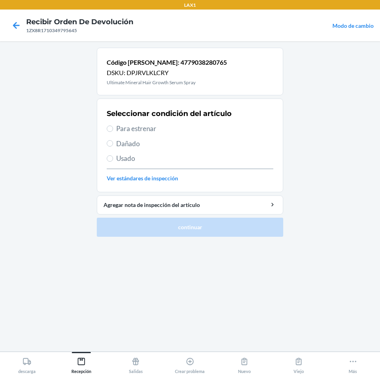
click at [114, 129] on label "Para estrenar" at bounding box center [190, 129] width 167 height 10
click at [113, 129] on input "Para estrenar" at bounding box center [110, 128] width 6 height 6
radio input "true"
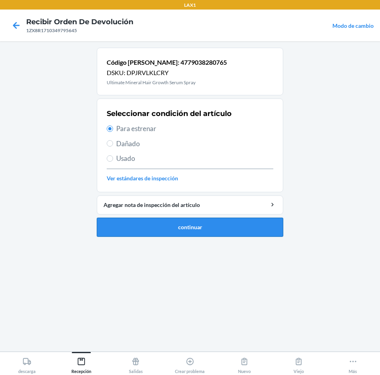
click at [164, 228] on button "continuar" at bounding box center [190, 227] width 187 height 19
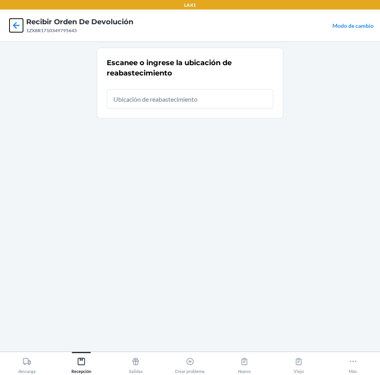
click at [14, 23] on icon at bounding box center [17, 26] width 14 height 14
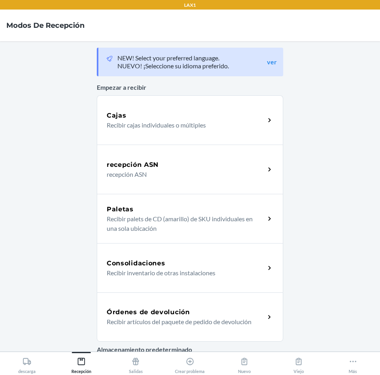
click at [158, 308] on h5 "Órdenes de devolución" at bounding box center [148, 312] width 83 height 10
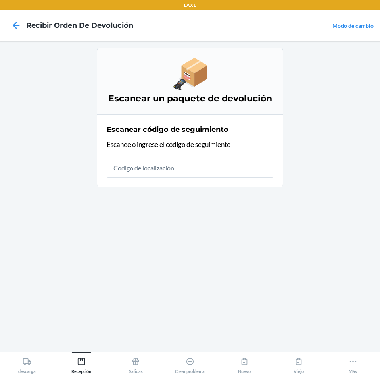
click at [172, 168] on input "text" at bounding box center [190, 167] width 167 height 19
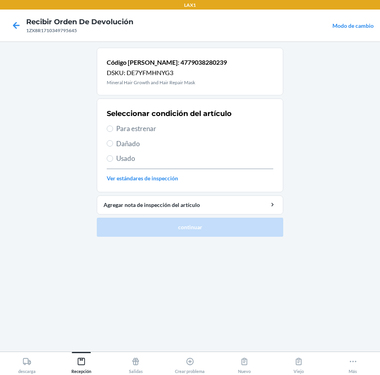
click at [116, 130] on span "Para estrenar" at bounding box center [194, 129] width 157 height 10
click at [113, 130] on input "Para estrenar" at bounding box center [110, 128] width 6 height 6
radio input "true"
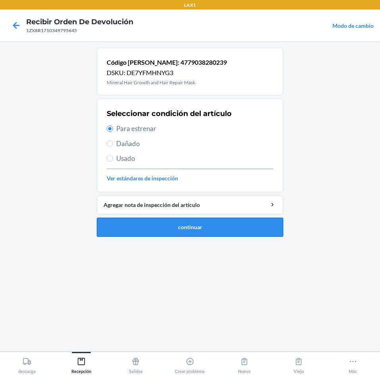
click at [154, 226] on button "continuar" at bounding box center [190, 227] width 187 height 19
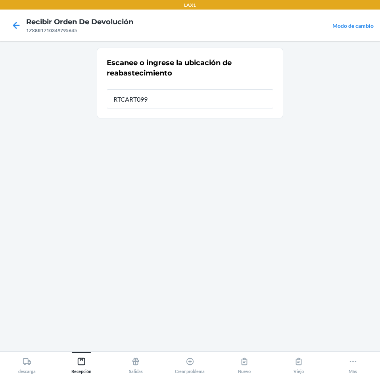
type input "RTCART099"
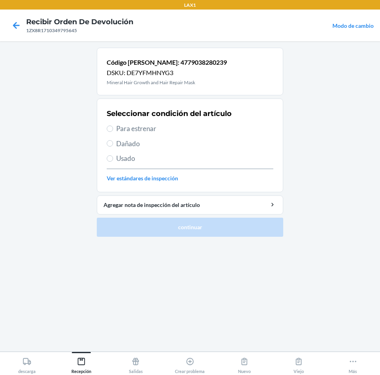
click at [118, 126] on span "Para estrenar" at bounding box center [194, 129] width 157 height 10
click at [113, 126] on input "Para estrenar" at bounding box center [110, 128] width 6 height 6
radio input "true"
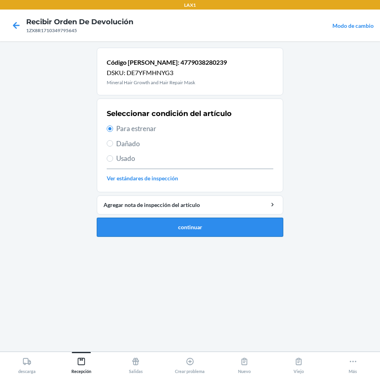
click at [175, 228] on button "continuar" at bounding box center [190, 227] width 187 height 19
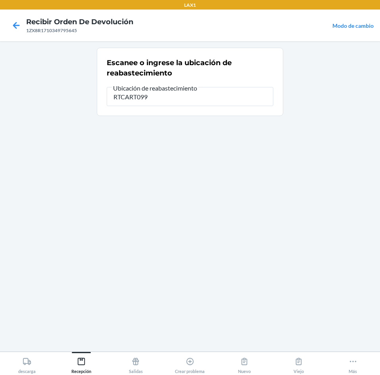
type input "RTCART099"
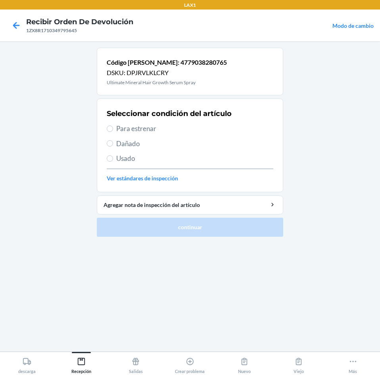
click at [122, 143] on span "Dañado" at bounding box center [194, 144] width 157 height 10
click at [113, 143] on input "Dañado" at bounding box center [110, 143] width 6 height 6
radio input "true"
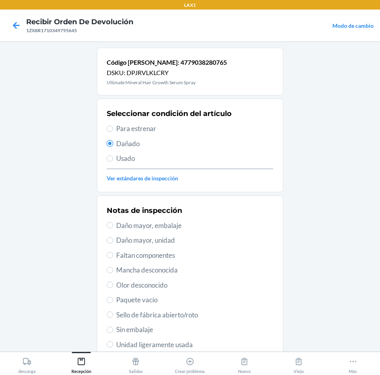
scroll to position [40, 0]
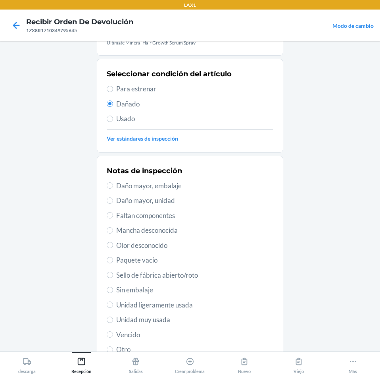
click at [125, 331] on span "Vencido" at bounding box center [194, 335] width 157 height 10
click at [113, 331] on input "Vencido" at bounding box center [110, 334] width 6 height 6
radio input "true"
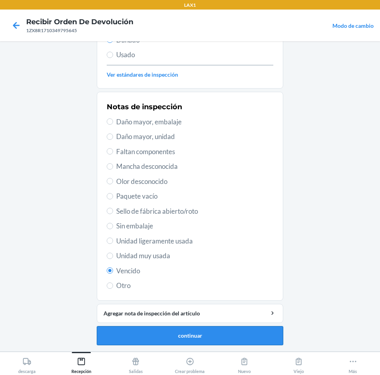
click at [164, 333] on button "continuar" at bounding box center [190, 335] width 187 height 19
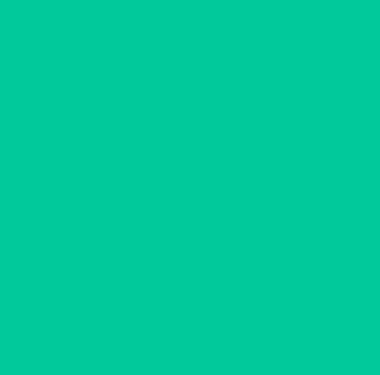
scroll to position [54, 0]
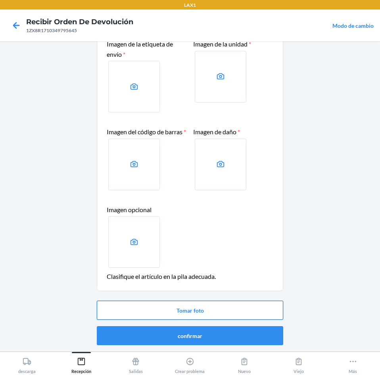
click at [180, 310] on button "Tomar foto" at bounding box center [190, 310] width 187 height 19
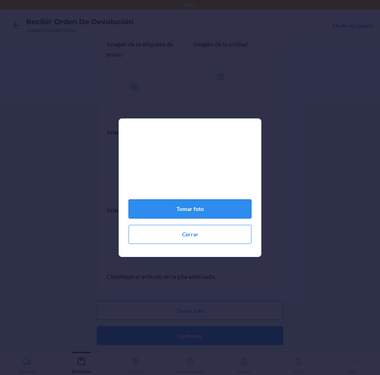
click at [202, 214] on button "Tomar foto" at bounding box center [190, 208] width 123 height 19
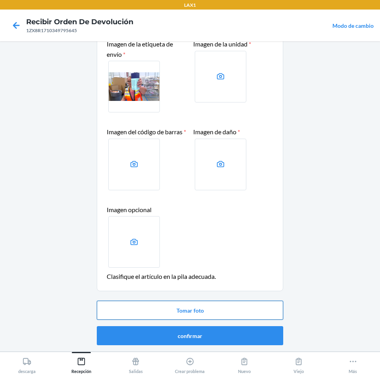
click at [190, 308] on button "Tomar foto" at bounding box center [190, 310] width 187 height 19
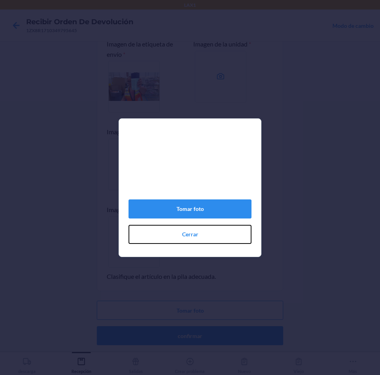
drag, startPoint x: 189, startPoint y: 232, endPoint x: 189, endPoint y: 237, distance: 5.2
click at [189, 236] on button "Cerrar" at bounding box center [190, 234] width 123 height 19
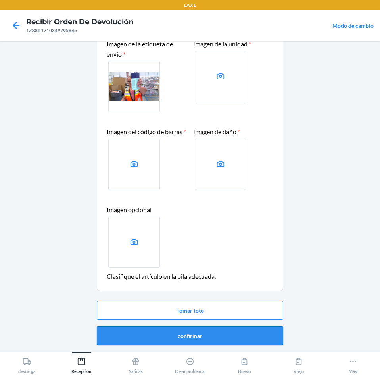
click at [193, 334] on button "confirmar" at bounding box center [190, 335] width 187 height 19
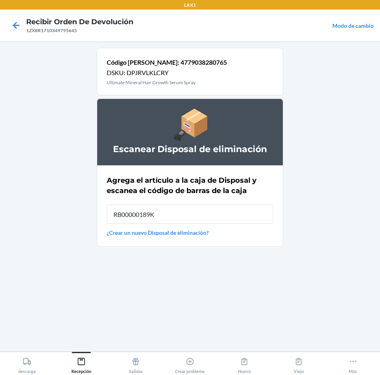
type input "RB00000189K"
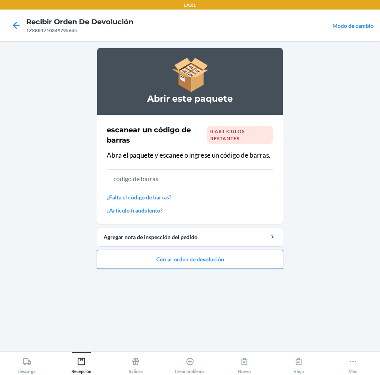
click at [153, 260] on button "Cerrar orden de devolución" at bounding box center [190, 259] width 187 height 19
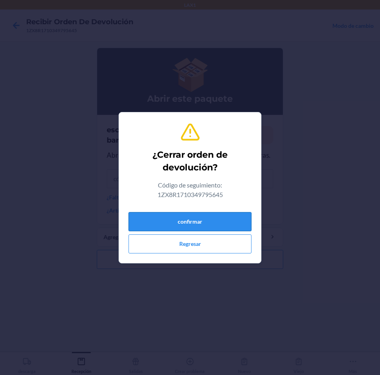
click at [190, 221] on button "confirmar" at bounding box center [190, 221] width 123 height 19
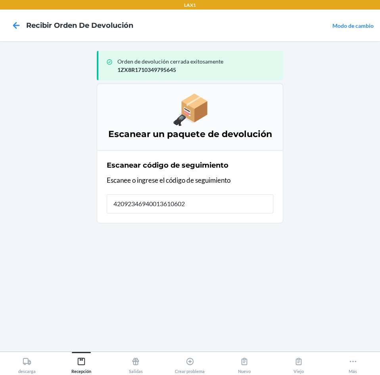
type input "420923469400136106023"
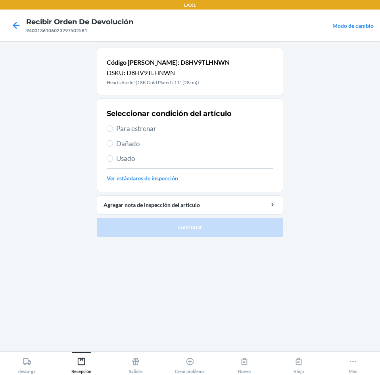
click at [118, 130] on span "Para estrenar" at bounding box center [194, 129] width 157 height 10
click at [113, 130] on input "Para estrenar" at bounding box center [110, 128] width 6 height 6
radio input "true"
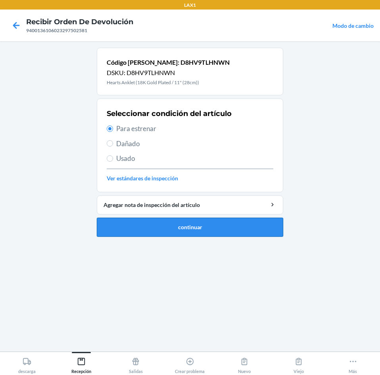
click at [182, 227] on button "continuar" at bounding box center [190, 227] width 187 height 19
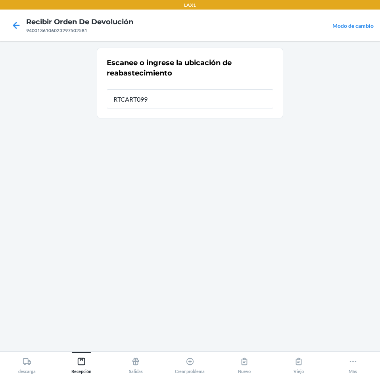
type input "RTCART099"
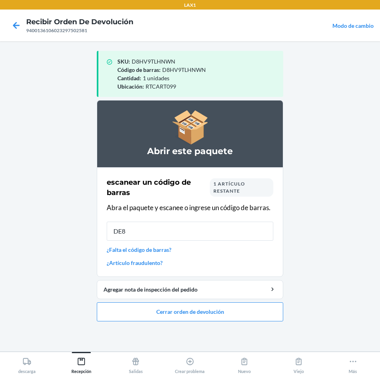
type input "DE8U"
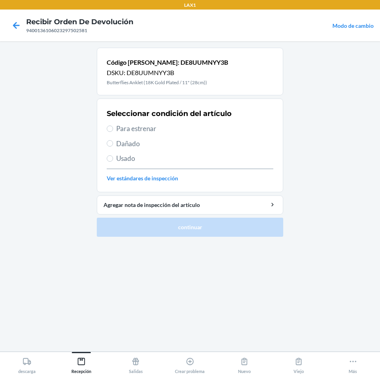
click at [113, 127] on label "Para estrenar" at bounding box center [190, 129] width 167 height 10
click at [113, 127] on input "Para estrenar" at bounding box center [110, 128] width 6 height 6
radio input "true"
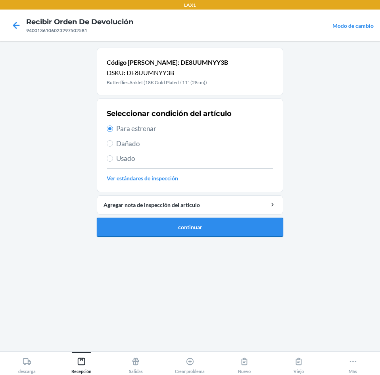
click at [176, 224] on button "continuar" at bounding box center [190, 227] width 187 height 19
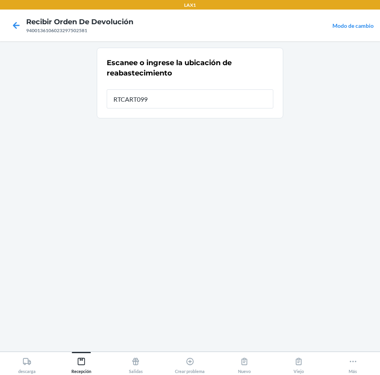
type input "RTCART099"
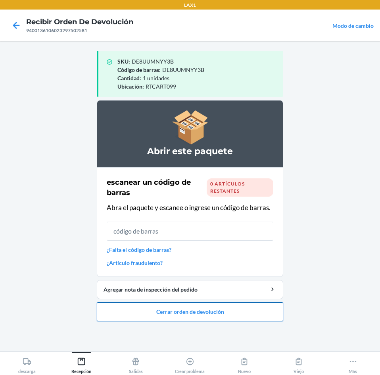
click at [193, 307] on button "Cerrar orden de devolución" at bounding box center [190, 311] width 187 height 19
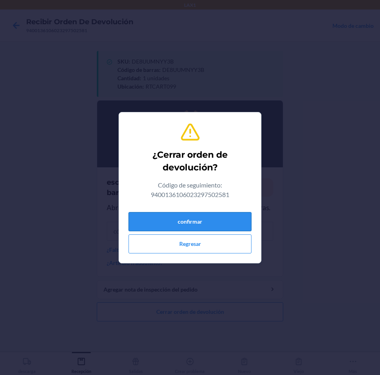
click at [205, 225] on button "confirmar" at bounding box center [190, 221] width 123 height 19
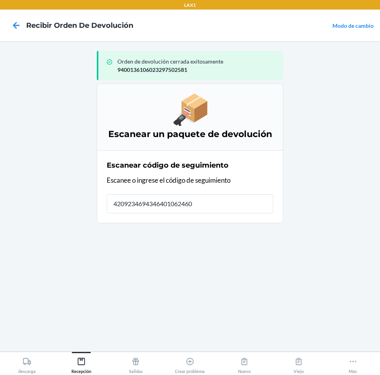
type input "42092346943464010624600"
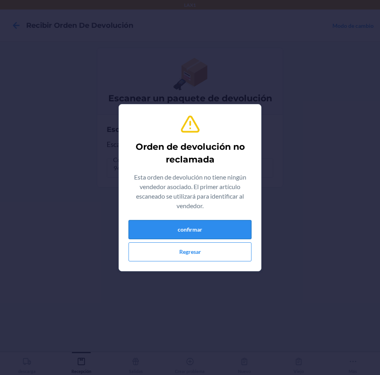
click at [216, 224] on button "confirmar" at bounding box center [190, 229] width 123 height 19
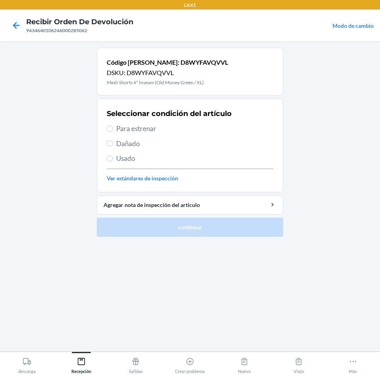
click at [118, 128] on span "Para estrenar" at bounding box center [194, 129] width 157 height 10
click at [113, 128] on input "Para estrenar" at bounding box center [110, 128] width 6 height 6
radio input "true"
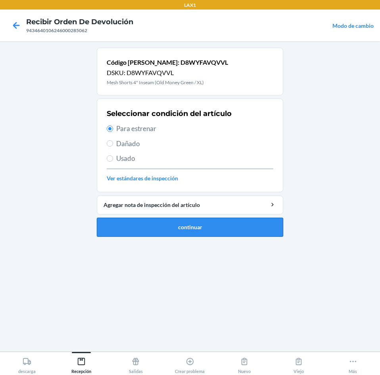
click at [172, 228] on button "continuar" at bounding box center [190, 227] width 187 height 19
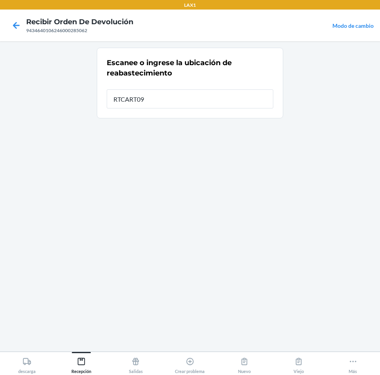
type input "RTCART099"
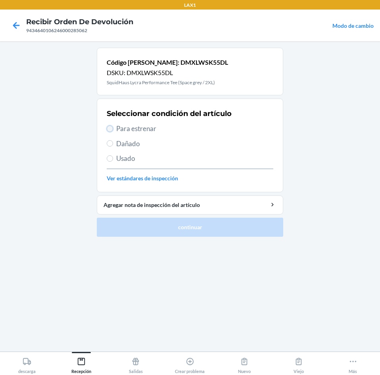
click at [112, 131] on input "Para estrenar" at bounding box center [110, 128] width 6 height 6
radio input "true"
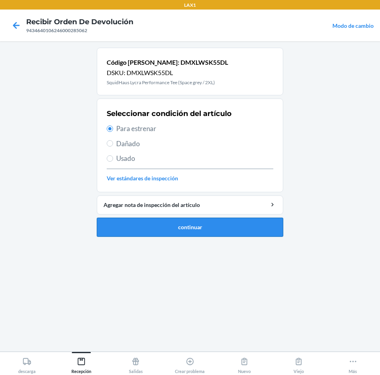
click at [160, 229] on button "continuar" at bounding box center [190, 227] width 187 height 19
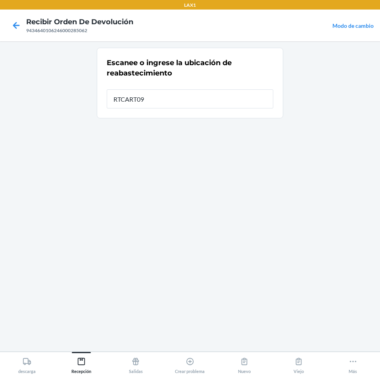
type input "RTCART099"
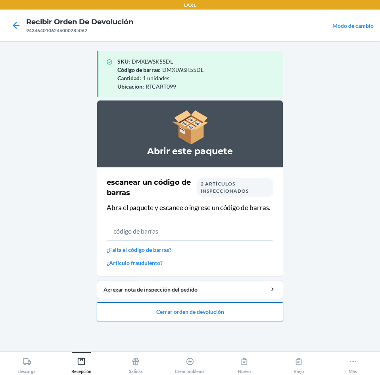
click at [160, 305] on button "Cerrar orden de devolución" at bounding box center [190, 311] width 187 height 19
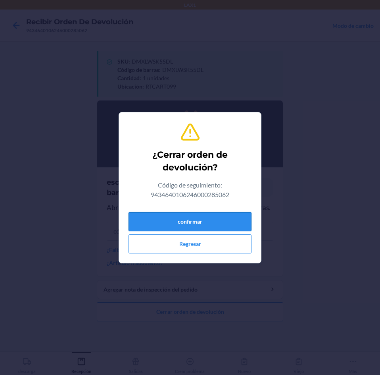
click at [232, 220] on button "confirmar" at bounding box center [190, 221] width 123 height 19
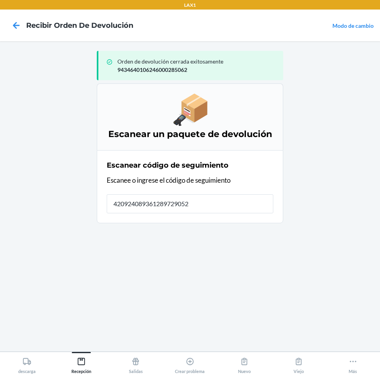
type input "4209240893612897290526"
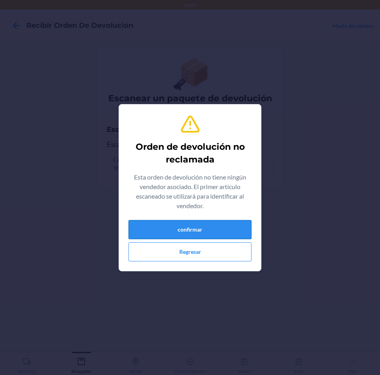
click at [221, 225] on button "confirmar" at bounding box center [190, 229] width 123 height 19
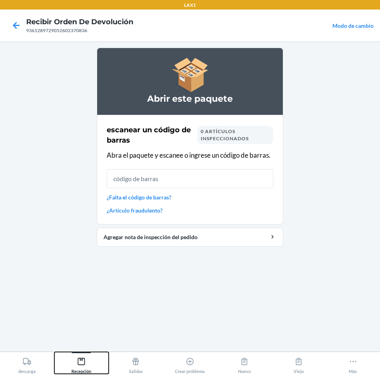
click at [85, 357] on icon at bounding box center [81, 361] width 9 height 9
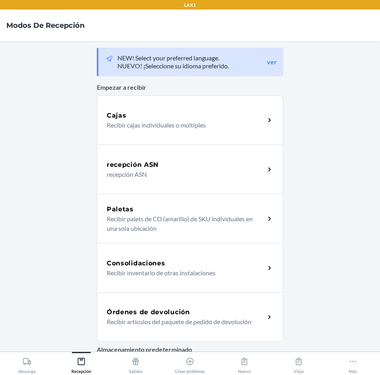
click at [168, 313] on h5 "Órdenes de devolución" at bounding box center [148, 312] width 83 height 10
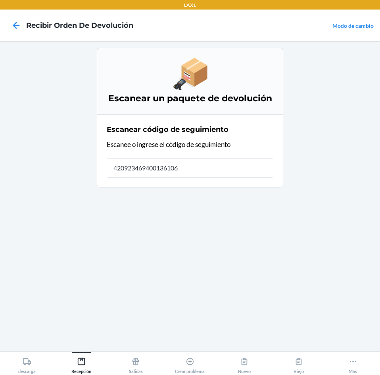
type input "4209234694001361060"
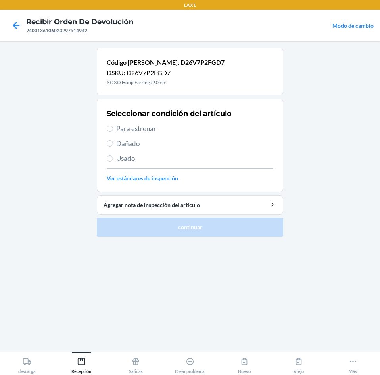
click at [121, 127] on span "Para estrenar" at bounding box center [194, 129] width 157 height 10
click at [113, 127] on input "Para estrenar" at bounding box center [110, 128] width 6 height 6
radio input "true"
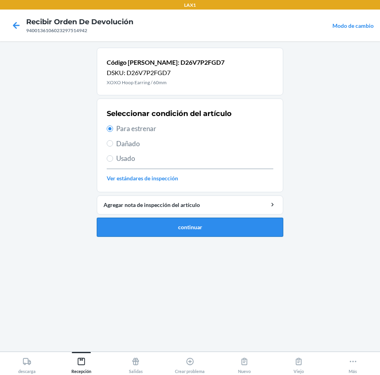
click at [162, 224] on button "continuar" at bounding box center [190, 227] width 187 height 19
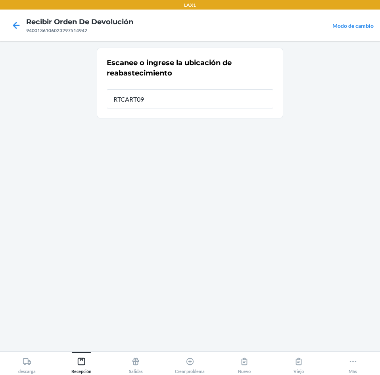
type input "RTCART099"
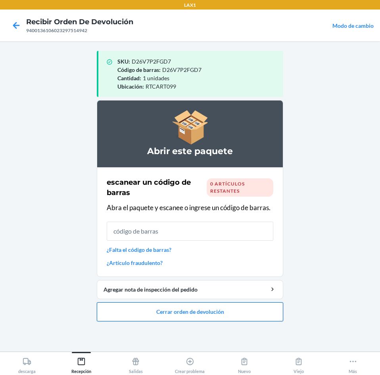
click at [169, 311] on button "Cerrar orden de devolución" at bounding box center [190, 311] width 187 height 19
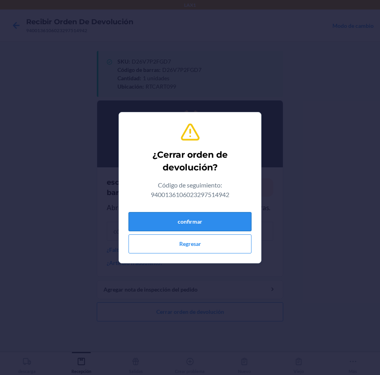
click at [190, 226] on button "confirmar" at bounding box center [190, 221] width 123 height 19
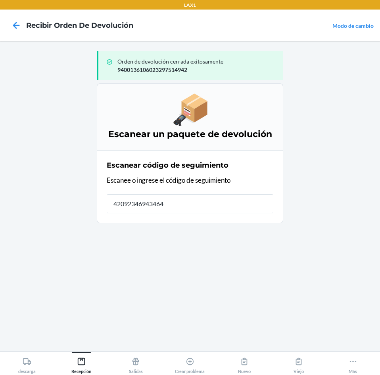
type input "420923469434640"
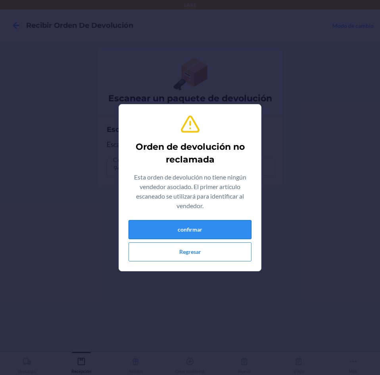
click at [182, 229] on button "confirmar" at bounding box center [190, 229] width 123 height 19
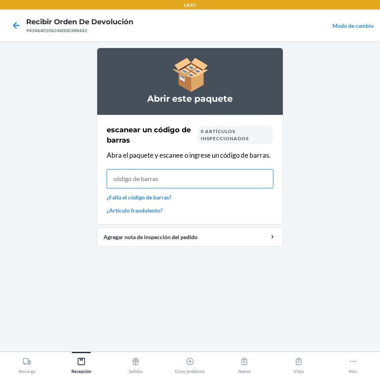
click at [179, 180] on input "text" at bounding box center [190, 178] width 167 height 19
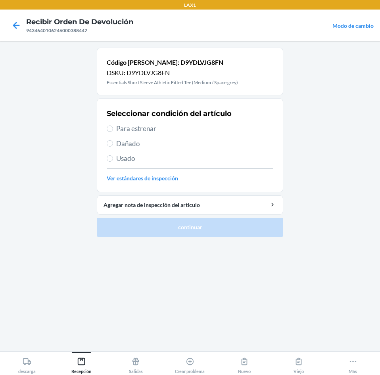
click at [127, 127] on span "Para estrenar" at bounding box center [194, 129] width 157 height 10
click at [113, 127] on input "Para estrenar" at bounding box center [110, 128] width 6 height 6
radio input "true"
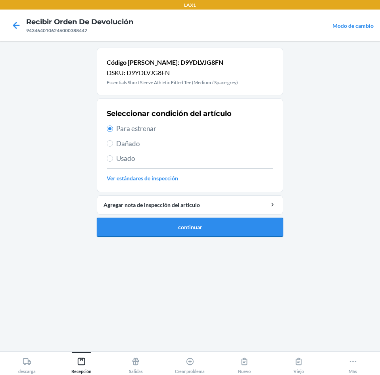
click at [189, 227] on button "continuar" at bounding box center [190, 227] width 187 height 19
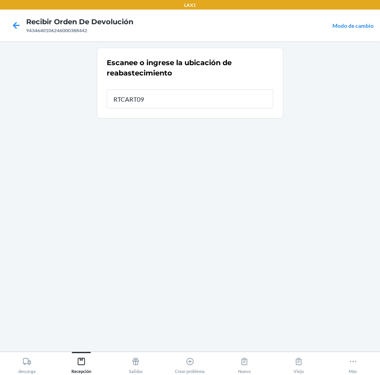
type input "RTCART099"
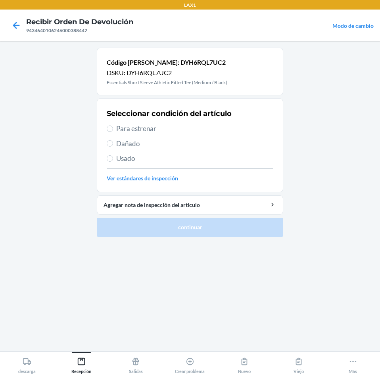
click at [122, 131] on span "Para estrenar" at bounding box center [194, 129] width 157 height 10
click at [113, 131] on input "Para estrenar" at bounding box center [110, 128] width 6 height 6
radio input "true"
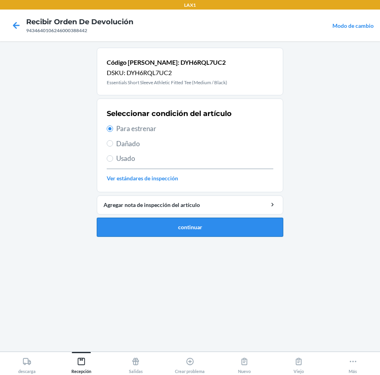
click at [169, 227] on button "continuar" at bounding box center [190, 227] width 187 height 19
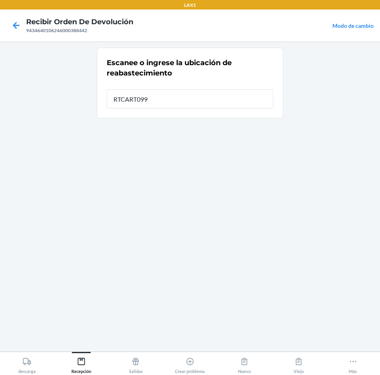
type input "RTCART099"
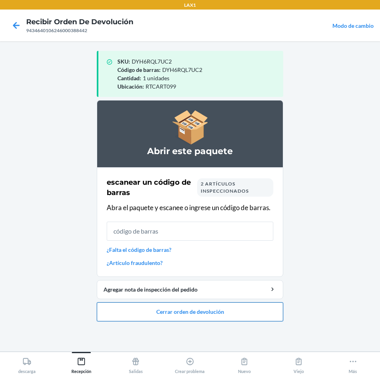
click at [191, 313] on button "Cerrar orden de devolución" at bounding box center [190, 311] width 187 height 19
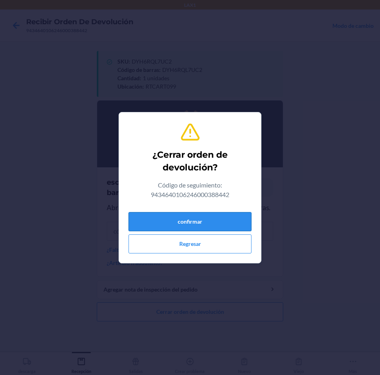
click at [189, 222] on button "confirmar" at bounding box center [190, 221] width 123 height 19
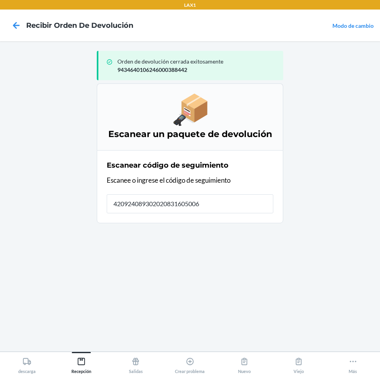
type input "4209240893020208316050060"
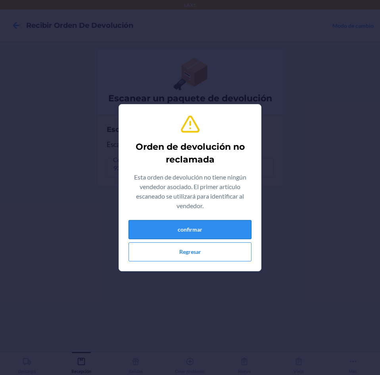
click at [218, 227] on button "confirmar" at bounding box center [190, 229] width 123 height 19
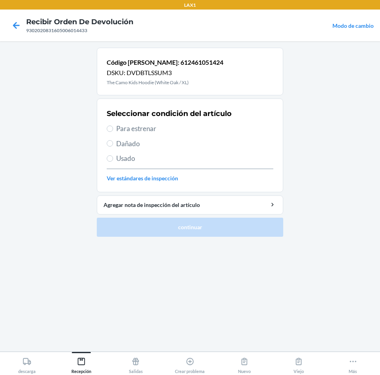
click at [123, 143] on span "Dañado" at bounding box center [194, 144] width 157 height 10
click at [113, 143] on input "Dañado" at bounding box center [110, 143] width 6 height 6
radio input "true"
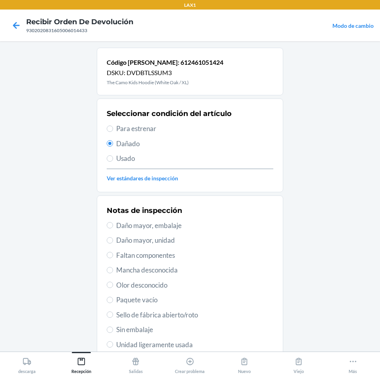
click at [151, 226] on span "Daño mayor, embalaje" at bounding box center [194, 225] width 157 height 10
click at [113, 226] on input "Daño mayor, embalaje" at bounding box center [110, 225] width 6 height 6
radio input "true"
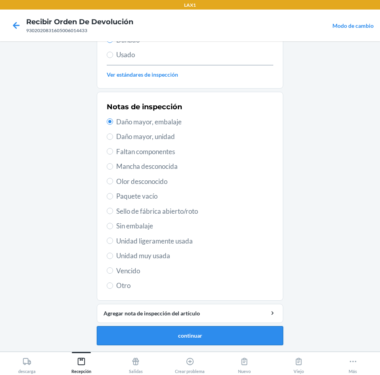
click at [191, 330] on button "continuar" at bounding box center [190, 335] width 187 height 19
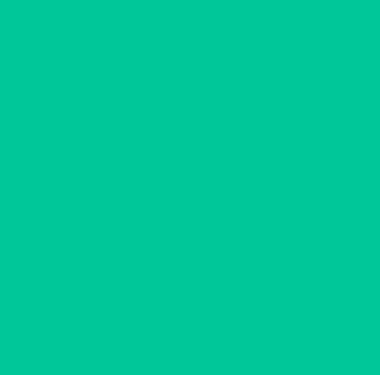
scroll to position [54, 0]
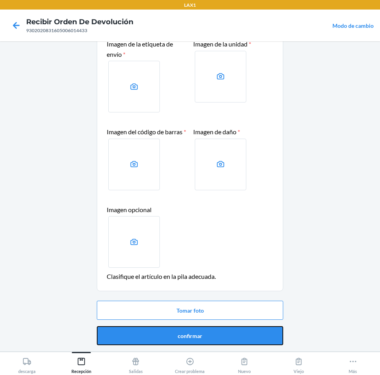
drag, startPoint x: 198, startPoint y: 334, endPoint x: 203, endPoint y: 334, distance: 5.6
click at [201, 334] on button "confirmar" at bounding box center [190, 335] width 187 height 19
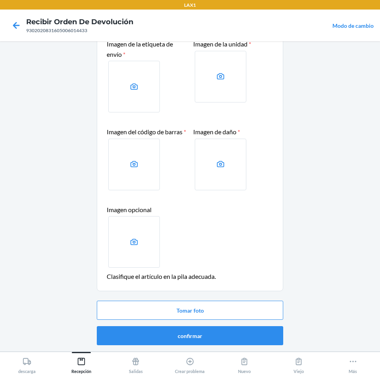
scroll to position [0, 0]
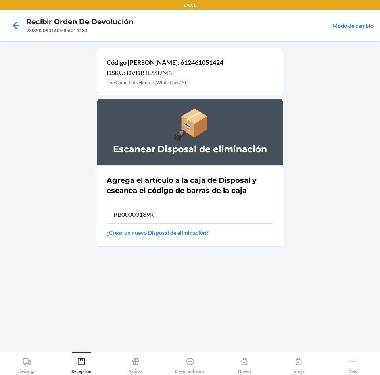
type input "RB00000189K"
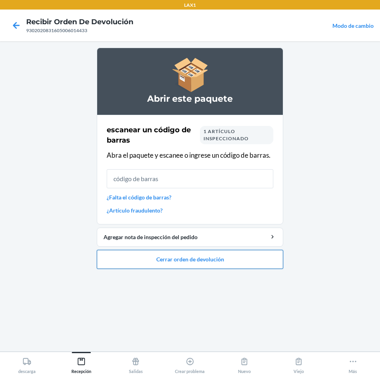
click at [199, 255] on button "Cerrar orden de devolución" at bounding box center [190, 259] width 187 height 19
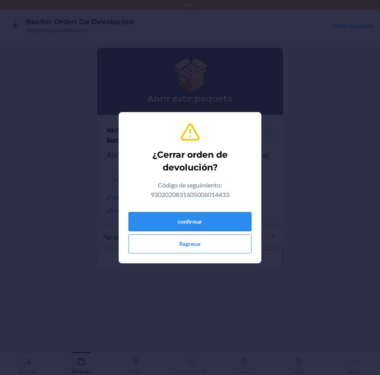
click at [214, 227] on button "confirmar" at bounding box center [190, 221] width 123 height 19
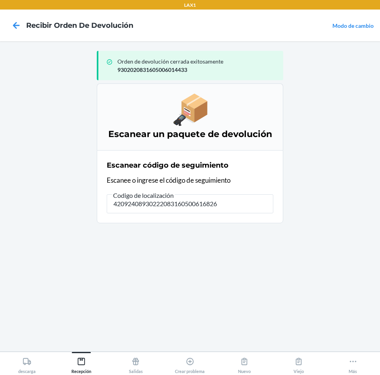
type input "420924089302220831605006168260"
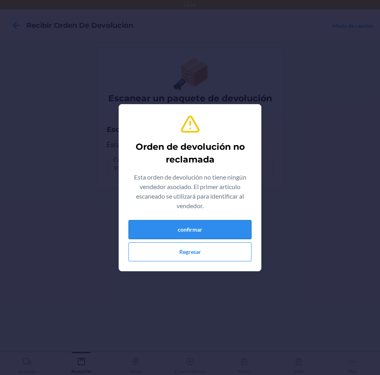
click at [200, 231] on button "confirmar" at bounding box center [190, 229] width 123 height 19
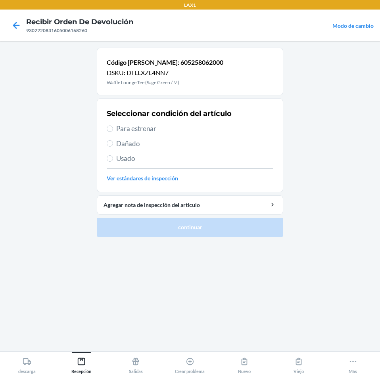
click at [133, 130] on span "Para estrenar" at bounding box center [194, 129] width 157 height 10
click at [113, 130] on input "Para estrenar" at bounding box center [110, 128] width 6 height 6
radio input "true"
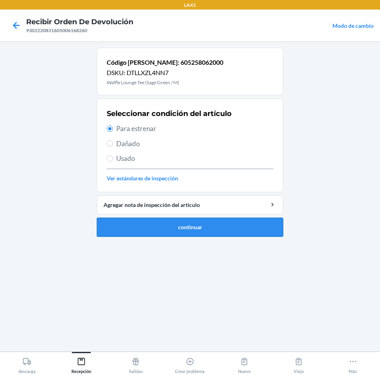
click at [182, 223] on button "continuar" at bounding box center [190, 227] width 187 height 19
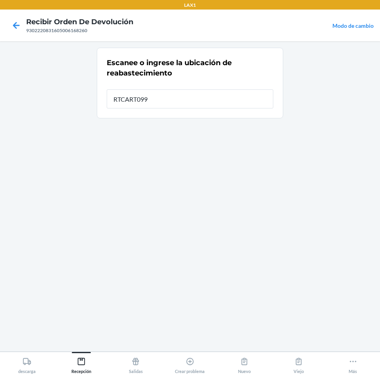
type input "RTCART099"
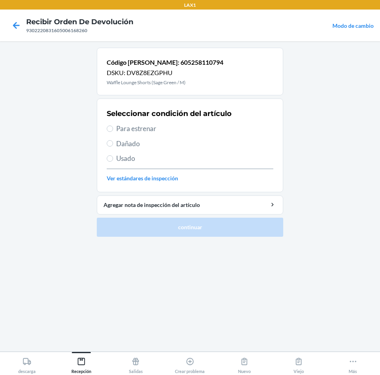
click at [120, 128] on span "Para estrenar" at bounding box center [194, 129] width 157 height 10
click at [113, 128] on input "Para estrenar" at bounding box center [110, 128] width 6 height 6
radio input "true"
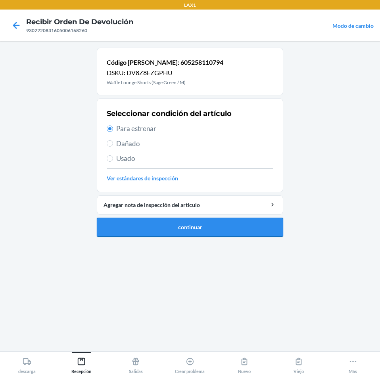
click at [153, 226] on button "continuar" at bounding box center [190, 227] width 187 height 19
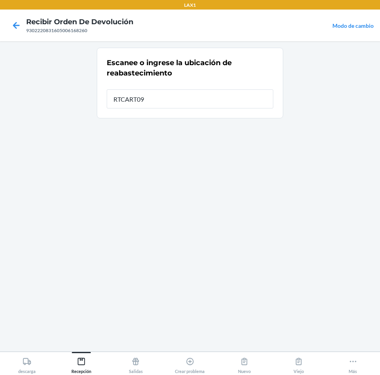
type input "RTCART099"
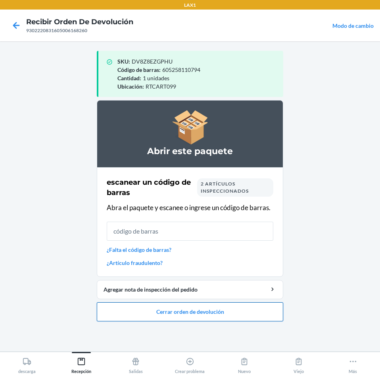
click at [187, 310] on button "Cerrar orden de devolución" at bounding box center [190, 311] width 187 height 19
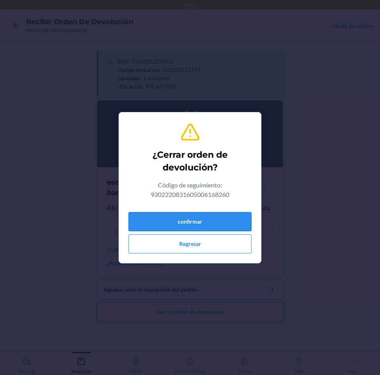
click at [210, 219] on button "confirmar" at bounding box center [190, 221] width 123 height 19
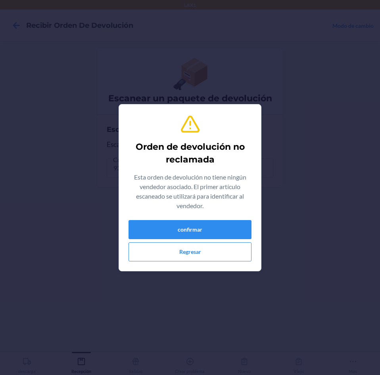
click at [210, 219] on div "Orden de devolución no reclamada Esta orden de devolución no tiene ningún vende…" at bounding box center [190, 188] width 123 height 154
click at [210, 225] on button "confirmar" at bounding box center [190, 229] width 123 height 19
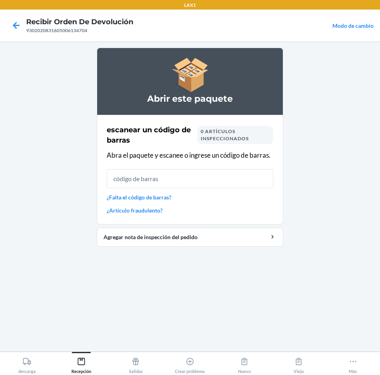
click at [183, 199] on link "¿Falta el código de barras?" at bounding box center [190, 197] width 167 height 8
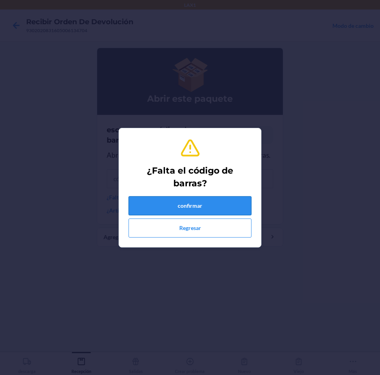
click at [188, 201] on button "confirmar" at bounding box center [190, 205] width 123 height 19
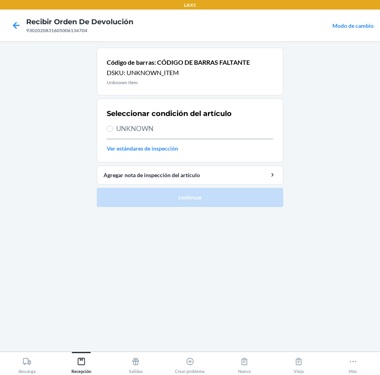
click at [136, 129] on span "UNKNOWN" at bounding box center [194, 129] width 157 height 10
click at [113, 129] on input "UNKNOWN" at bounding box center [110, 128] width 6 height 6
radio input "true"
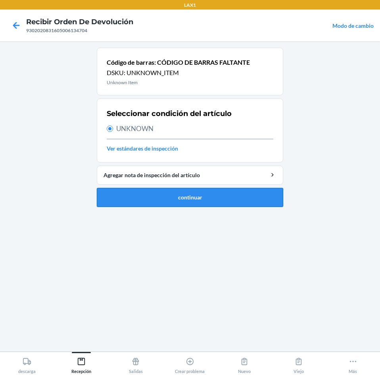
click at [172, 194] on button "continuar" at bounding box center [190, 197] width 187 height 19
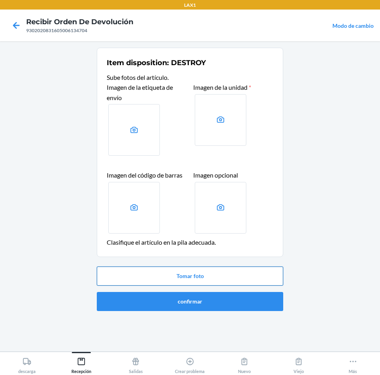
click at [179, 274] on button "Tomar foto" at bounding box center [190, 275] width 187 height 19
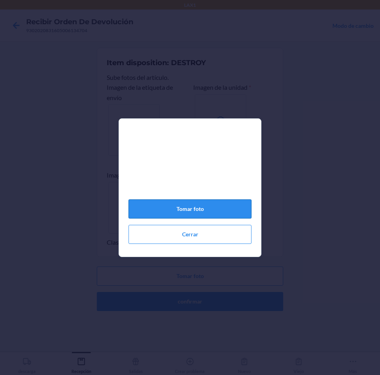
click at [195, 212] on button "Tomar foto" at bounding box center [190, 208] width 123 height 19
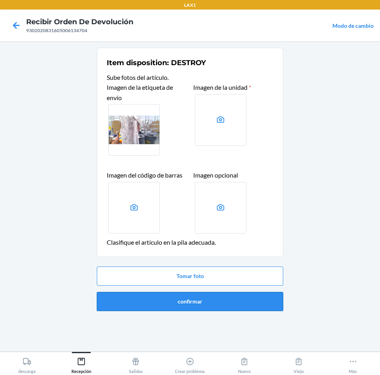
click at [183, 297] on button "confirmar" at bounding box center [190, 301] width 187 height 19
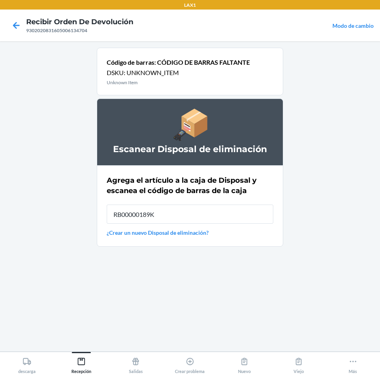
type input "RB00000189K"
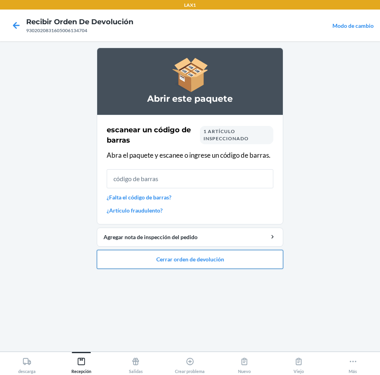
click at [216, 261] on button "Cerrar orden de devolución" at bounding box center [190, 259] width 187 height 19
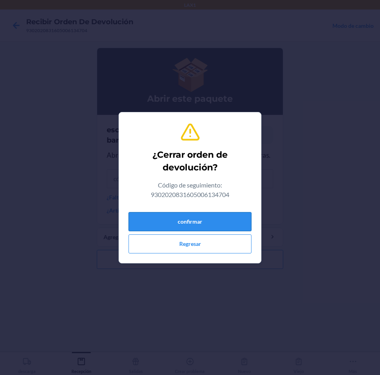
click at [223, 225] on button "confirmar" at bounding box center [190, 221] width 123 height 19
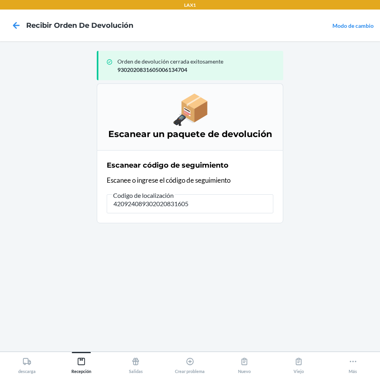
type input "4209240893020208316050"
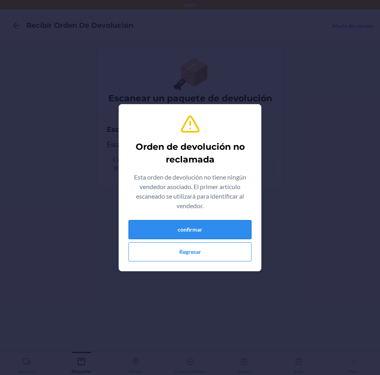
click at [222, 228] on button "confirmar" at bounding box center [190, 229] width 123 height 19
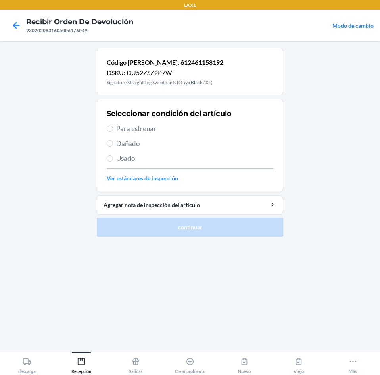
click at [131, 131] on span "Para estrenar" at bounding box center [194, 129] width 157 height 10
click at [113, 131] on input "Para estrenar" at bounding box center [110, 128] width 6 height 6
radio input "true"
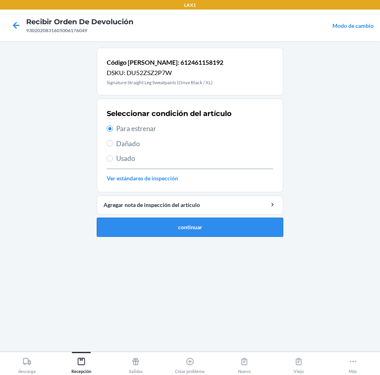
click at [169, 218] on button "continuar" at bounding box center [190, 227] width 187 height 19
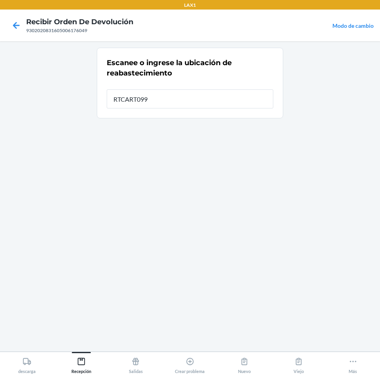
type input "RTCART099"
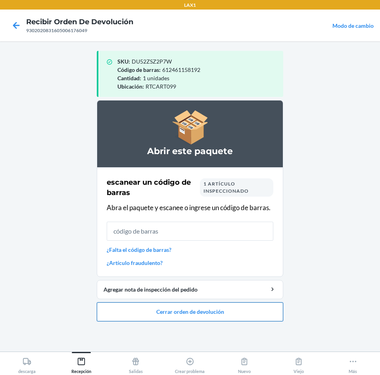
click at [172, 310] on button "Cerrar orden de devolución" at bounding box center [190, 311] width 187 height 19
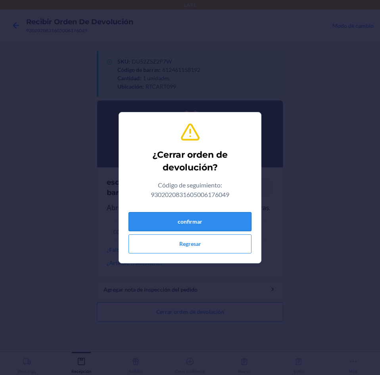
click at [201, 224] on button "confirmar" at bounding box center [190, 221] width 123 height 19
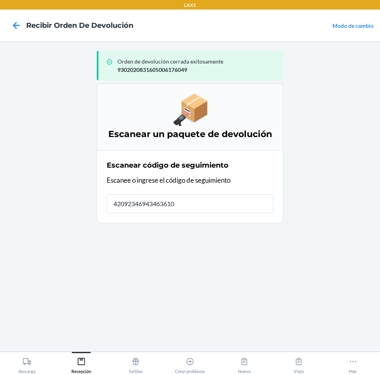
type input "420923469434636106"
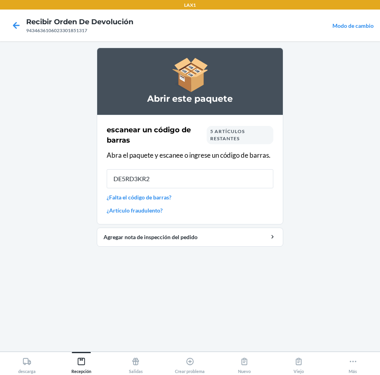
type input "DE5RD3KR2L"
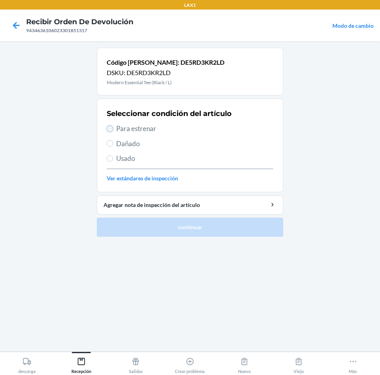
click at [111, 128] on input "Para estrenar" at bounding box center [110, 128] width 6 height 6
radio input "true"
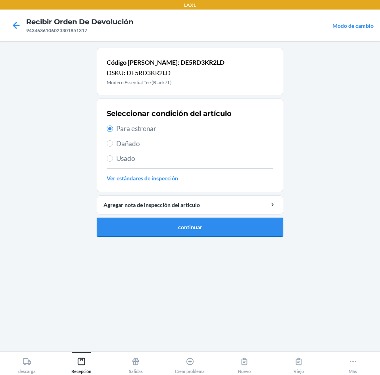
click at [195, 229] on button "continuar" at bounding box center [190, 227] width 187 height 19
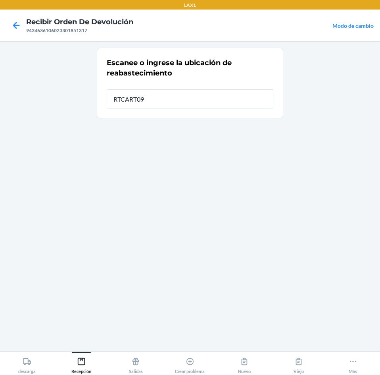
type input "RTCART099"
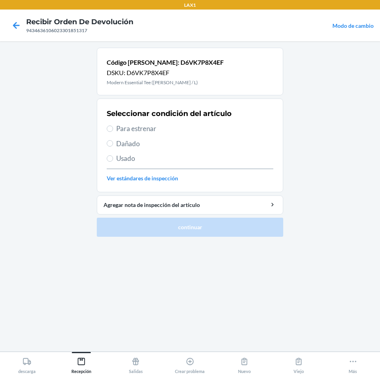
click at [130, 129] on span "Para estrenar" at bounding box center [194, 129] width 157 height 10
click at [113, 129] on input "Para estrenar" at bounding box center [110, 128] width 6 height 6
radio input "true"
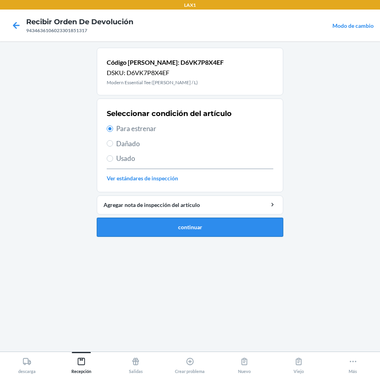
click at [172, 227] on button "continuar" at bounding box center [190, 227] width 187 height 19
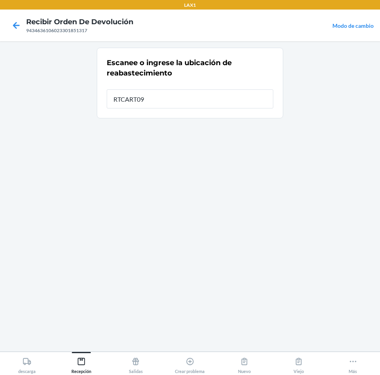
type input "RTCART099"
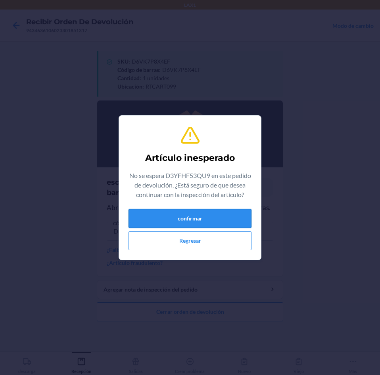
click at [171, 222] on button "confirmar" at bounding box center [190, 218] width 123 height 19
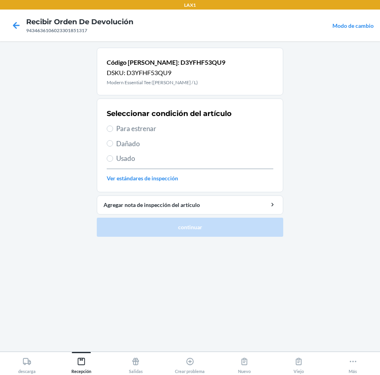
click at [123, 125] on span "Para estrenar" at bounding box center [194, 129] width 157 height 10
click at [113, 125] on input "Para estrenar" at bounding box center [110, 128] width 6 height 6
radio input "true"
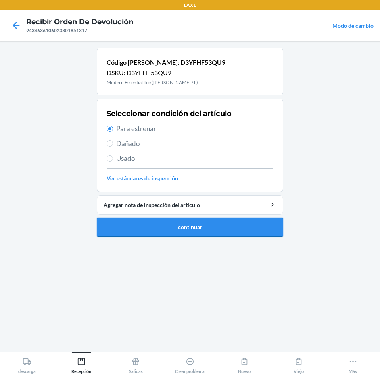
click at [181, 224] on button "continuar" at bounding box center [190, 227] width 187 height 19
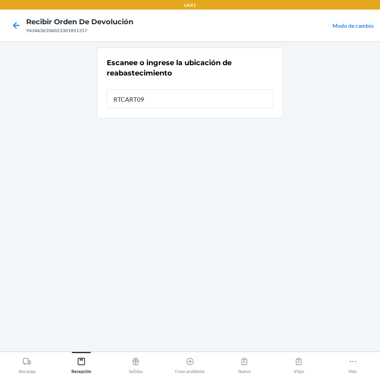
type input "RTCART099"
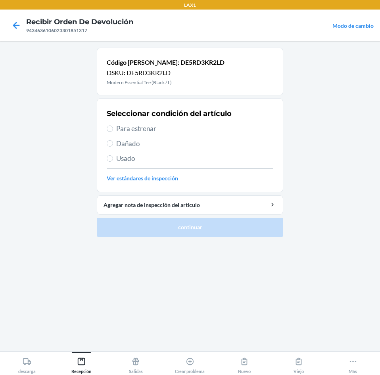
click at [121, 129] on span "Para estrenar" at bounding box center [194, 129] width 157 height 10
click at [113, 129] on input "Para estrenar" at bounding box center [110, 128] width 6 height 6
radio input "true"
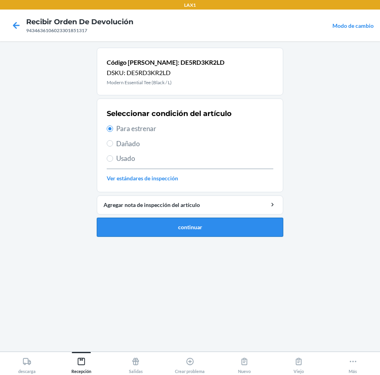
click at [176, 225] on button "continuar" at bounding box center [190, 227] width 187 height 19
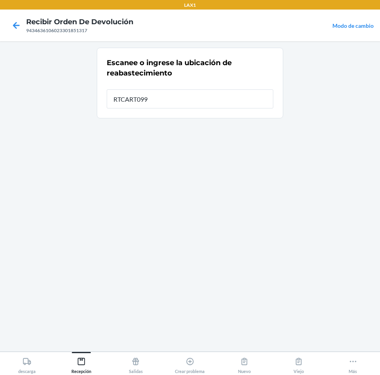
type input "RTCART099"
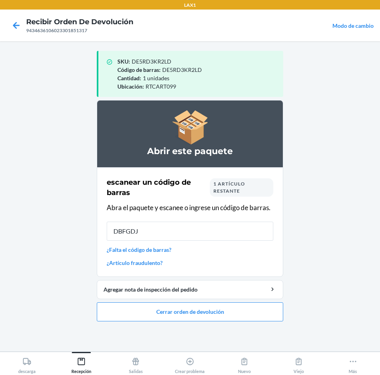
type input "DBFGDJH"
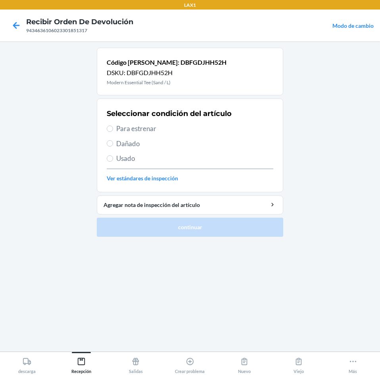
drag, startPoint x: 123, startPoint y: 127, endPoint x: 136, endPoint y: 143, distance: 20.6
click at [124, 127] on span "Para estrenar" at bounding box center [194, 129] width 157 height 10
click at [113, 127] on input "Para estrenar" at bounding box center [110, 128] width 6 height 6
radio input "true"
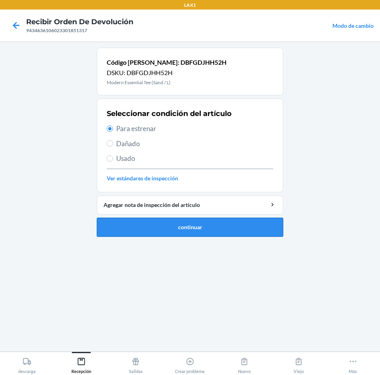
click at [158, 226] on button "continuar" at bounding box center [190, 227] width 187 height 19
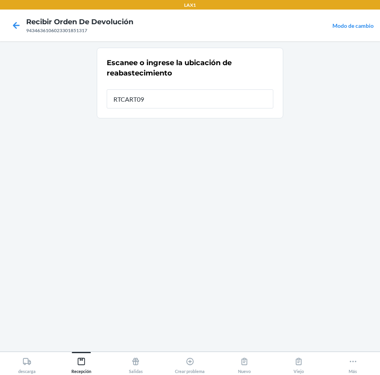
type input "RTCART099"
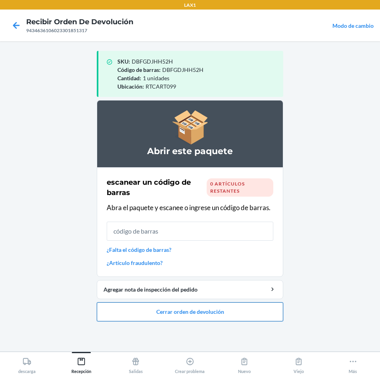
click at [164, 305] on button "Cerrar orden de devolución" at bounding box center [190, 311] width 187 height 19
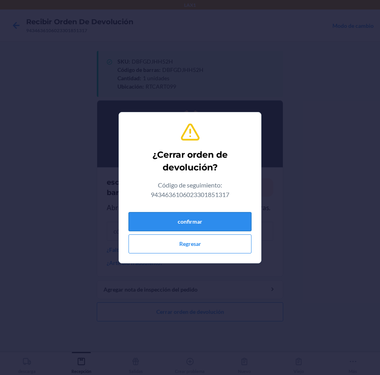
click at [197, 222] on button "confirmar" at bounding box center [190, 221] width 123 height 19
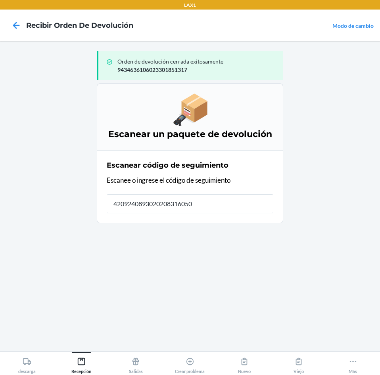
type input "42092408930202083160500"
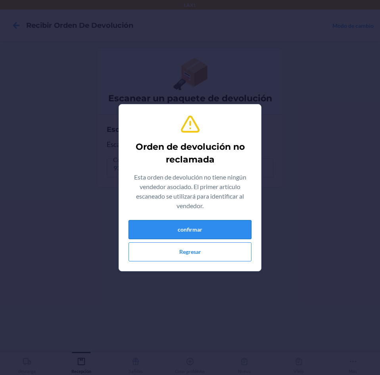
click at [211, 228] on button "confirmar" at bounding box center [190, 229] width 123 height 19
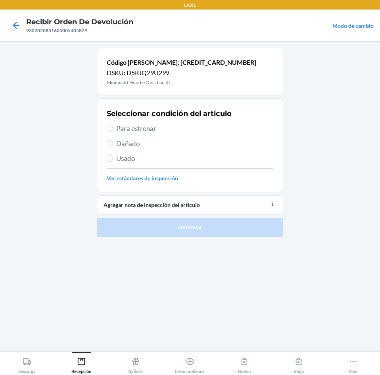
click at [126, 132] on span "Para estrenar" at bounding box center [194, 129] width 157 height 10
click at [113, 132] on input "Para estrenar" at bounding box center [110, 128] width 6 height 6
radio input "true"
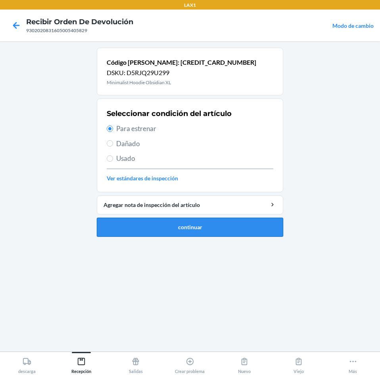
click at [168, 228] on button "continuar" at bounding box center [190, 227] width 187 height 19
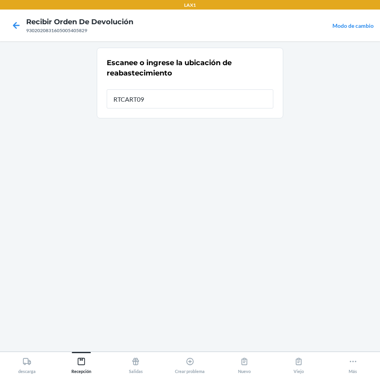
type input "RTCART099"
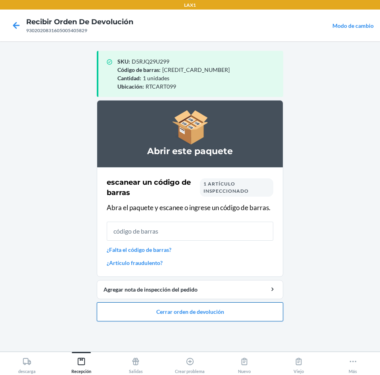
click at [197, 310] on button "Cerrar orden de devolución" at bounding box center [190, 311] width 187 height 19
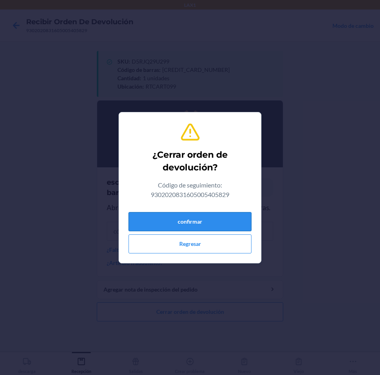
click at [210, 223] on button "confirmar" at bounding box center [190, 221] width 123 height 19
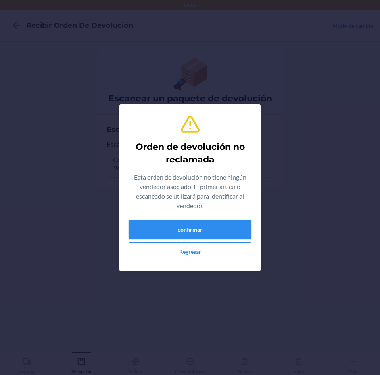
click at [212, 227] on button "confirmar" at bounding box center [190, 229] width 123 height 19
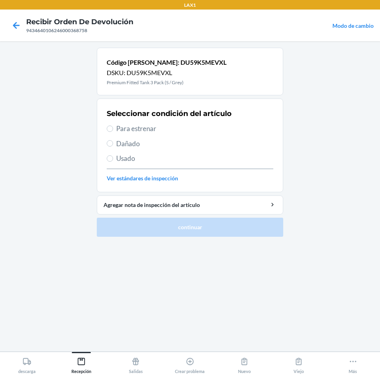
click at [131, 160] on span "Usado" at bounding box center [194, 158] width 157 height 10
click at [113, 160] on input "Usado" at bounding box center [110, 158] width 6 height 6
radio input "true"
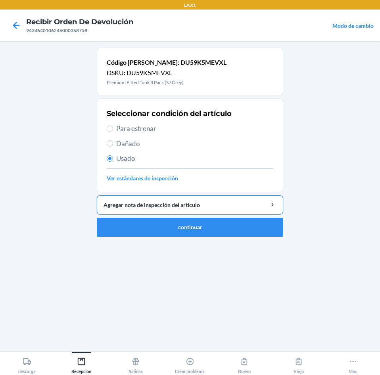
click at [153, 200] on button "Agregar nota de inspección del artículo" at bounding box center [190, 204] width 187 height 19
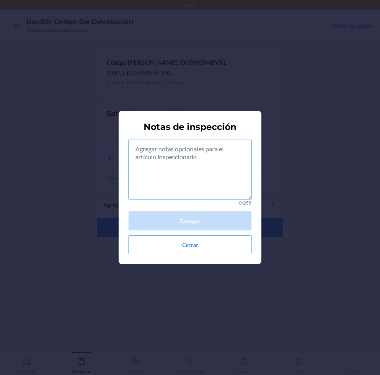
click at [155, 154] on textarea at bounding box center [190, 170] width 123 height 60
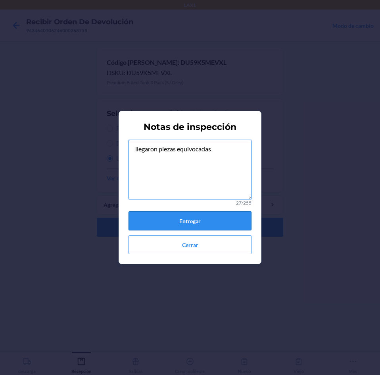
type textarea "llegaron piezas equivocadas"
click at [195, 224] on button "Entregar" at bounding box center [190, 220] width 123 height 19
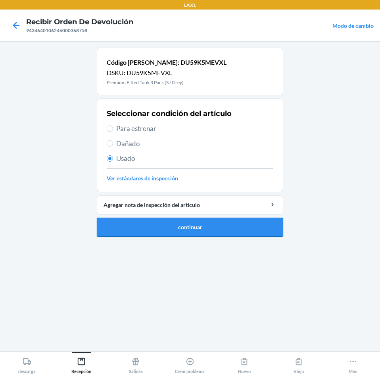
click at [191, 227] on button "continuar" at bounding box center [190, 227] width 187 height 19
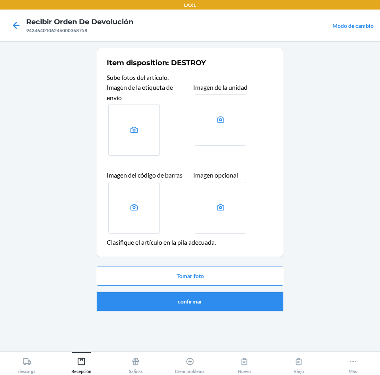
click at [230, 299] on button "confirmar" at bounding box center [190, 301] width 187 height 19
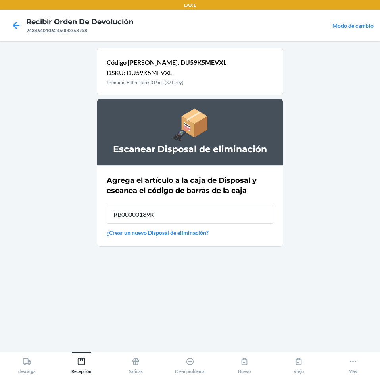
type input "RB00000189K"
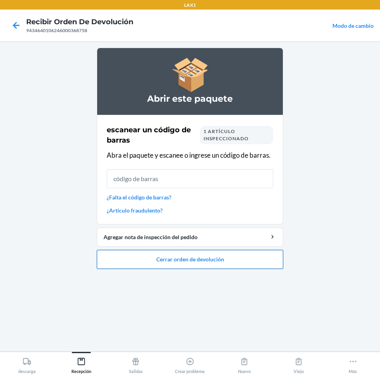
click at [219, 260] on button "Cerrar orden de devolución" at bounding box center [190, 259] width 187 height 19
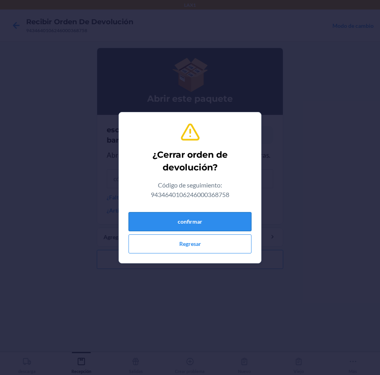
click at [224, 225] on button "confirmar" at bounding box center [190, 221] width 123 height 19
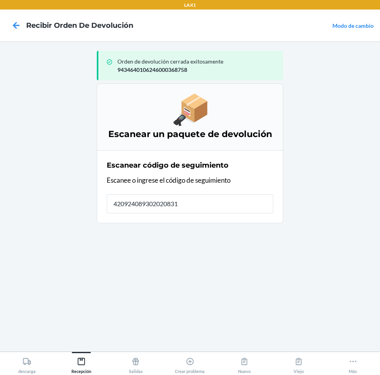
type input "4209240893020208316"
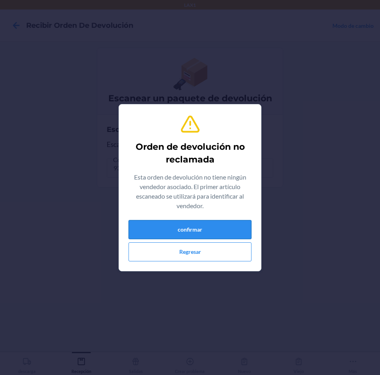
click at [224, 224] on button "confirmar" at bounding box center [190, 229] width 123 height 19
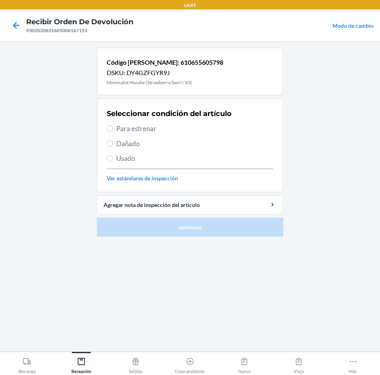
click at [130, 144] on span "Dañado" at bounding box center [194, 144] width 157 height 10
click at [113, 144] on input "Dañado" at bounding box center [110, 143] width 6 height 6
radio input "true"
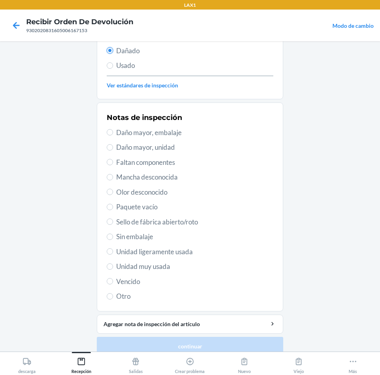
scroll to position [104, 0]
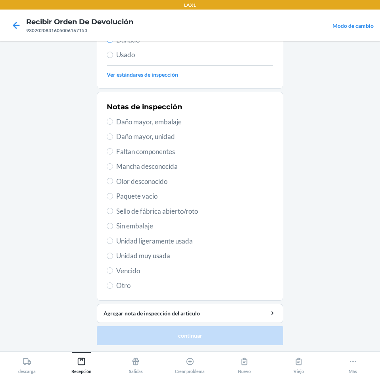
click at [133, 223] on span "Sin embalaje" at bounding box center [194, 226] width 157 height 10
click at [113, 223] on input "Sin embalaje" at bounding box center [110, 226] width 6 height 6
radio input "true"
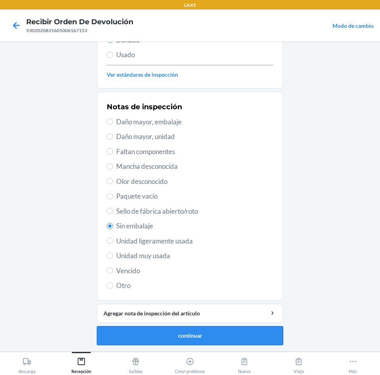
click at [180, 333] on button "continuar" at bounding box center [190, 335] width 187 height 19
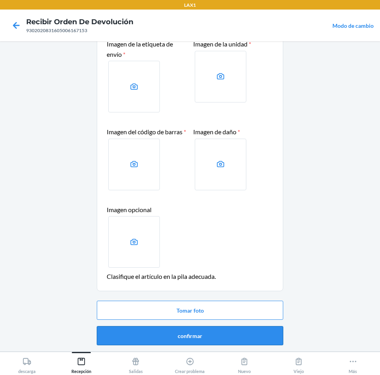
click at [210, 334] on button "confirmar" at bounding box center [190, 335] width 187 height 19
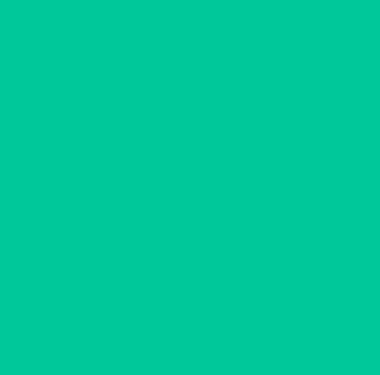
scroll to position [0, 0]
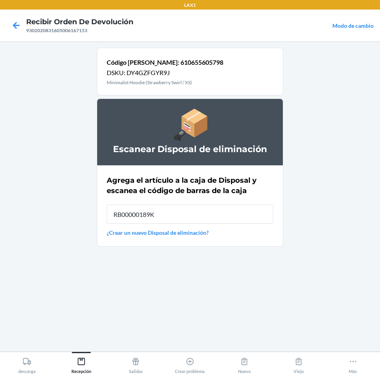
type input "RB00000189K"
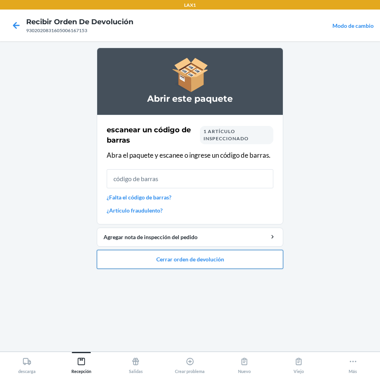
click at [184, 261] on button "Cerrar orden de devolución" at bounding box center [190, 259] width 187 height 19
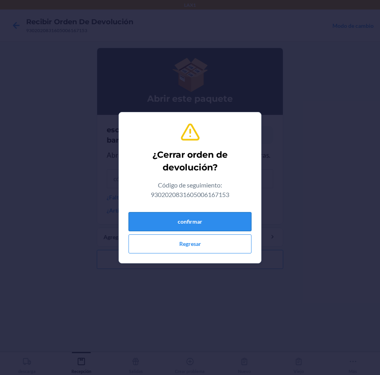
click at [186, 225] on button "confirmar" at bounding box center [190, 221] width 123 height 19
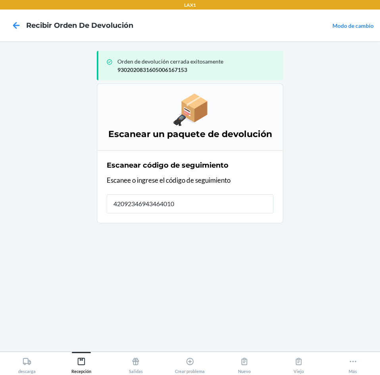
type input "420923469434640106"
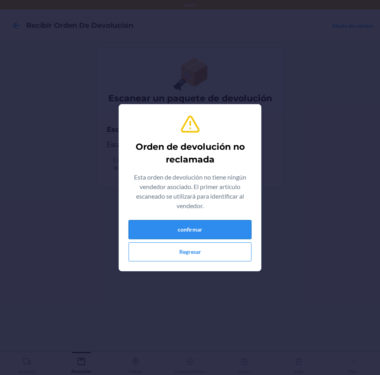
click at [206, 231] on button "confirmar" at bounding box center [190, 229] width 123 height 19
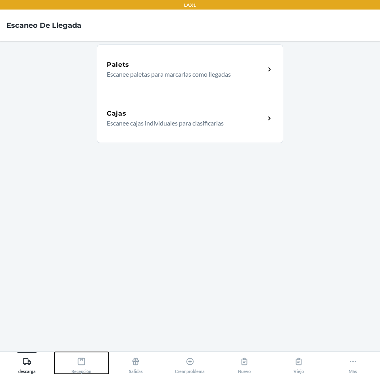
click at [82, 362] on icon at bounding box center [81, 361] width 9 height 9
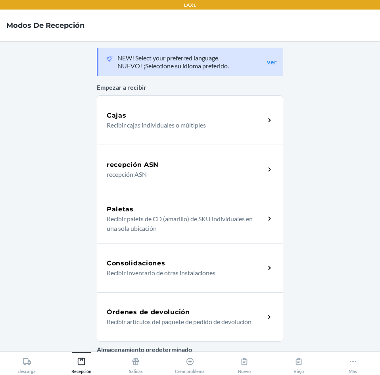
click at [184, 311] on h5 "Órdenes de devolución" at bounding box center [148, 312] width 83 height 10
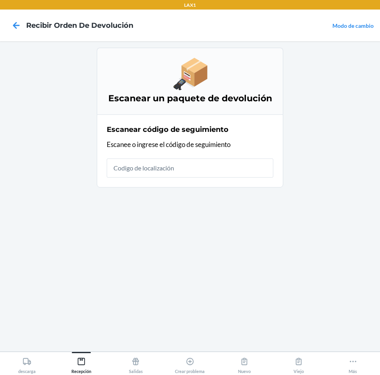
click at [221, 171] on input "text" at bounding box center [190, 167] width 167 height 19
click at [354, 360] on icon at bounding box center [353, 361] width 9 height 9
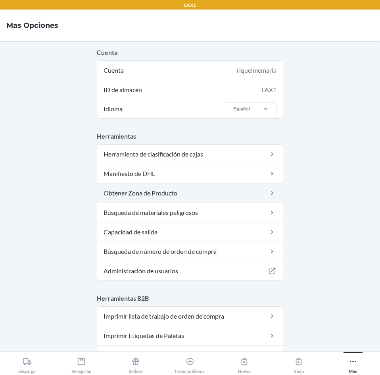
click at [192, 193] on link "Obtener Zona de Producto" at bounding box center [190, 192] width 186 height 19
